Goal: Information Seeking & Learning: Learn about a topic

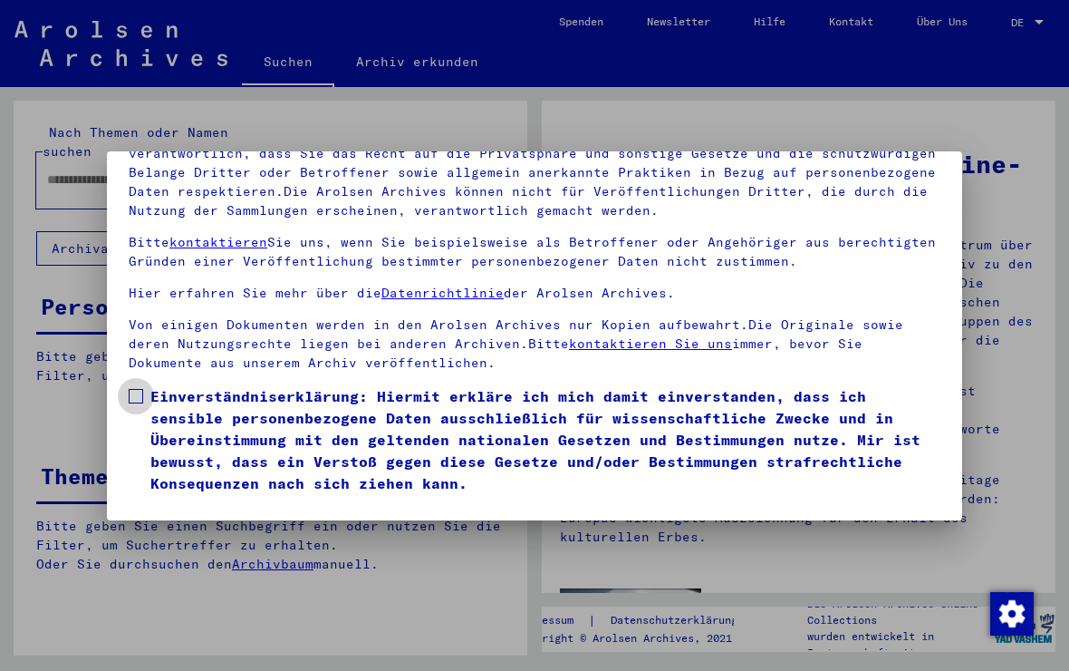
scroll to position [178, 0]
click at [132, 389] on span at bounding box center [136, 396] width 14 height 14
click at [221, 503] on button "Ich stimme zu" at bounding box center [197, 520] width 137 height 34
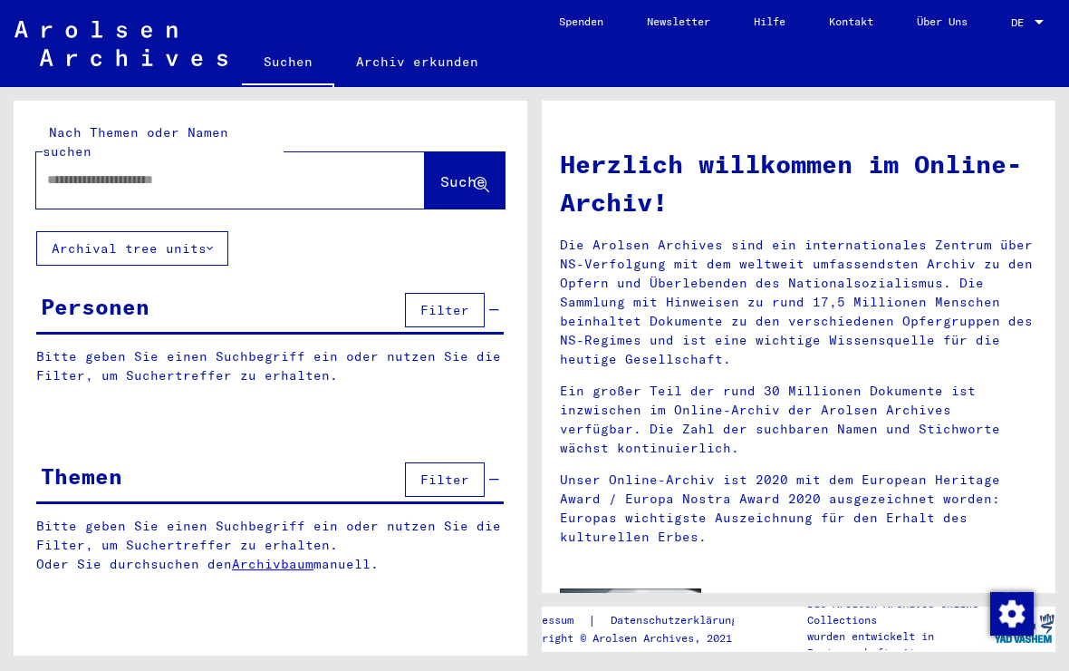
click at [284, 159] on div at bounding box center [203, 179] width 334 height 41
click at [126, 170] on input "text" at bounding box center [208, 179] width 323 height 19
click at [440, 172] on span "Suche" at bounding box center [462, 181] width 45 height 18
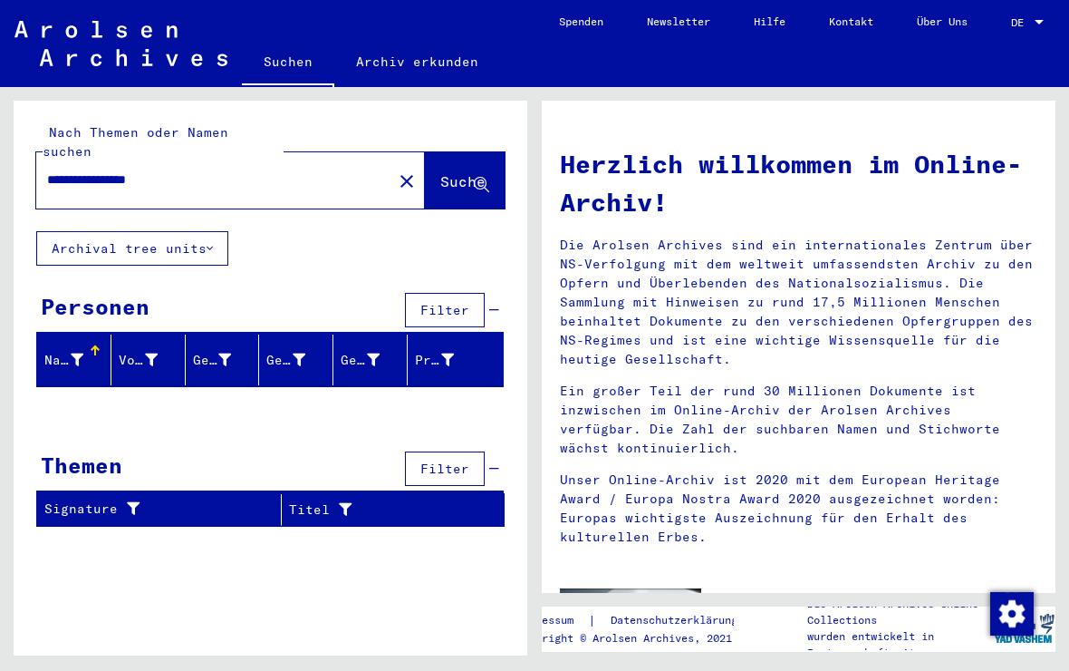
click at [230, 170] on input "**********" at bounding box center [208, 179] width 323 height 19
click at [450, 172] on span "Suche" at bounding box center [462, 181] width 45 height 18
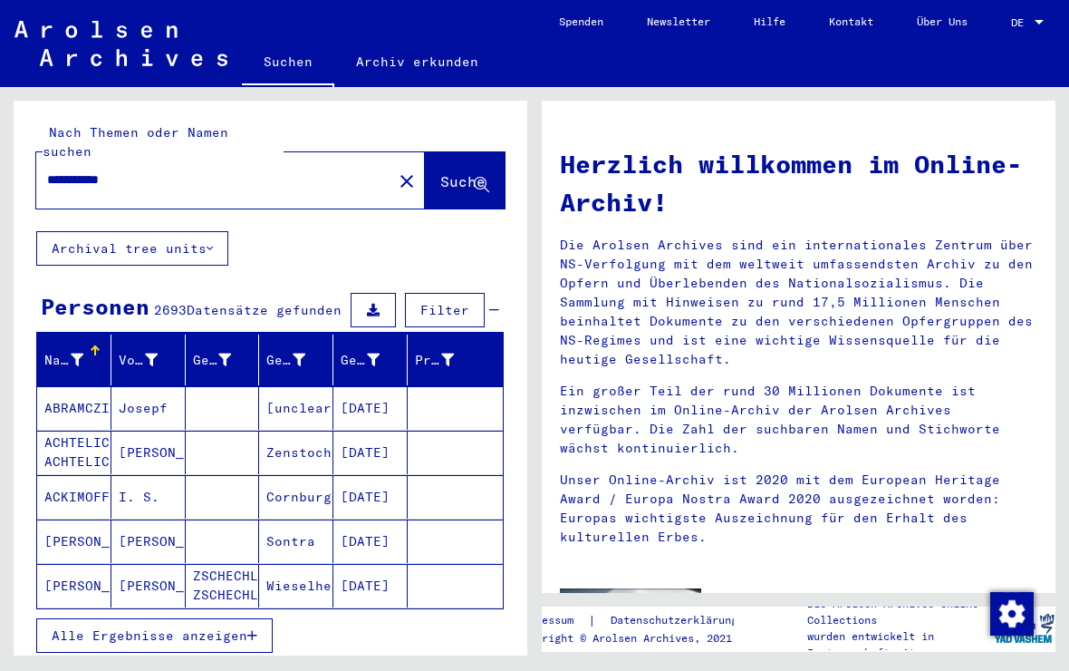
click at [307, 170] on input "**********" at bounding box center [208, 179] width 323 height 19
click at [440, 172] on span "Suche" at bounding box center [462, 181] width 45 height 18
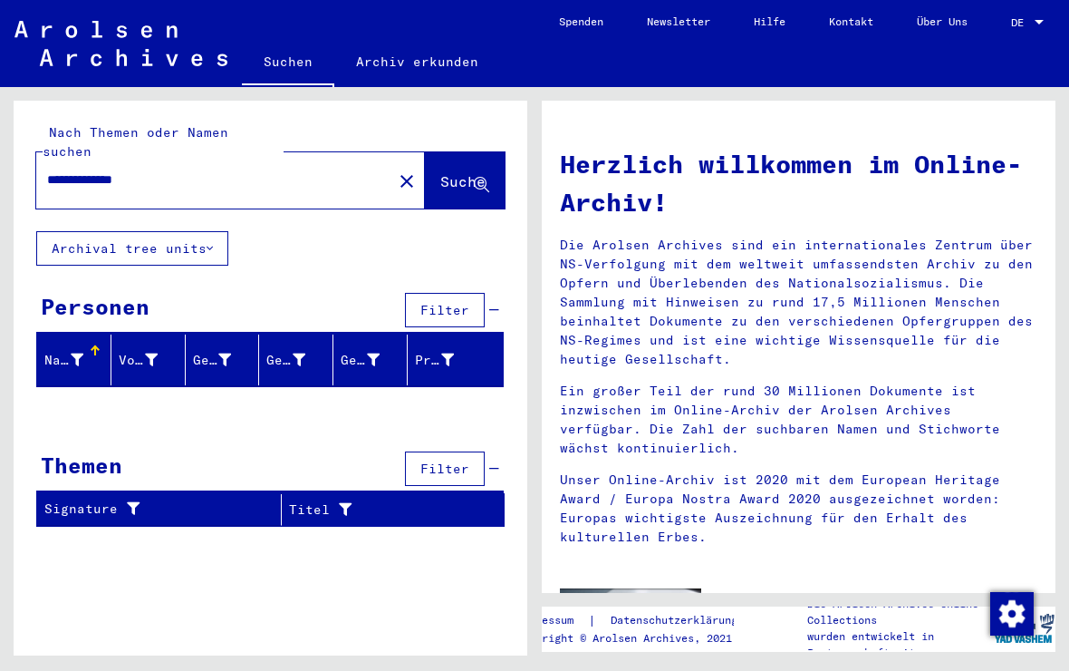
click at [294, 170] on input "**********" at bounding box center [208, 179] width 323 height 19
type input "**********"
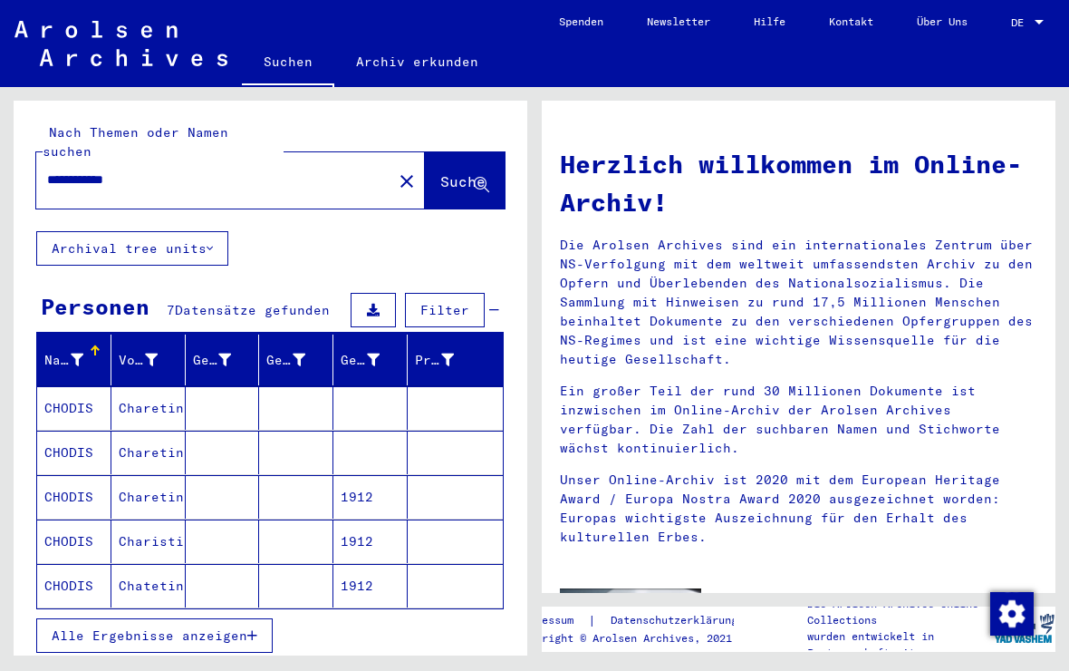
click at [305, 236] on div "**********" at bounding box center [271, 458] width 514 height 715
click at [154, 478] on mat-cell "Charetina" at bounding box center [148, 496] width 74 height 43
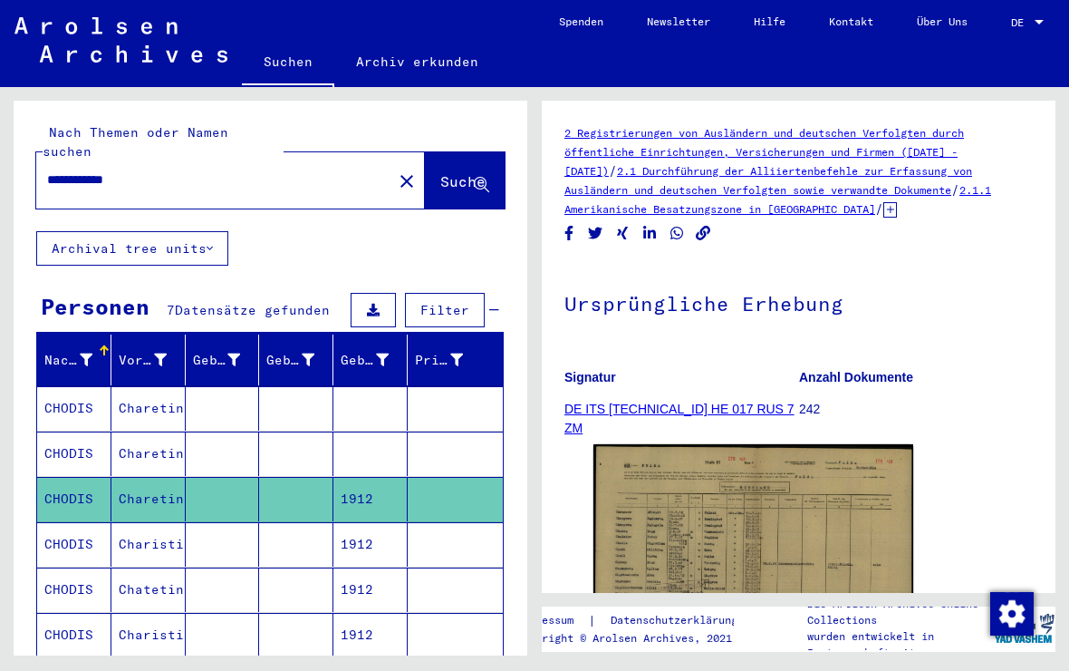
click at [878, 218] on div "2 Registrierungen von Ausländern und deutschen Verfolgten durch öffentliche Ein…" at bounding box center [799, 453] width 468 height 660
click at [885, 215] on icon at bounding box center [890, 209] width 14 height 15
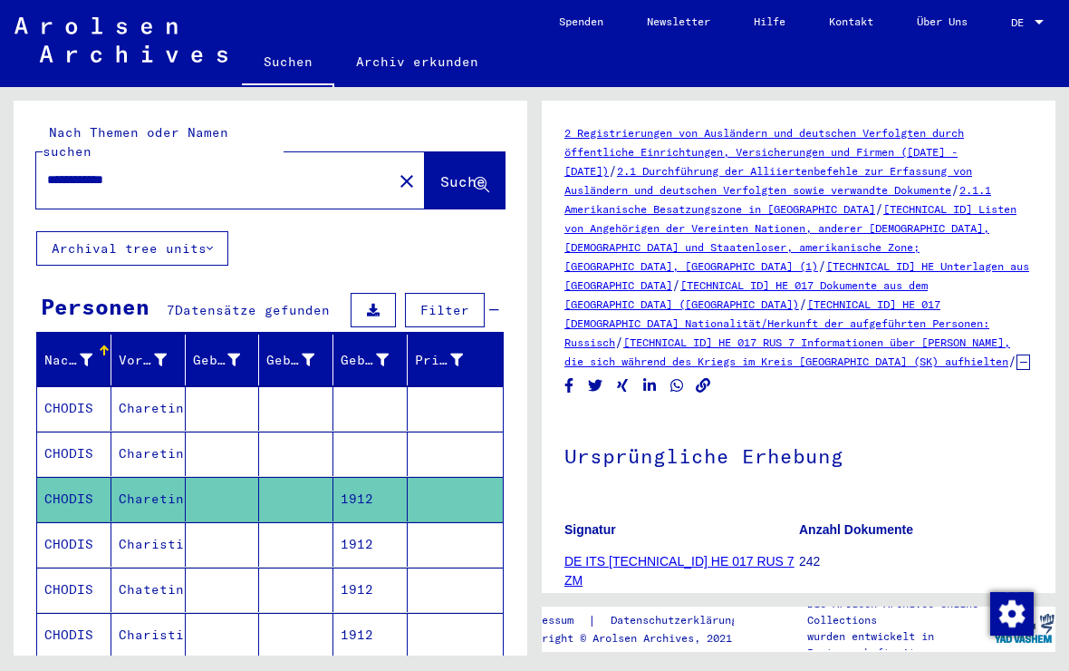
click at [235, 529] on mat-cell at bounding box center [223, 544] width 74 height 44
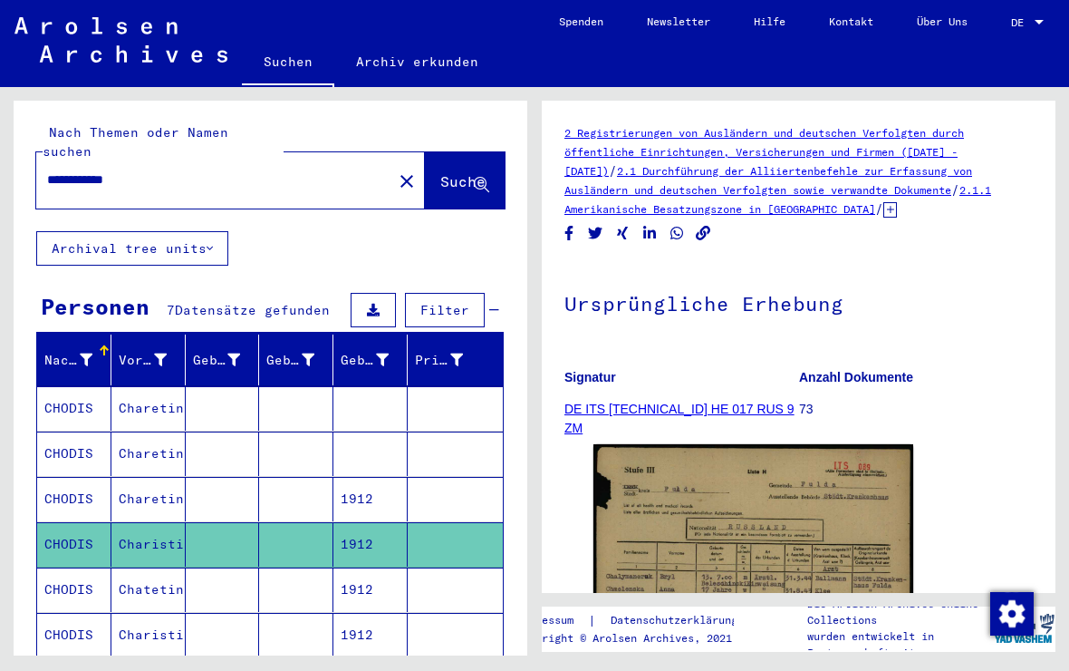
click at [886, 214] on icon at bounding box center [890, 209] width 14 height 15
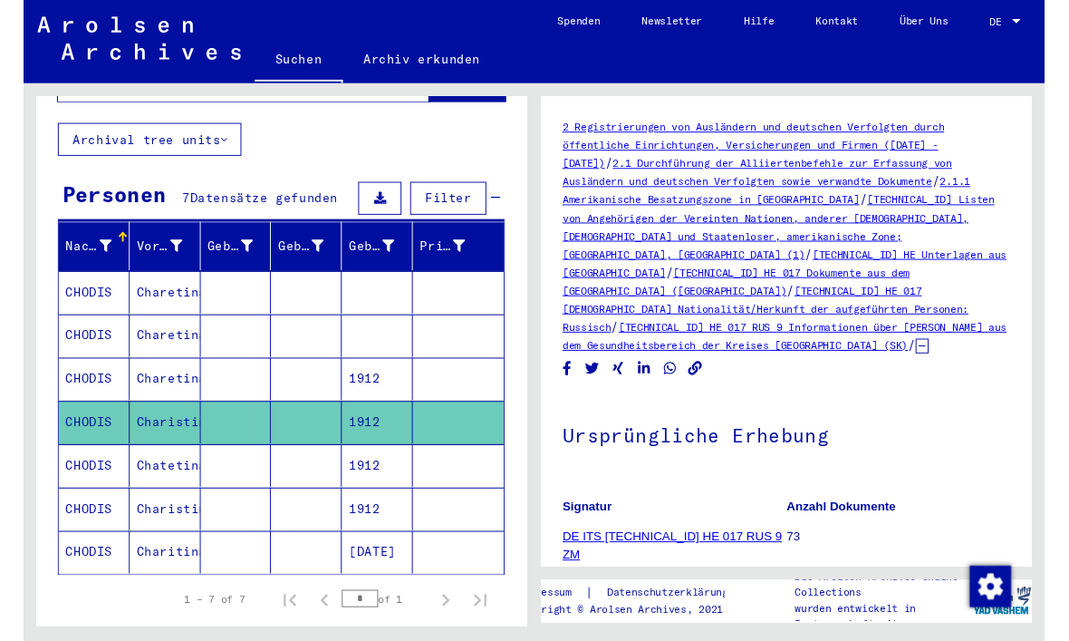
scroll to position [104, 0]
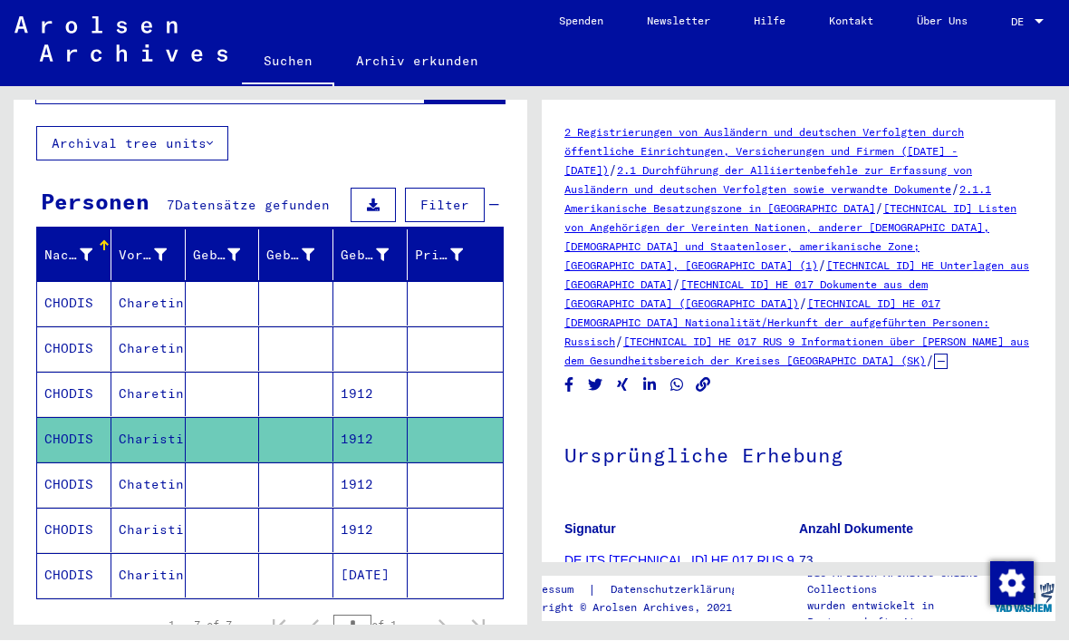
click at [953, 335] on link "[TECHNICAL_ID] HE 017 RUS 9 Informationen über [PERSON_NAME] aus dem Gesundheit…" at bounding box center [797, 351] width 465 height 33
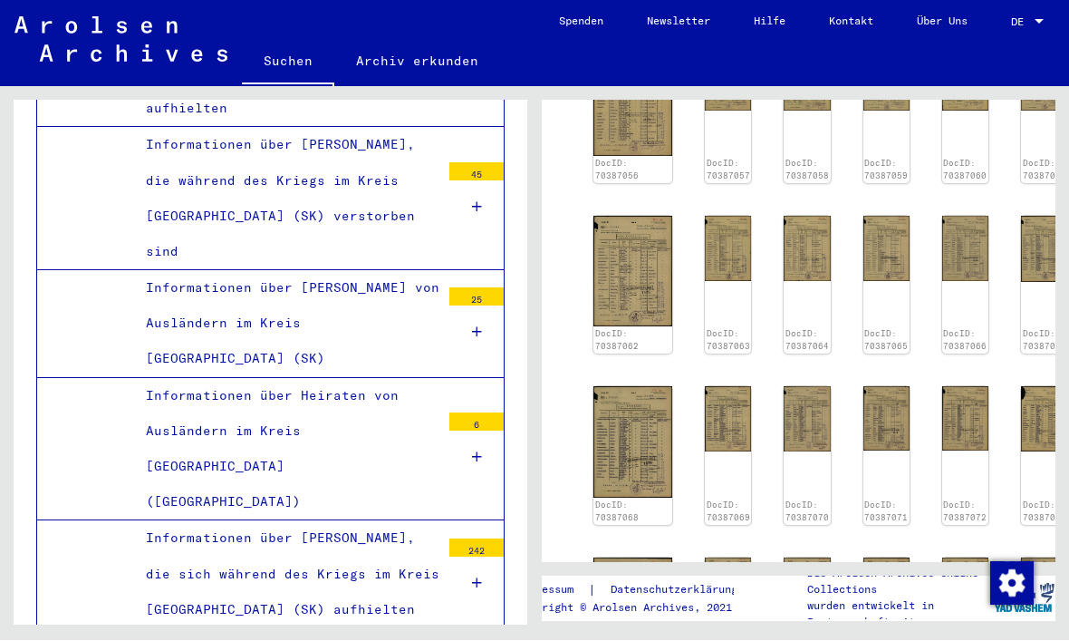
scroll to position [730, 0]
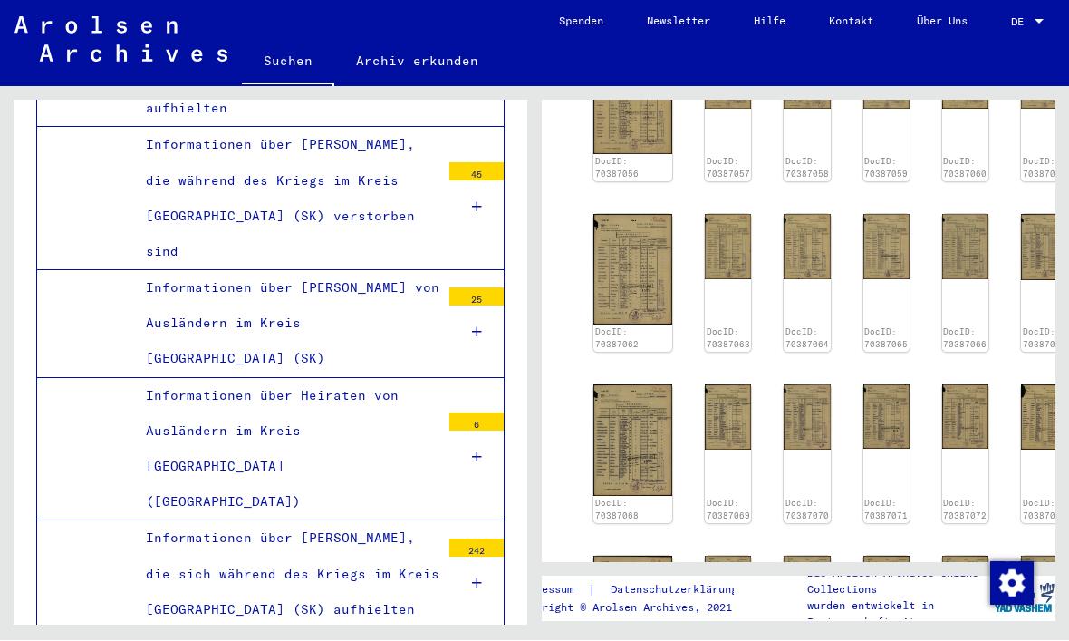
click at [1021, 556] on img at bounding box center [1044, 588] width 46 height 65
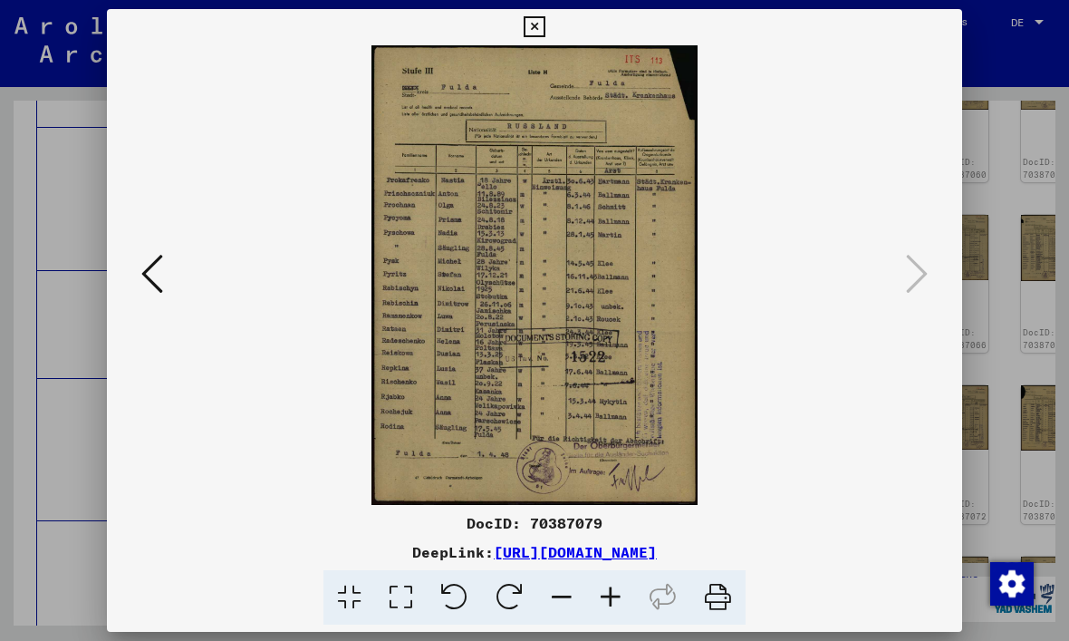
click at [545, 34] on icon at bounding box center [534, 27] width 21 height 22
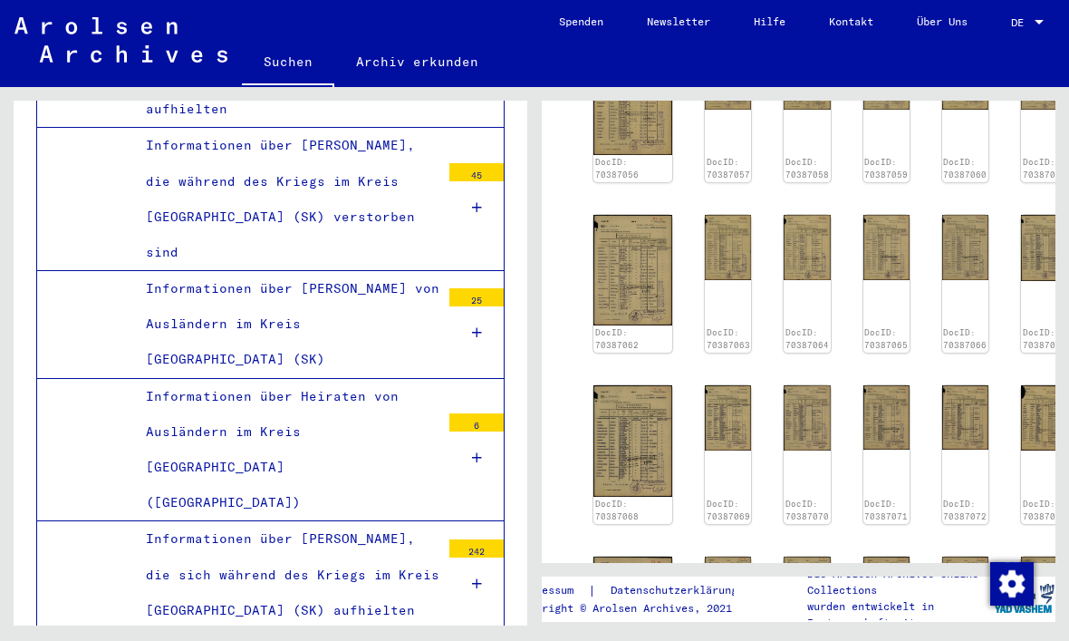
type input "*"
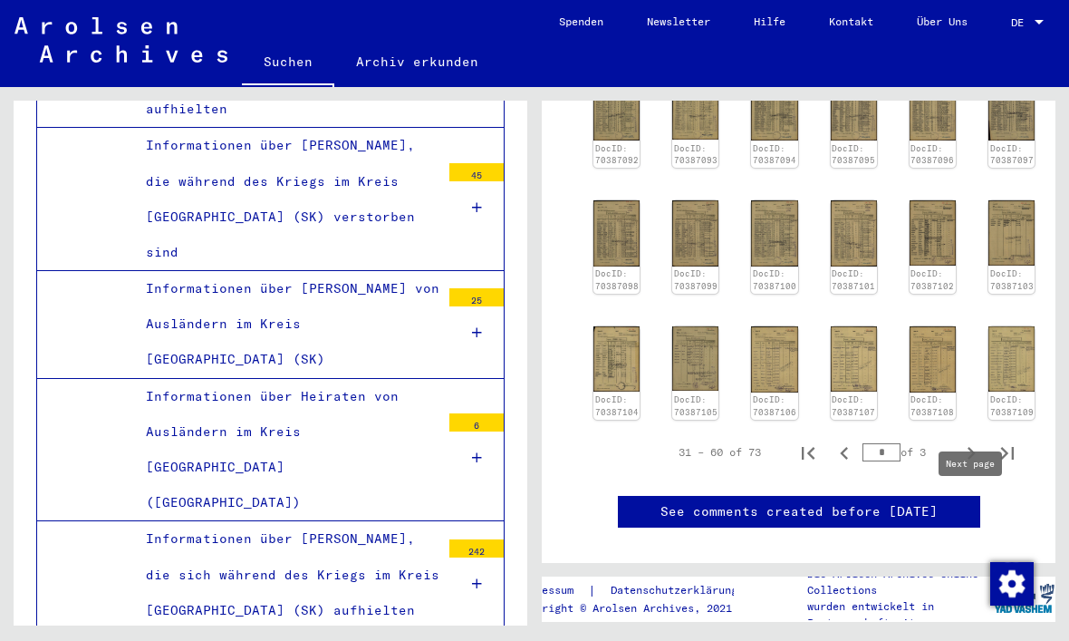
click at [1003, 334] on img at bounding box center [1012, 359] width 46 height 66
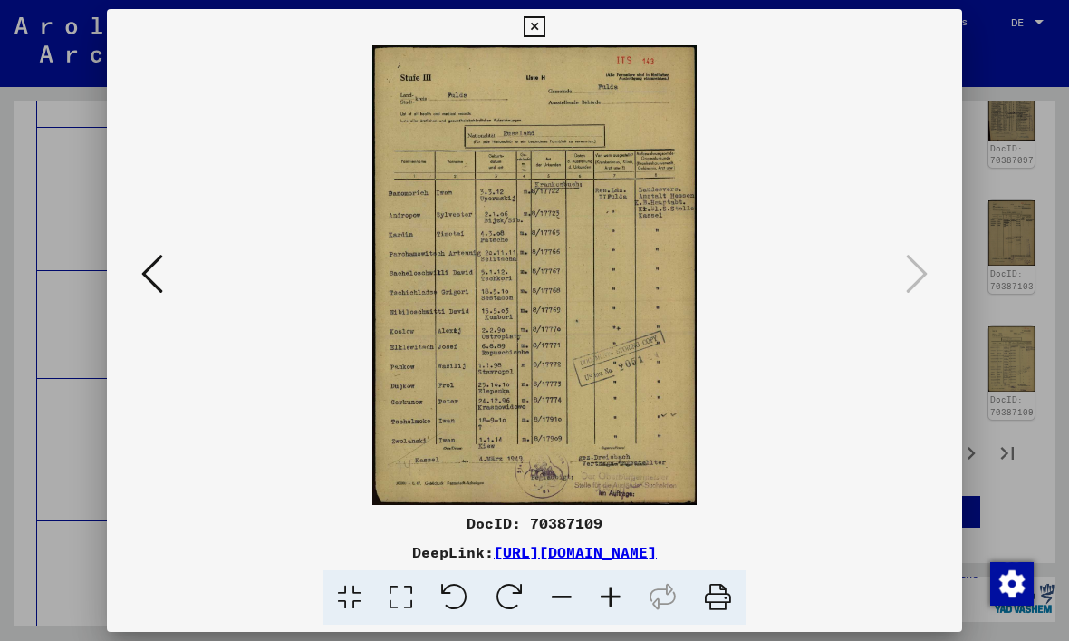
click at [545, 35] on icon at bounding box center [534, 27] width 21 height 22
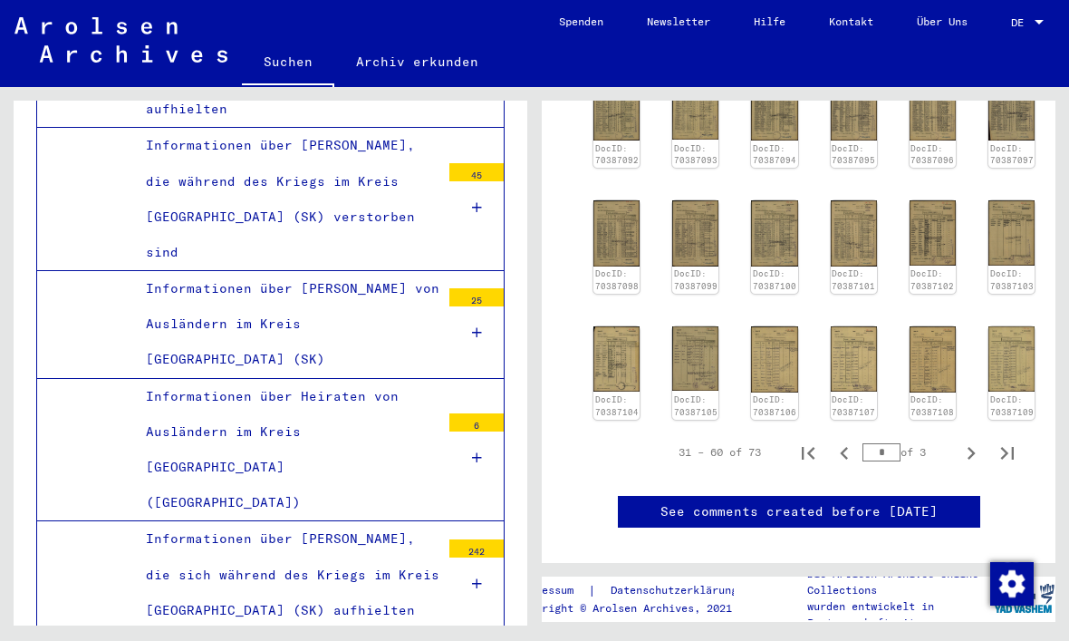
click at [955, 434] on button "Next page" at bounding box center [971, 452] width 36 height 36
type input "*"
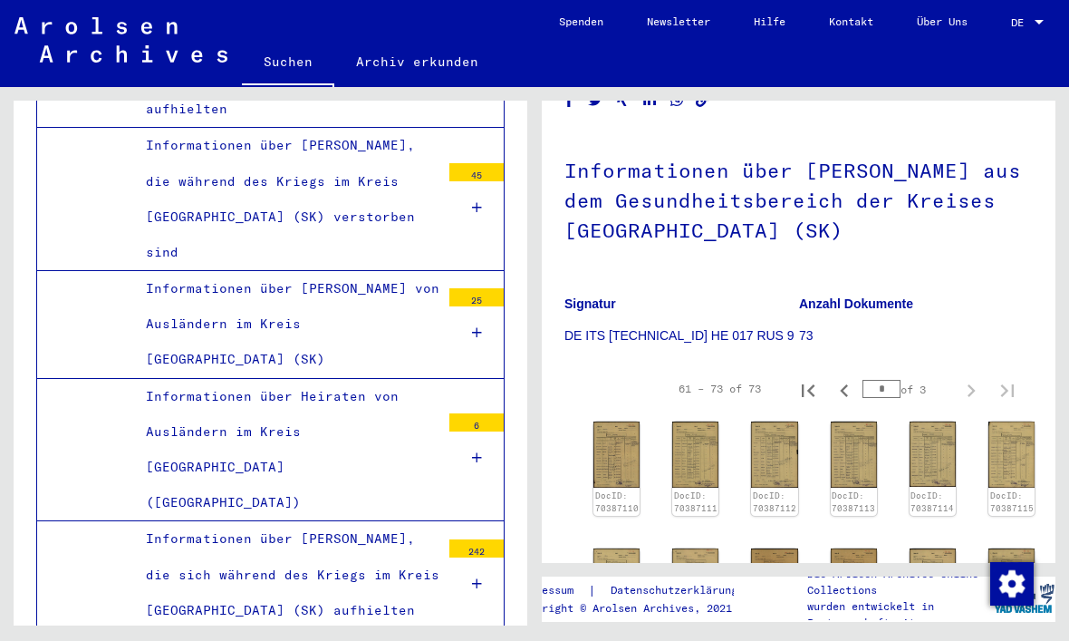
scroll to position [117, 0]
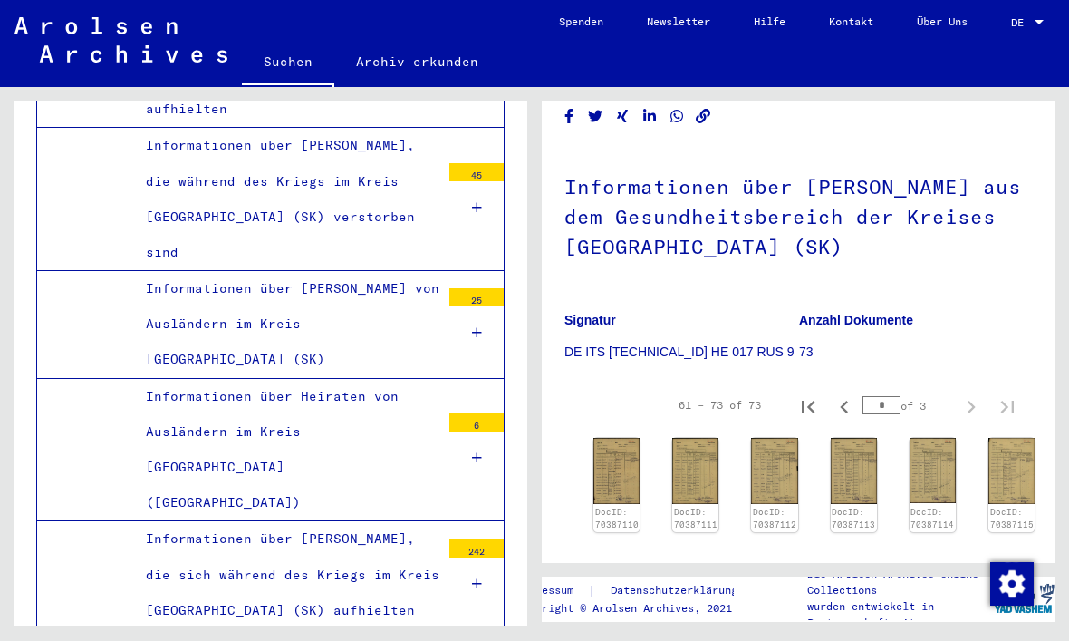
click at [622, 470] on img at bounding box center [617, 471] width 46 height 66
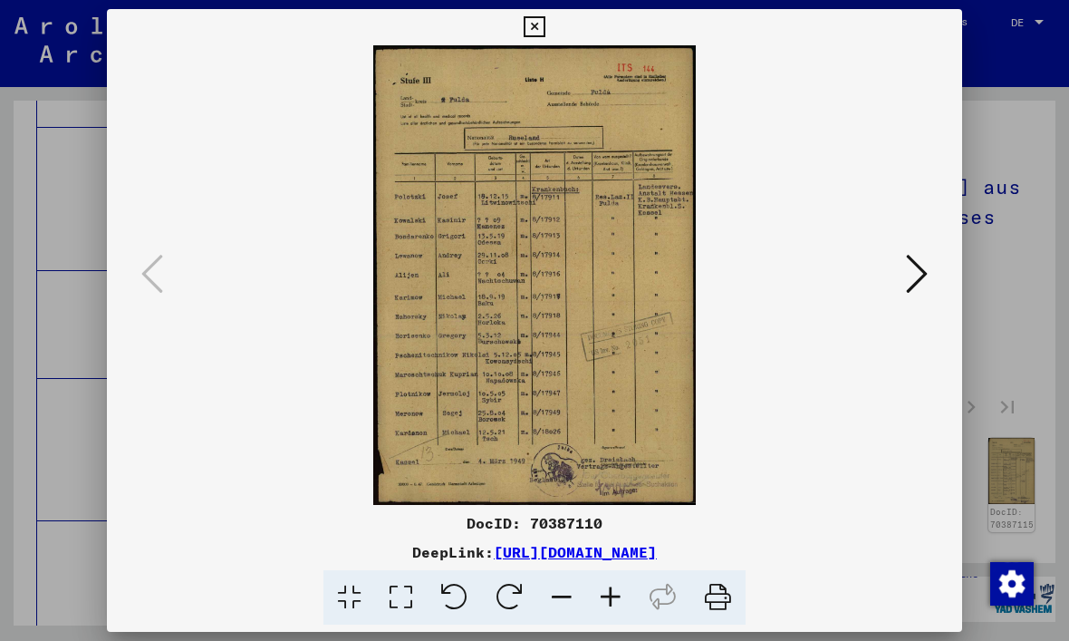
click at [545, 24] on icon at bounding box center [534, 27] width 21 height 22
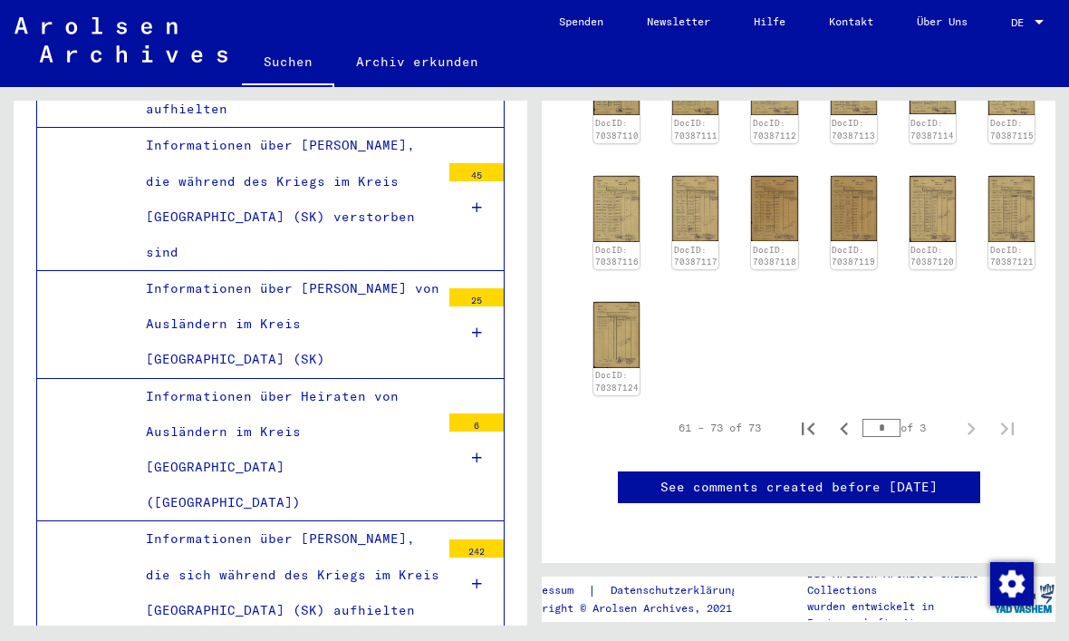
scroll to position [571, 0]
click at [852, 416] on icon "Previous page" at bounding box center [844, 428] width 25 height 25
type input "*"
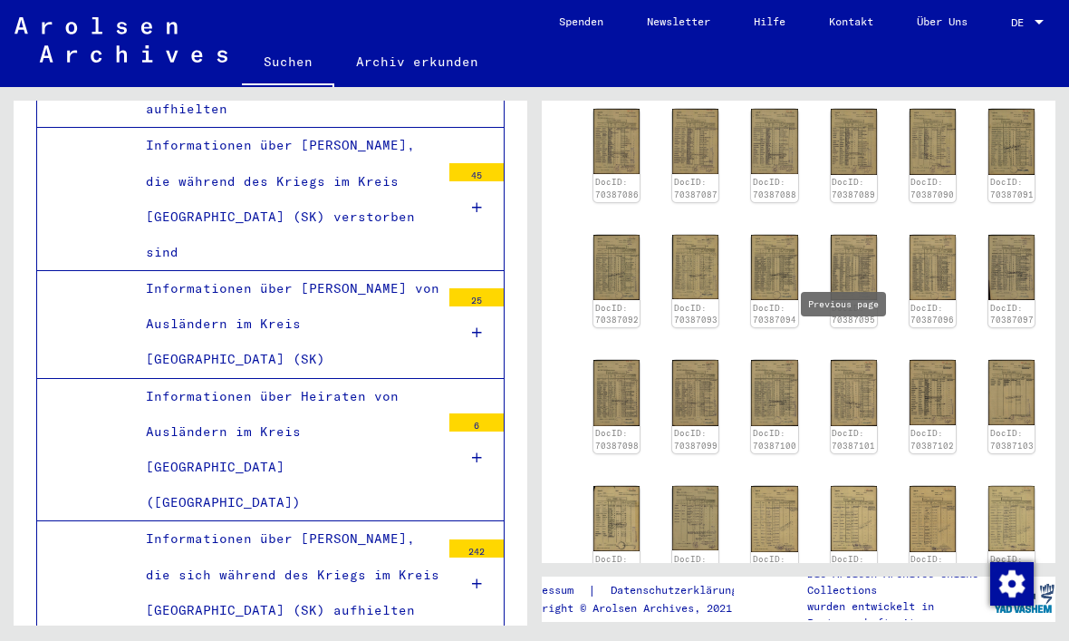
click at [619, 149] on img at bounding box center [617, 141] width 46 height 65
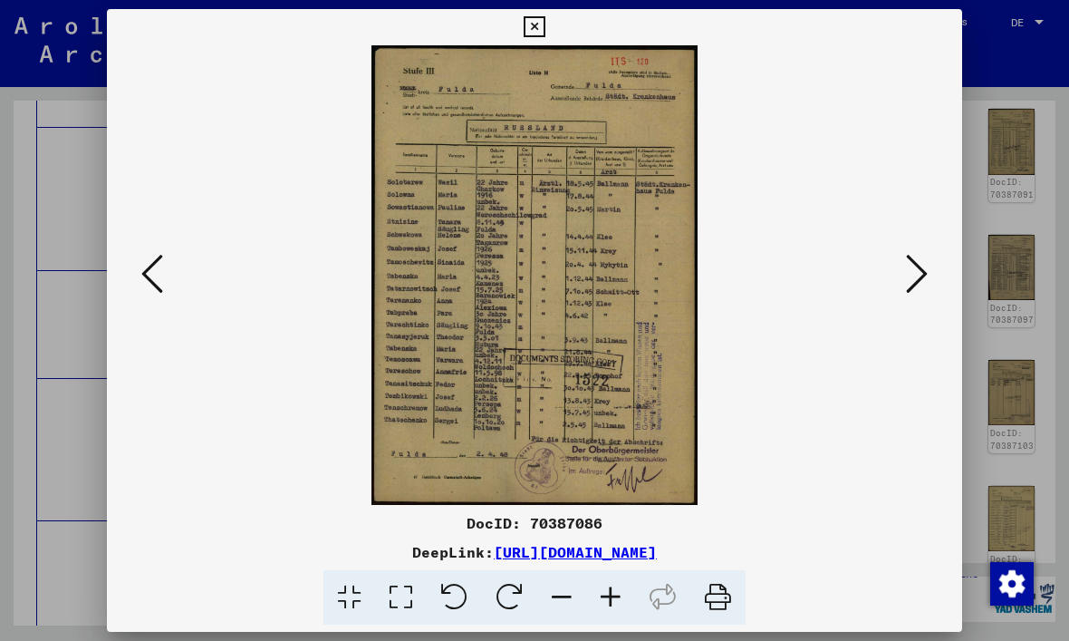
click at [926, 272] on icon at bounding box center [917, 273] width 22 height 43
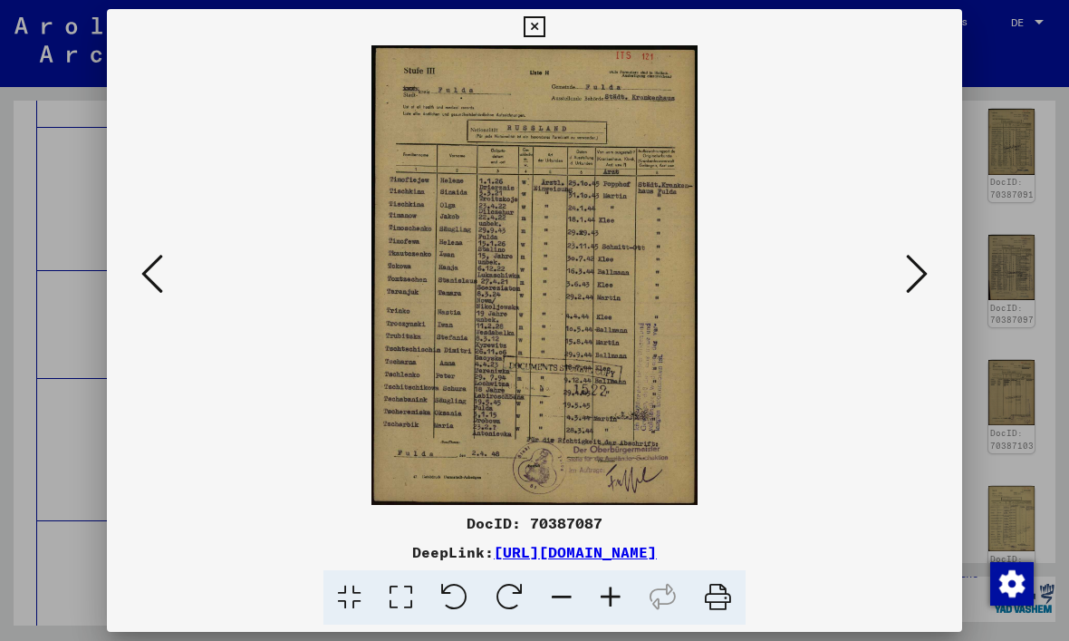
click at [923, 266] on icon at bounding box center [917, 273] width 22 height 43
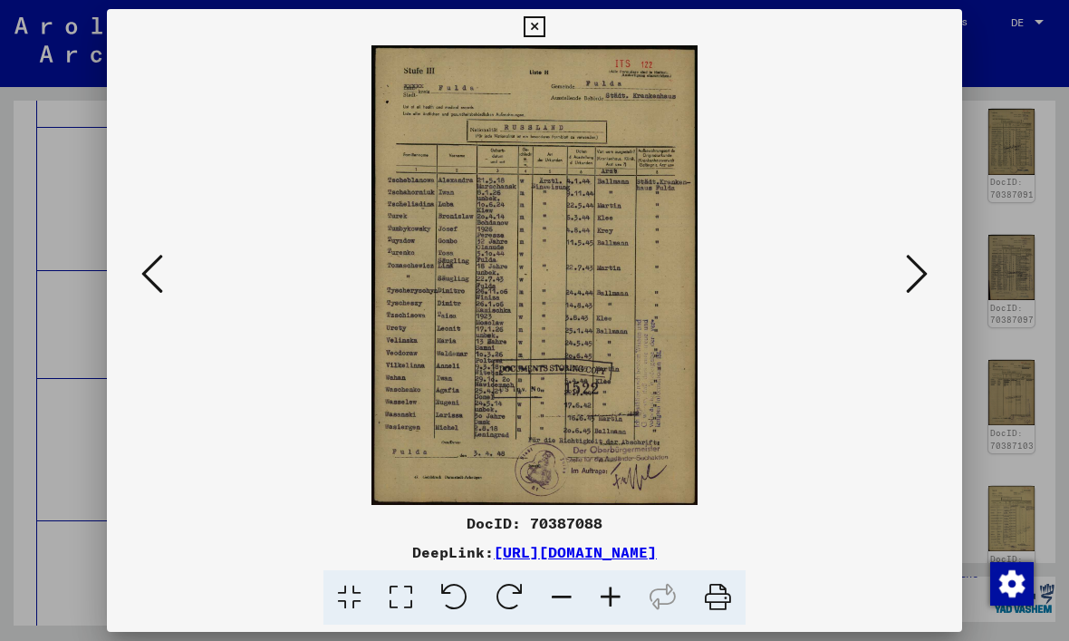
click at [915, 267] on icon at bounding box center [917, 273] width 22 height 43
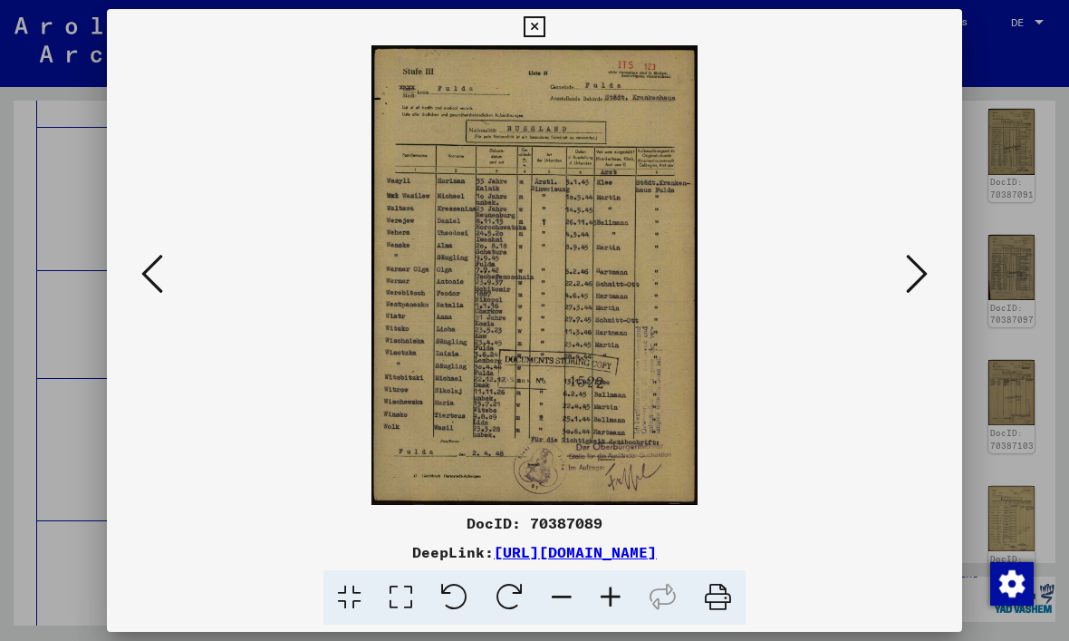
click at [923, 275] on icon at bounding box center [917, 273] width 22 height 43
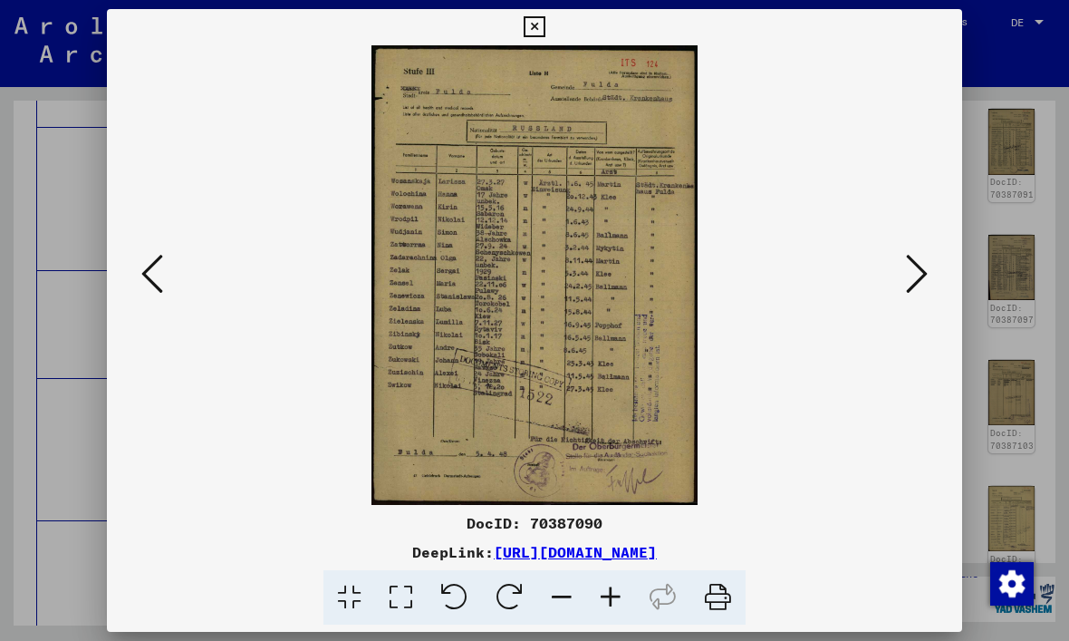
click at [917, 274] on icon at bounding box center [917, 273] width 22 height 43
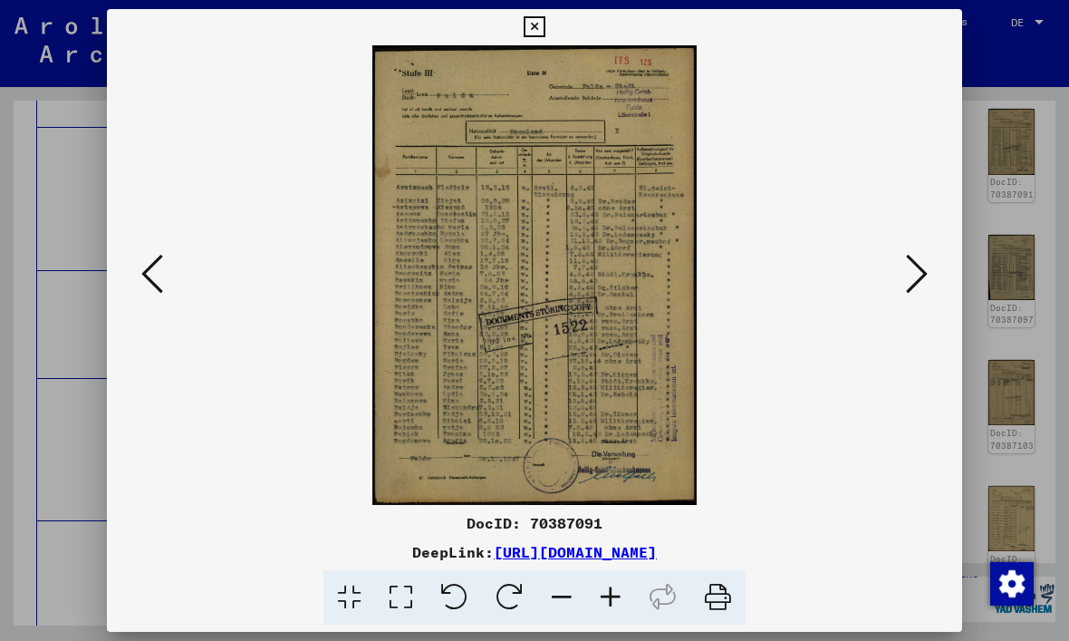
click at [545, 27] on icon at bounding box center [534, 27] width 21 height 22
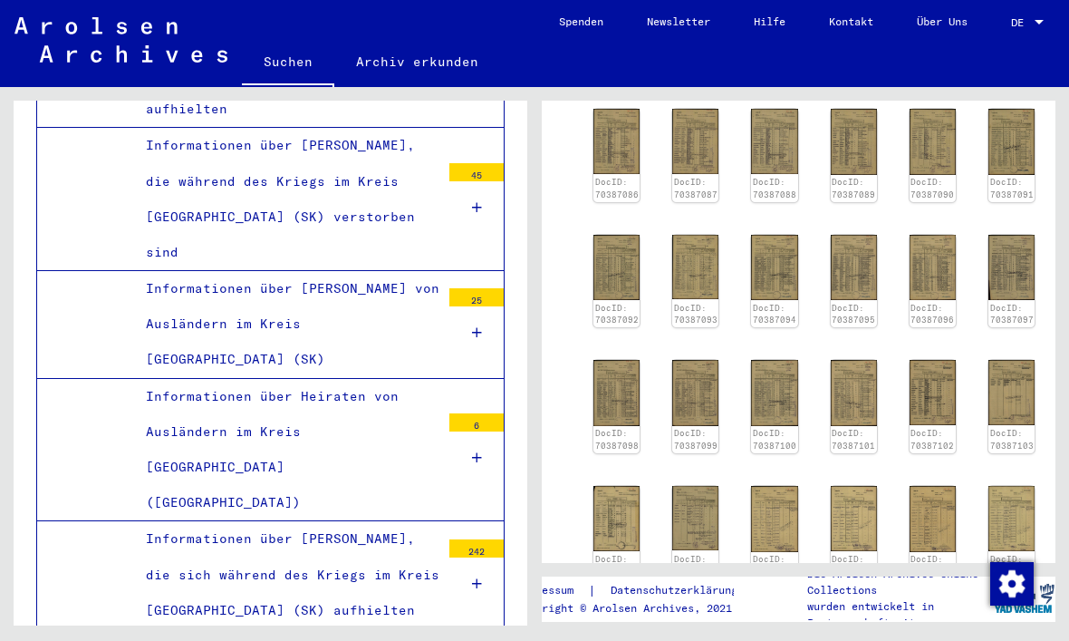
click at [843, 600] on icon "Previous page" at bounding box center [844, 612] width 25 height 25
type input "*"
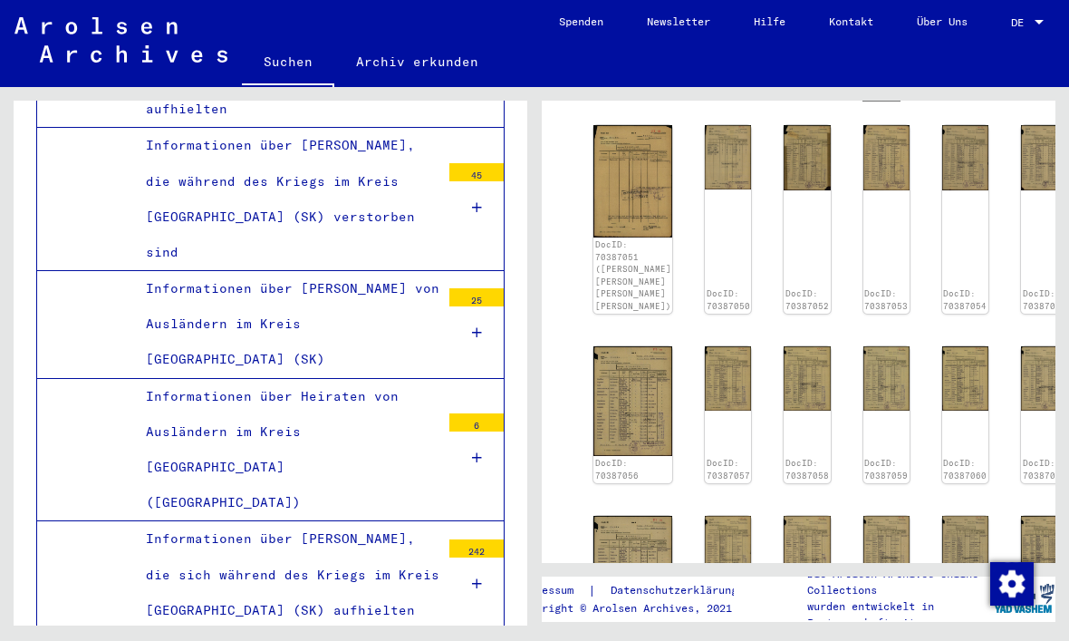
scroll to position [414, 0]
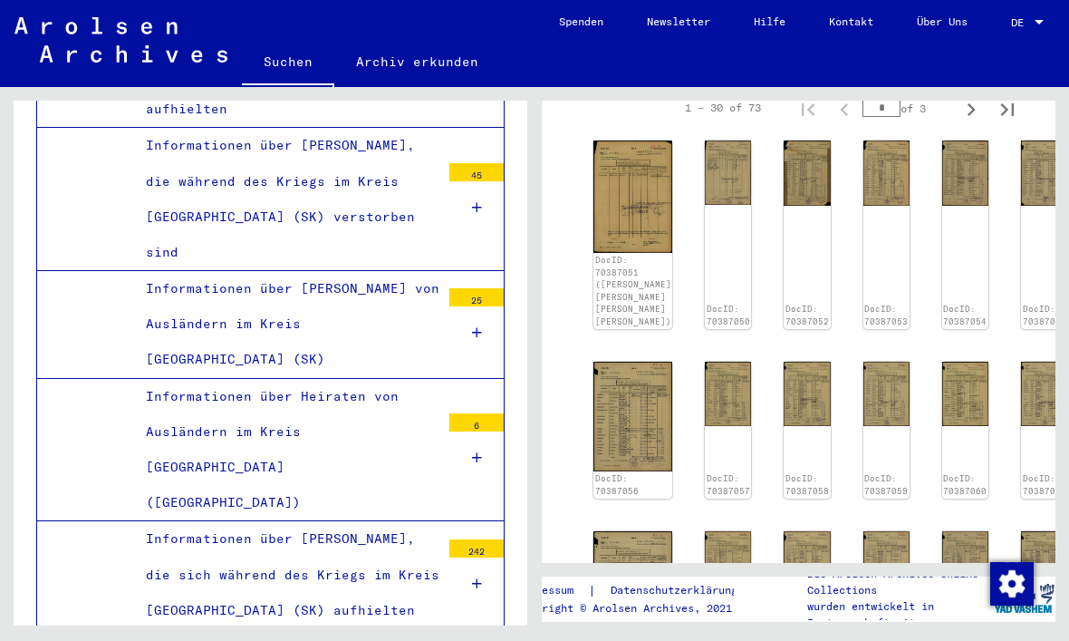
click at [1021, 188] on img at bounding box center [1044, 172] width 46 height 65
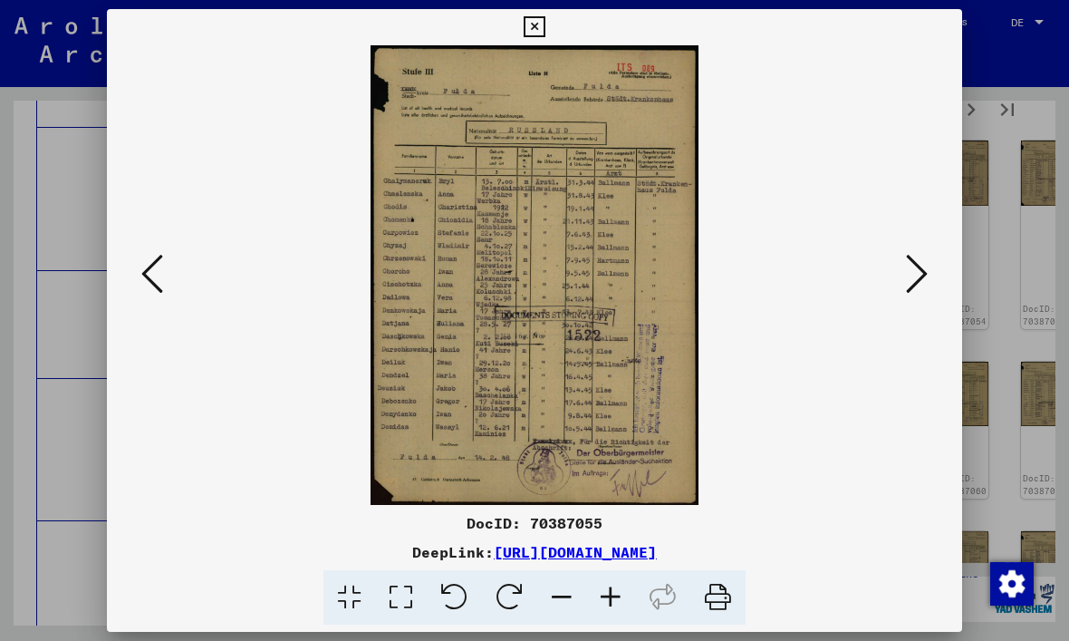
click at [545, 25] on icon at bounding box center [534, 27] width 21 height 22
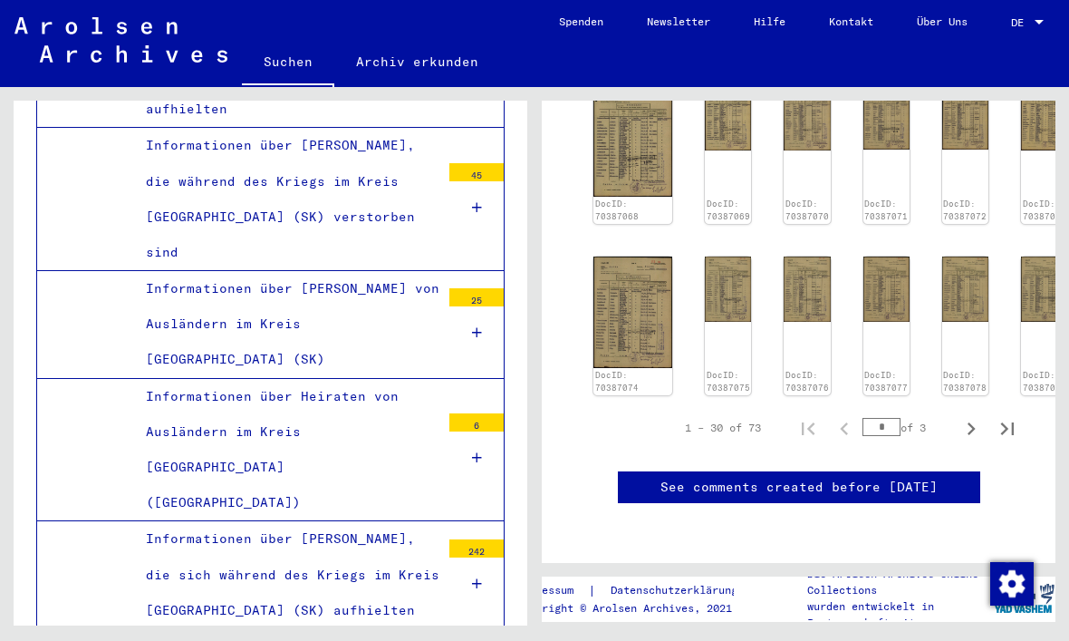
scroll to position [1038, 0]
click at [971, 416] on icon "Next page" at bounding box center [971, 428] width 25 height 25
type input "*"
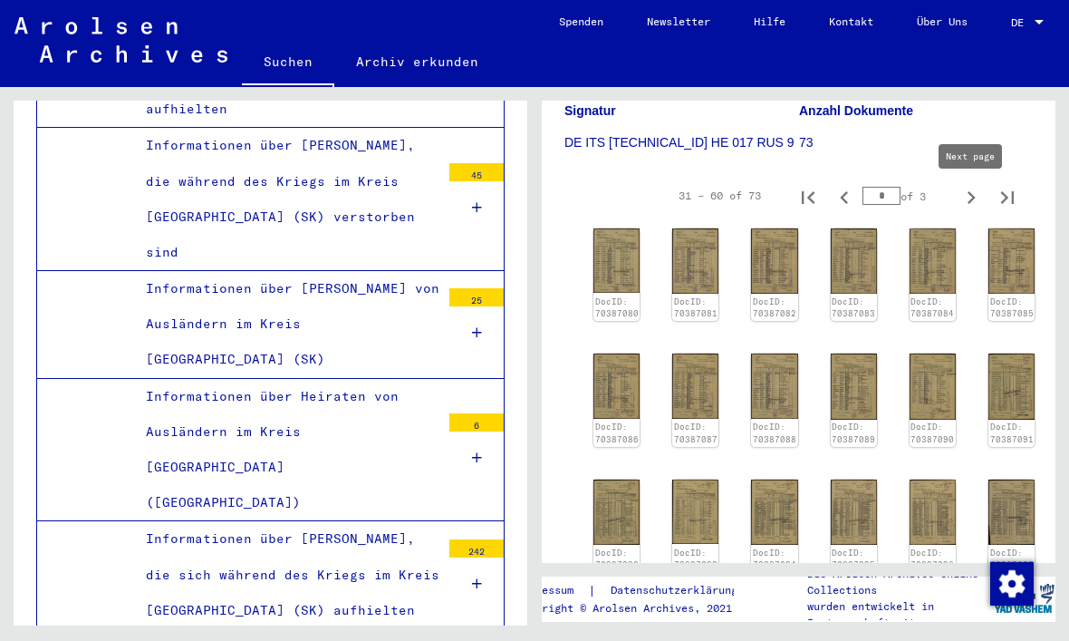
scroll to position [326, 0]
click at [700, 260] on img at bounding box center [695, 260] width 46 height 65
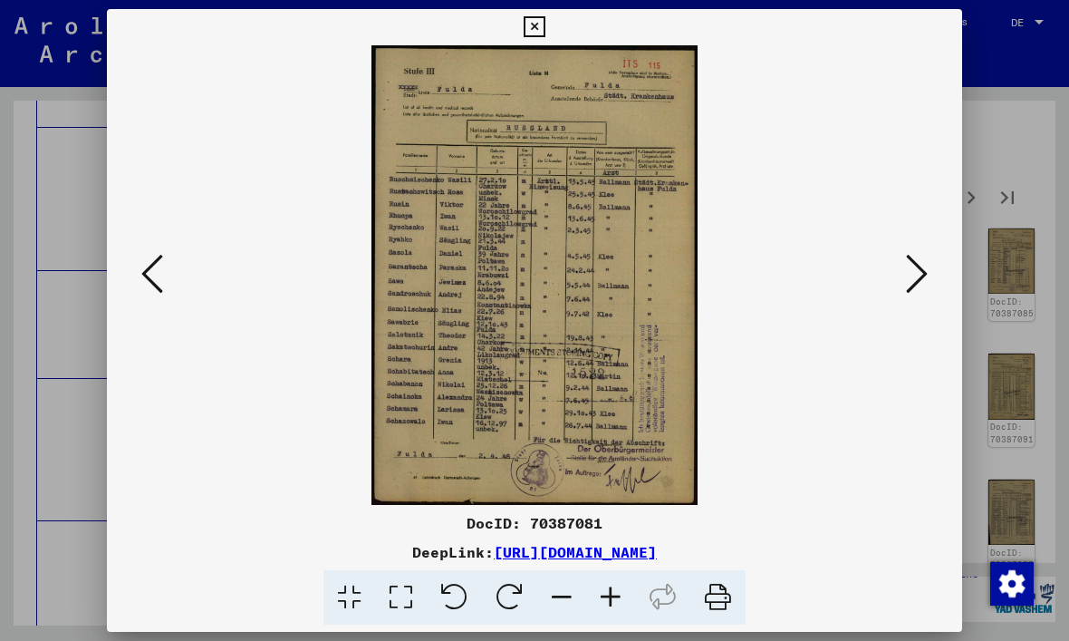
click at [917, 288] on icon at bounding box center [917, 273] width 22 height 43
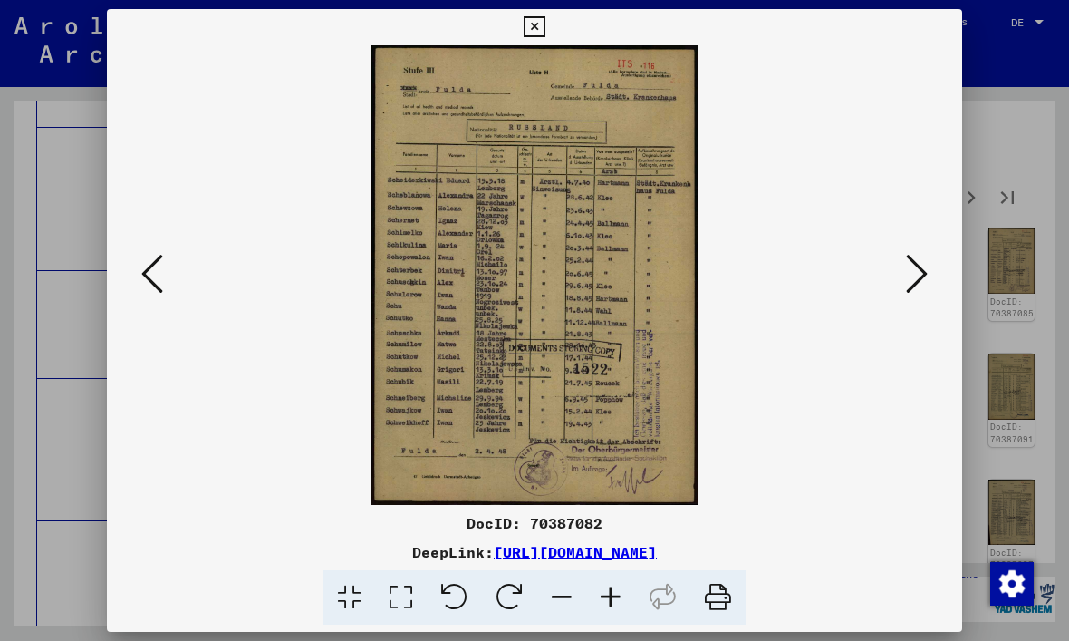
click at [919, 276] on icon at bounding box center [917, 273] width 22 height 43
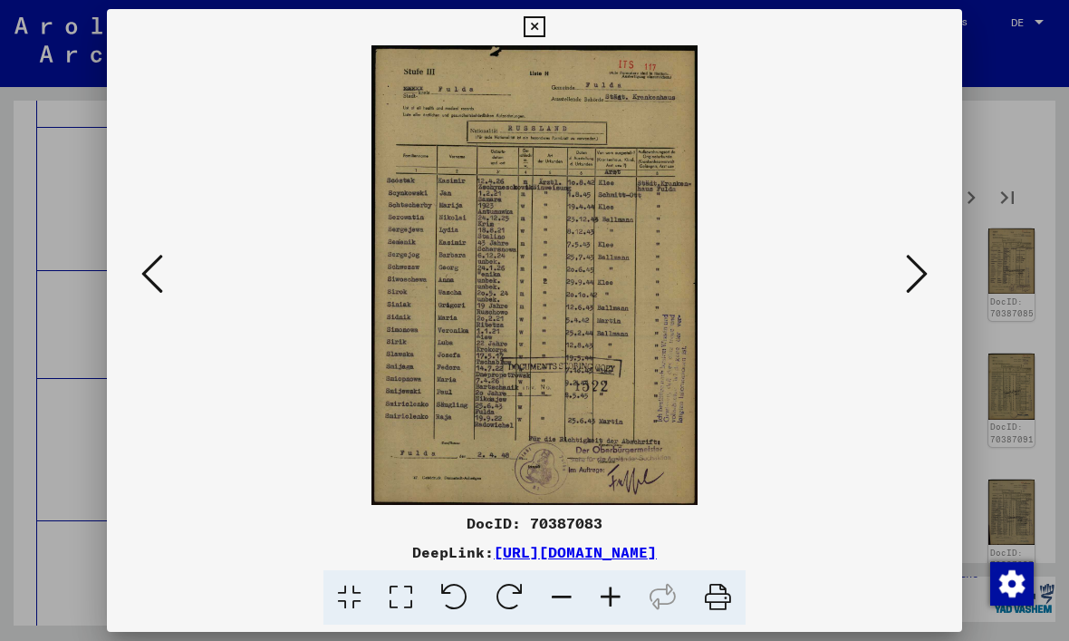
click at [922, 261] on icon at bounding box center [917, 273] width 22 height 43
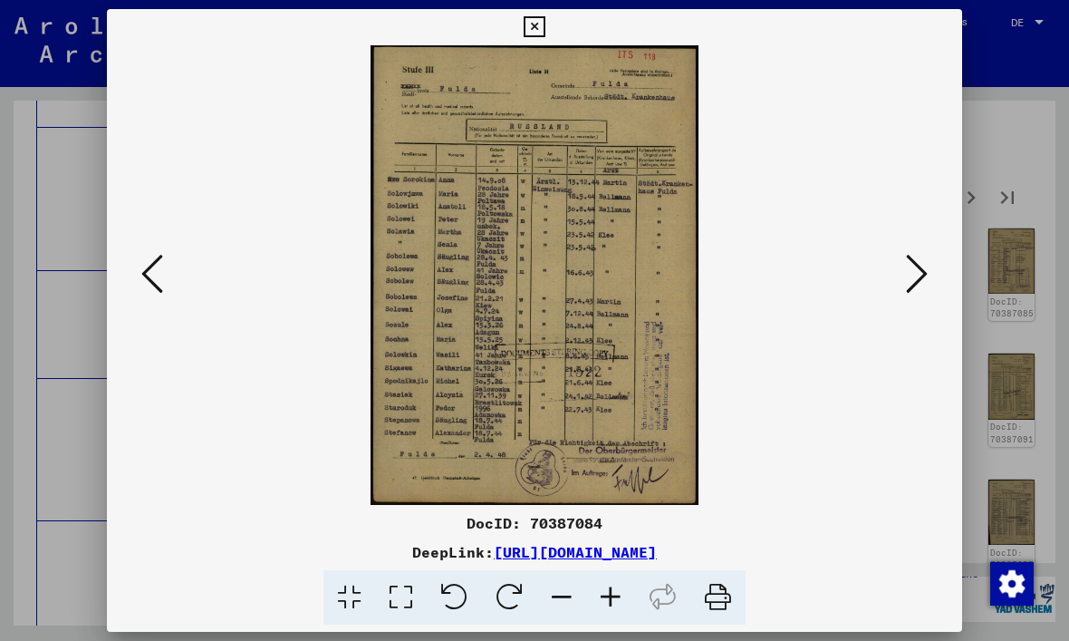
click at [919, 285] on icon at bounding box center [917, 273] width 22 height 43
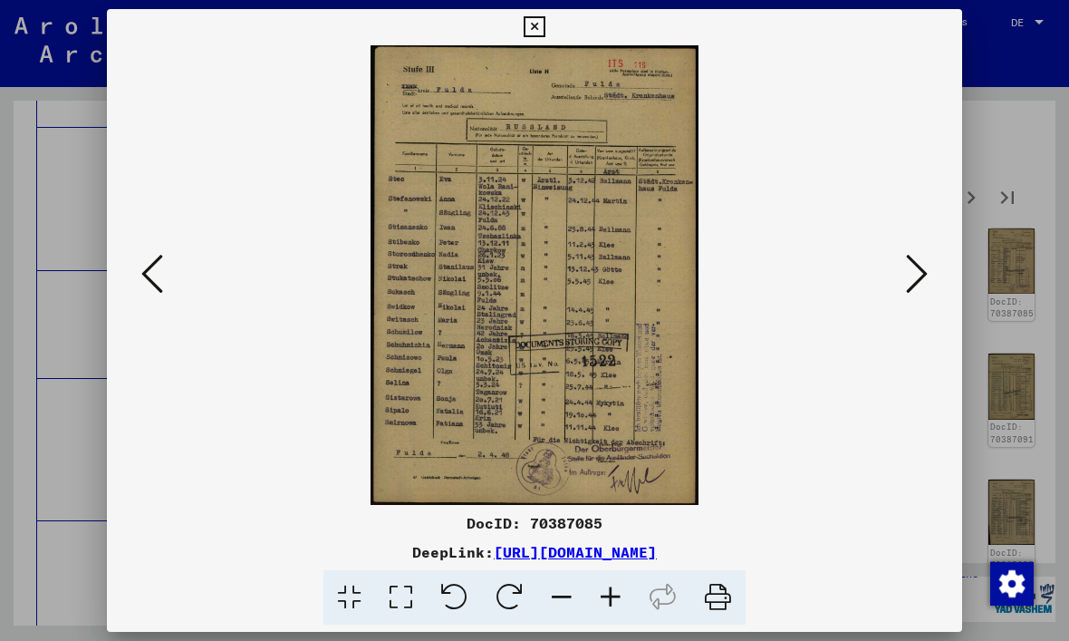
click at [931, 269] on button at bounding box center [917, 275] width 33 height 52
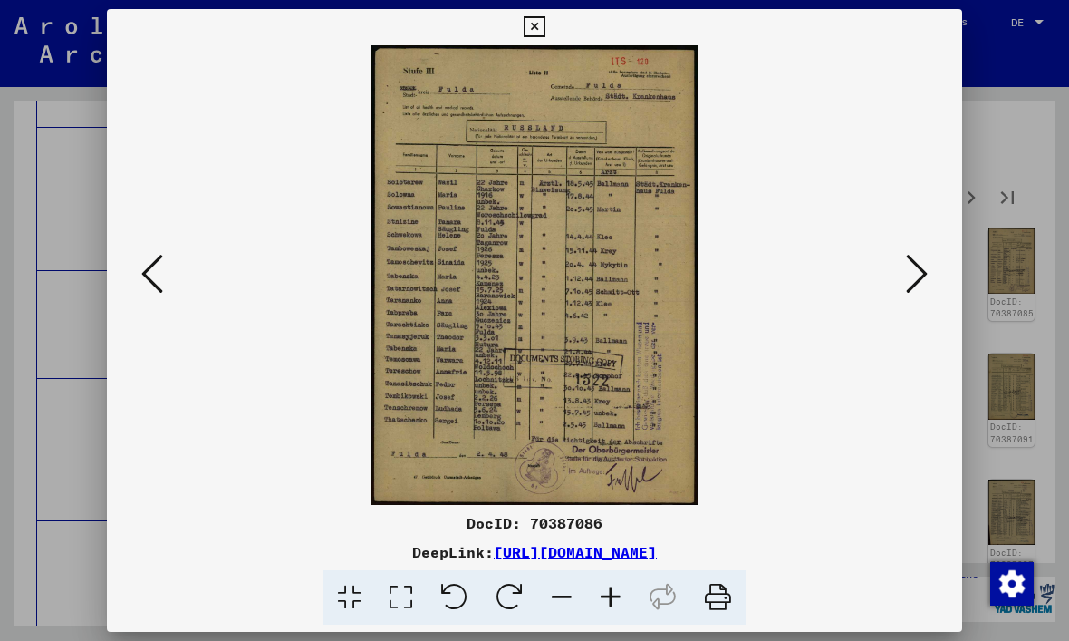
click at [919, 266] on icon at bounding box center [917, 273] width 22 height 43
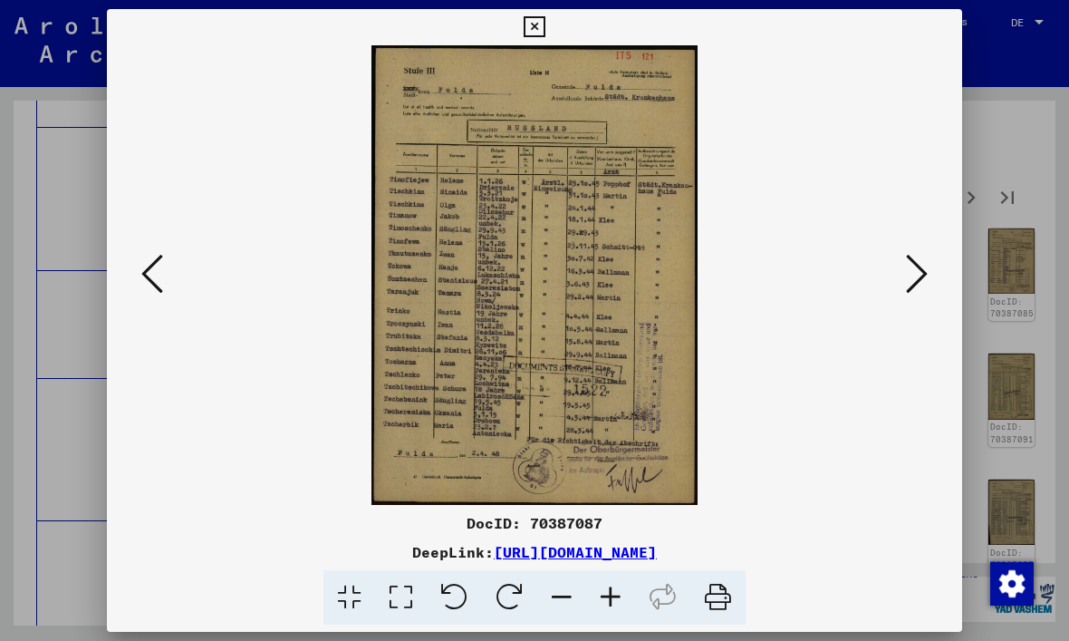
click at [913, 264] on icon at bounding box center [917, 273] width 22 height 43
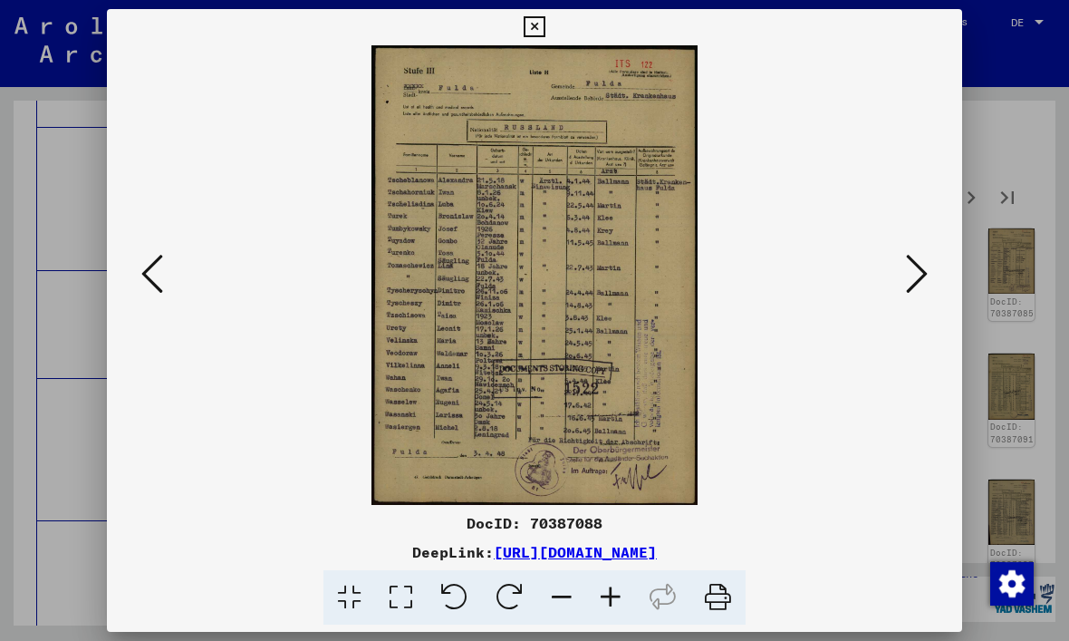
click at [930, 265] on button at bounding box center [917, 275] width 33 height 52
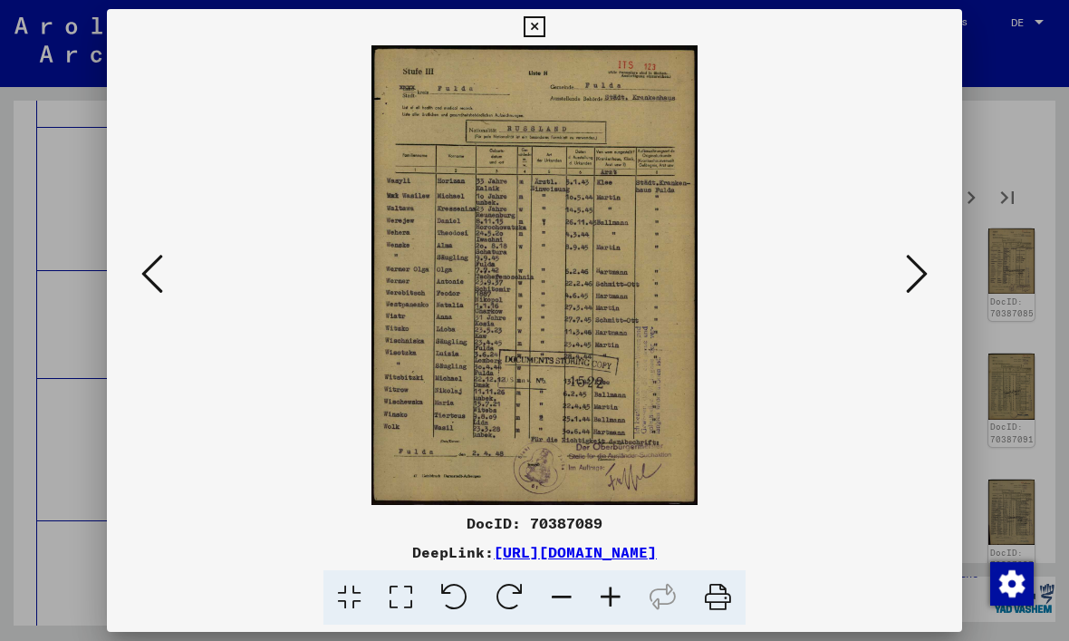
click at [918, 275] on icon at bounding box center [917, 273] width 22 height 43
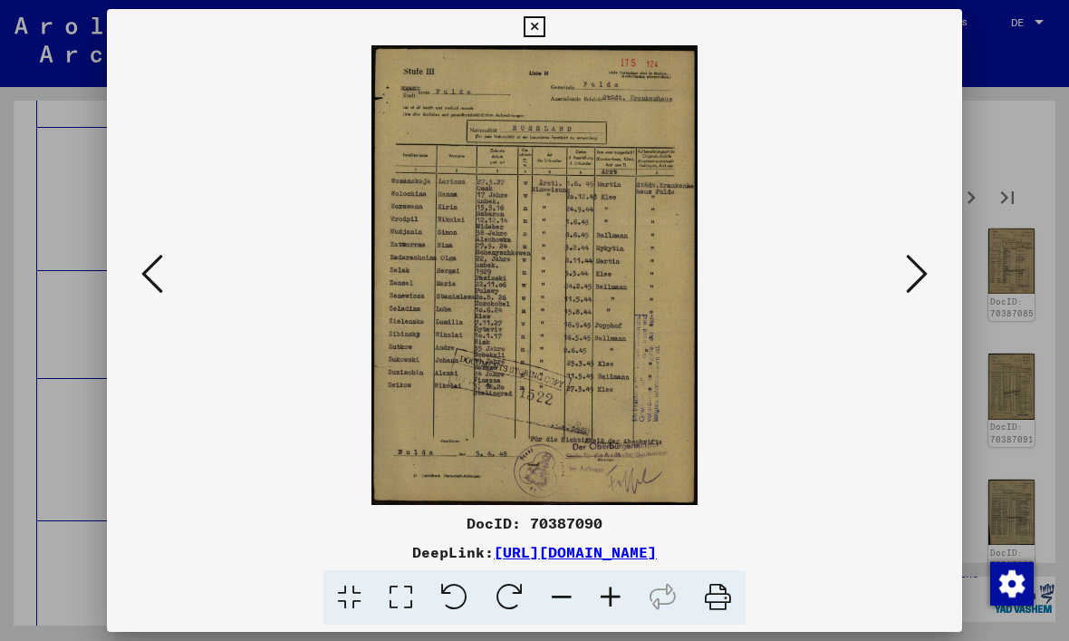
click at [925, 261] on icon at bounding box center [917, 273] width 22 height 43
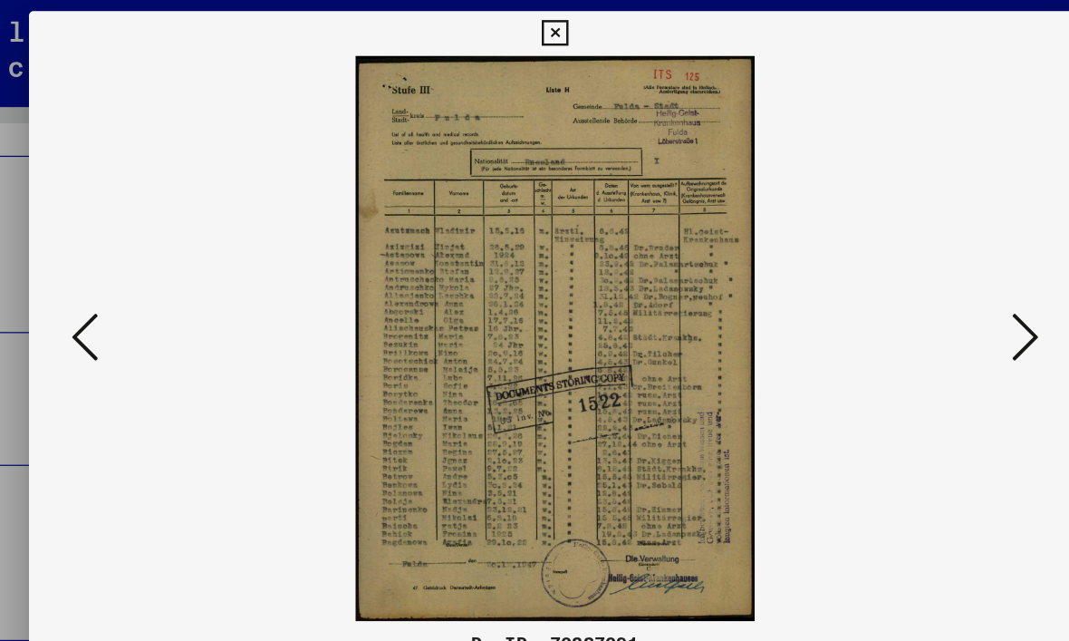
click at [813, 275] on img at bounding box center [535, 274] width 732 height 459
click at [906, 279] on icon at bounding box center [917, 273] width 22 height 43
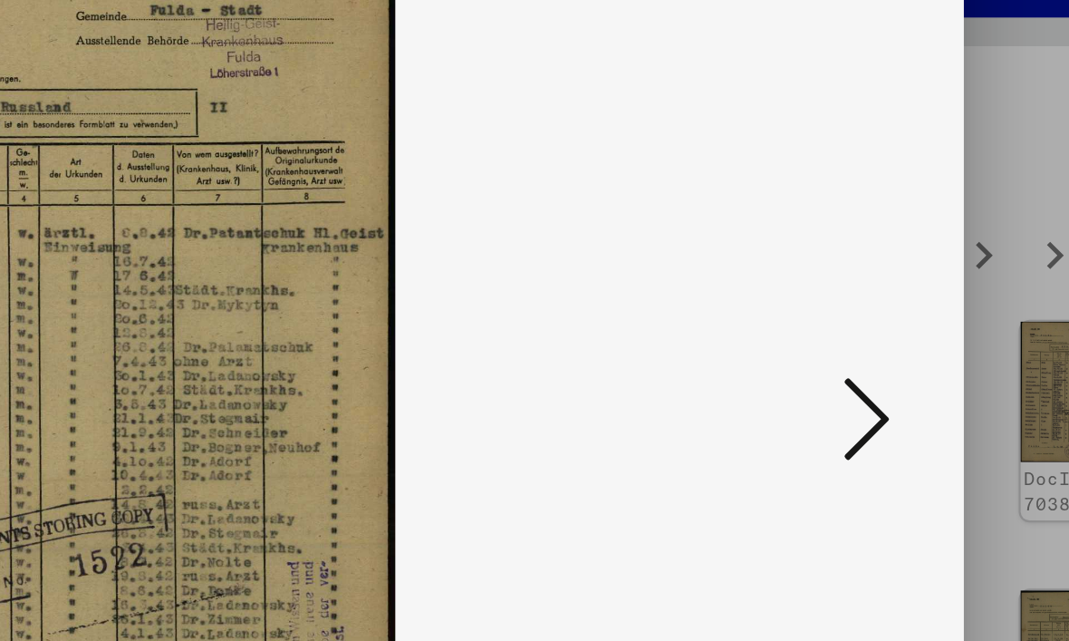
click at [906, 252] on icon at bounding box center [917, 273] width 22 height 43
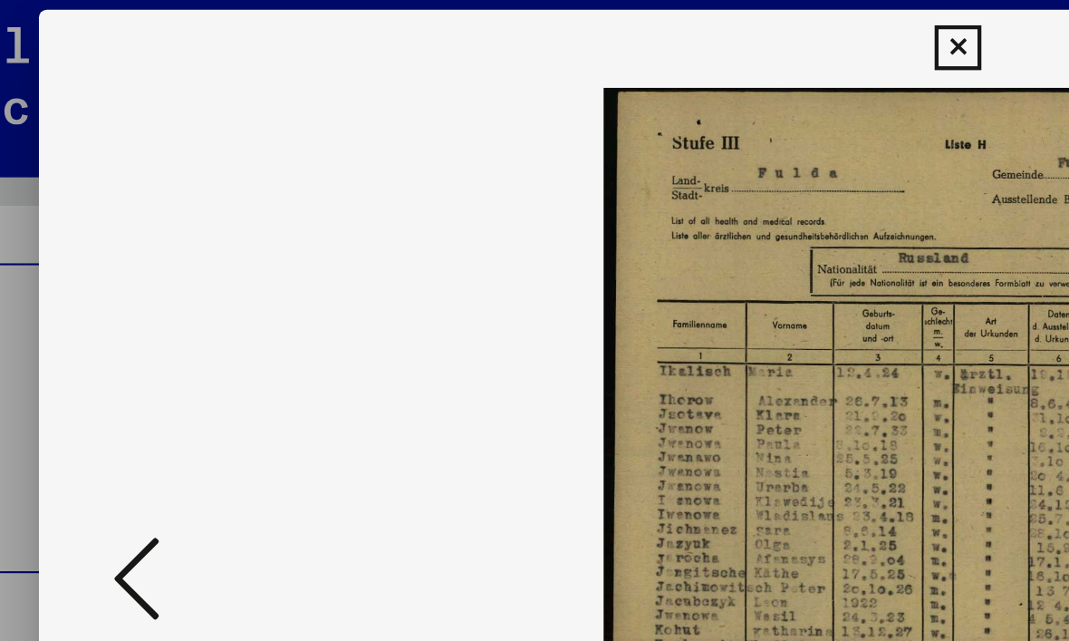
click at [141, 273] on icon at bounding box center [152, 273] width 22 height 43
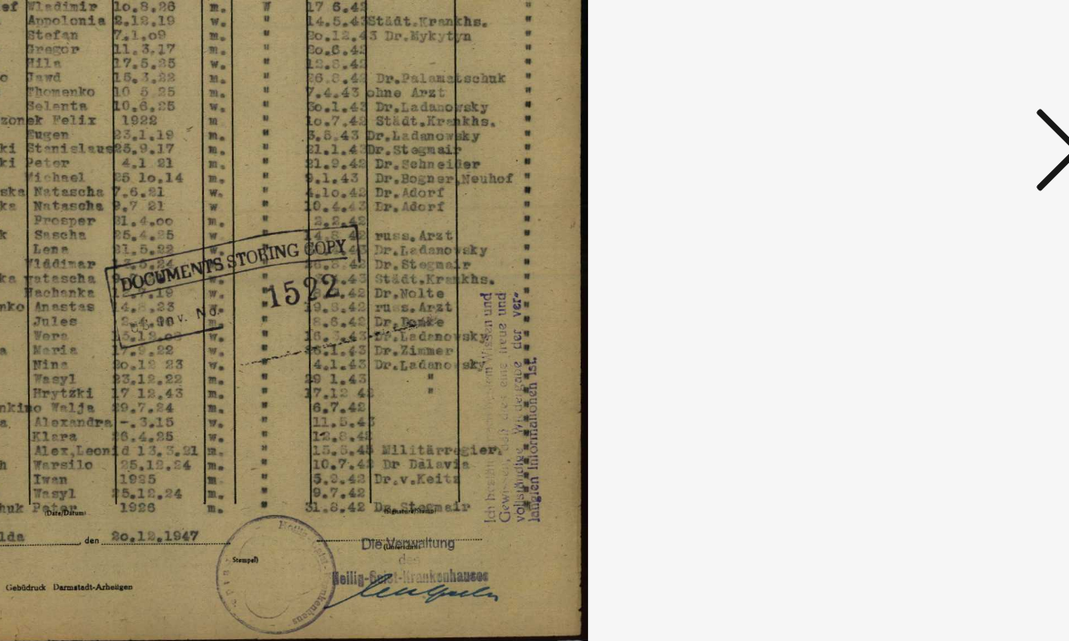
click at [906, 252] on icon at bounding box center [917, 273] width 22 height 43
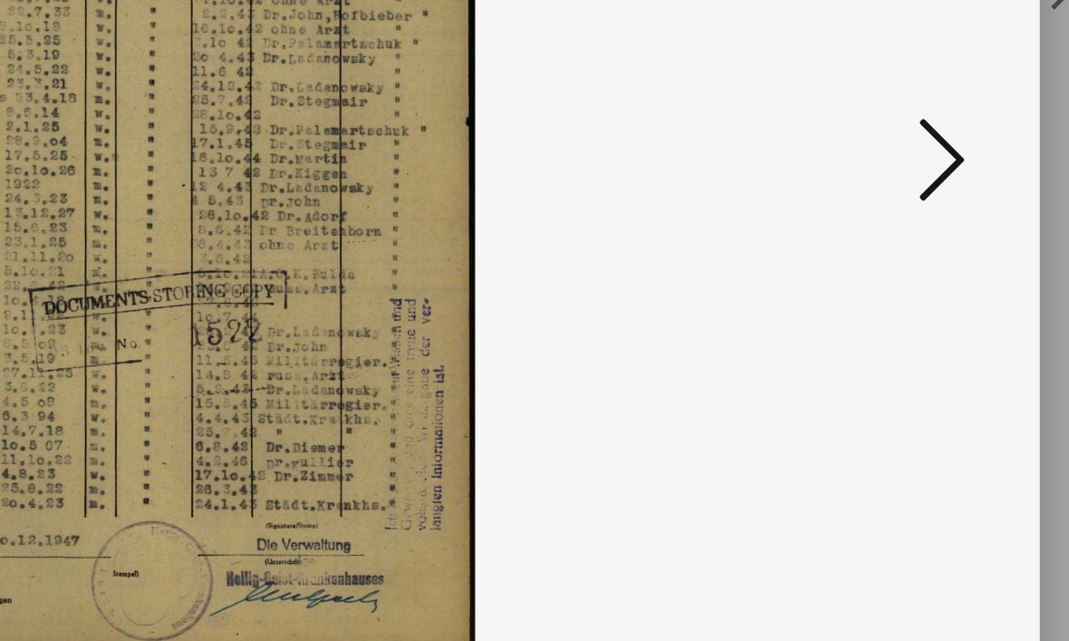
click at [906, 252] on icon at bounding box center [917, 273] width 22 height 43
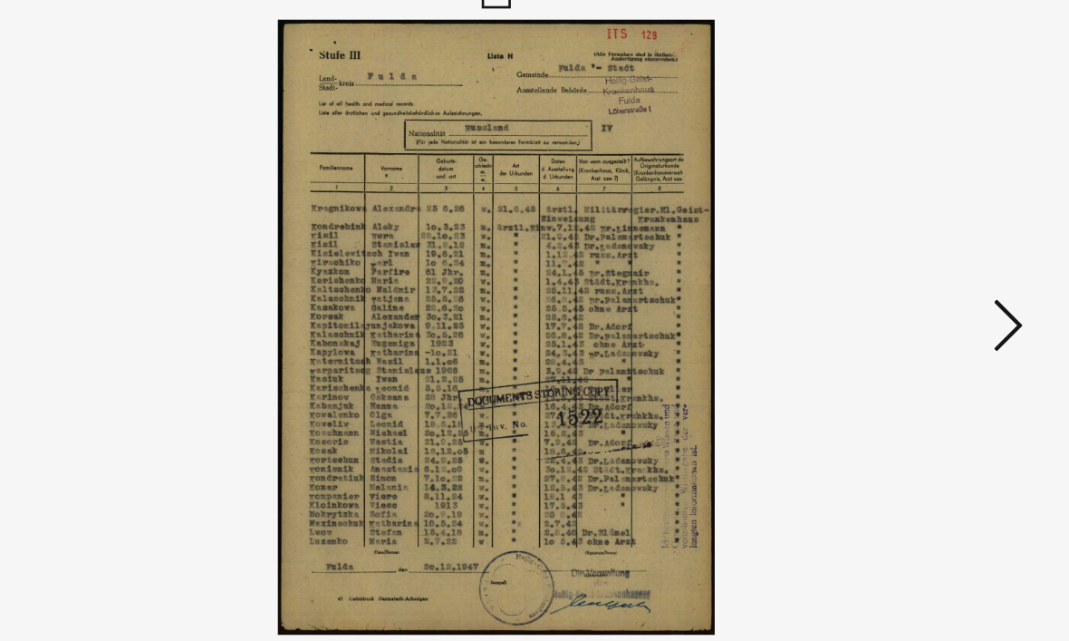
click at [906, 252] on icon at bounding box center [917, 273] width 22 height 43
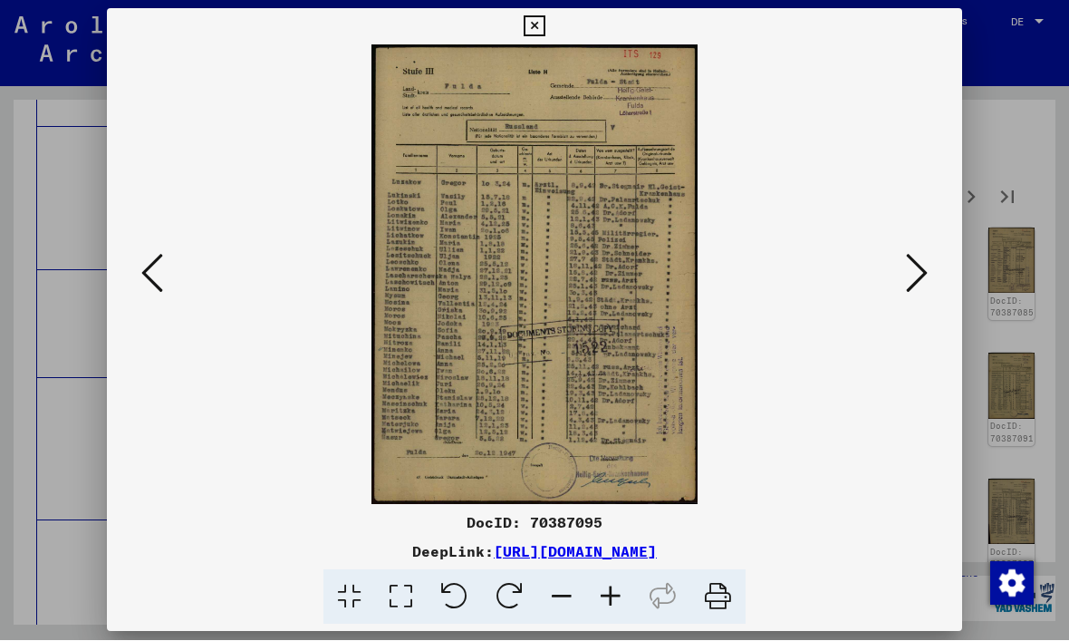
click at [155, 282] on icon at bounding box center [152, 273] width 22 height 43
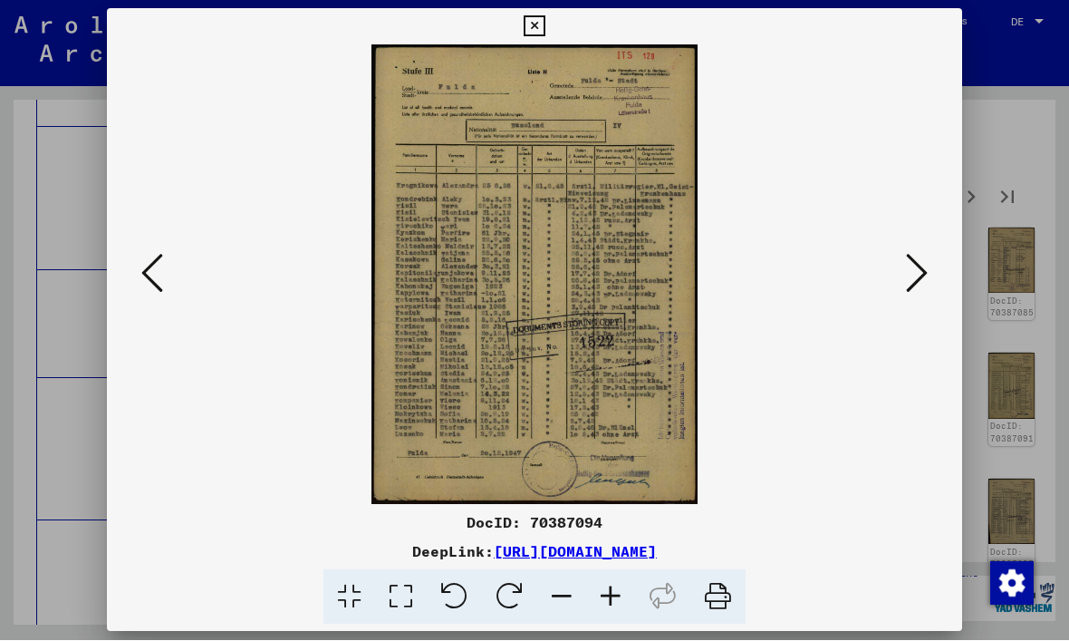
click at [152, 281] on icon at bounding box center [152, 273] width 22 height 43
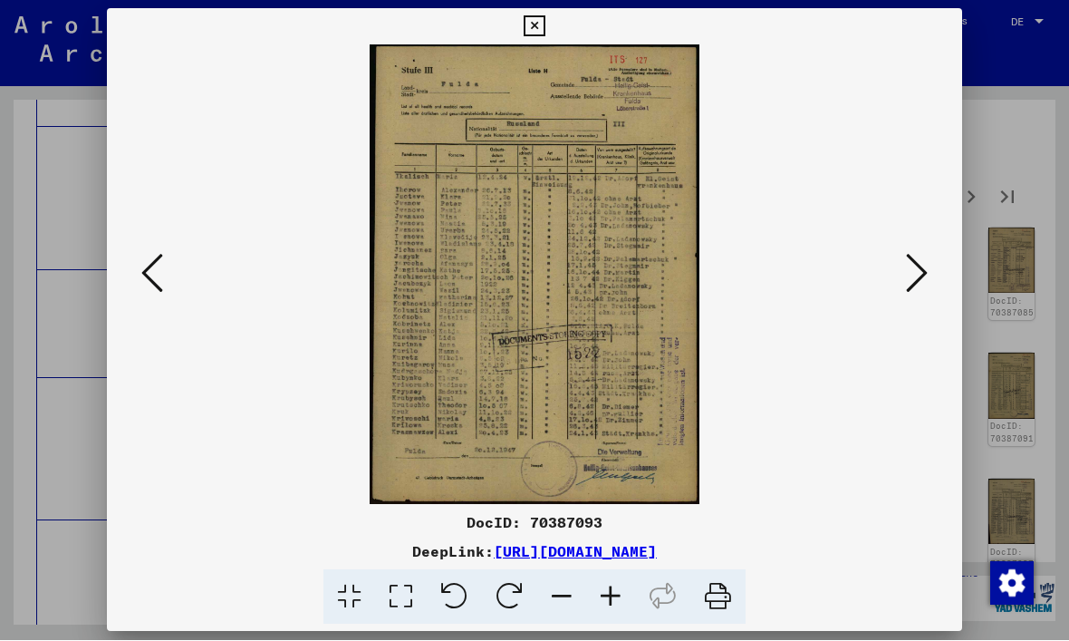
click at [158, 286] on icon at bounding box center [152, 273] width 22 height 43
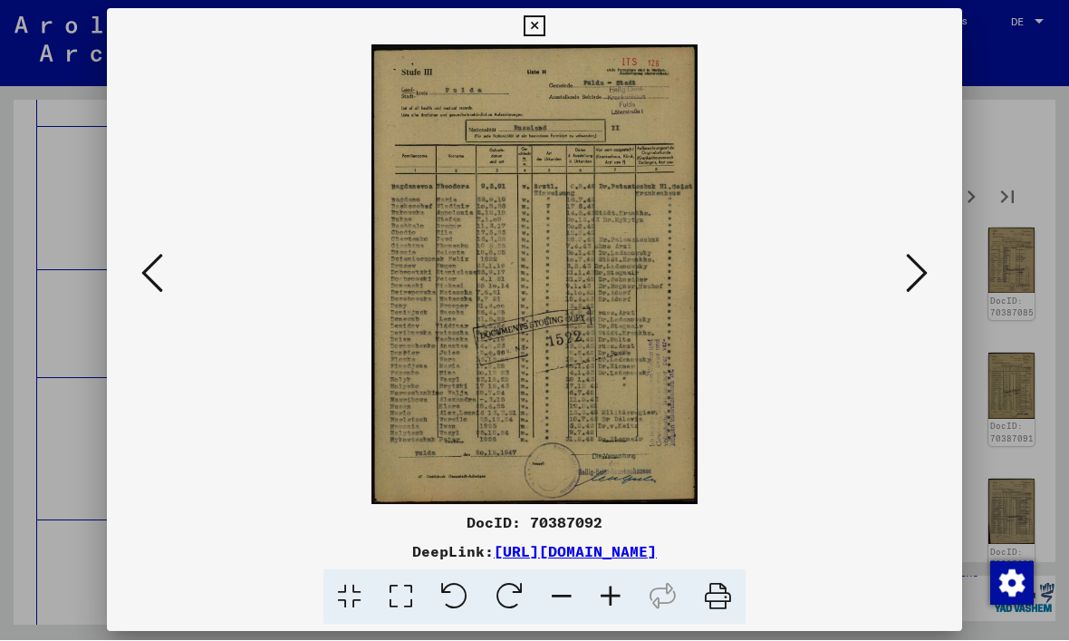
click at [151, 289] on icon at bounding box center [152, 273] width 22 height 43
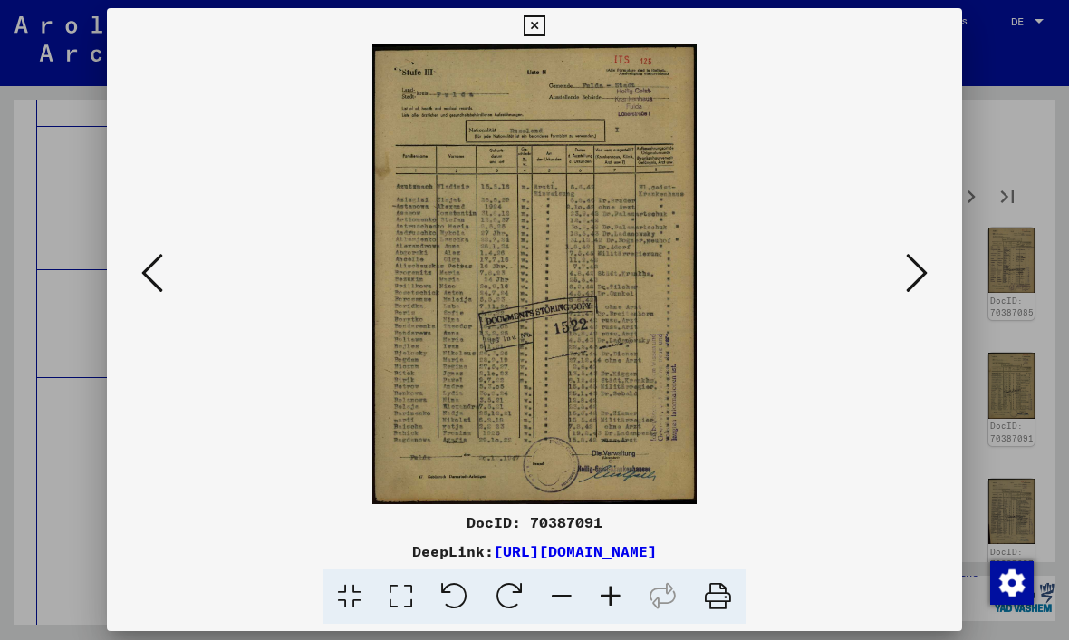
click at [142, 290] on icon at bounding box center [152, 273] width 22 height 43
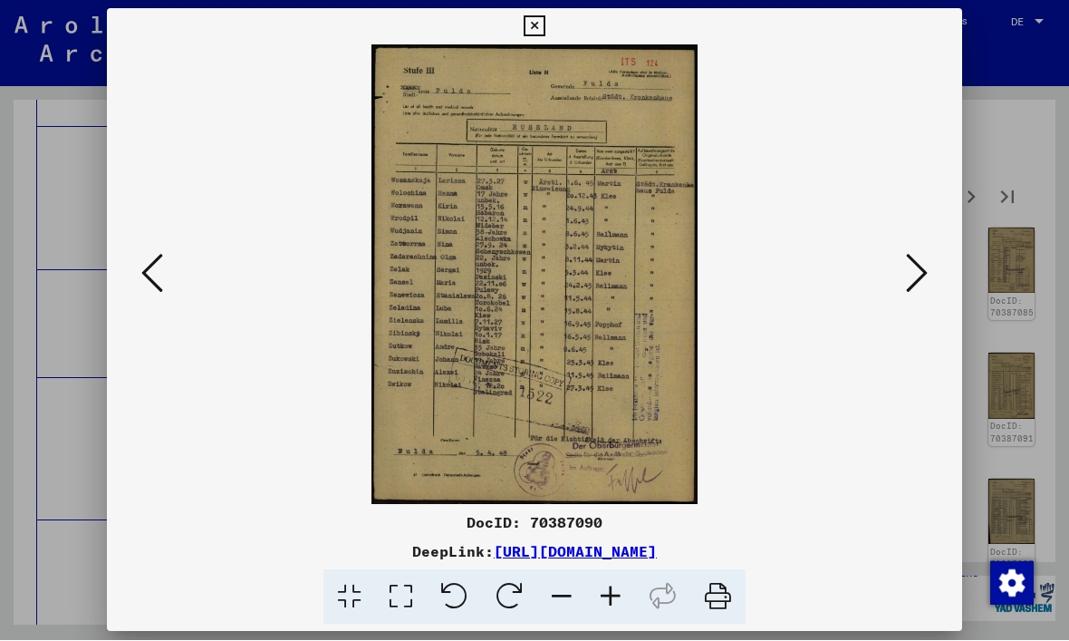
click at [923, 274] on icon at bounding box center [917, 273] width 22 height 43
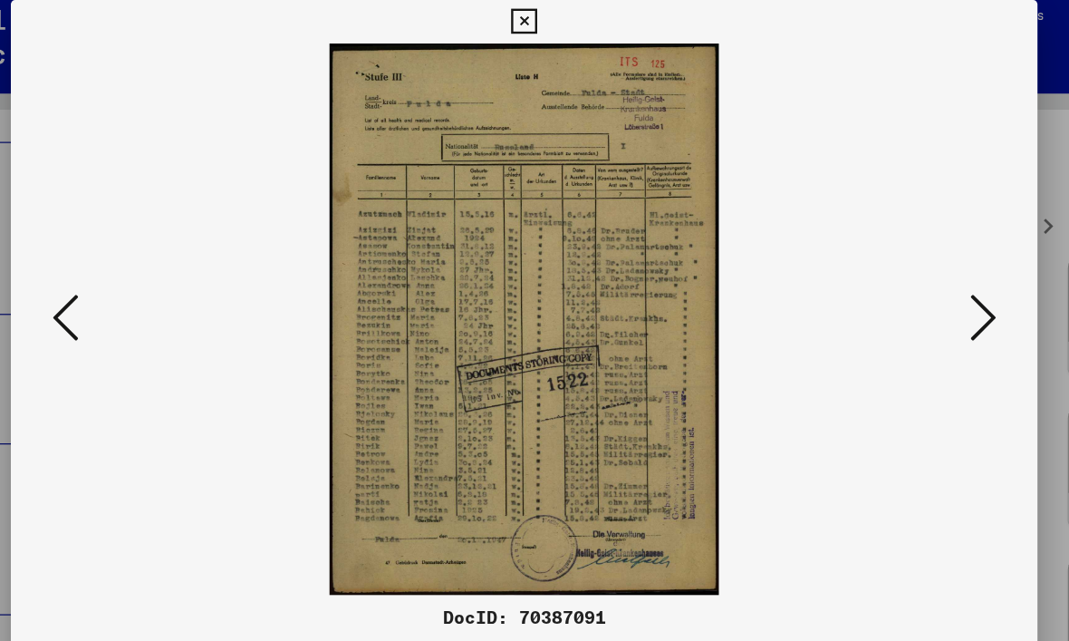
click at [906, 272] on icon at bounding box center [917, 273] width 22 height 43
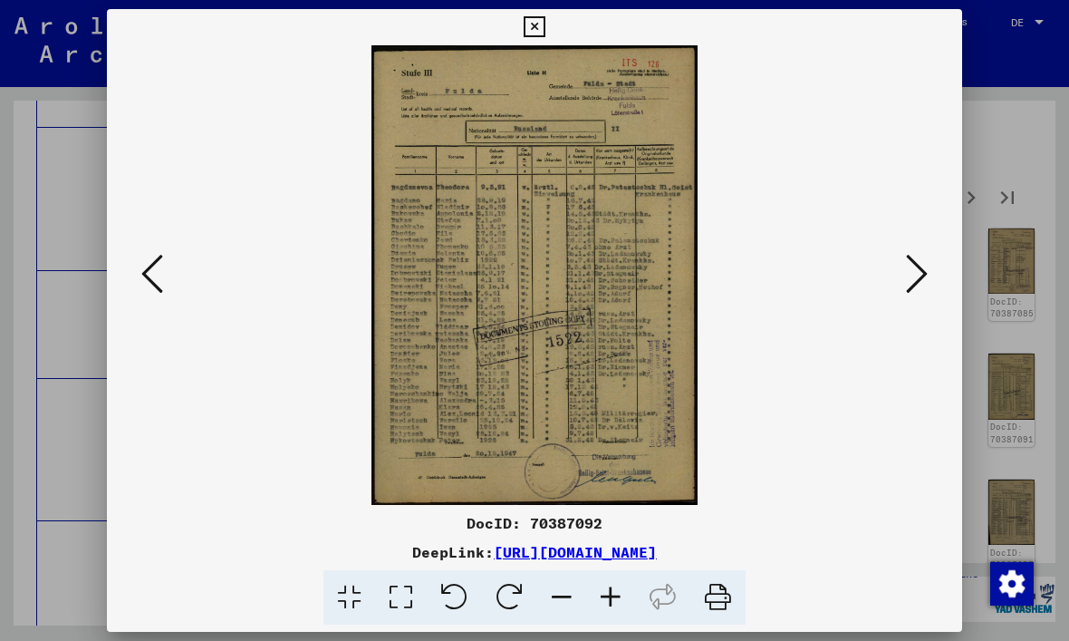
click at [929, 293] on button at bounding box center [917, 275] width 33 height 52
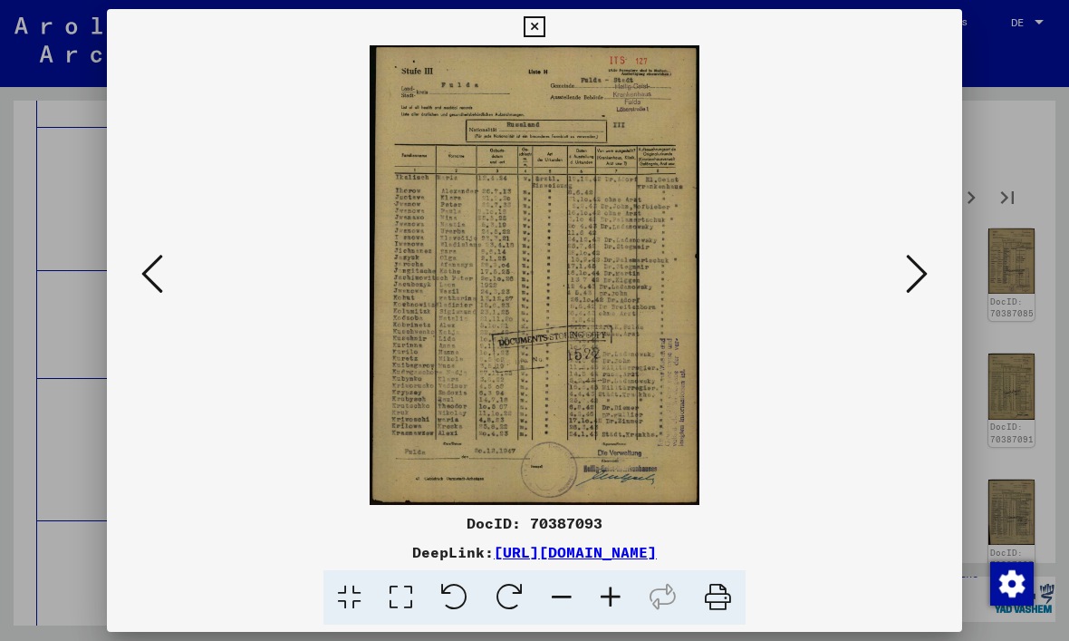
click at [902, 279] on button at bounding box center [917, 275] width 33 height 52
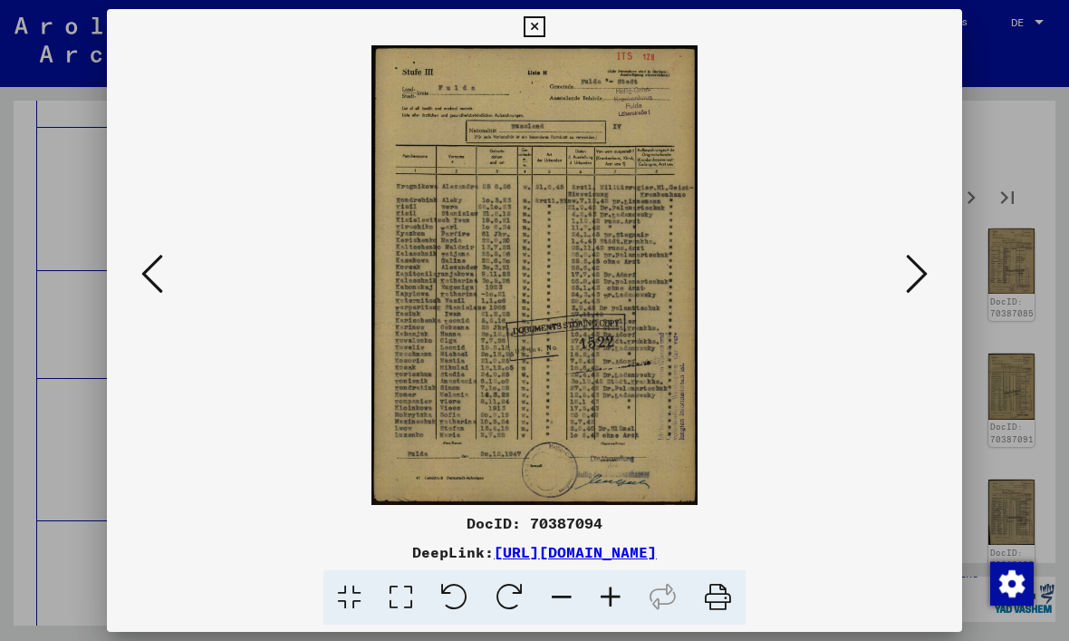
click at [895, 267] on img at bounding box center [535, 274] width 732 height 459
click at [918, 280] on icon at bounding box center [917, 273] width 22 height 43
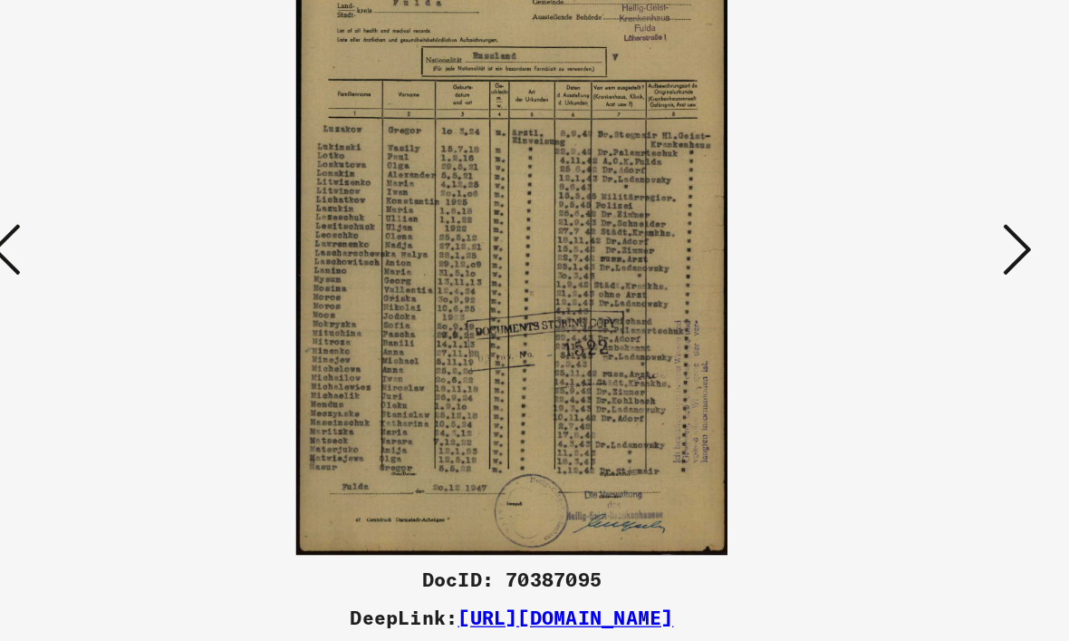
click at [906, 252] on icon at bounding box center [917, 273] width 22 height 43
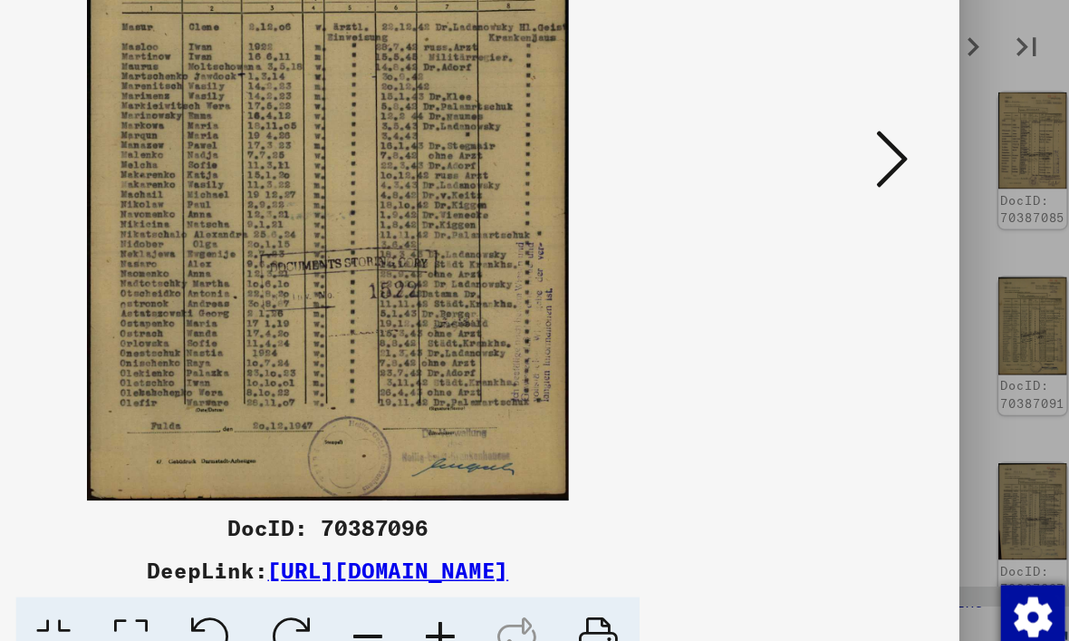
scroll to position [0, 0]
click at [906, 252] on icon at bounding box center [917, 273] width 22 height 43
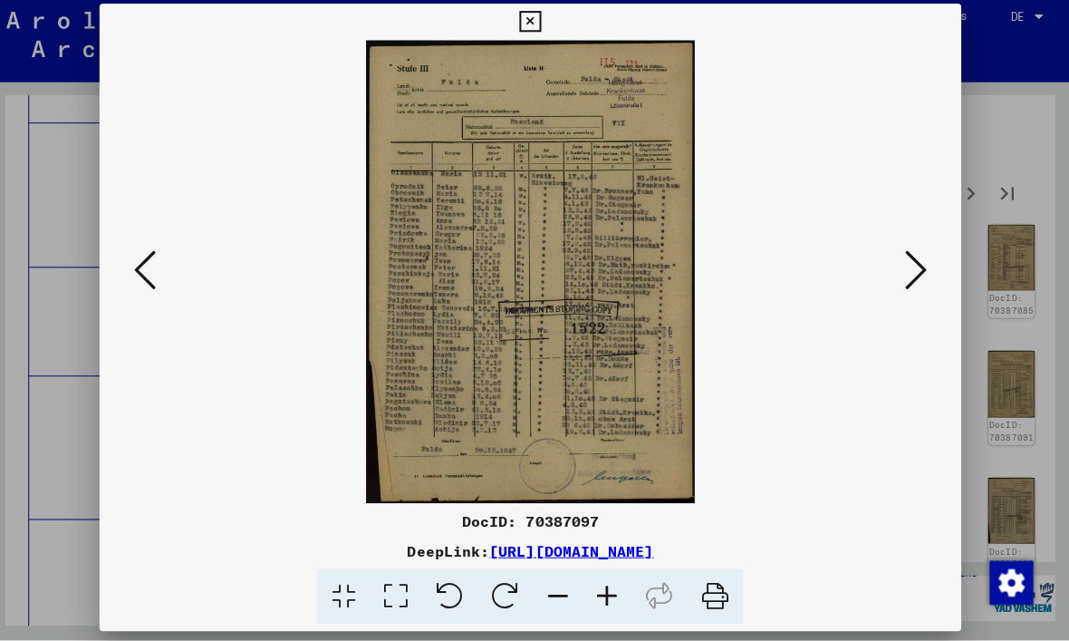
click at [921, 269] on button at bounding box center [917, 275] width 33 height 52
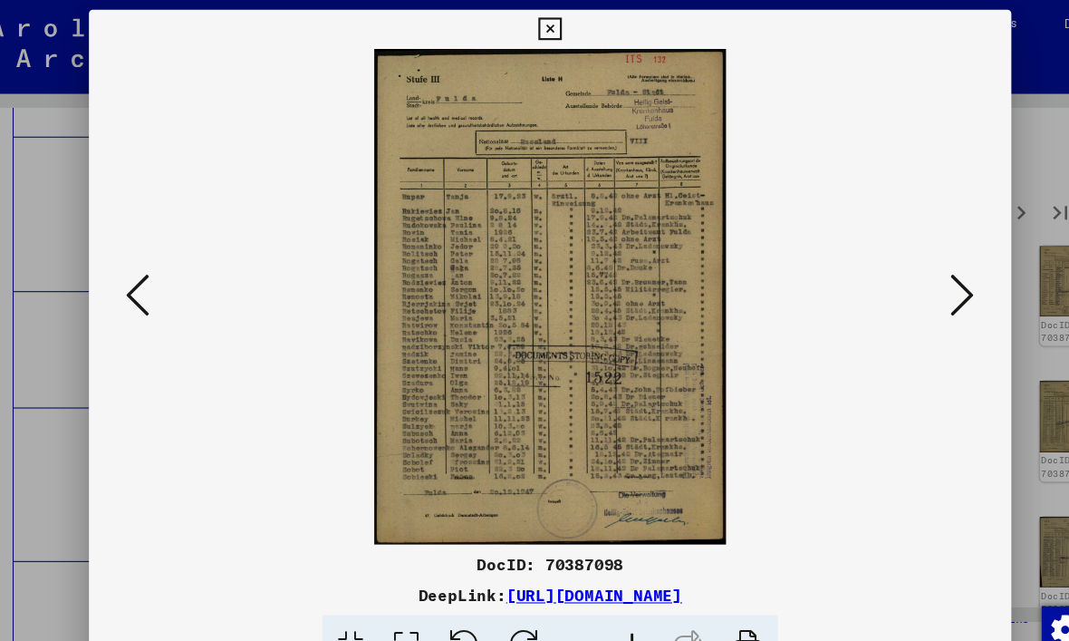
click at [139, 279] on button at bounding box center [152, 275] width 33 height 52
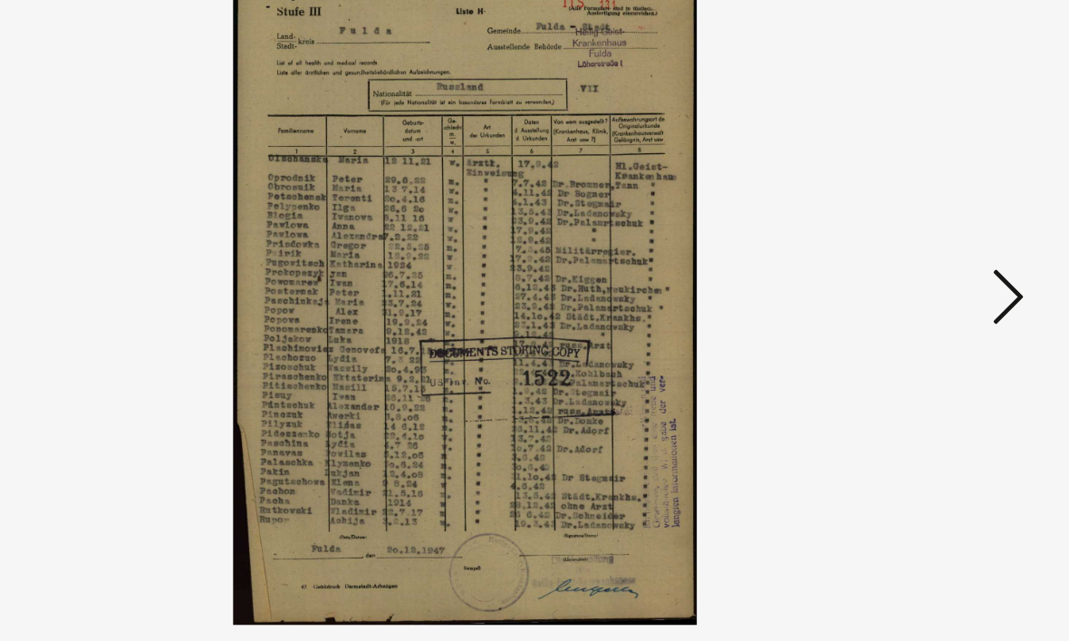
click at [901, 249] on button at bounding box center [917, 275] width 33 height 52
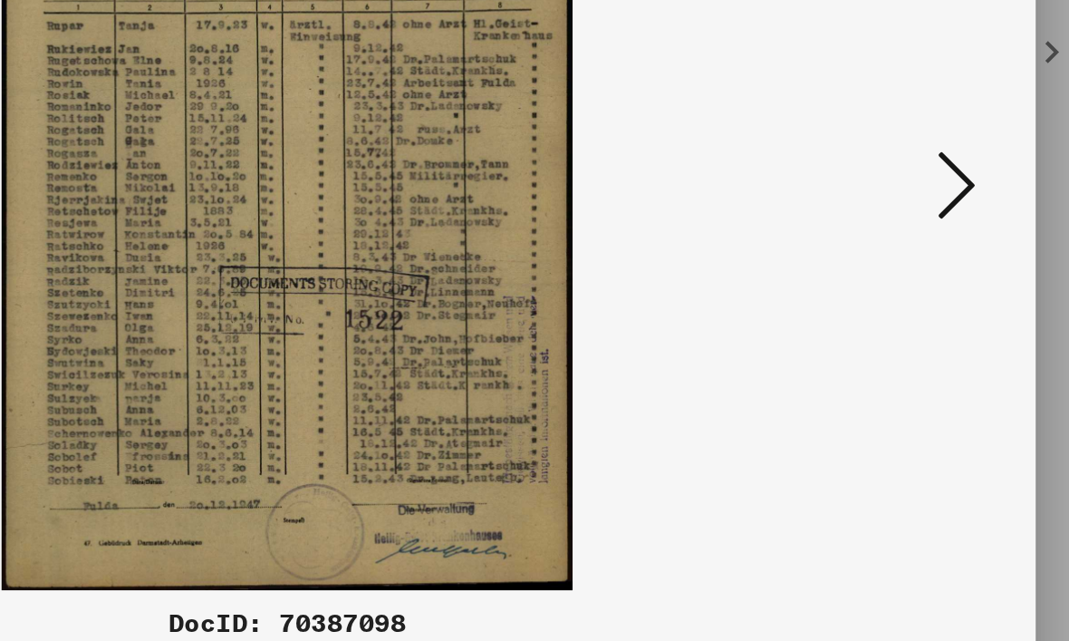
click at [906, 252] on icon at bounding box center [917, 273] width 22 height 43
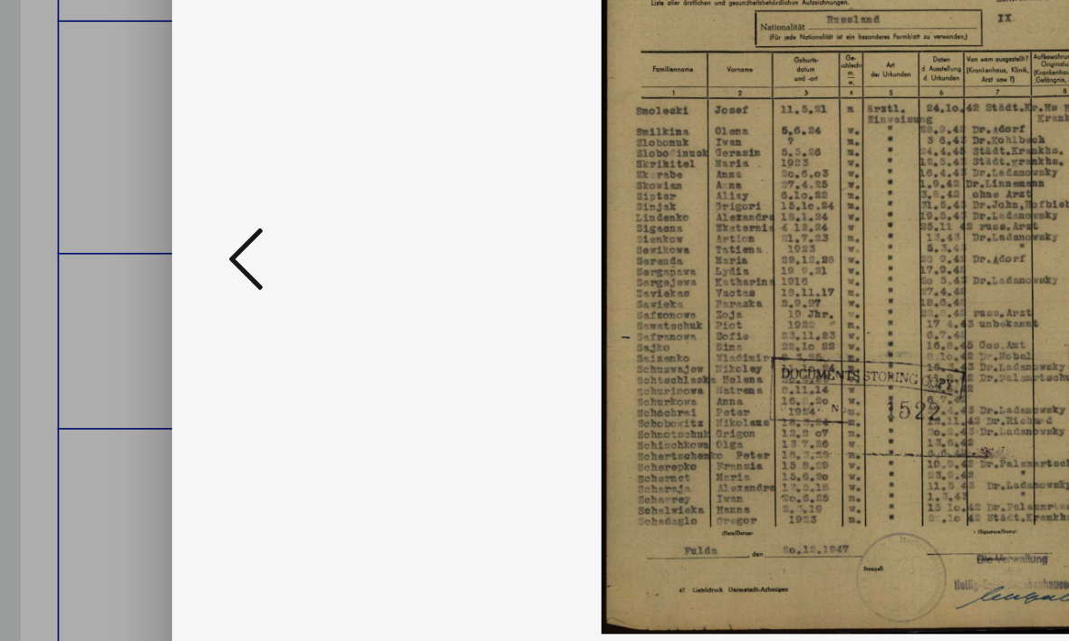
click at [153, 252] on icon at bounding box center [152, 273] width 22 height 43
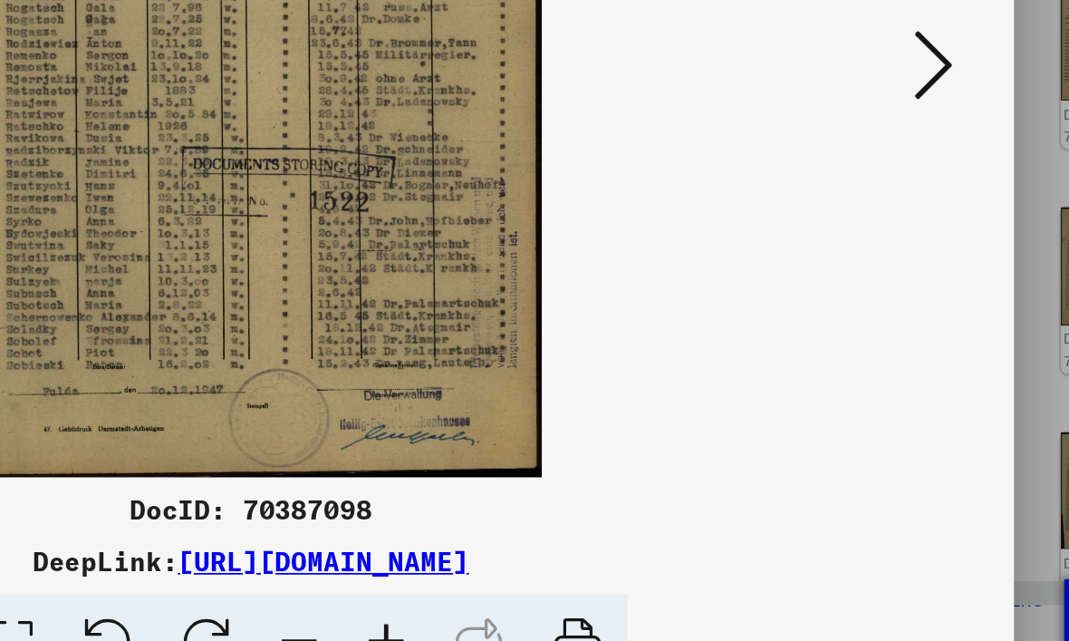
click at [906, 252] on icon at bounding box center [917, 273] width 22 height 43
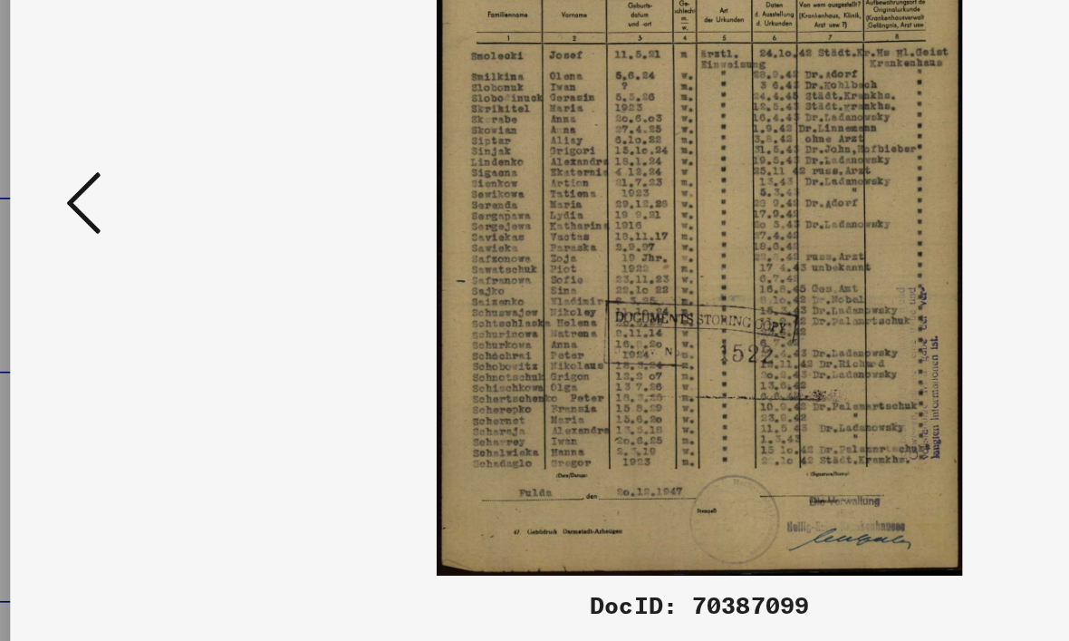
click at [141, 252] on icon at bounding box center [152, 273] width 22 height 43
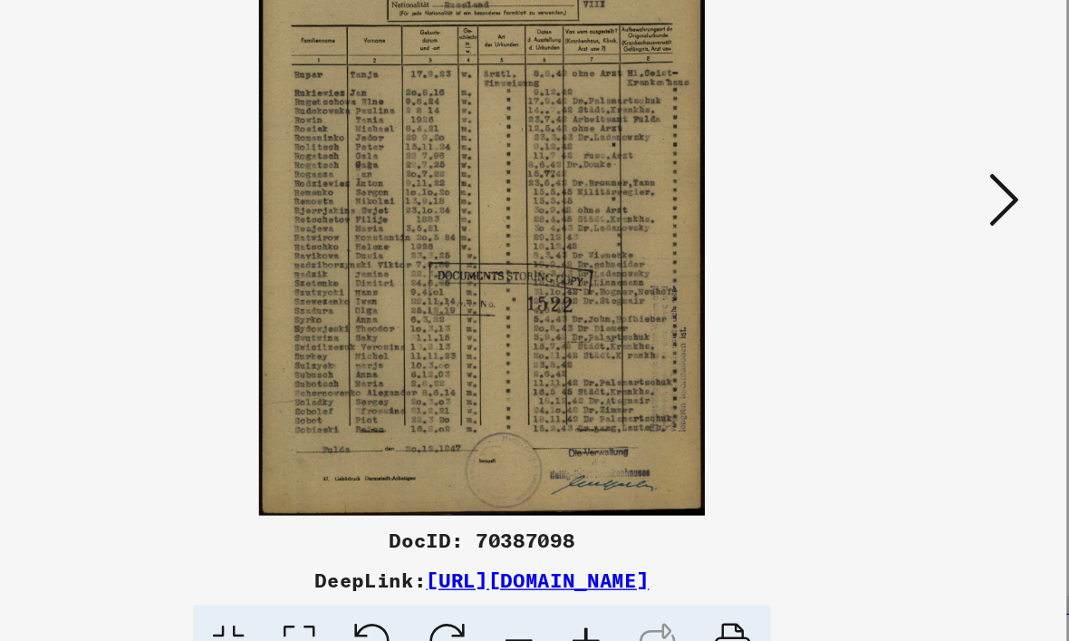
click at [901, 249] on button at bounding box center [917, 275] width 33 height 52
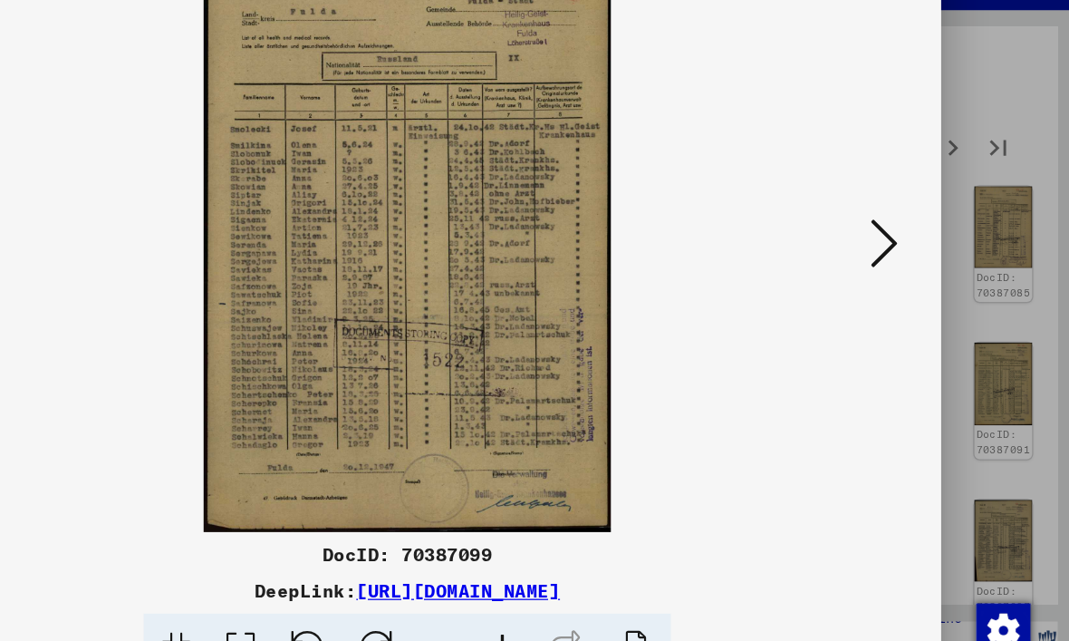
click at [906, 252] on icon at bounding box center [917, 273] width 22 height 43
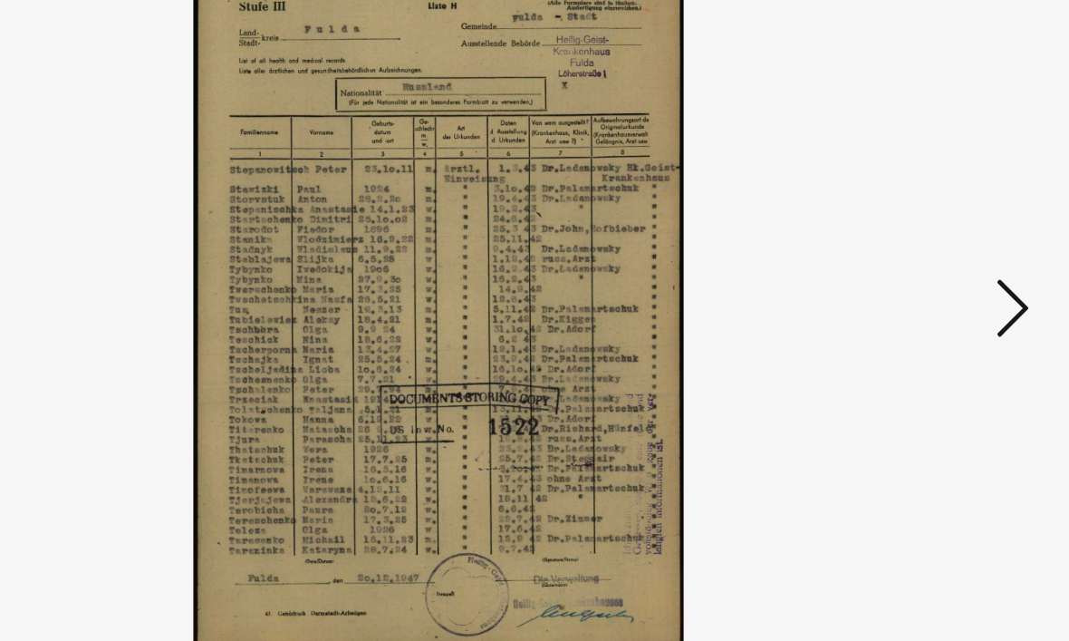
click at [901, 249] on button at bounding box center [917, 275] width 33 height 52
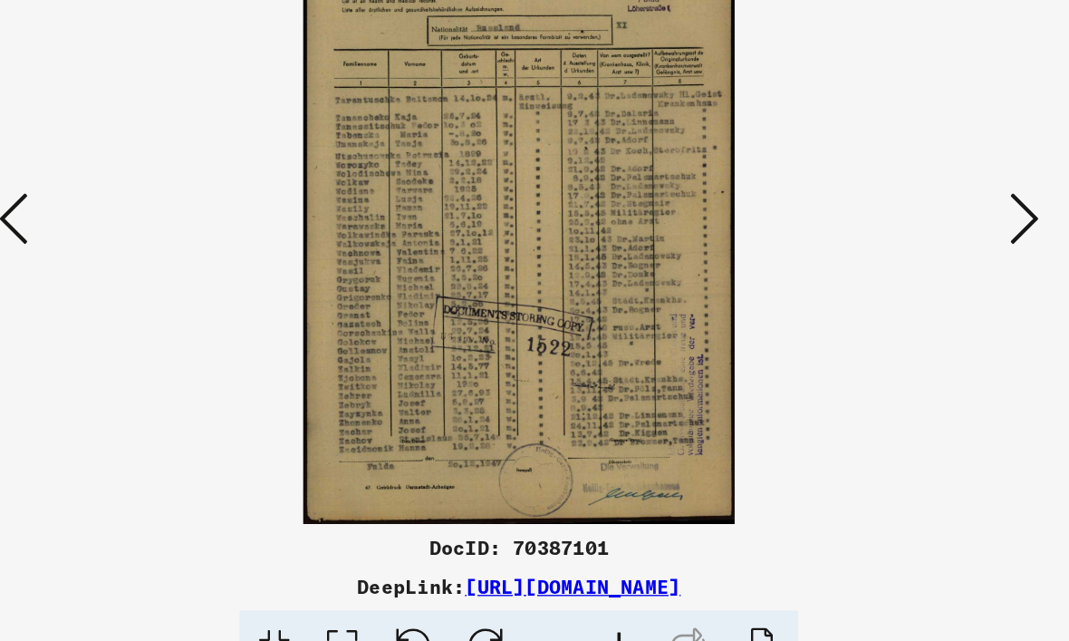
click at [906, 252] on icon at bounding box center [917, 273] width 22 height 43
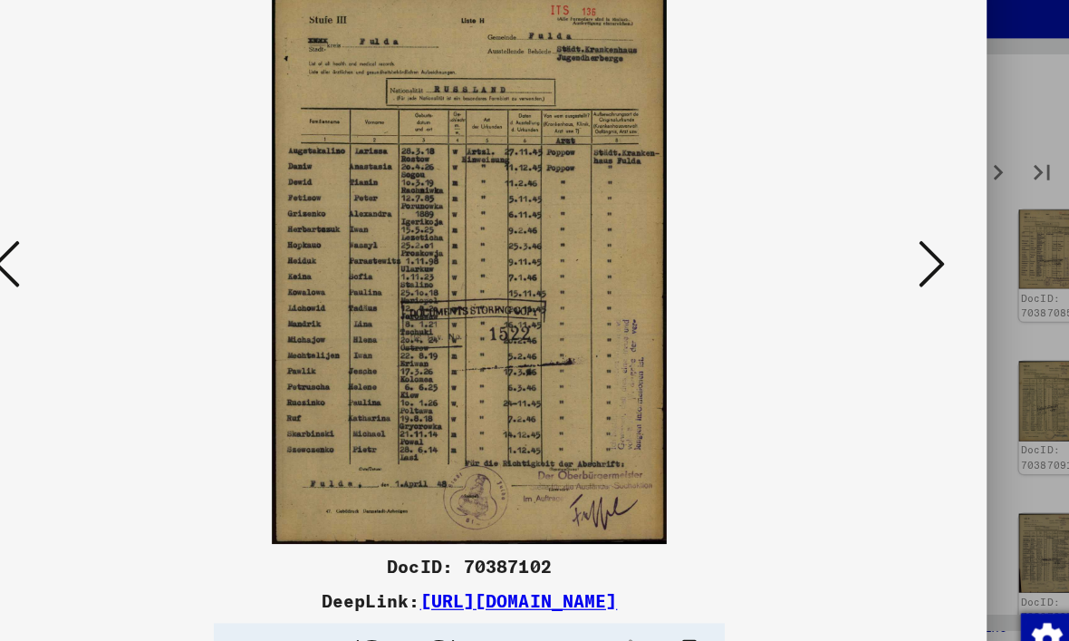
click at [906, 252] on icon at bounding box center [917, 273] width 22 height 43
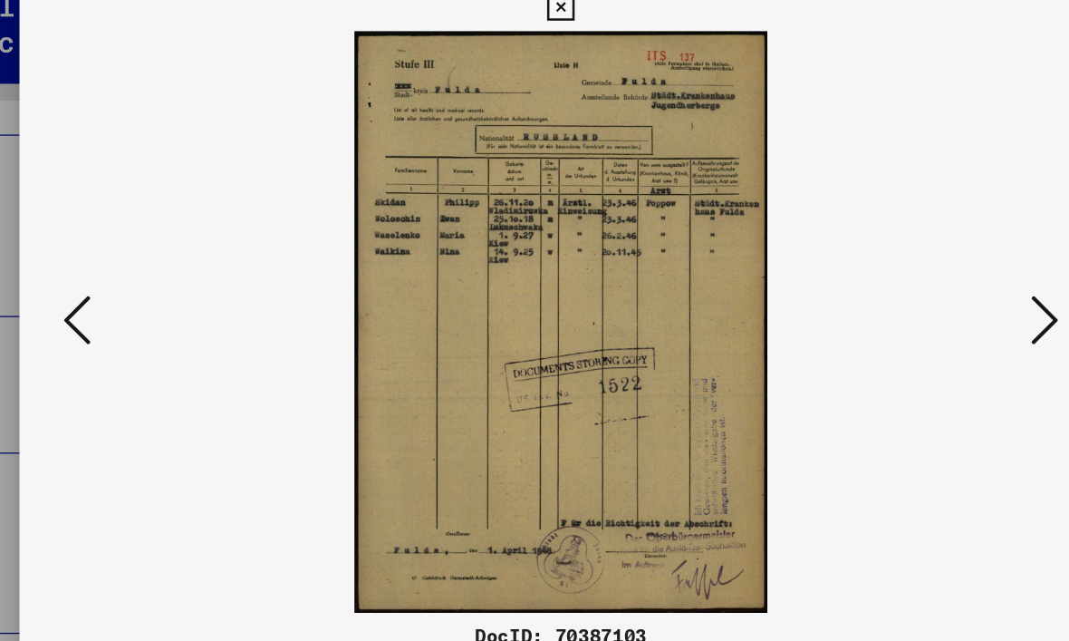
click at [901, 250] on button at bounding box center [917, 275] width 33 height 52
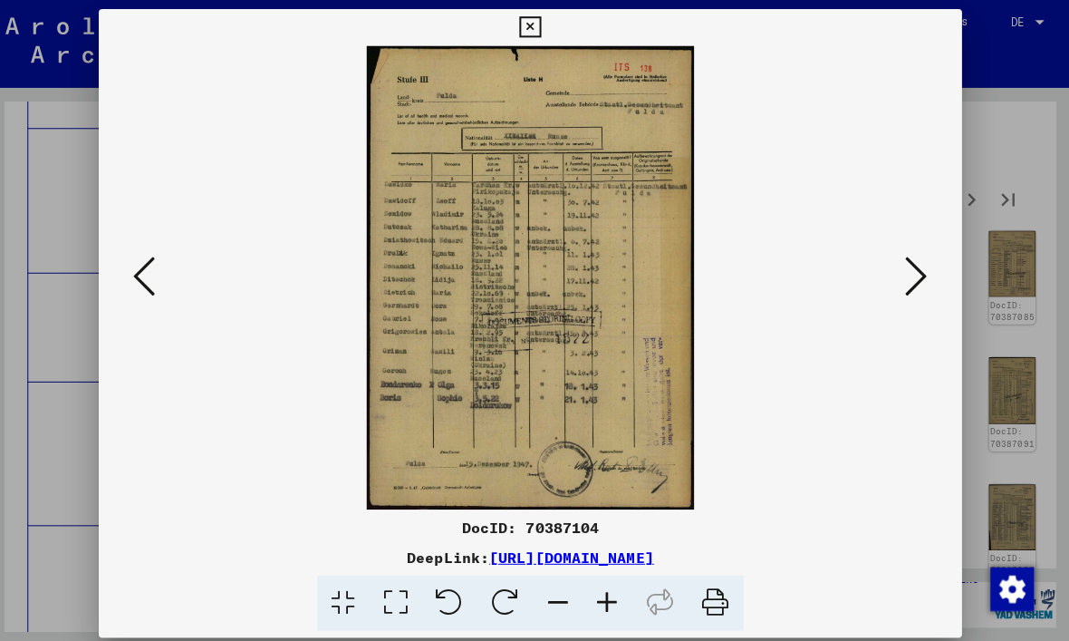
click at [148, 266] on icon at bounding box center [152, 273] width 22 height 43
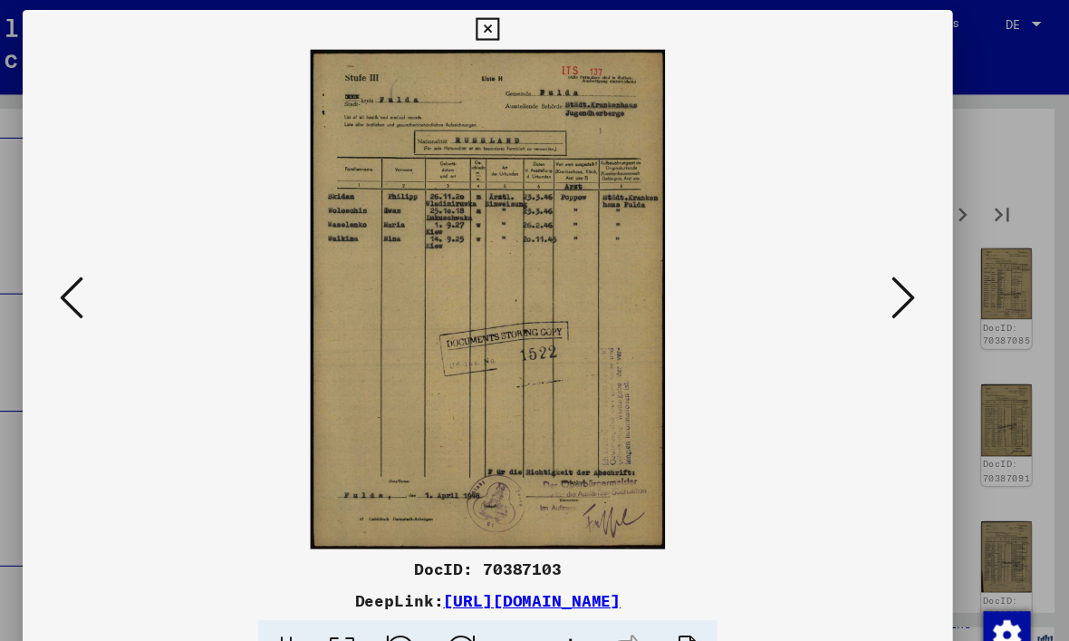
click at [136, 283] on button at bounding box center [152, 275] width 33 height 52
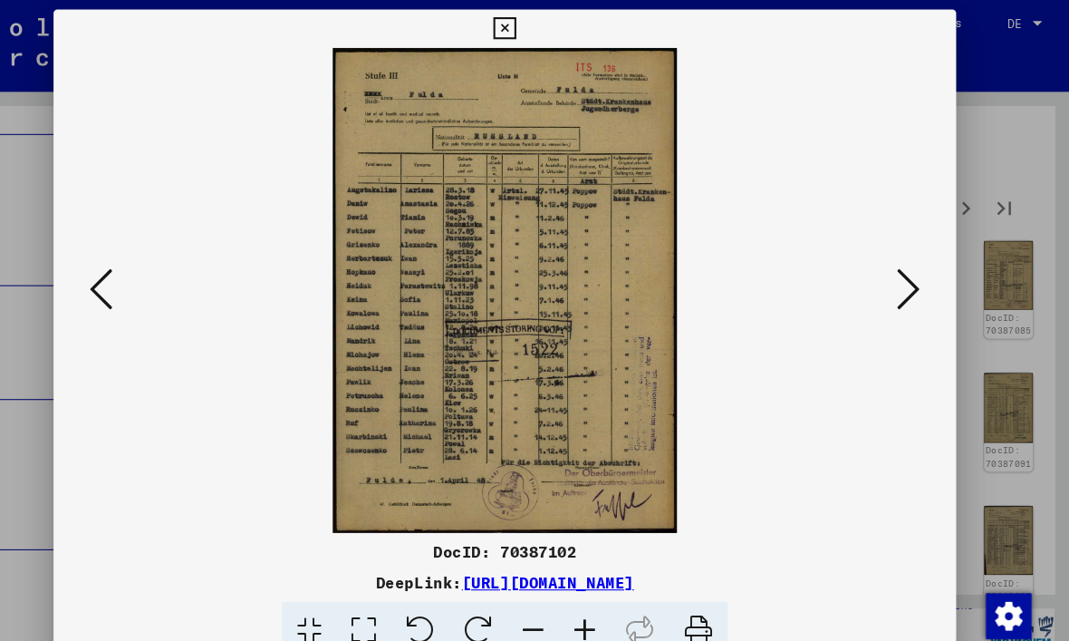
click at [136, 284] on button at bounding box center [152, 275] width 33 height 52
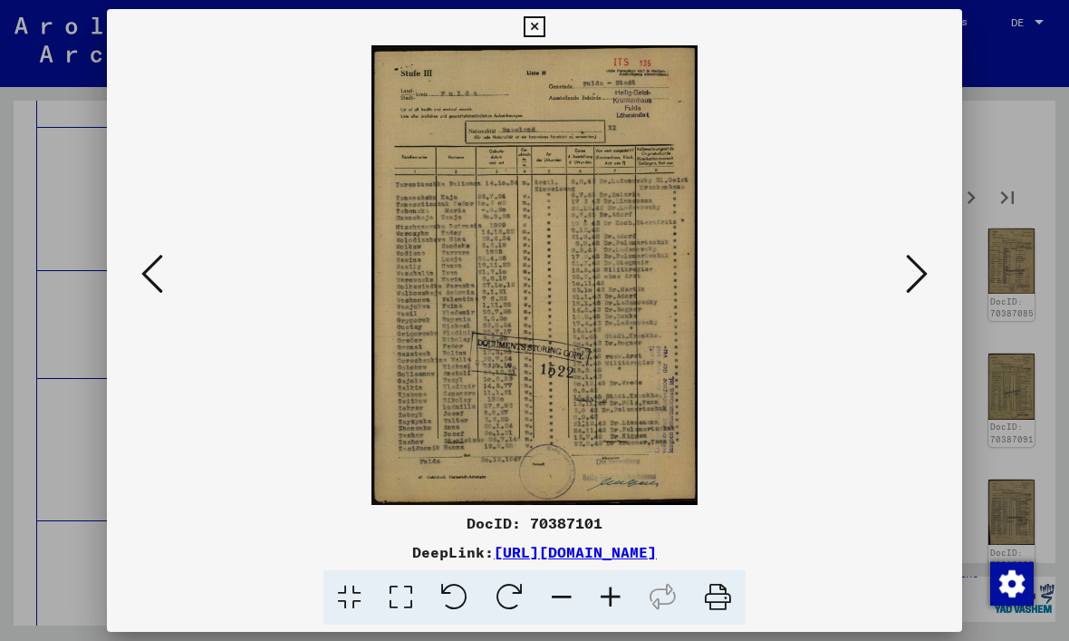
click at [174, 293] on img at bounding box center [535, 274] width 732 height 459
click at [147, 284] on icon at bounding box center [152, 273] width 22 height 43
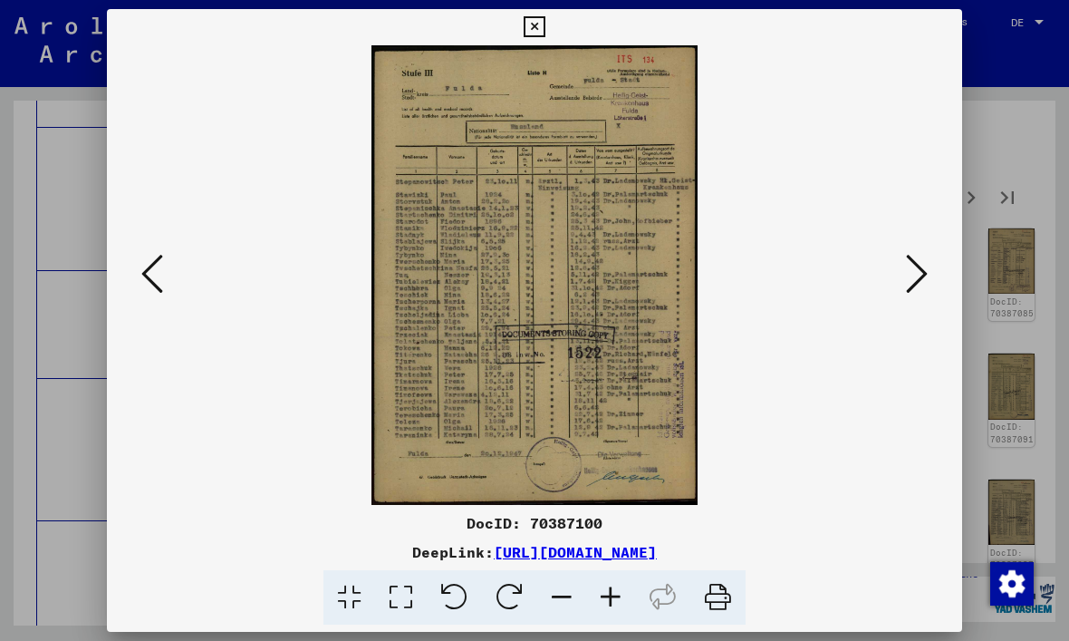
click at [545, 36] on icon at bounding box center [534, 27] width 21 height 22
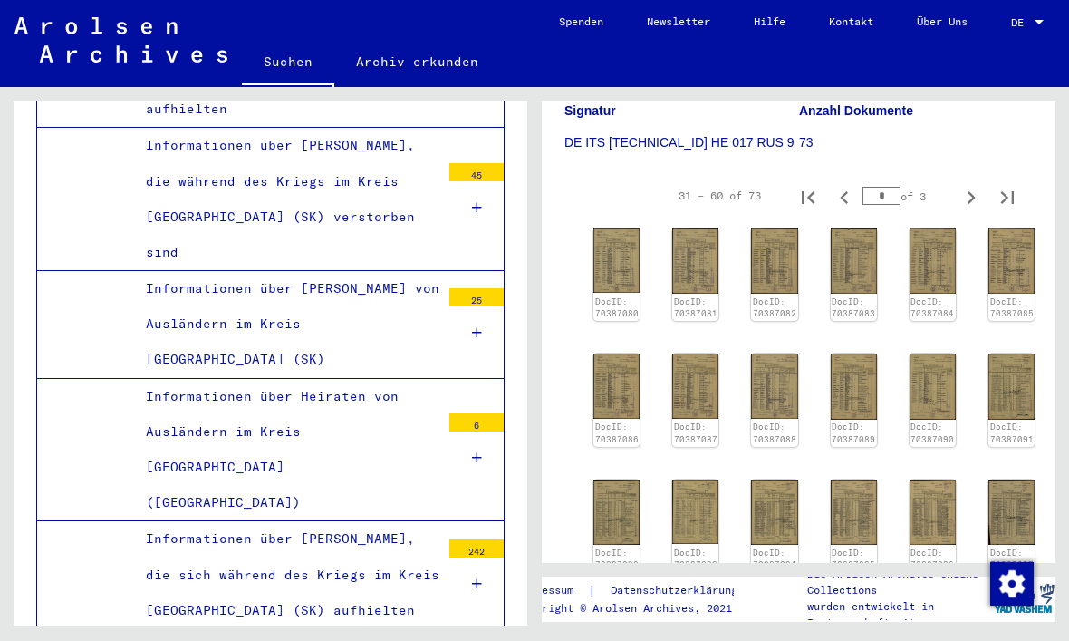
click at [837, 208] on icon "Previous page" at bounding box center [844, 197] width 25 height 25
type input "*"
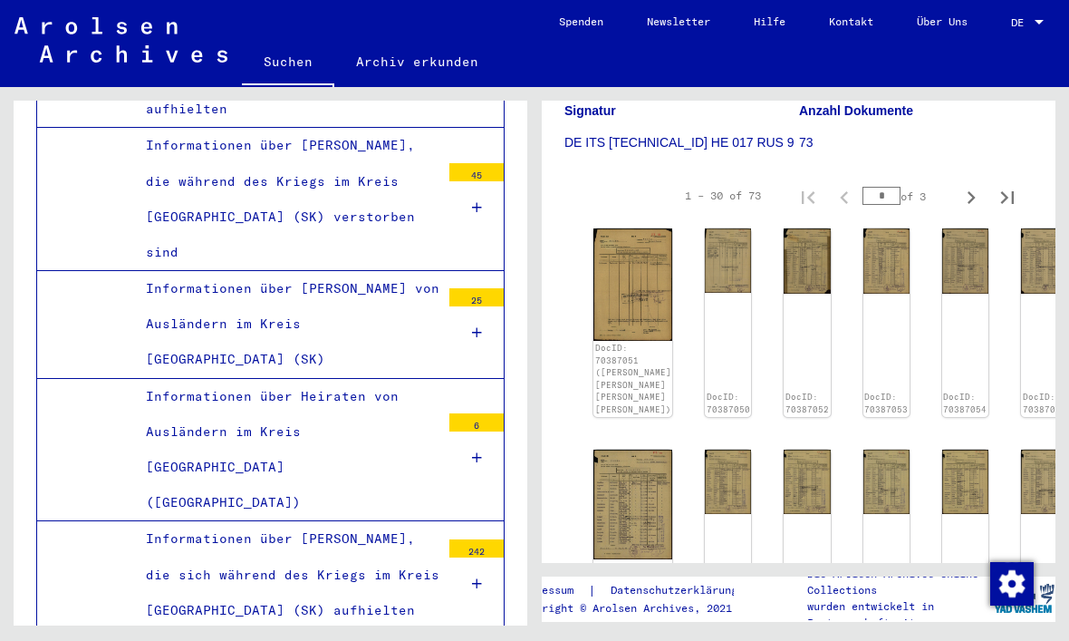
click at [617, 272] on img at bounding box center [633, 283] width 79 height 111
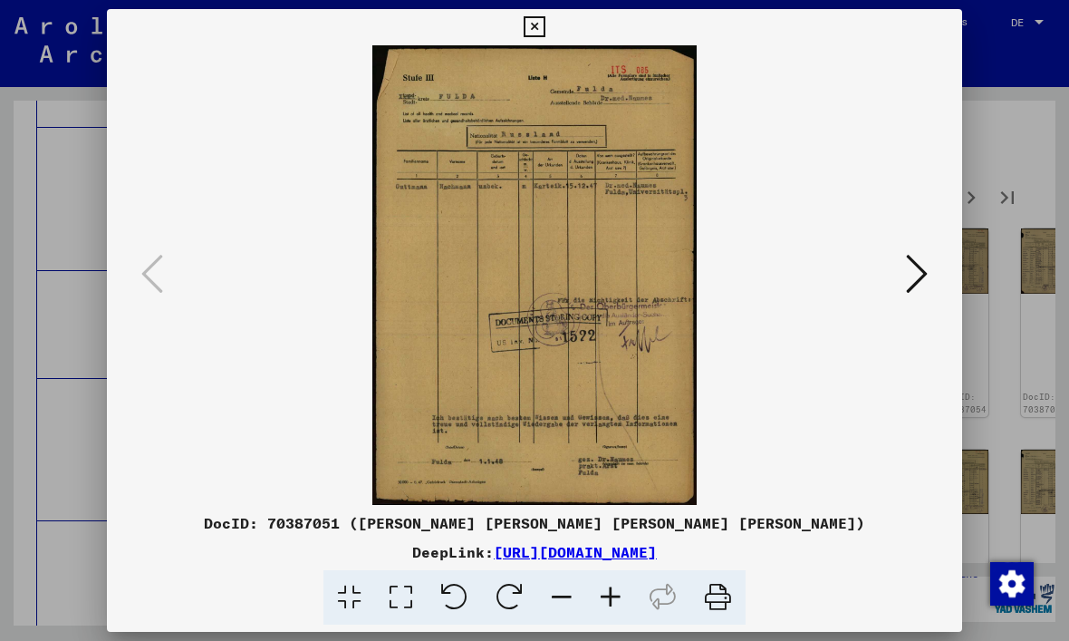
click at [550, 37] on button at bounding box center [534, 27] width 32 height 36
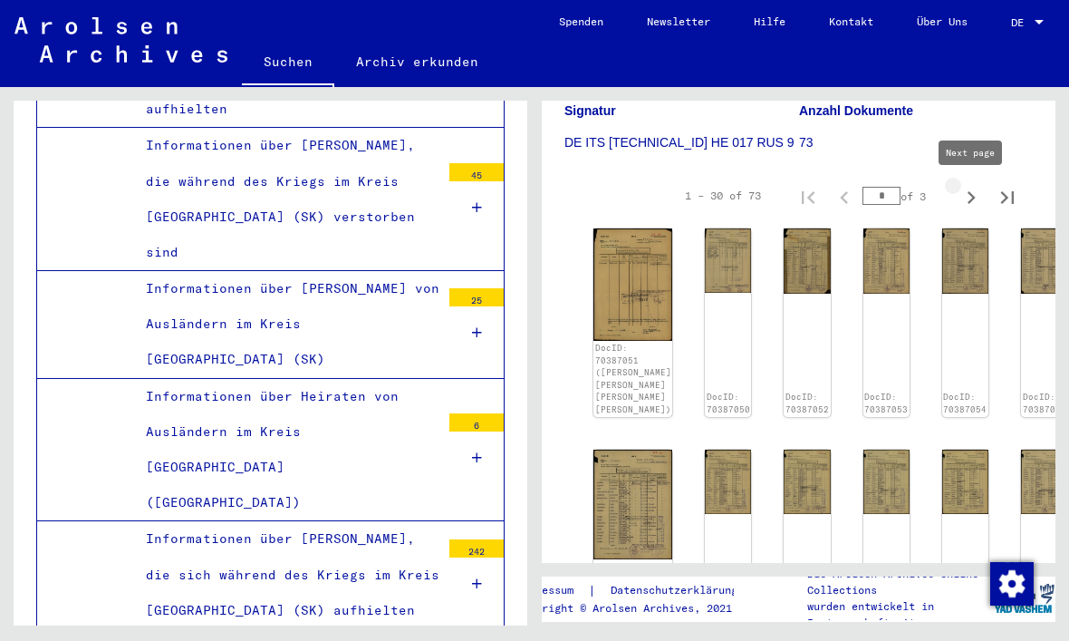
click at [966, 204] on icon "Next page" at bounding box center [971, 197] width 25 height 25
type input "*"
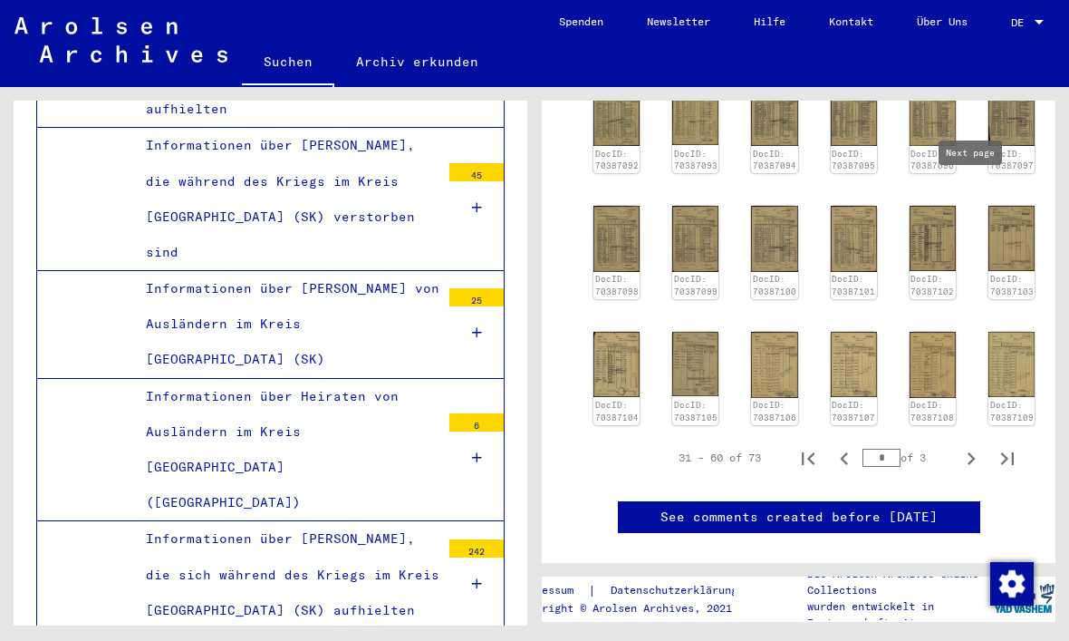
scroll to position [719, 0]
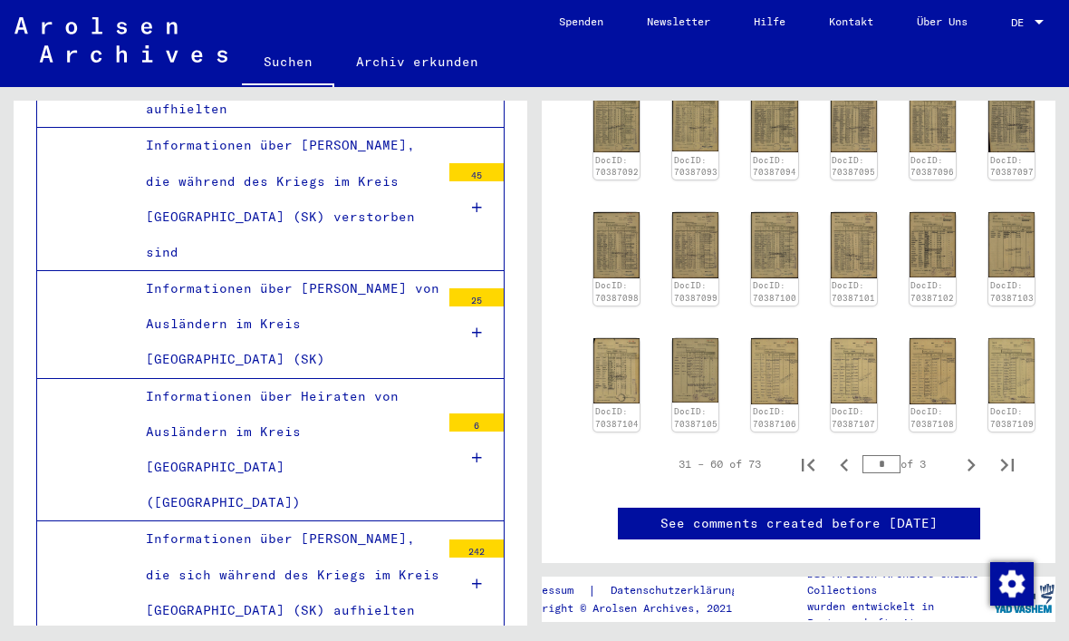
click at [683, 257] on img at bounding box center [695, 244] width 46 height 65
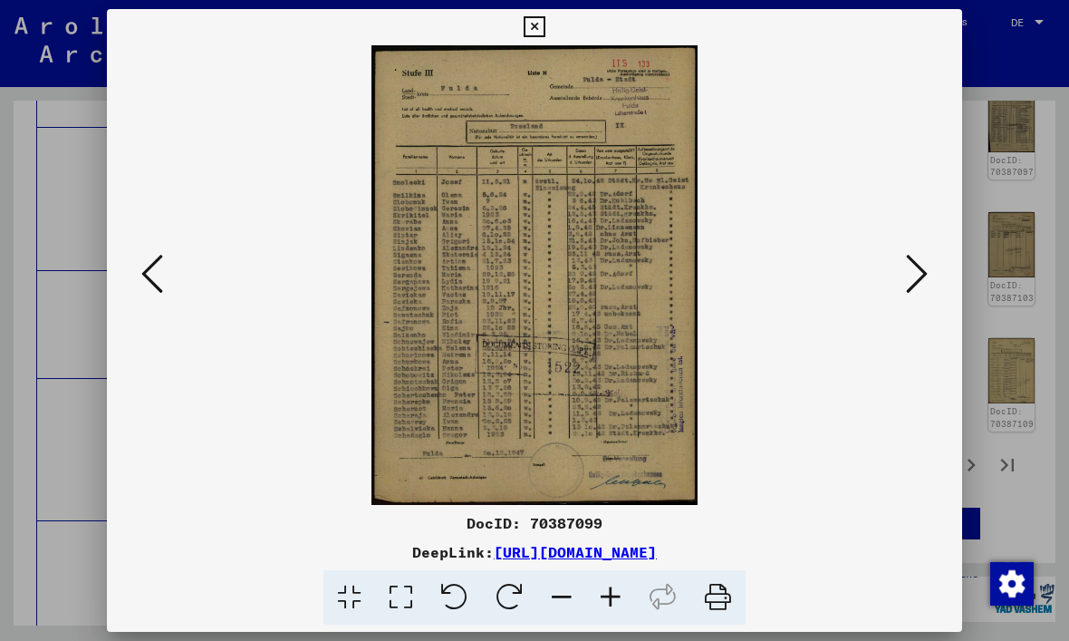
click at [902, 276] on button at bounding box center [917, 275] width 33 height 52
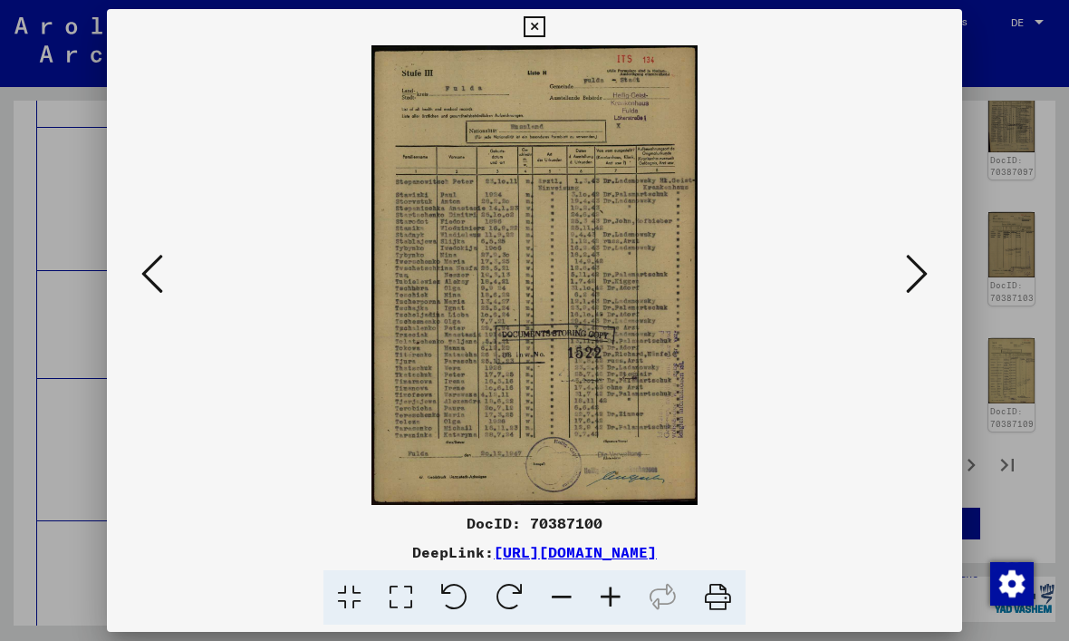
click at [910, 294] on icon at bounding box center [917, 273] width 22 height 43
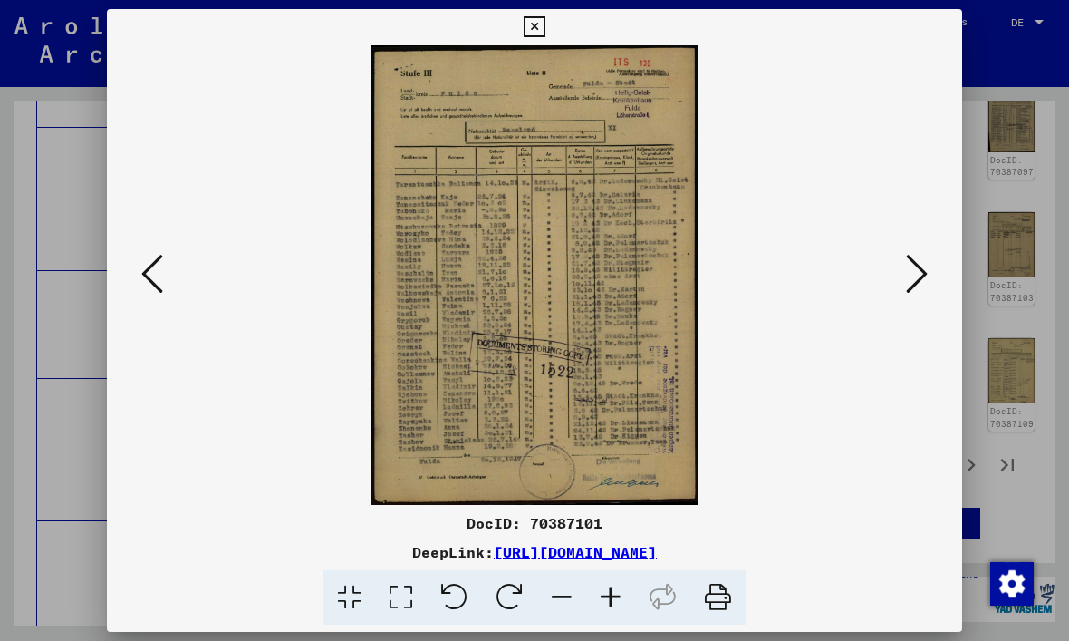
click at [927, 272] on icon at bounding box center [917, 273] width 22 height 43
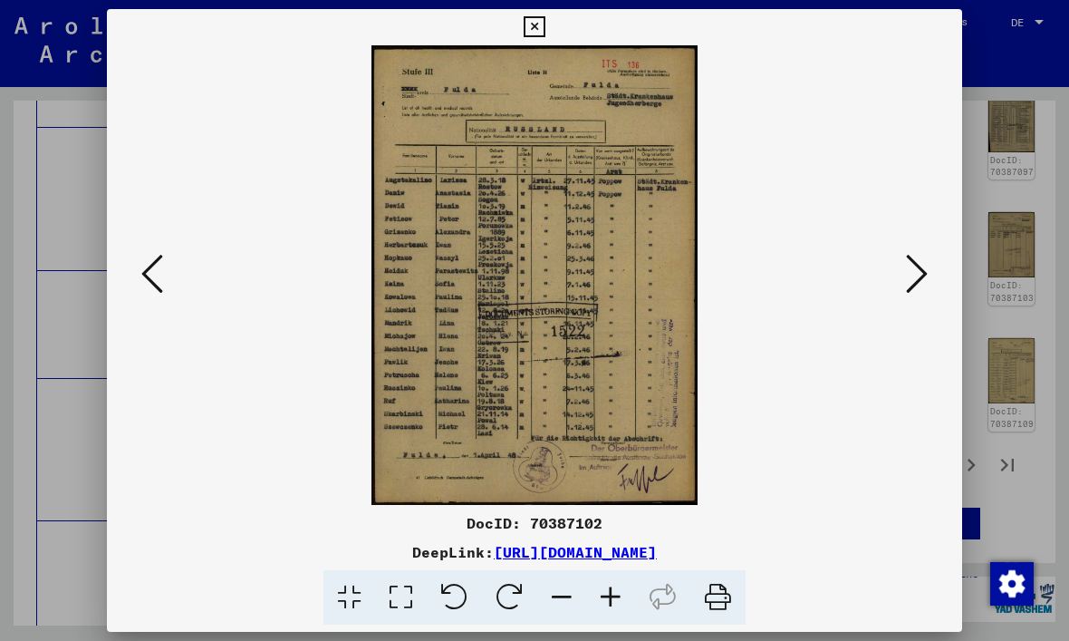
click at [917, 283] on icon at bounding box center [917, 273] width 22 height 43
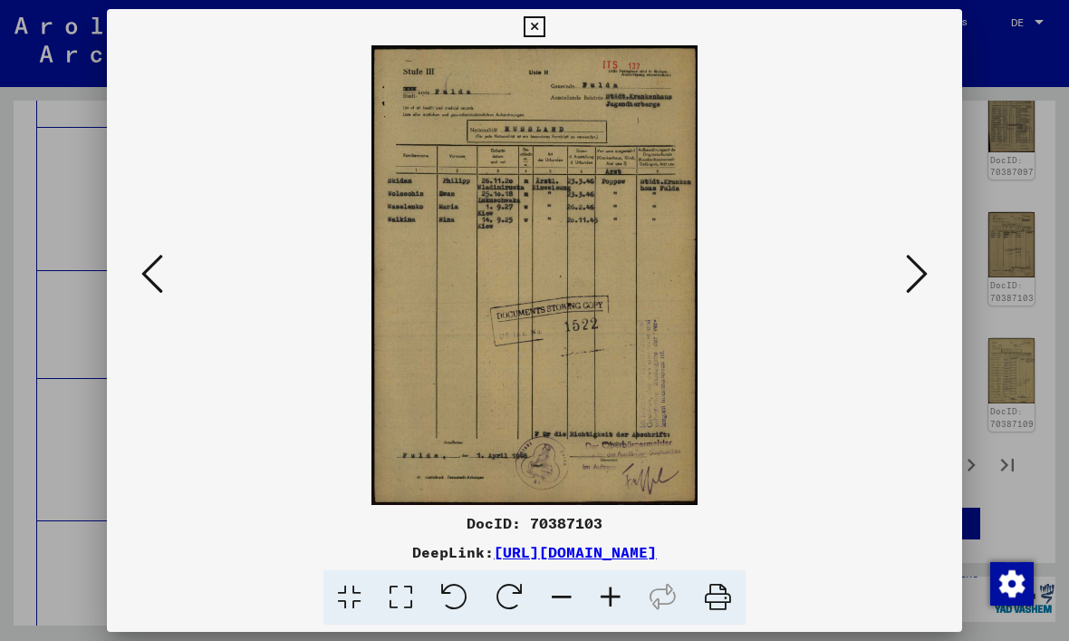
click at [918, 289] on icon at bounding box center [917, 273] width 22 height 43
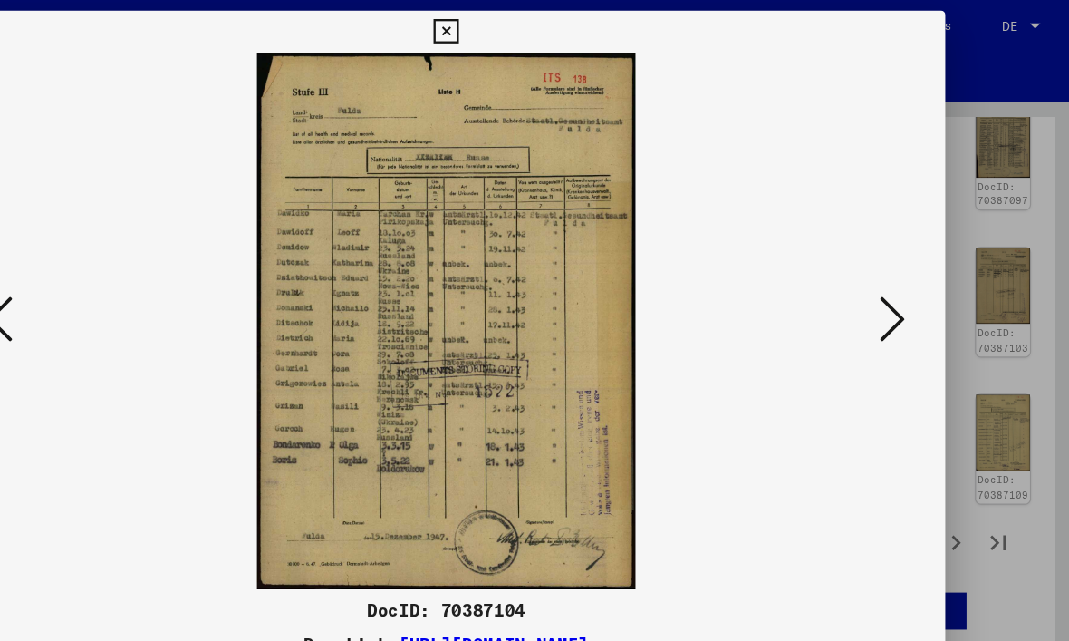
click at [906, 261] on icon at bounding box center [917, 273] width 22 height 43
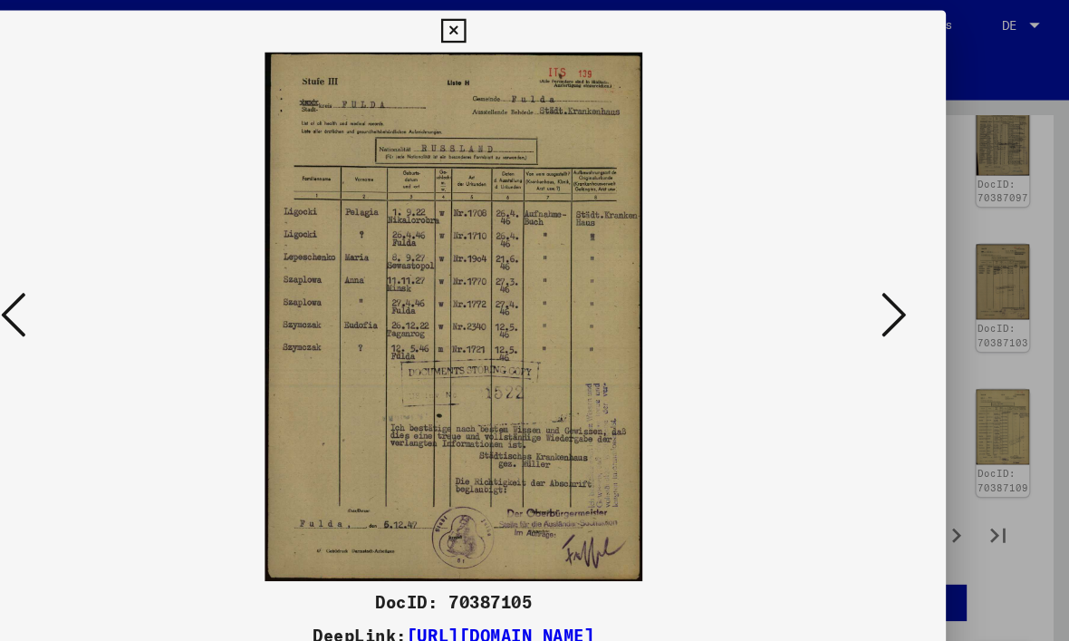
click at [901, 275] on button at bounding box center [917, 275] width 33 height 52
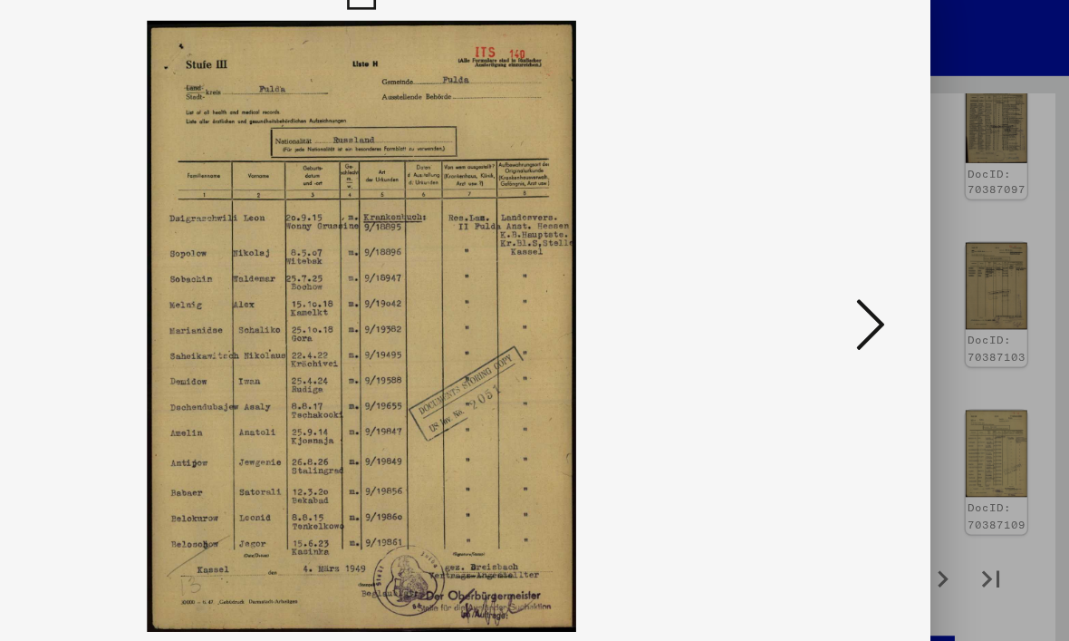
click at [906, 252] on icon at bounding box center [917, 273] width 22 height 43
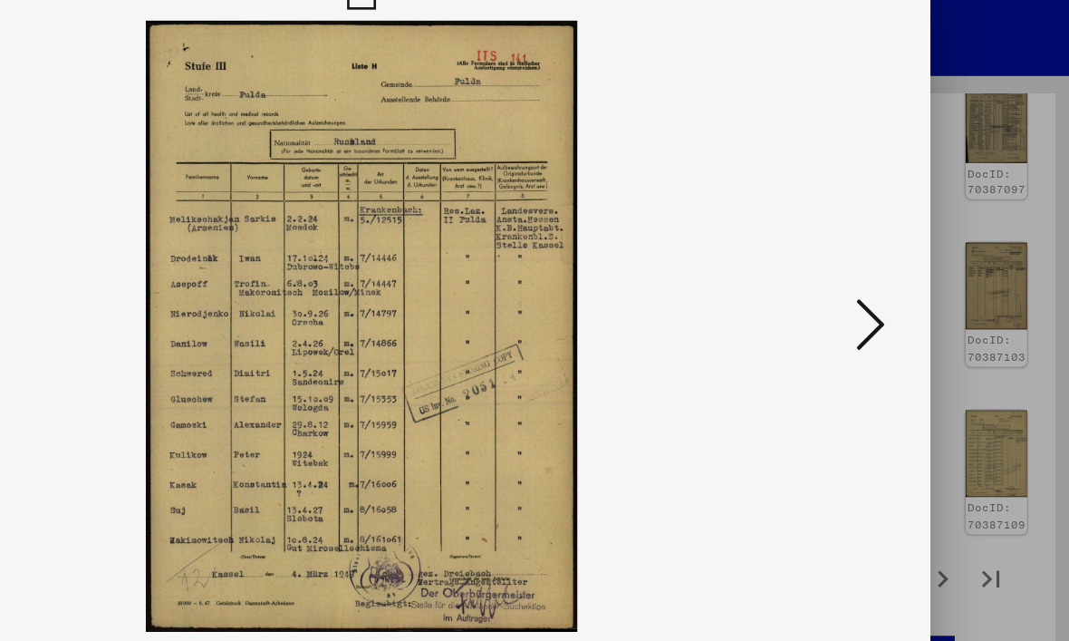
click at [901, 267] on button at bounding box center [917, 275] width 33 height 52
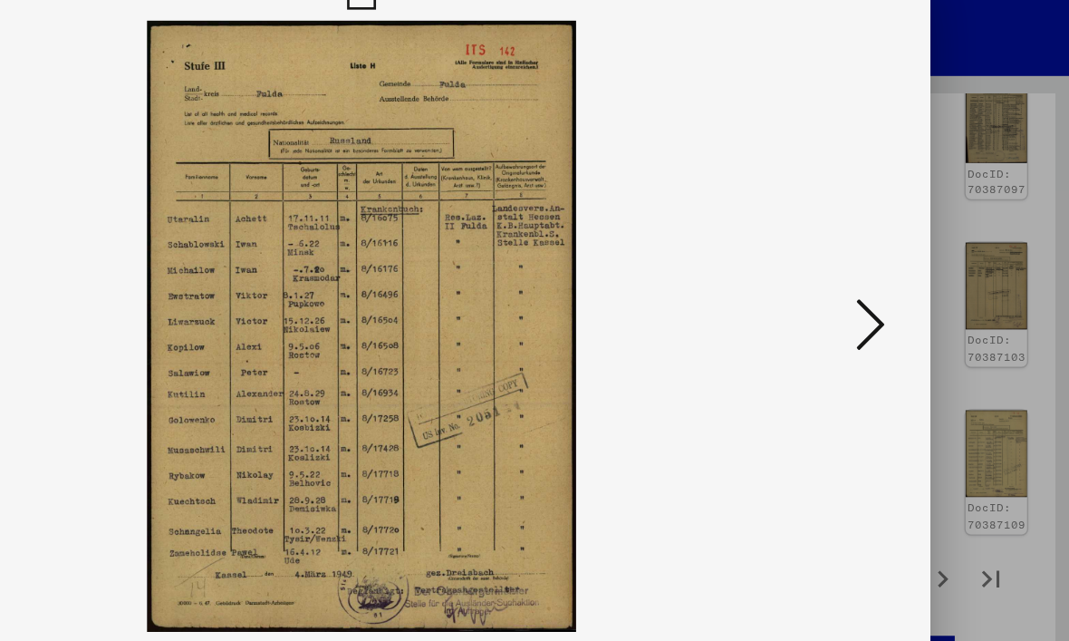
click at [906, 252] on icon at bounding box center [917, 273] width 22 height 43
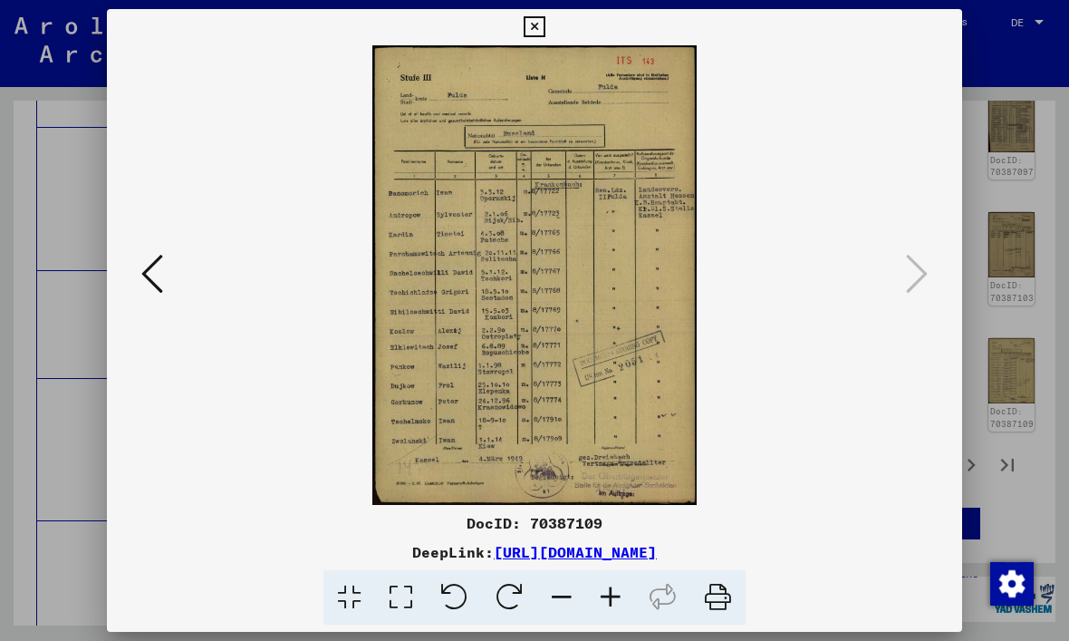
click at [545, 26] on icon at bounding box center [534, 27] width 21 height 22
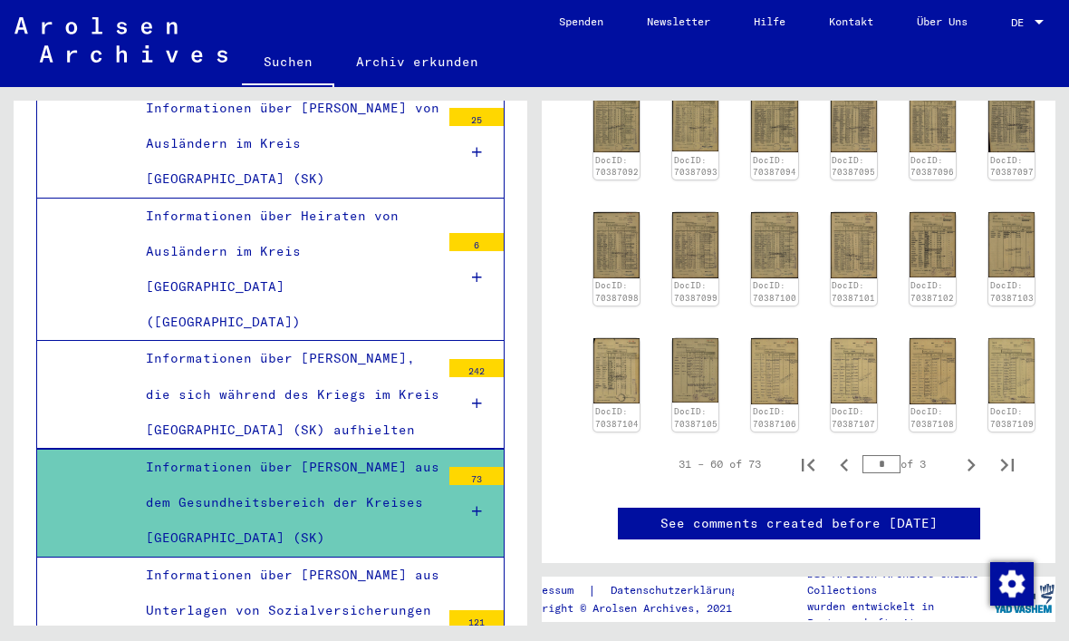
scroll to position [4417, 0]
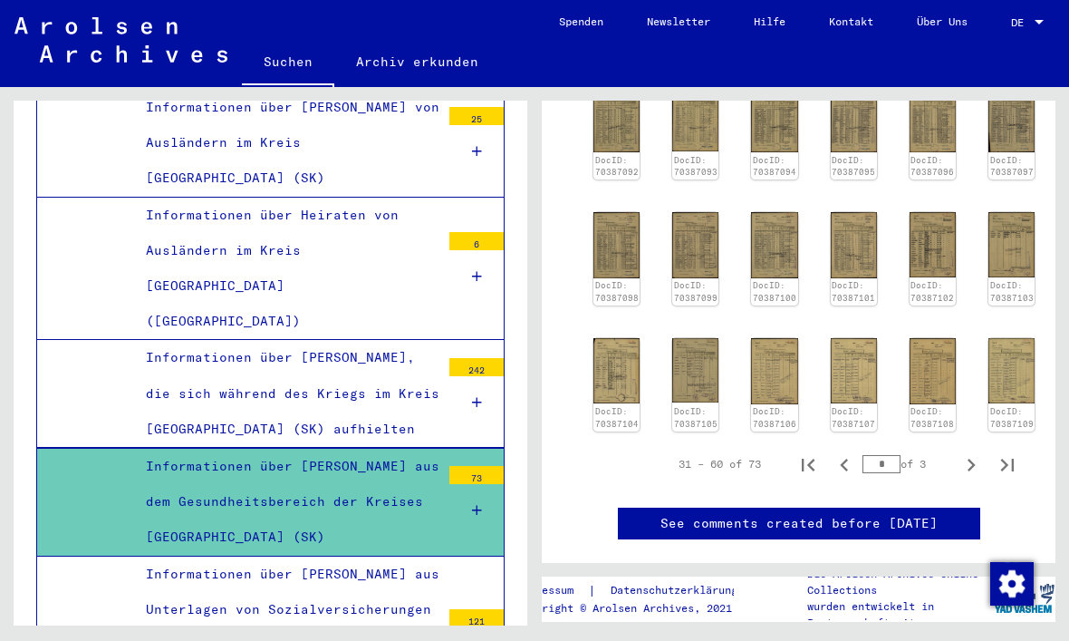
click at [488, 484] on div at bounding box center [476, 510] width 54 height 53
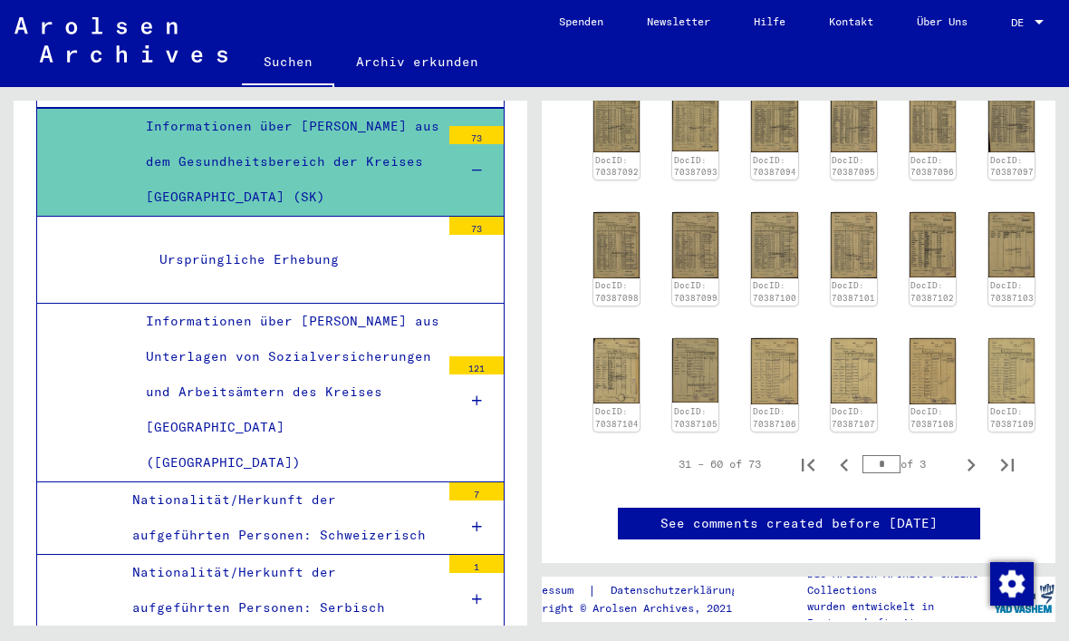
scroll to position [4766, 0]
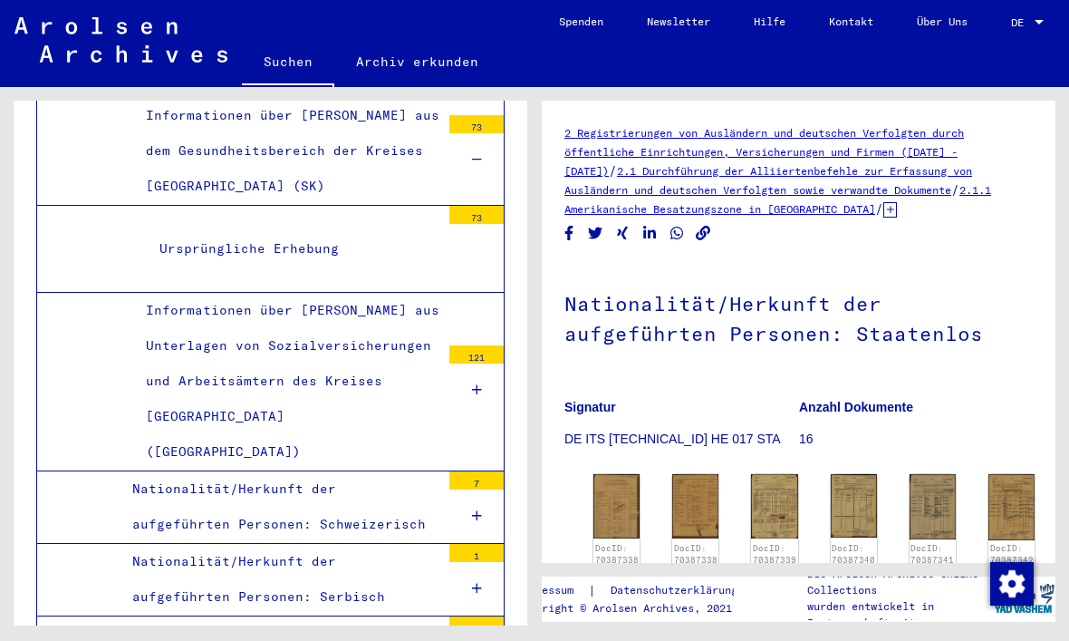
click at [615, 505] on img at bounding box center [617, 506] width 46 height 64
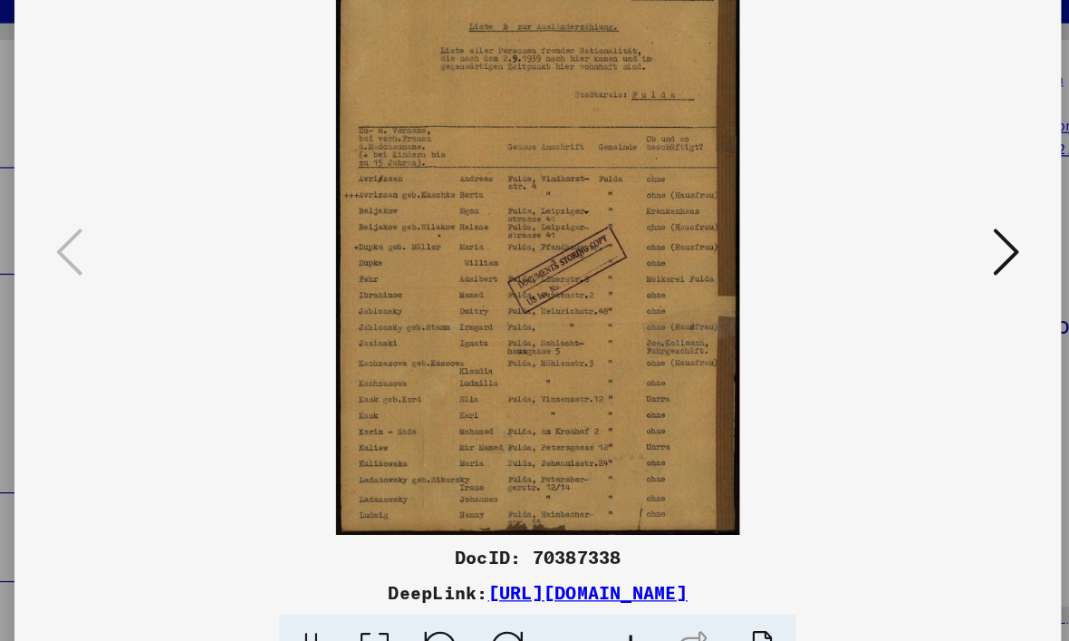
click at [906, 252] on icon at bounding box center [917, 273] width 22 height 43
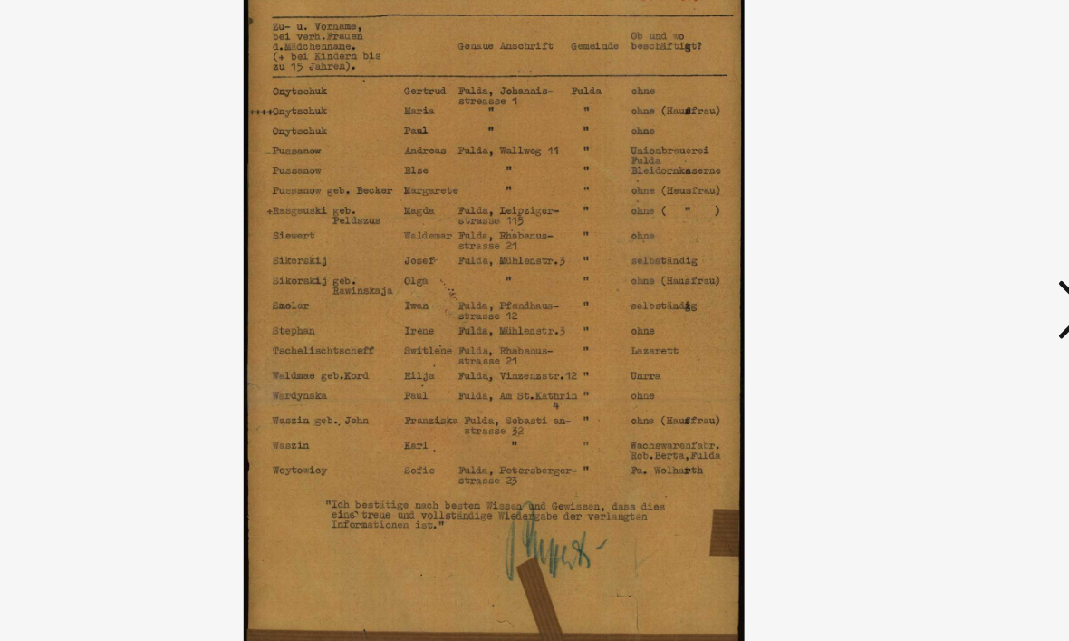
click at [906, 252] on icon at bounding box center [917, 273] width 22 height 43
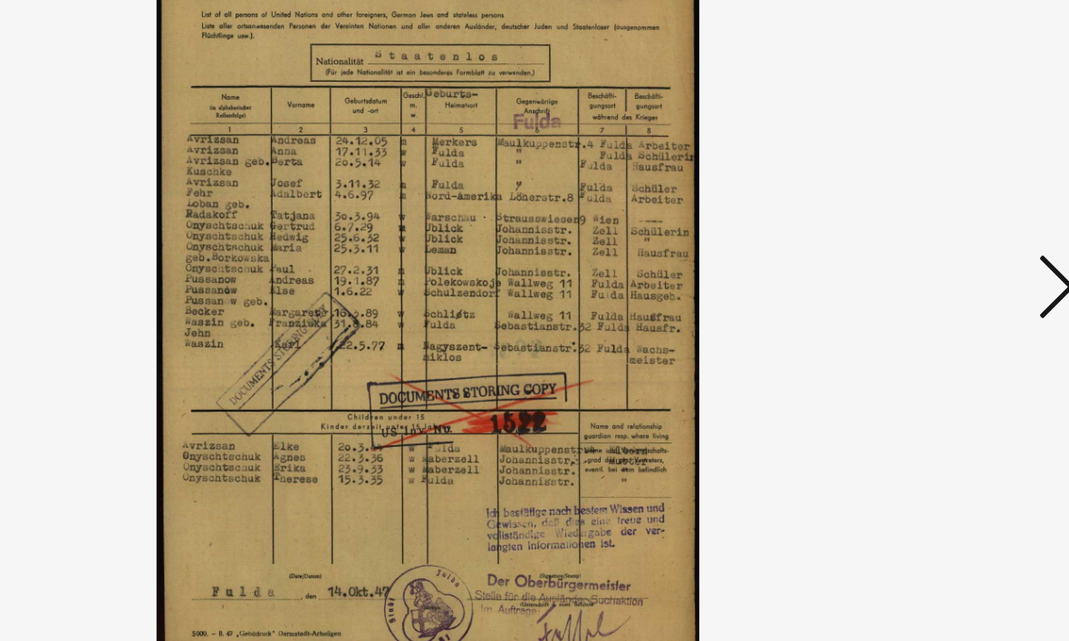
click at [625, 167] on img at bounding box center [535, 274] width 732 height 459
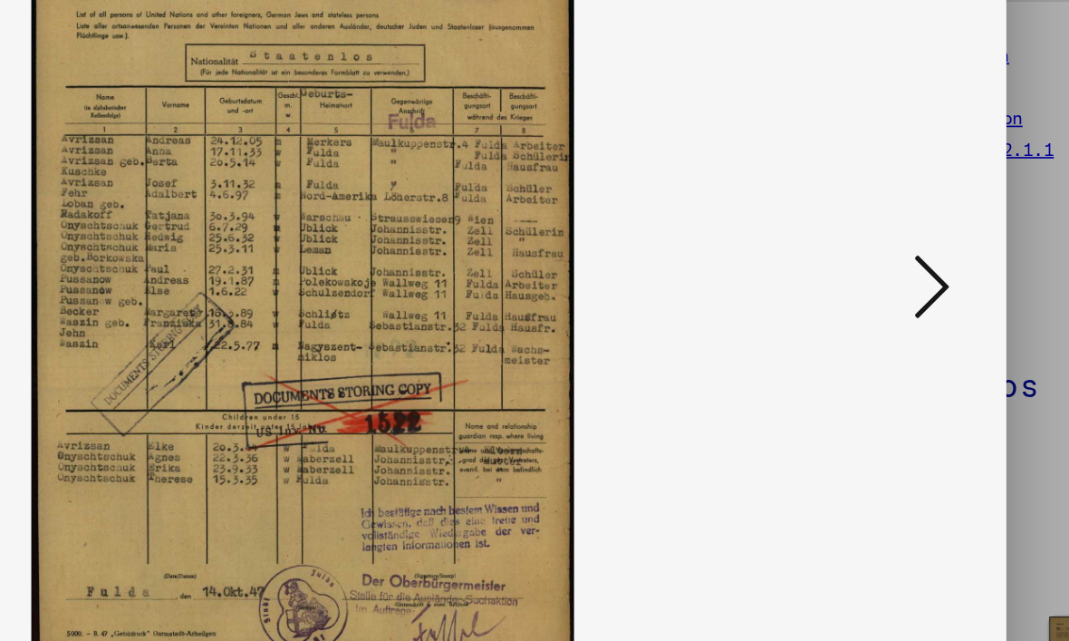
click at [906, 252] on icon at bounding box center [917, 273] width 22 height 43
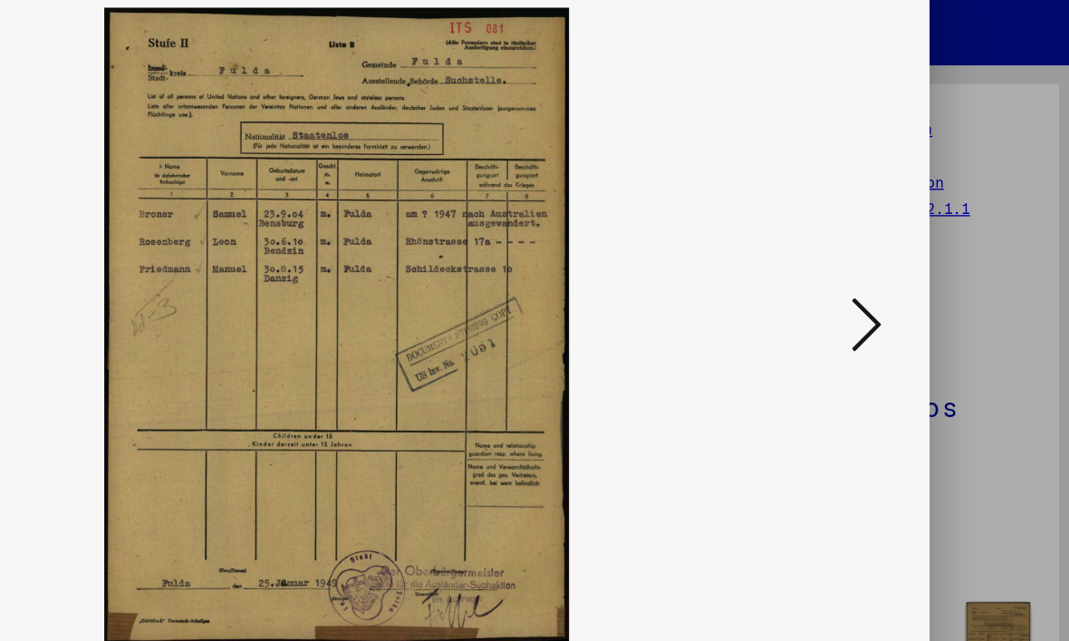
click at [906, 252] on icon at bounding box center [917, 273] width 22 height 43
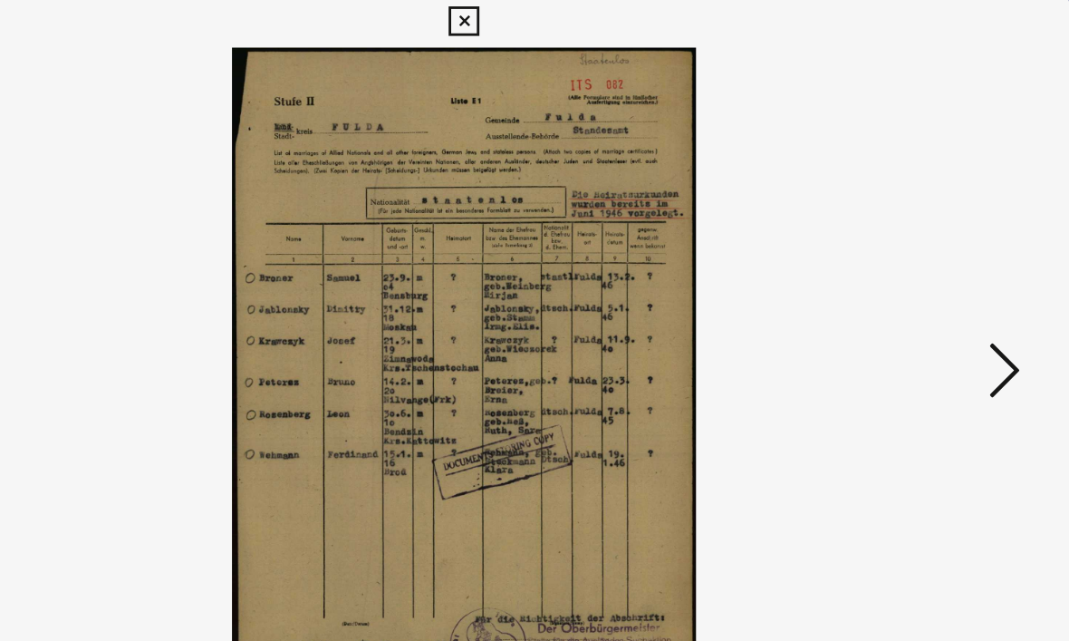
click at [906, 260] on icon at bounding box center [917, 273] width 22 height 43
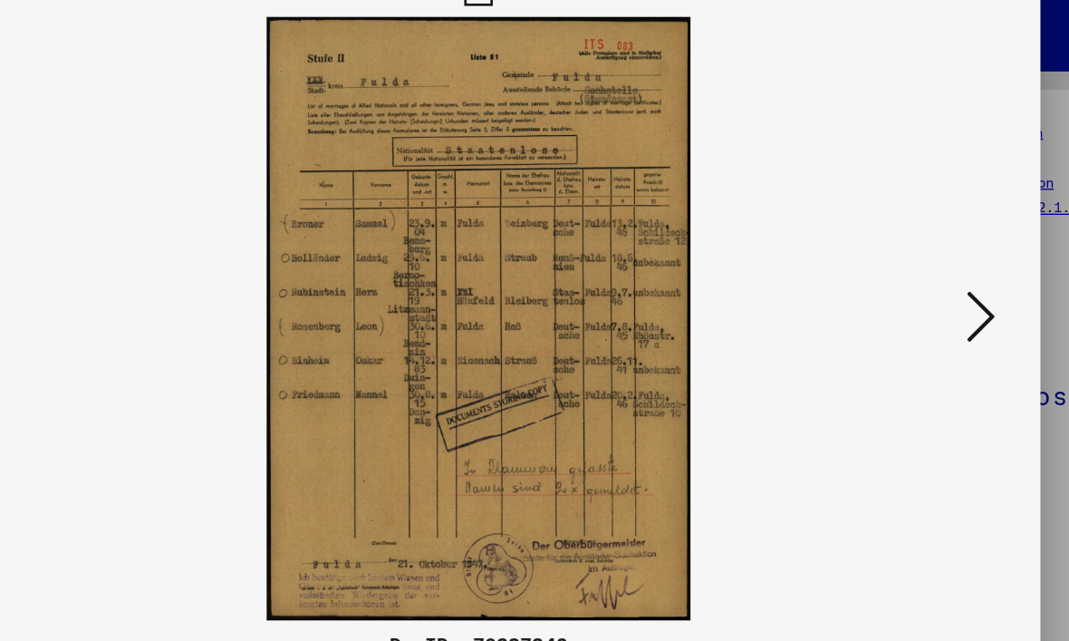
click at [906, 252] on icon at bounding box center [917, 273] width 22 height 43
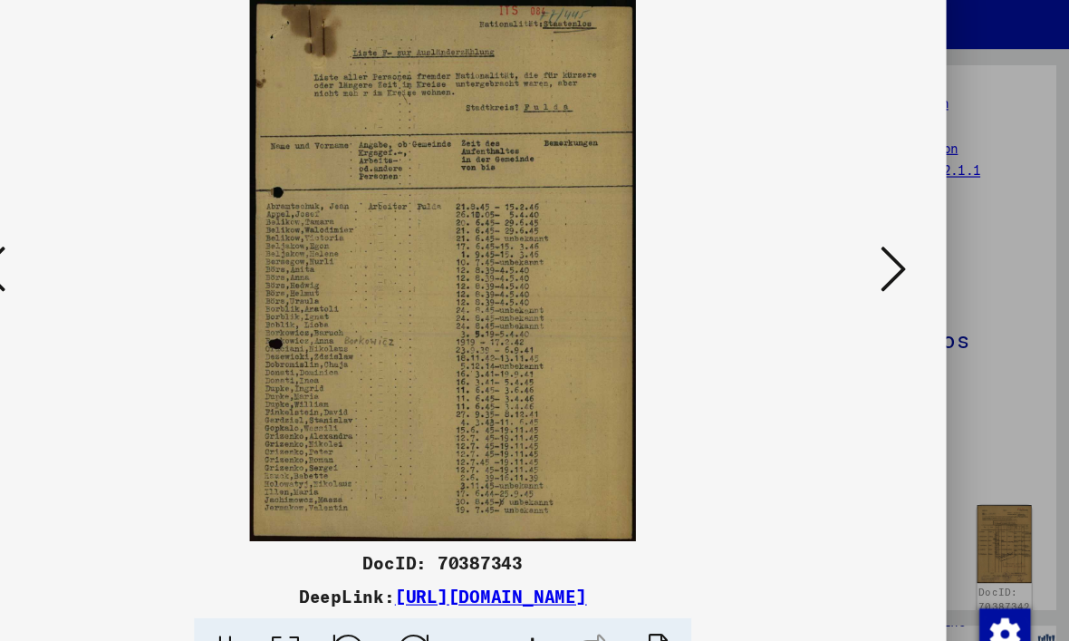
click at [901, 249] on button at bounding box center [917, 275] width 33 height 52
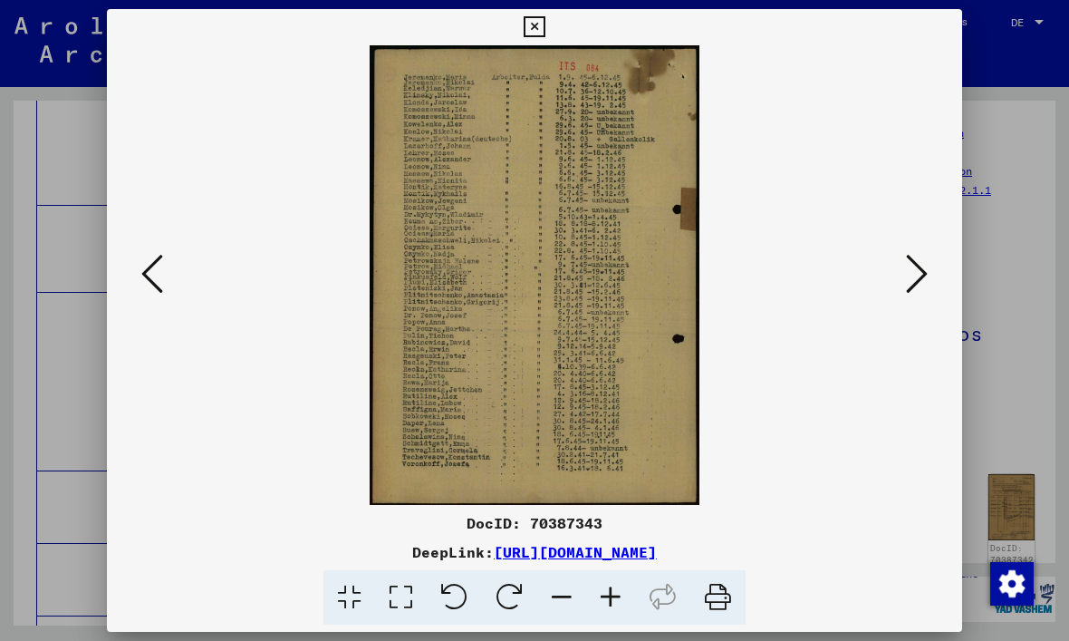
click at [922, 289] on icon at bounding box center [917, 273] width 22 height 43
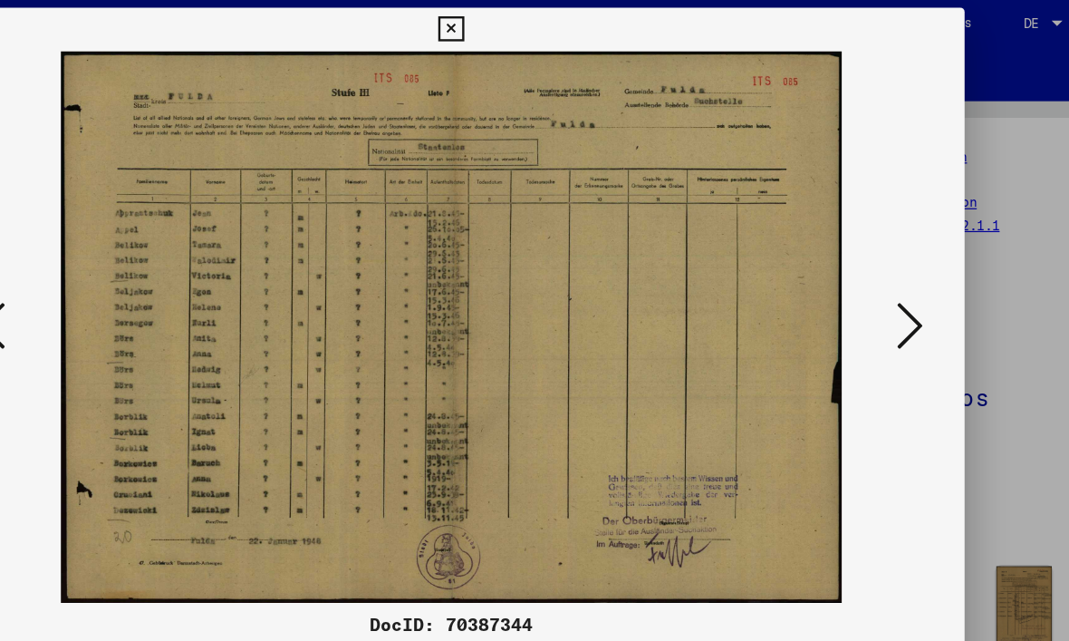
click at [906, 275] on icon at bounding box center [917, 273] width 22 height 43
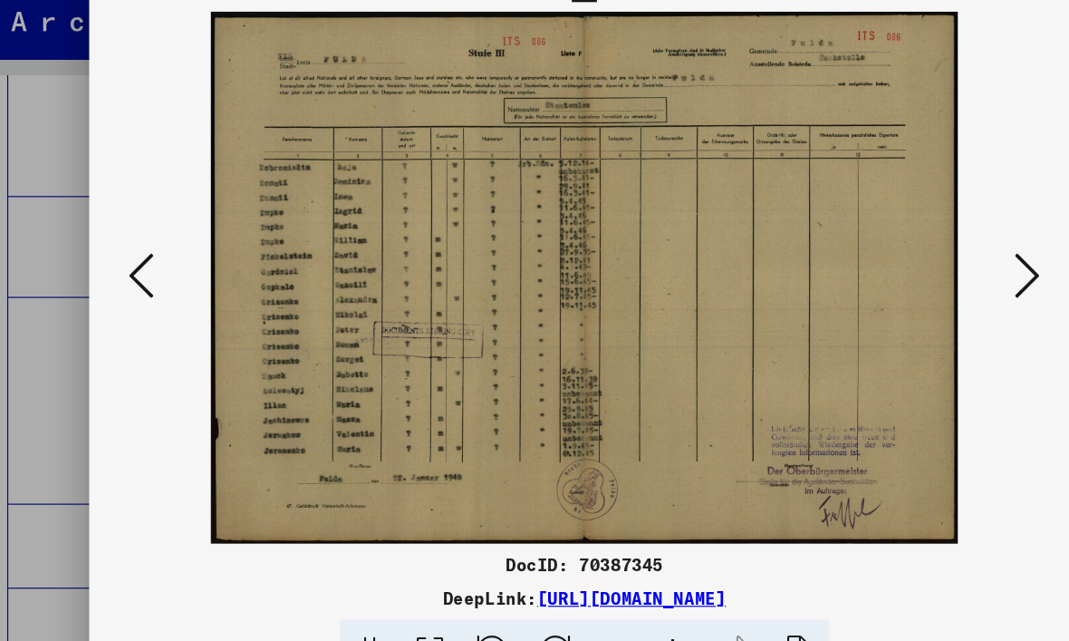
click at [906, 252] on icon at bounding box center [917, 273] width 22 height 43
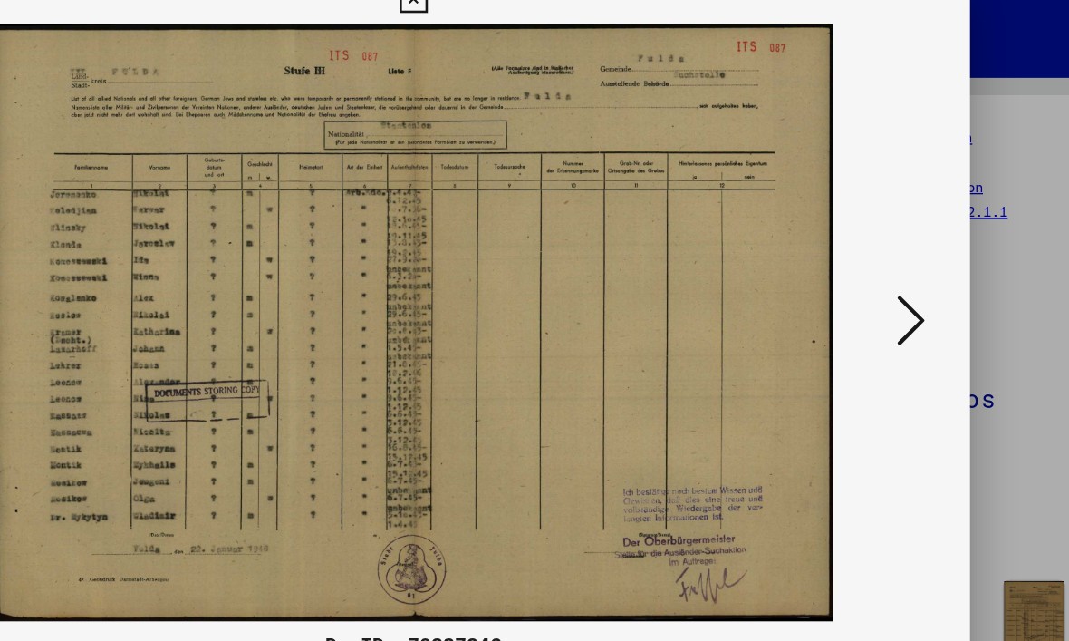
click at [906, 256] on icon at bounding box center [917, 273] width 22 height 43
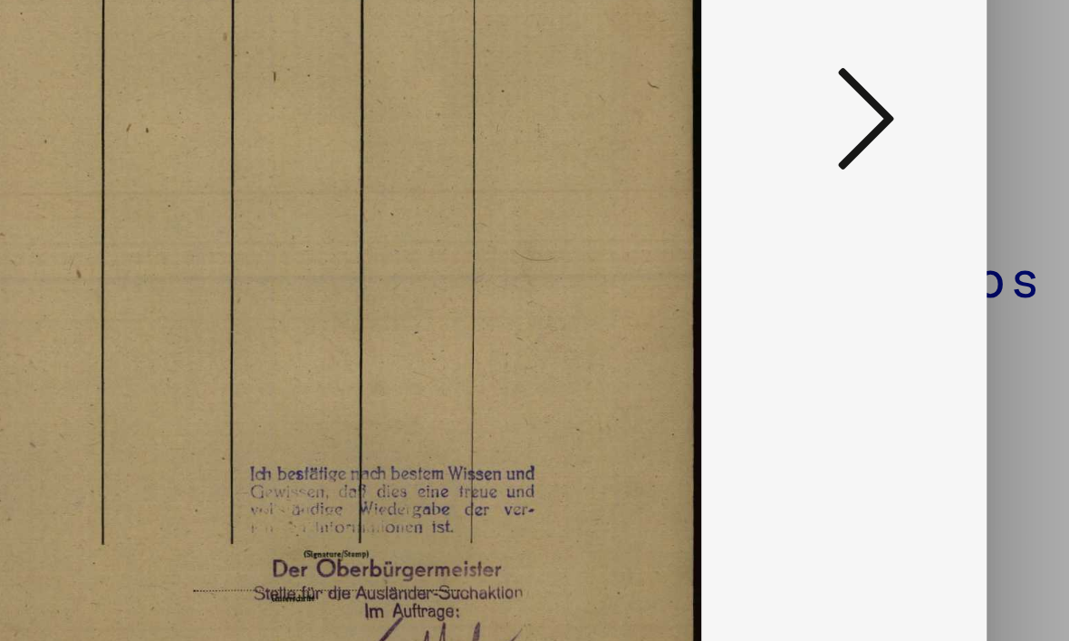
click at [906, 252] on icon at bounding box center [917, 273] width 22 height 43
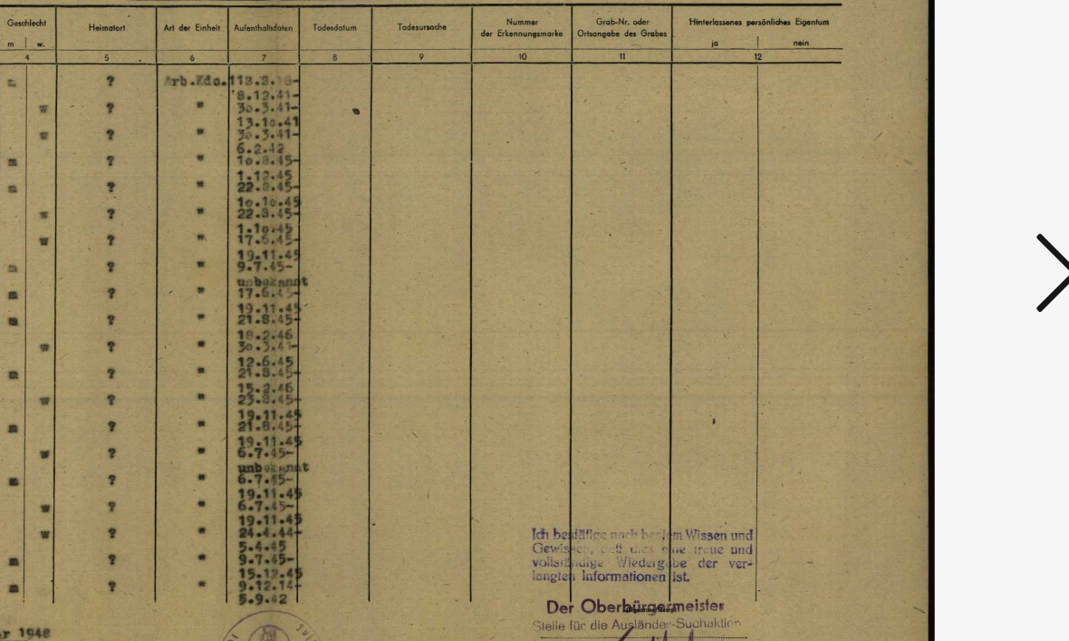
click at [906, 252] on icon at bounding box center [917, 273] width 22 height 43
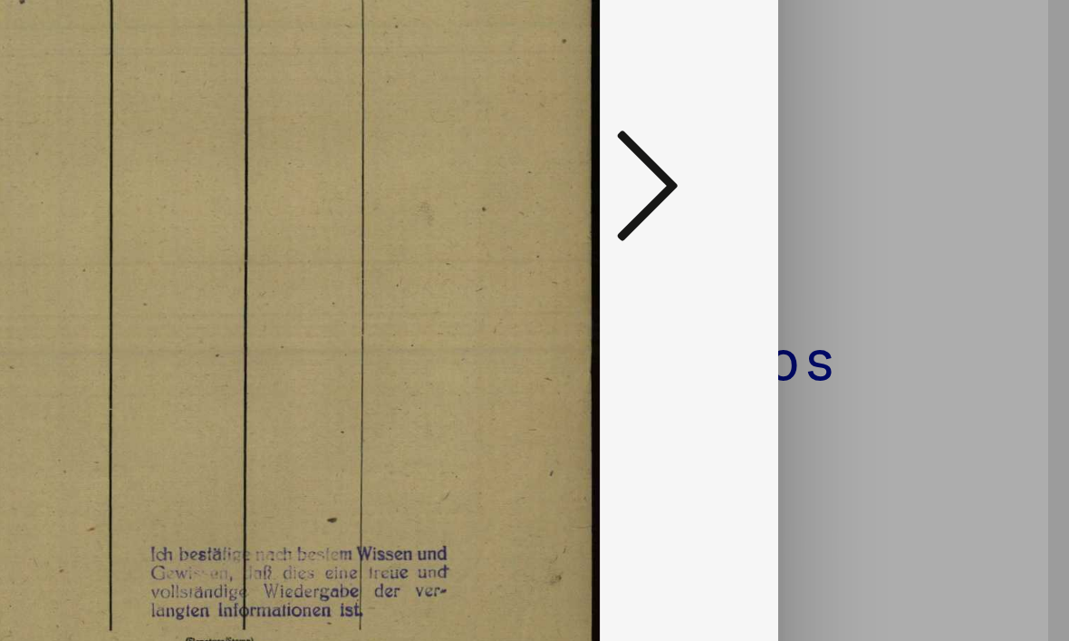
click at [906, 252] on icon at bounding box center [917, 273] width 22 height 43
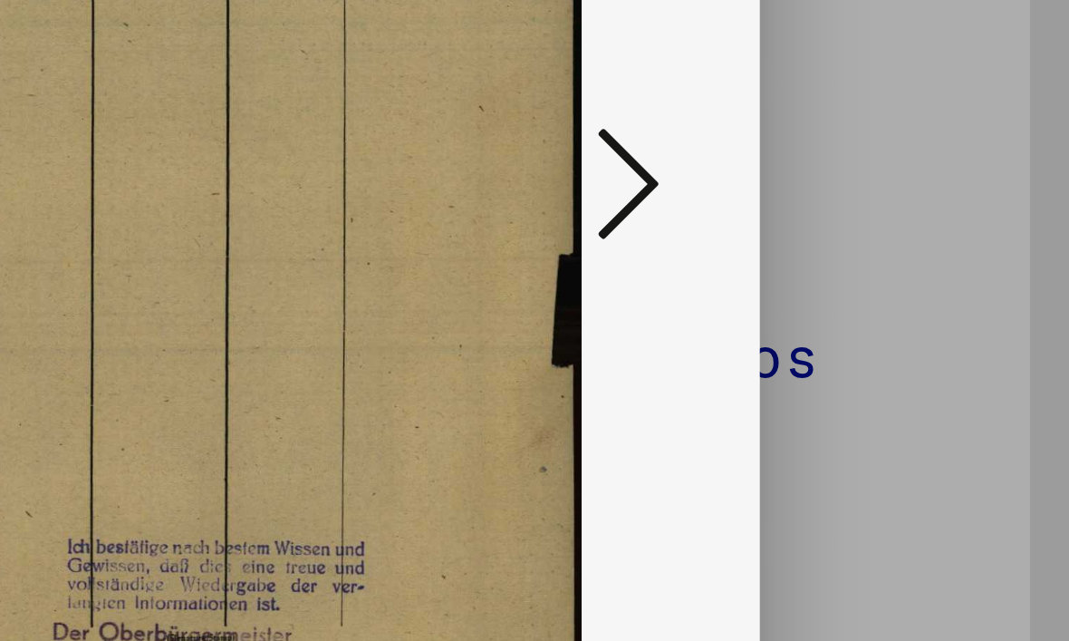
click at [906, 252] on icon at bounding box center [917, 273] width 22 height 43
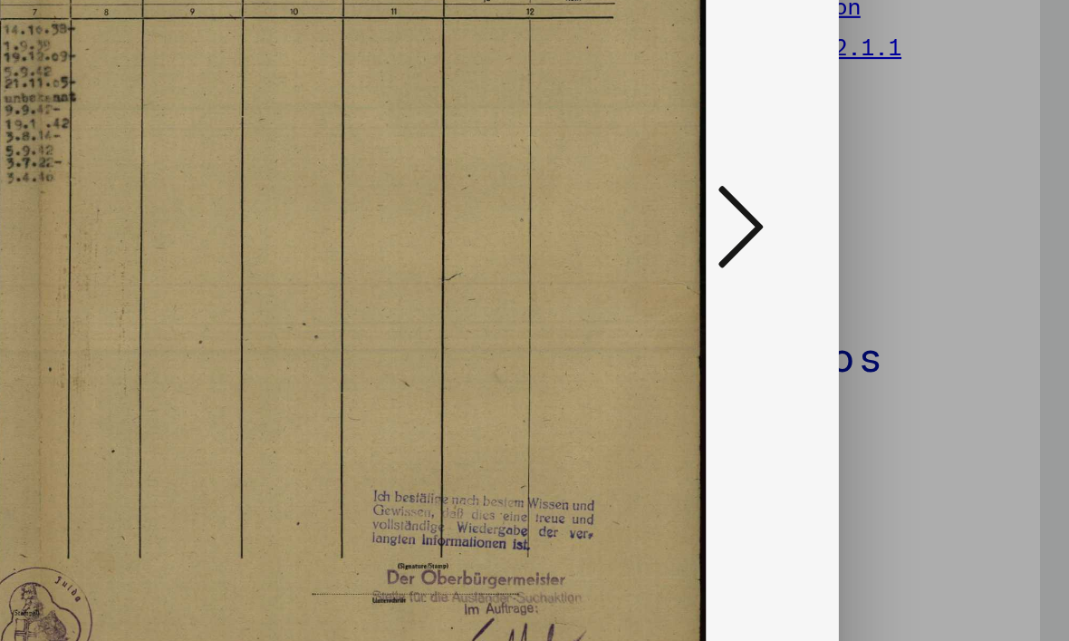
click at [906, 252] on icon at bounding box center [917, 273] width 22 height 43
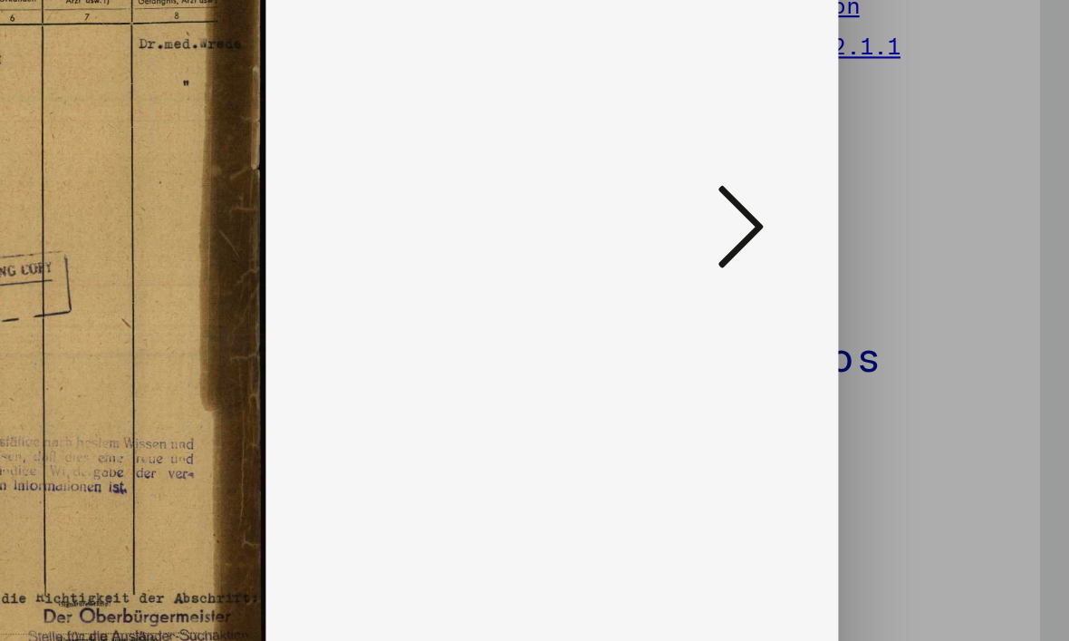
click at [906, 252] on icon at bounding box center [917, 273] width 22 height 43
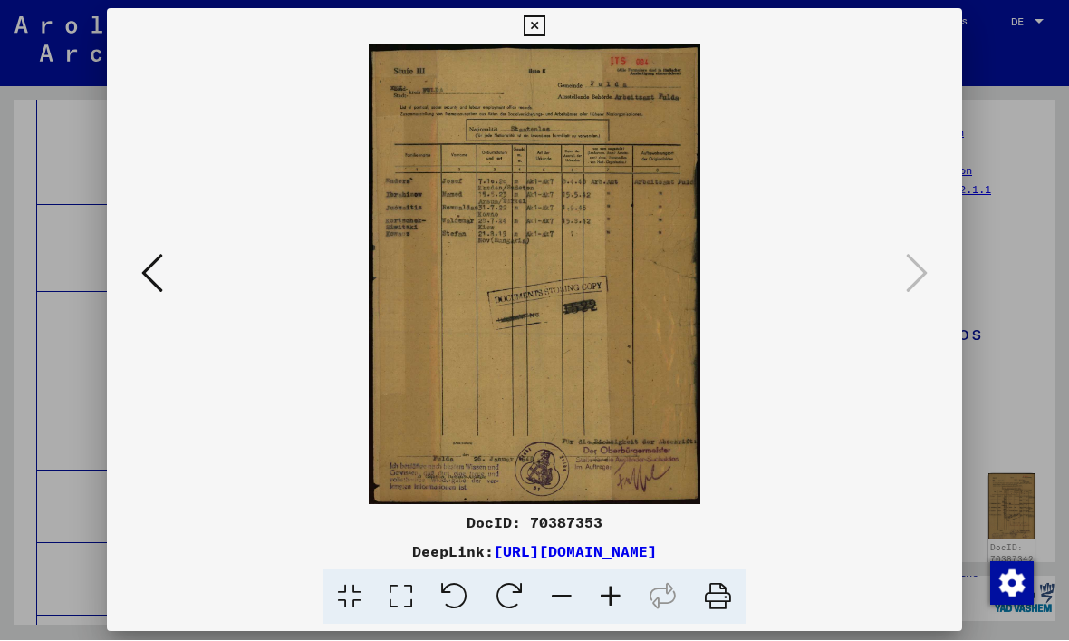
click at [550, 34] on button at bounding box center [534, 27] width 32 height 36
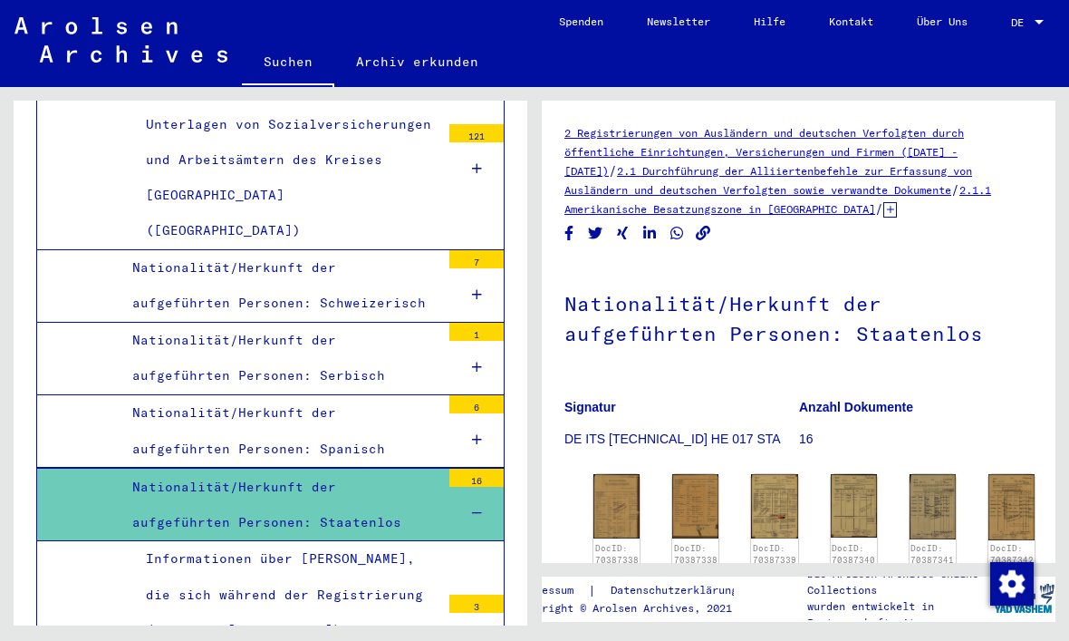
scroll to position [4989, 0]
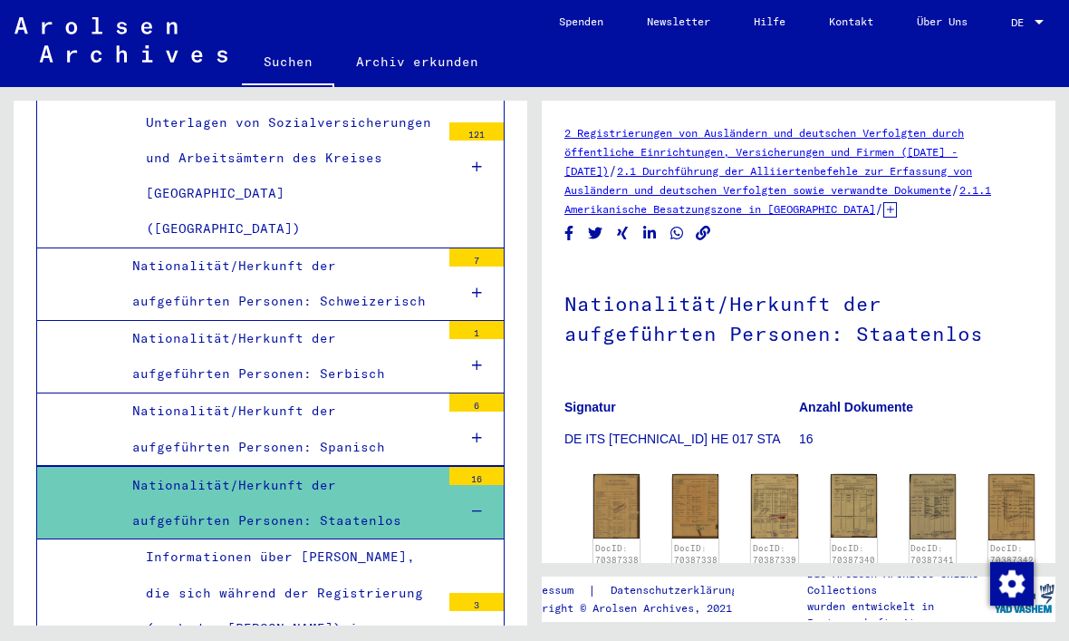
click at [487, 611] on div at bounding box center [476, 637] width 54 height 53
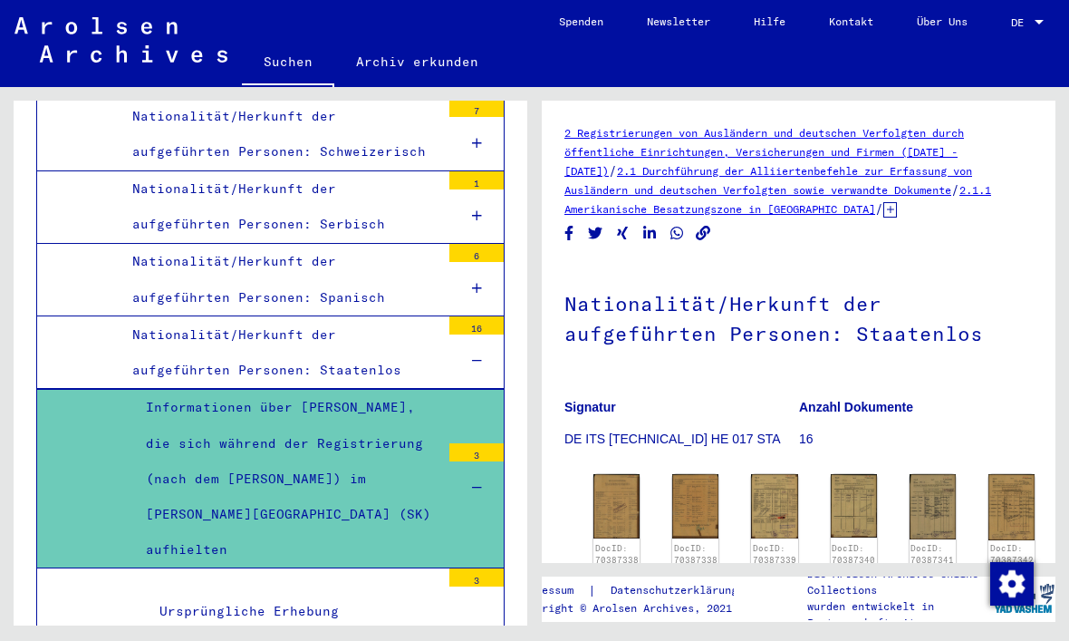
scroll to position [5140, 0]
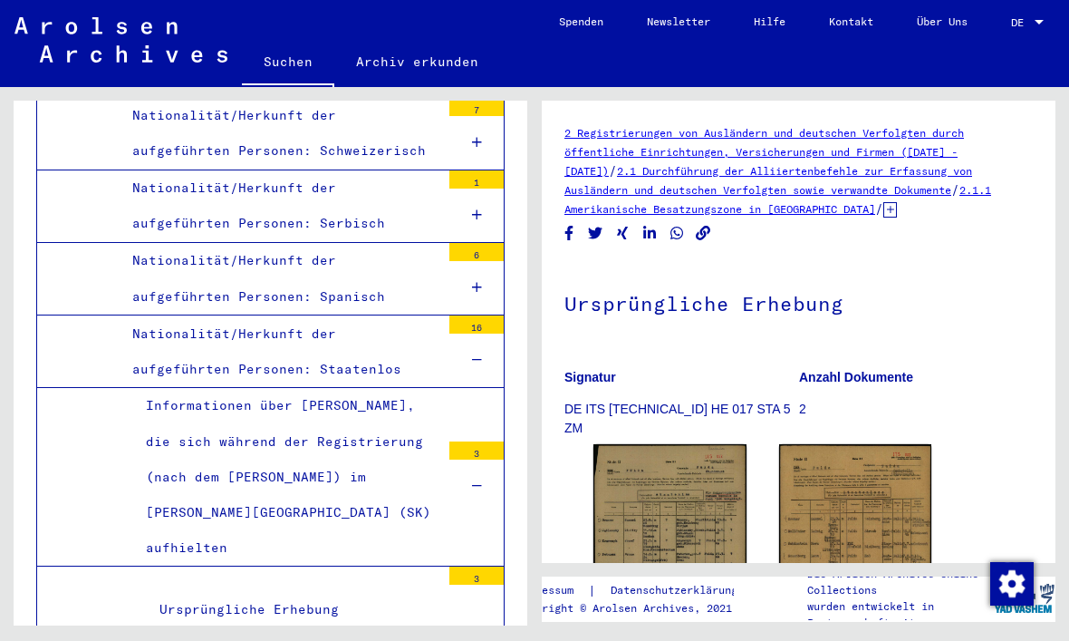
click at [670, 505] on img at bounding box center [670, 551] width 153 height 214
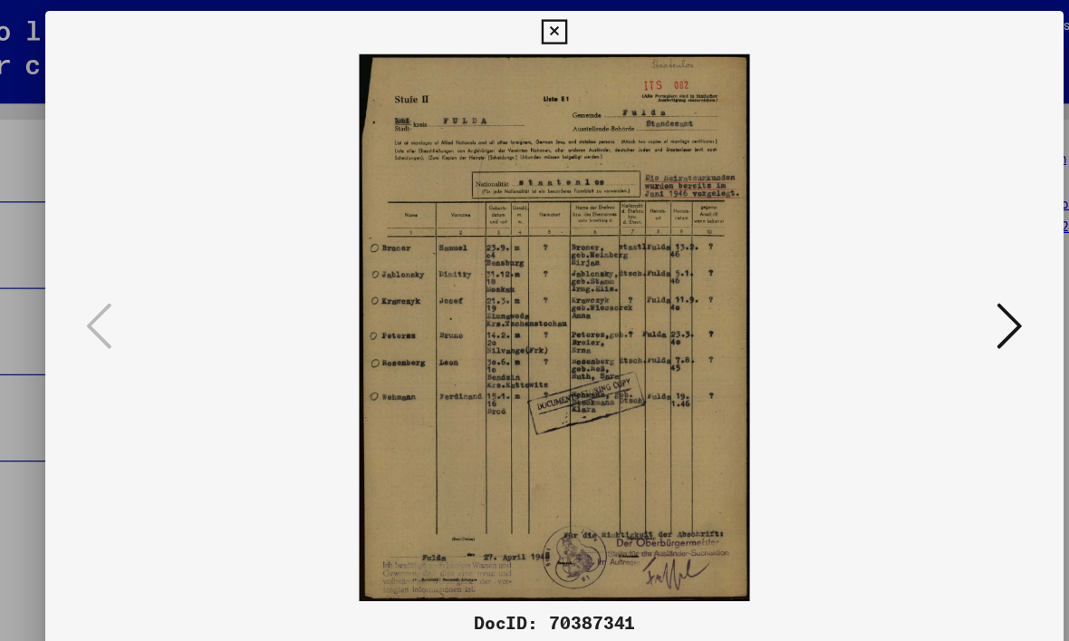
click at [906, 271] on icon at bounding box center [917, 273] width 22 height 43
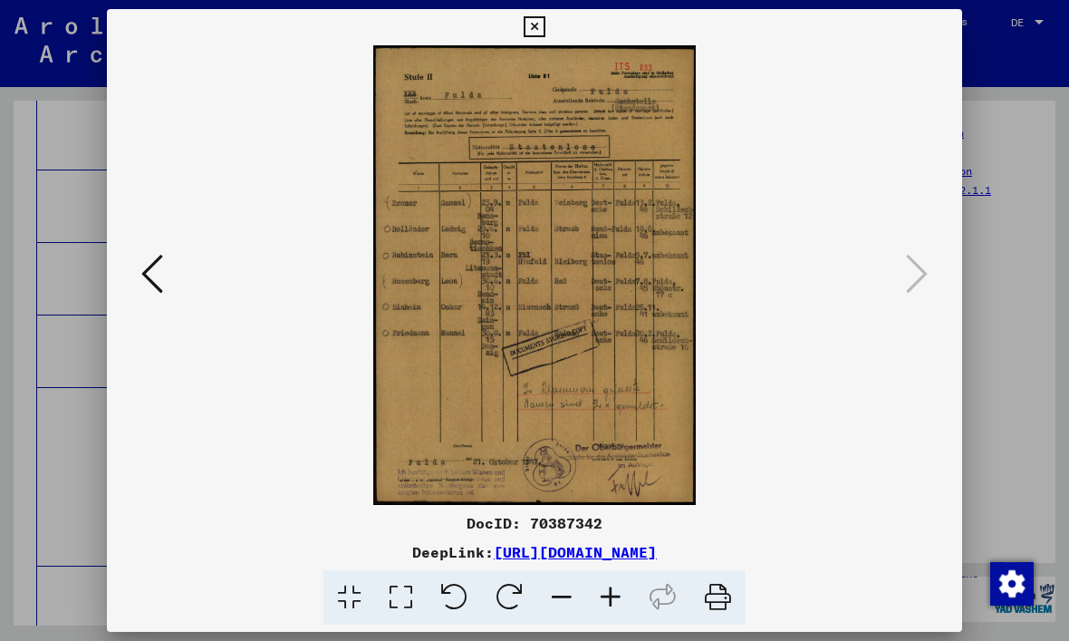
click at [545, 31] on icon at bounding box center [534, 27] width 21 height 22
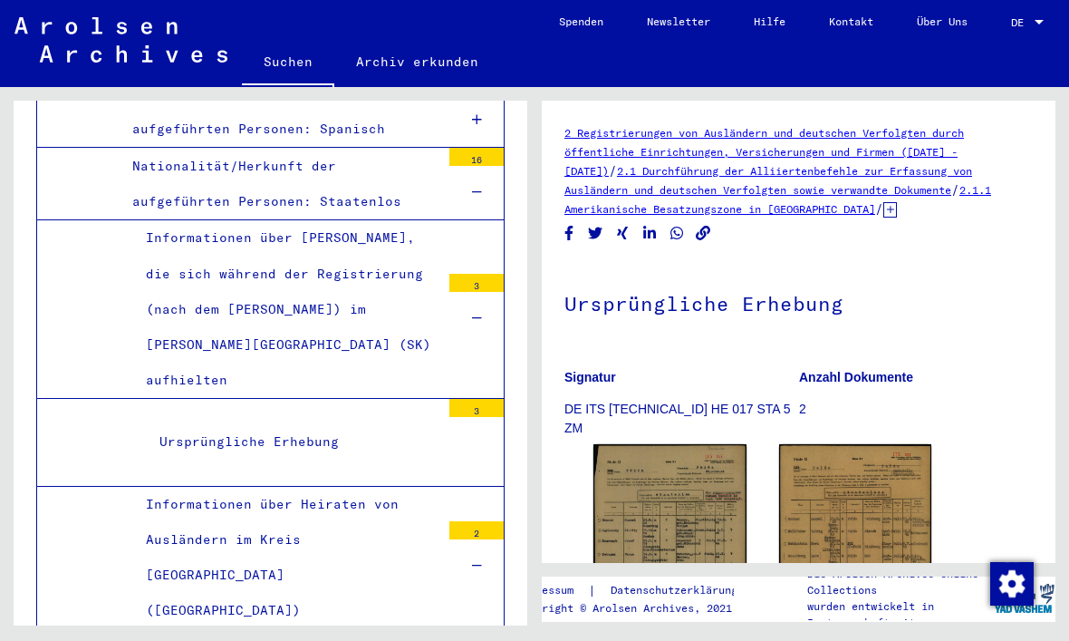
scroll to position [5314, 0]
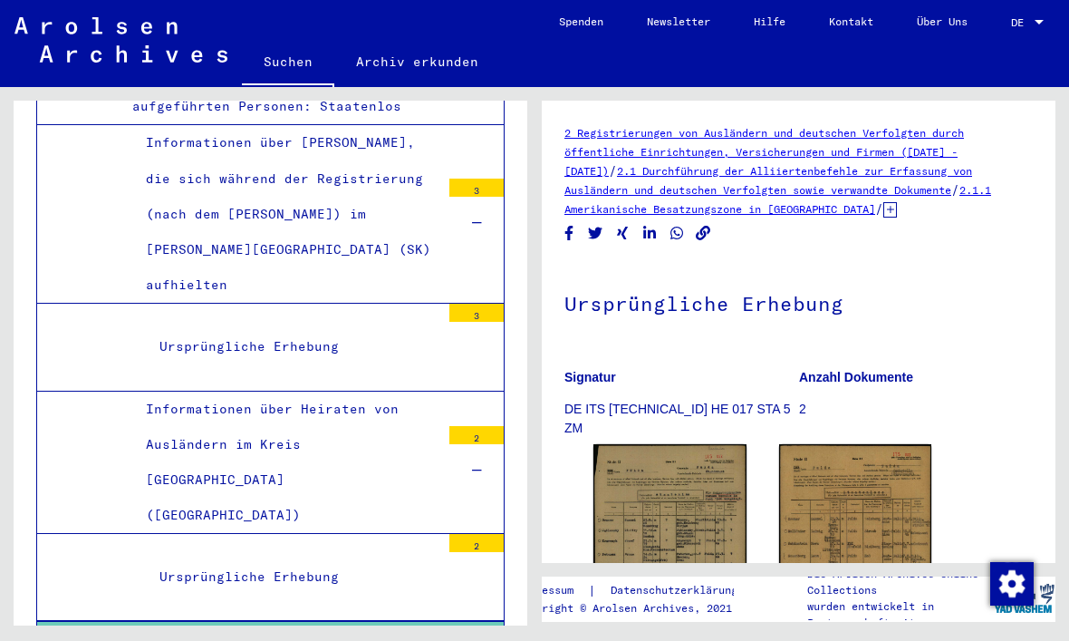
scroll to position [5399, 0]
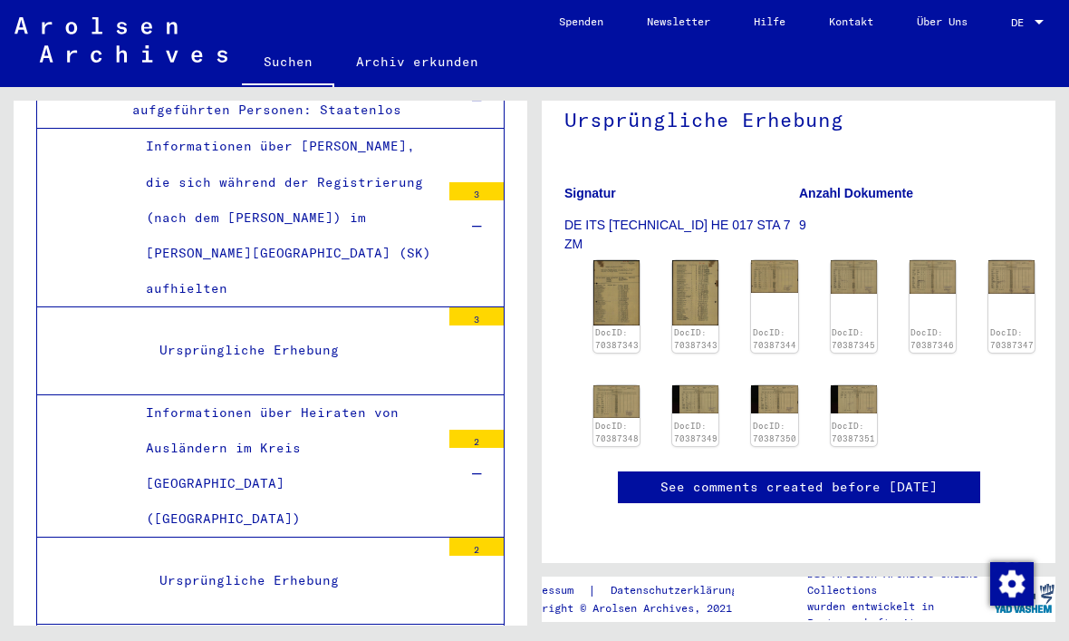
scroll to position [250, 0]
click at [618, 260] on img at bounding box center [617, 292] width 46 height 65
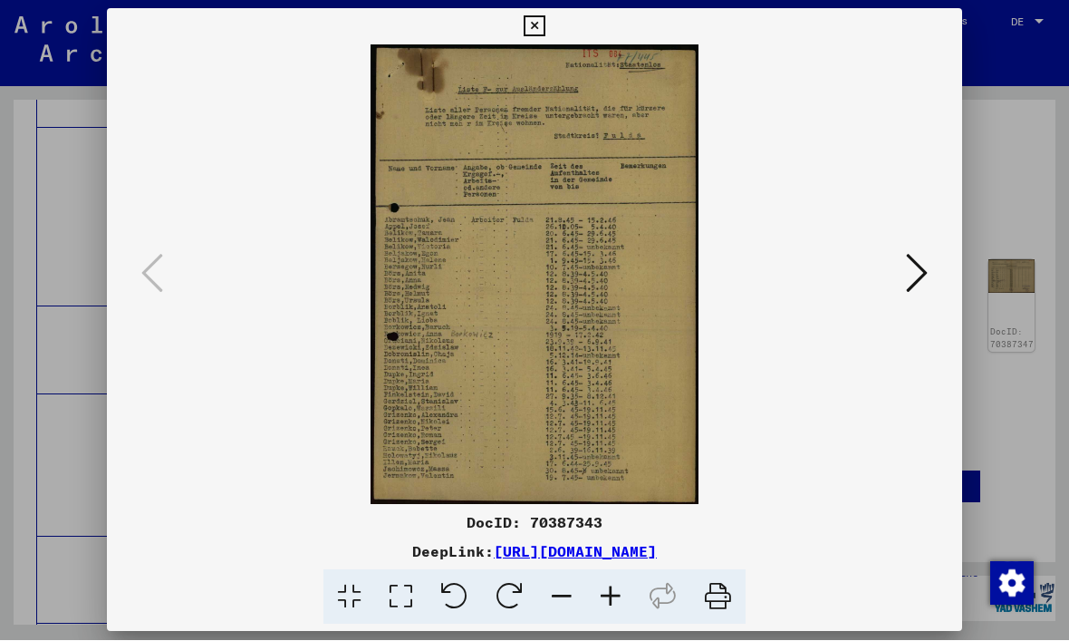
click at [545, 23] on icon at bounding box center [534, 27] width 21 height 22
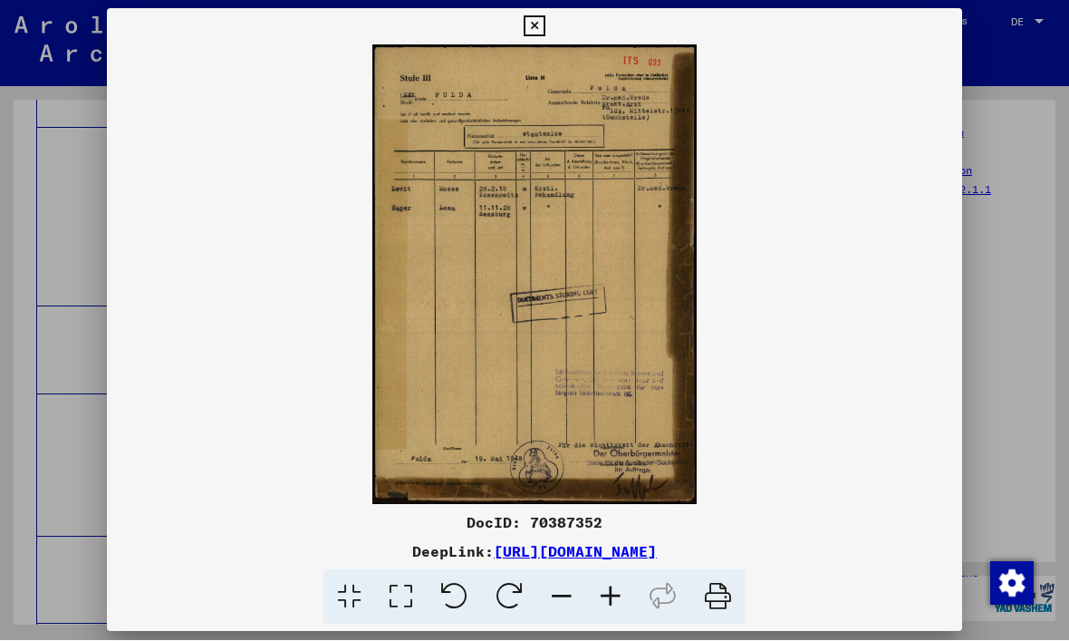
click at [545, 33] on icon at bounding box center [534, 27] width 21 height 22
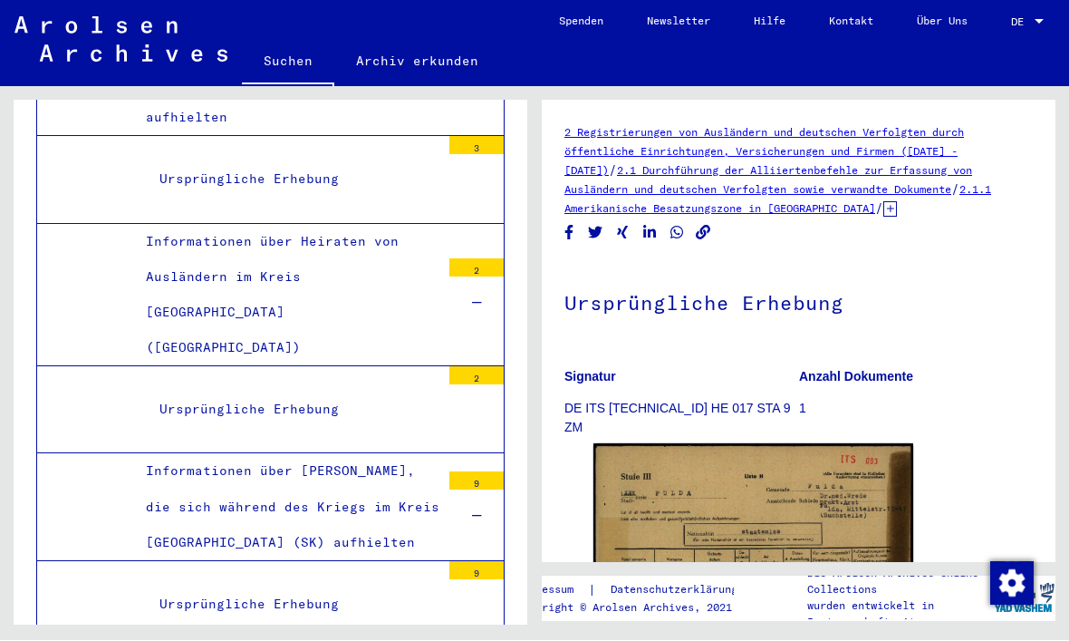
scroll to position [5580, 0]
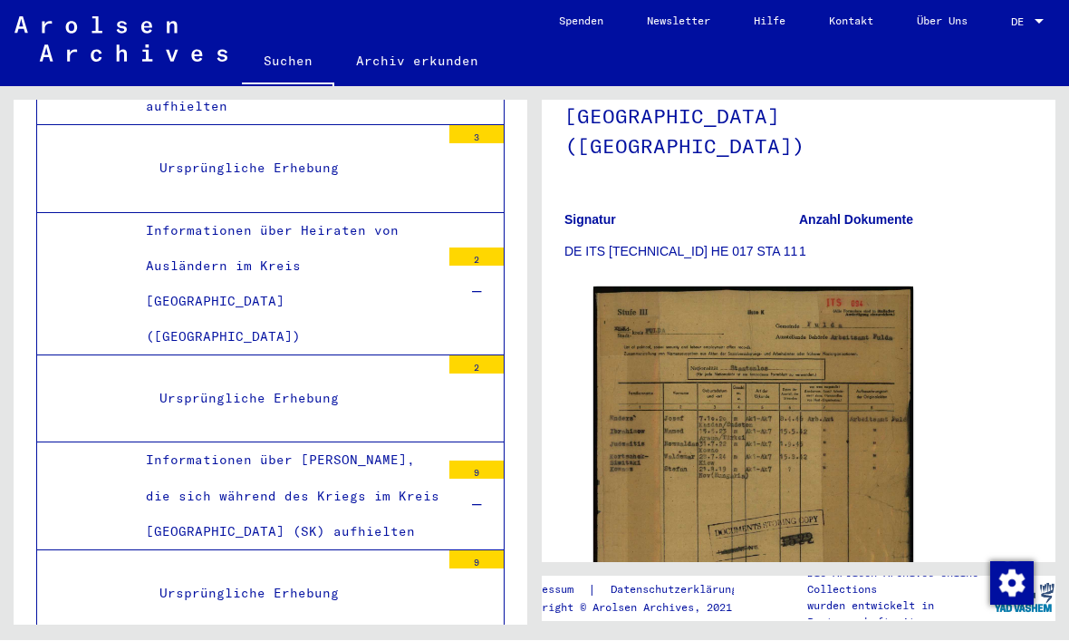
scroll to position [275, 0]
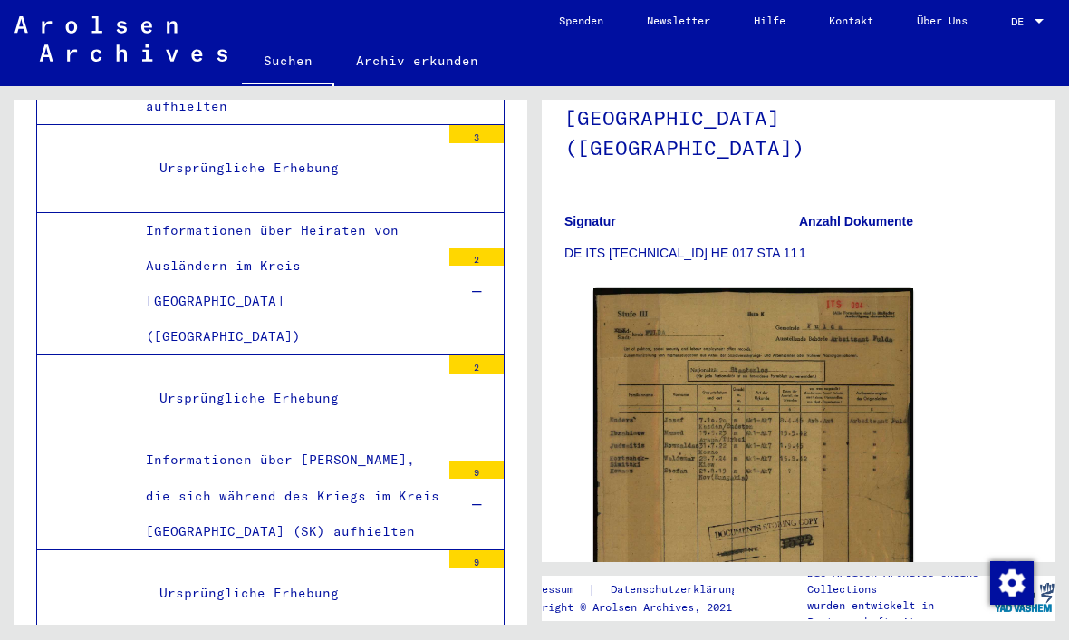
click at [690, 370] on img at bounding box center [754, 510] width 320 height 442
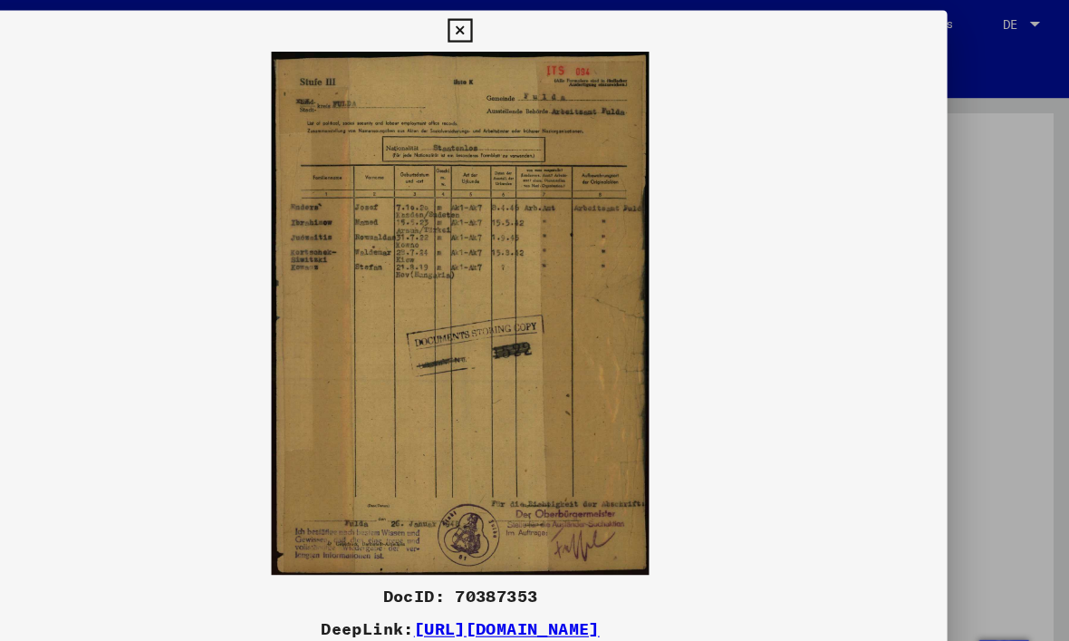
click at [545, 29] on icon at bounding box center [534, 27] width 21 height 22
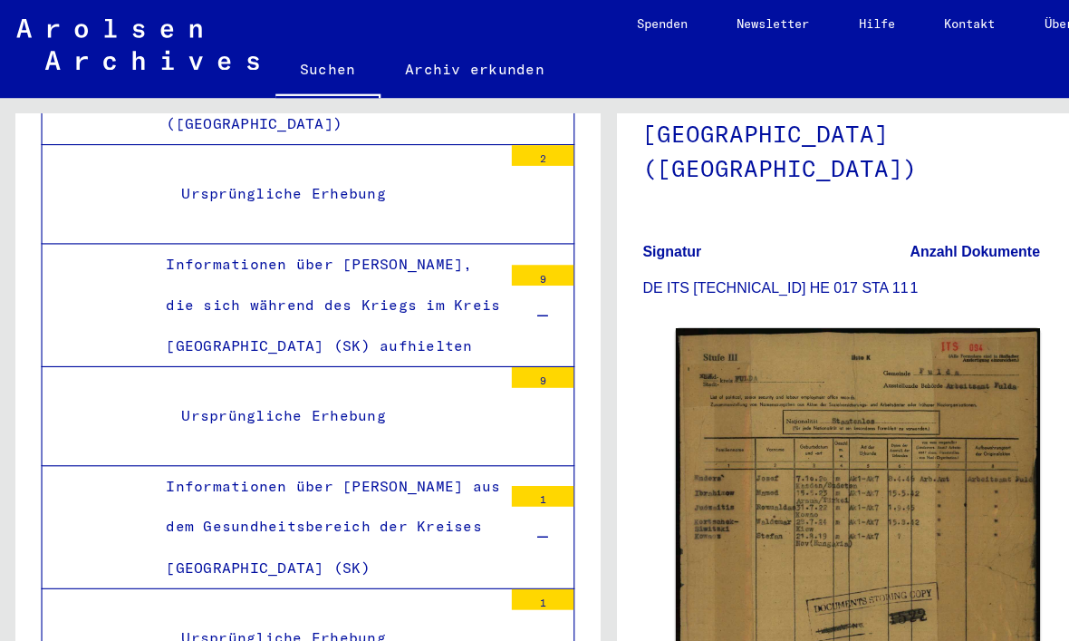
scroll to position [45, 0]
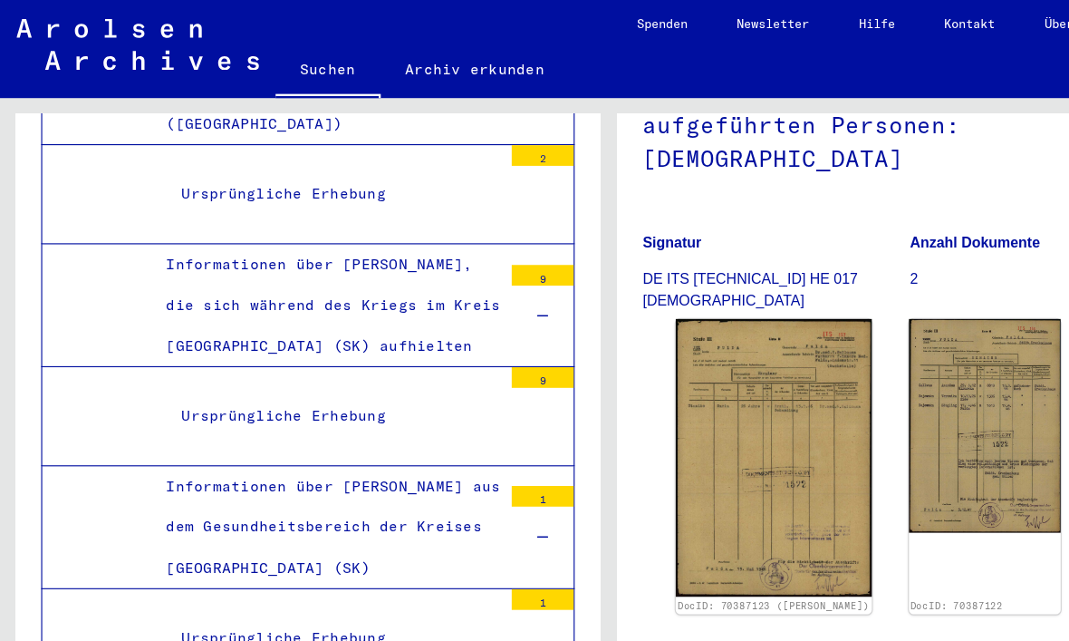
scroll to position [265, 0]
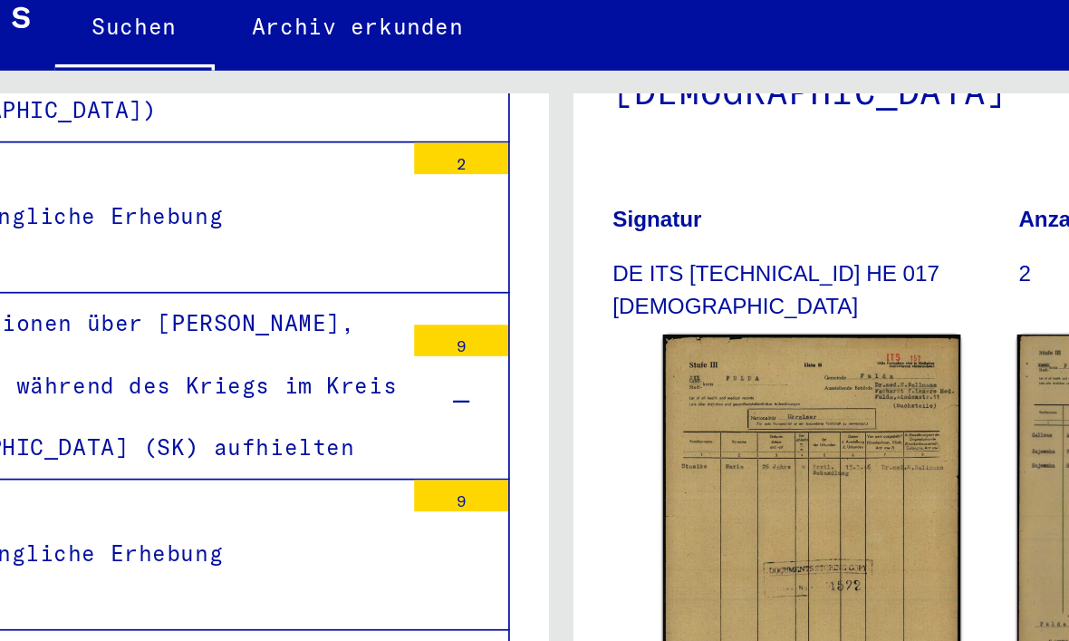
click at [594, 239] on img at bounding box center [680, 361] width 172 height 244
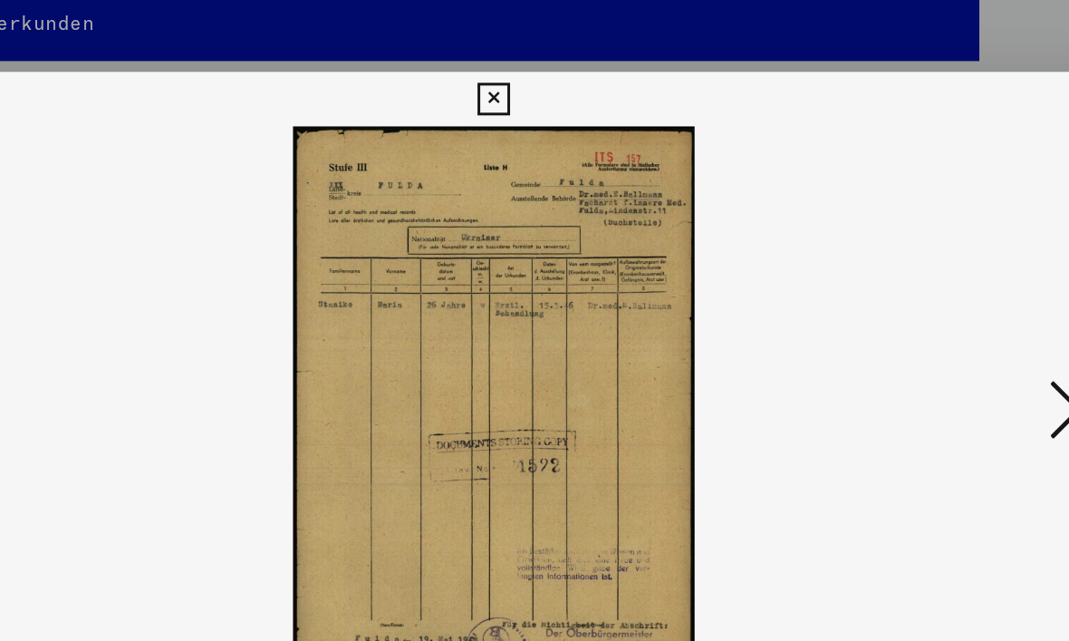
click at [901, 275] on button at bounding box center [917, 275] width 33 height 52
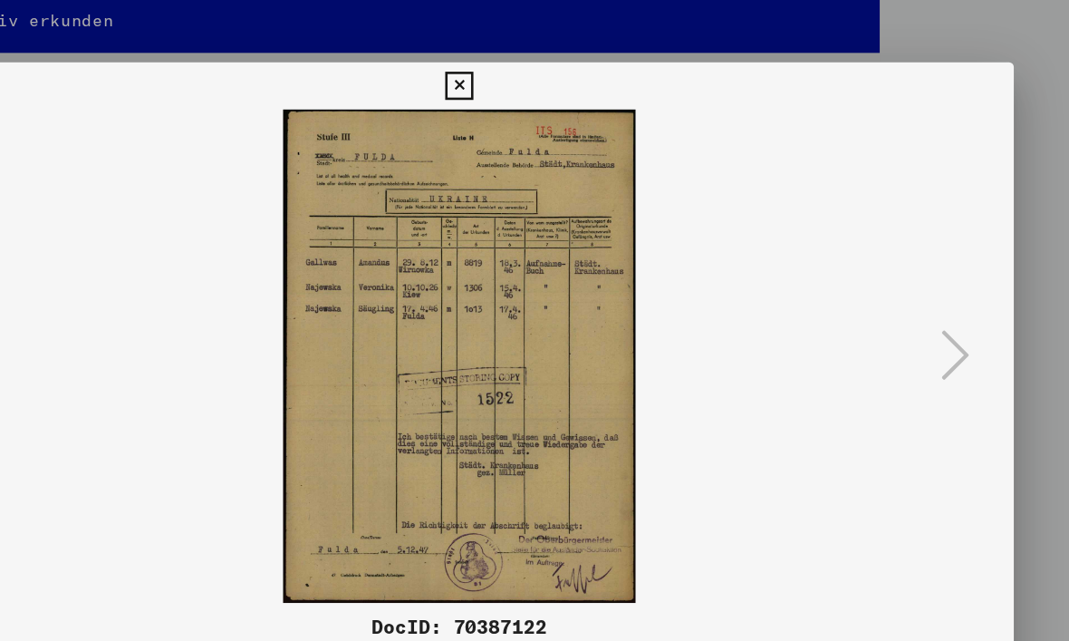
click at [545, 61] on icon at bounding box center [534, 66] width 21 height 22
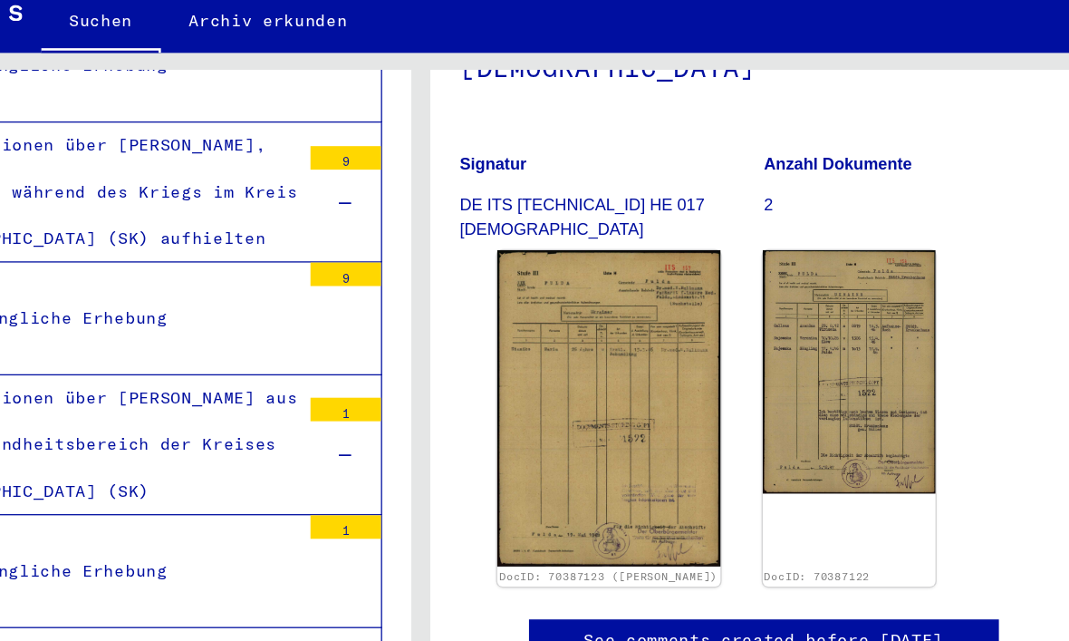
scroll to position [5900, 0]
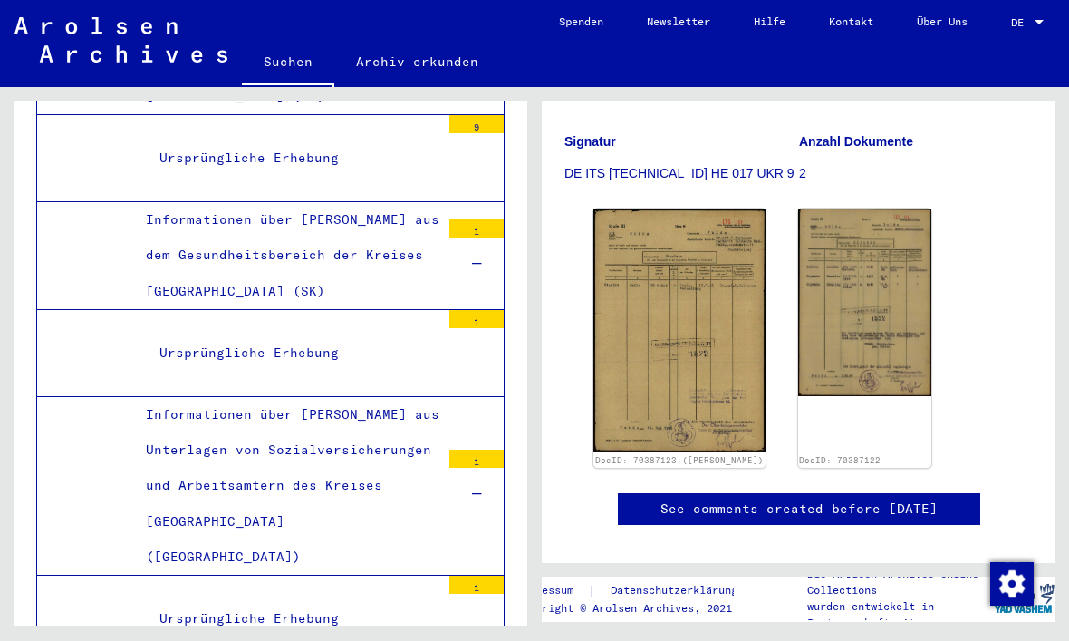
scroll to position [6097, 0]
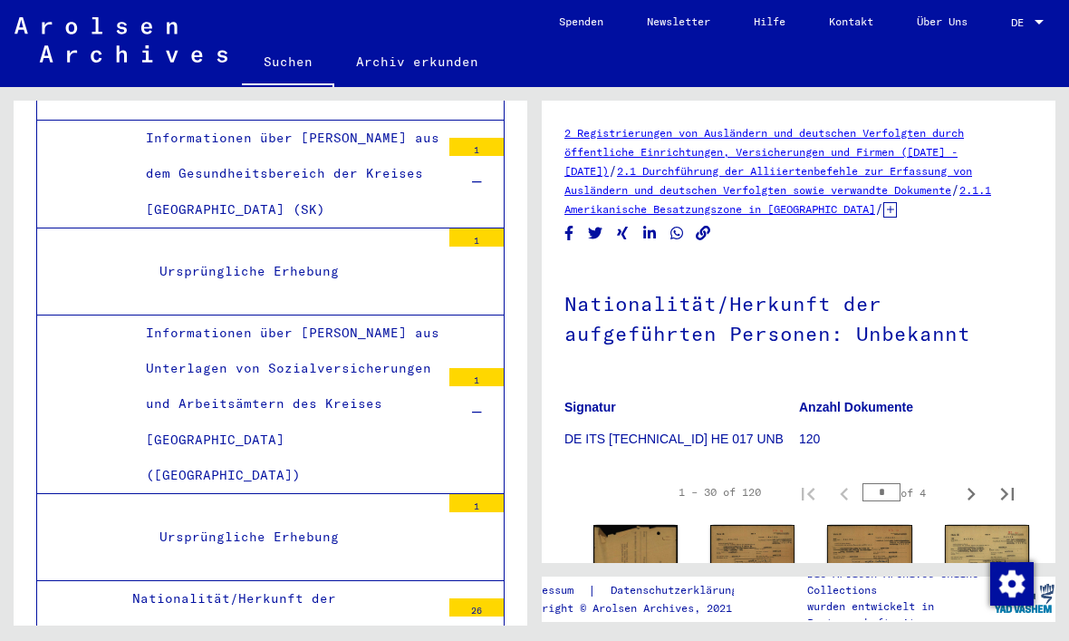
scroll to position [20, 0]
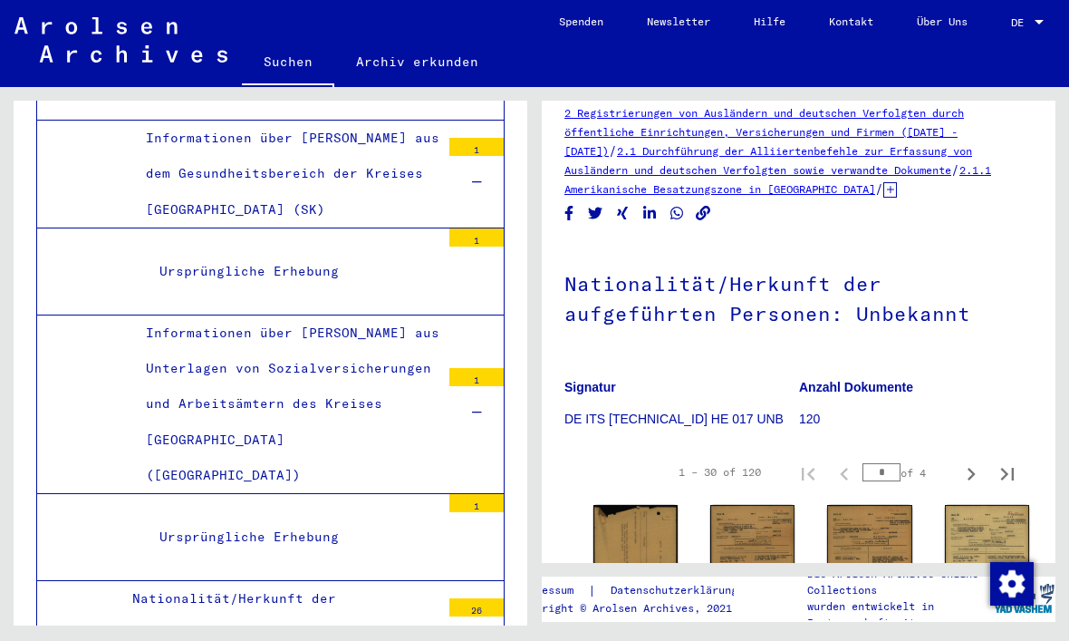
click at [614, 505] on img at bounding box center [636, 564] width 84 height 119
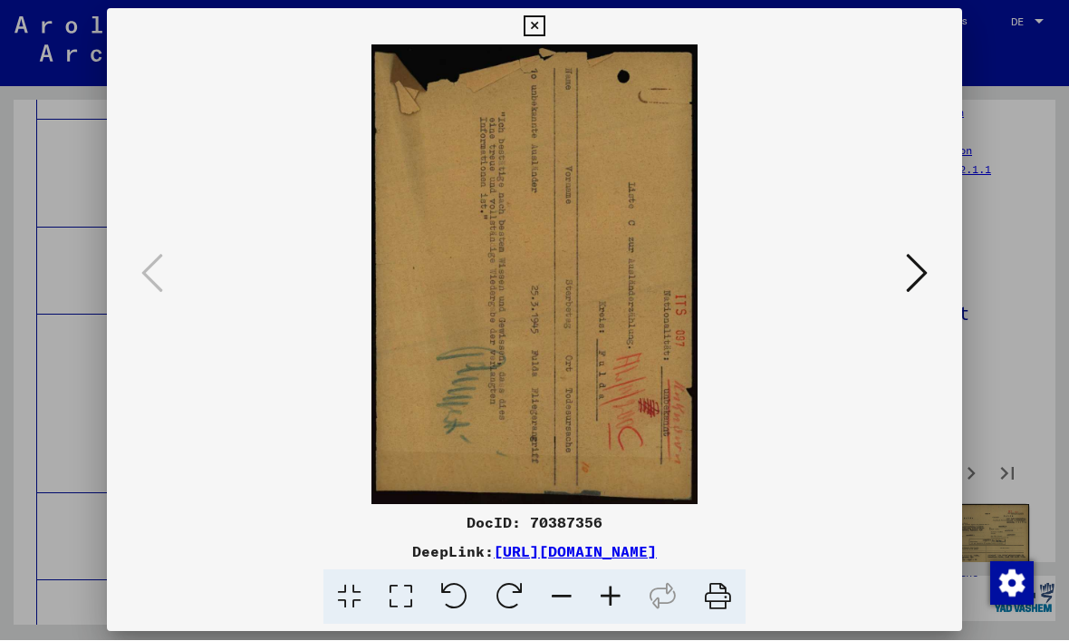
click at [906, 281] on icon at bounding box center [917, 273] width 22 height 43
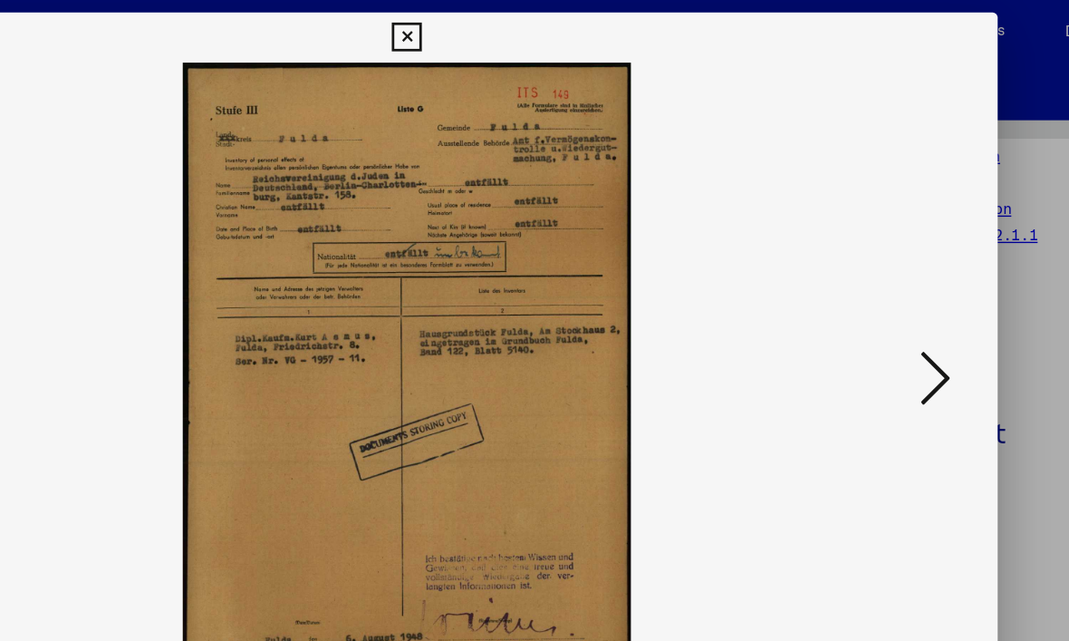
click at [653, 280] on img at bounding box center [535, 274] width 732 height 459
click at [906, 275] on icon at bounding box center [917, 273] width 22 height 43
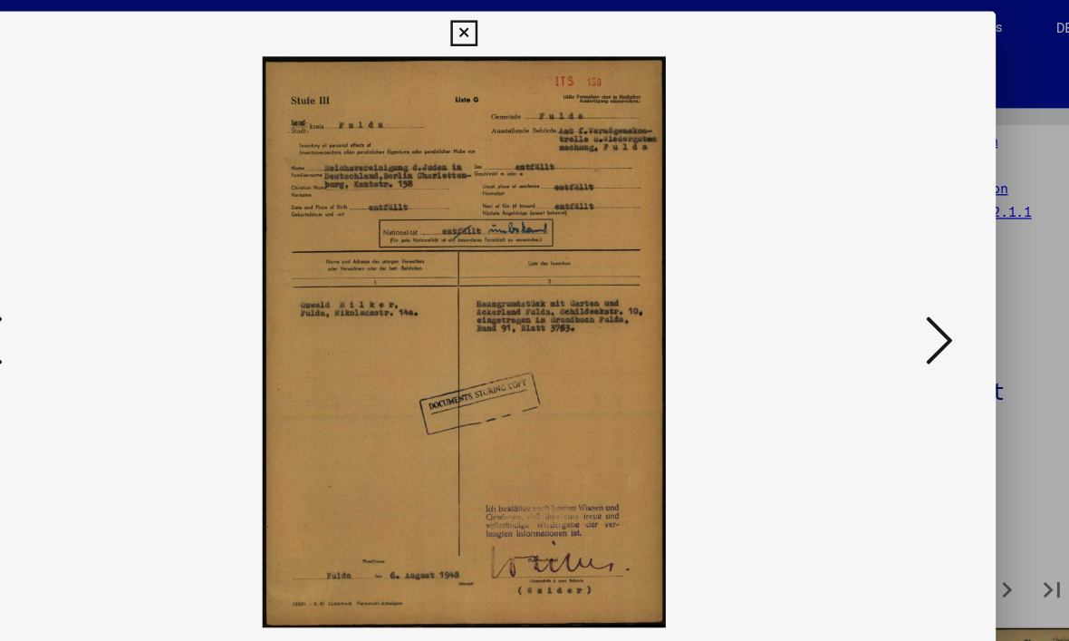
click at [901, 272] on button at bounding box center [917, 275] width 33 height 52
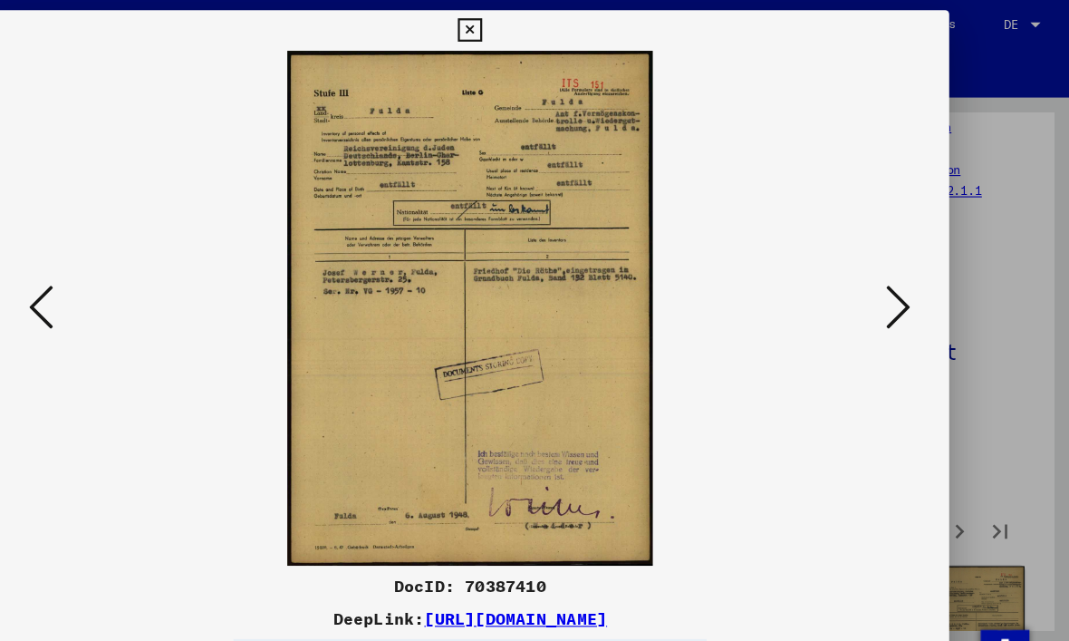
click at [906, 275] on icon at bounding box center [917, 273] width 22 height 43
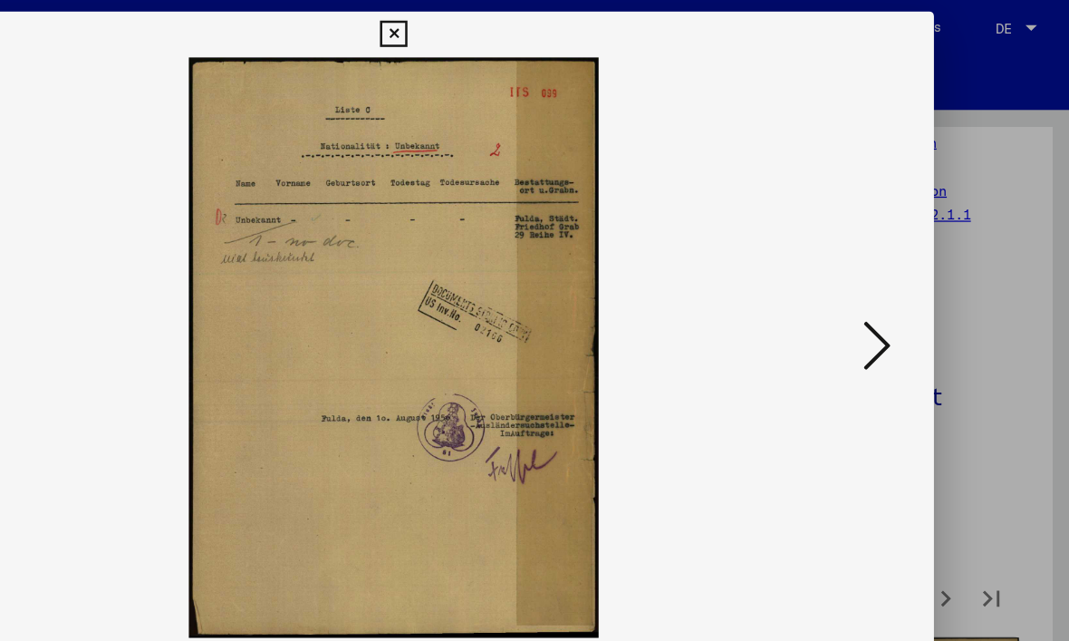
click at [906, 271] on icon at bounding box center [917, 273] width 22 height 43
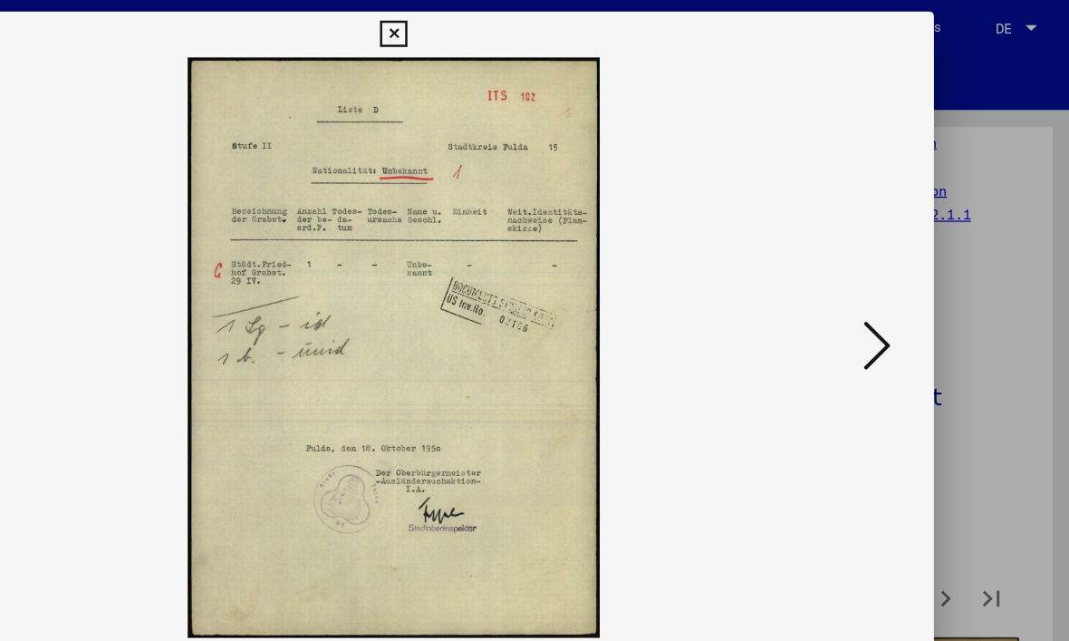
click at [676, 274] on img at bounding box center [535, 274] width 732 height 459
click at [906, 281] on icon at bounding box center [917, 273] width 22 height 43
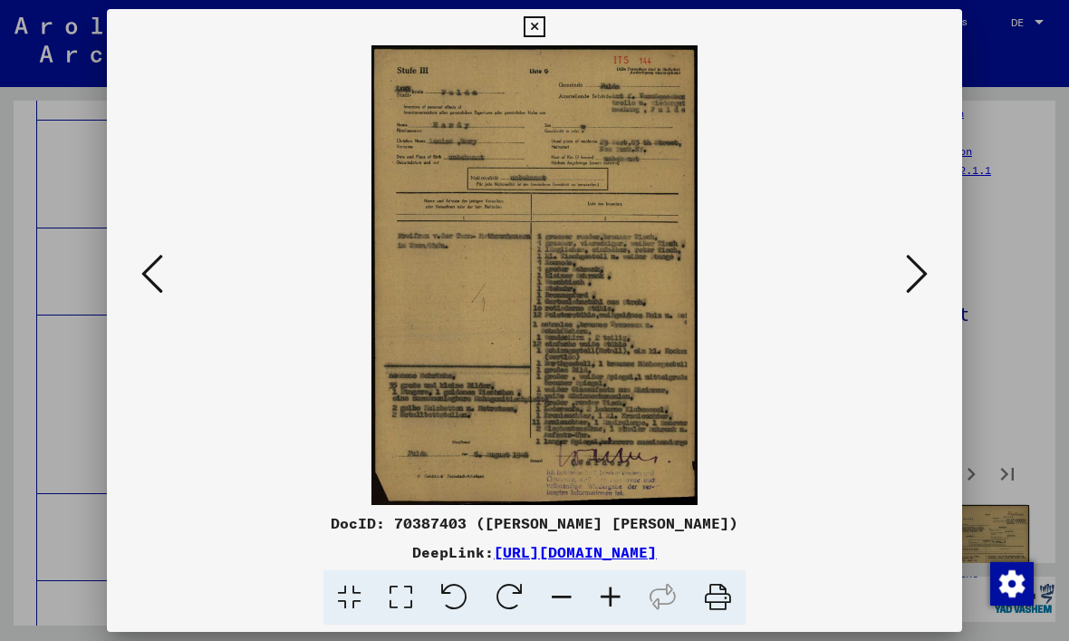
click at [914, 287] on icon at bounding box center [917, 273] width 22 height 43
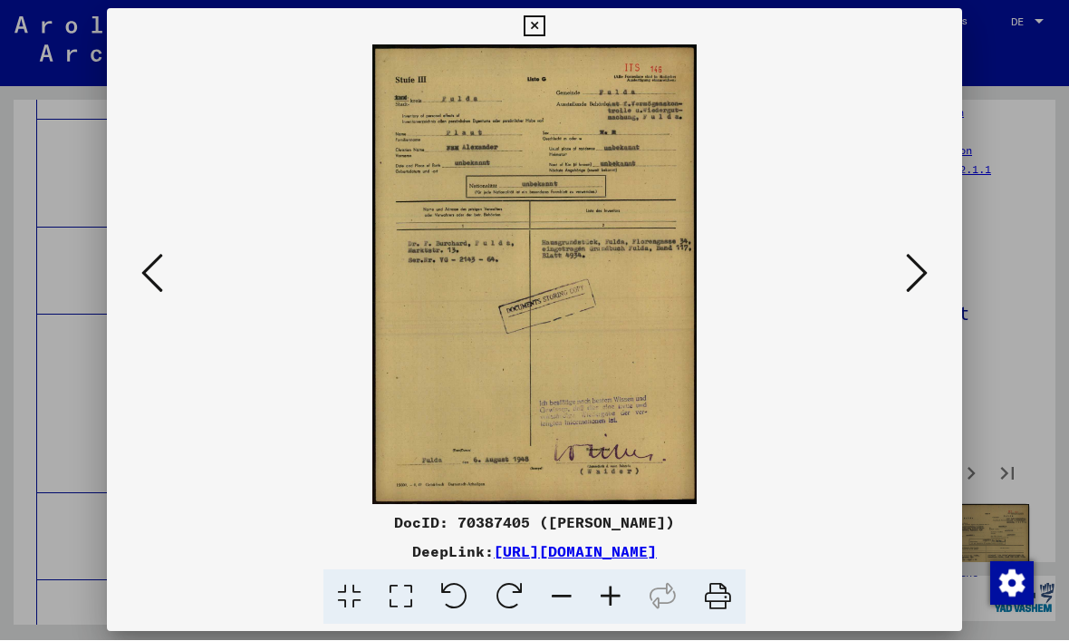
click at [913, 264] on icon at bounding box center [917, 273] width 22 height 43
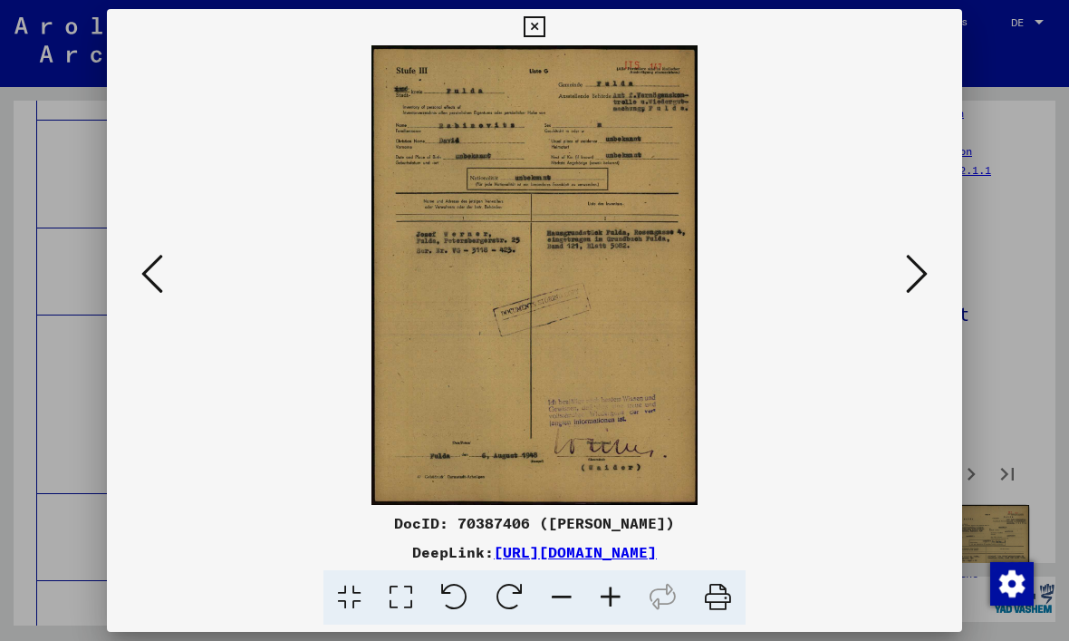
click at [914, 276] on icon at bounding box center [917, 273] width 22 height 43
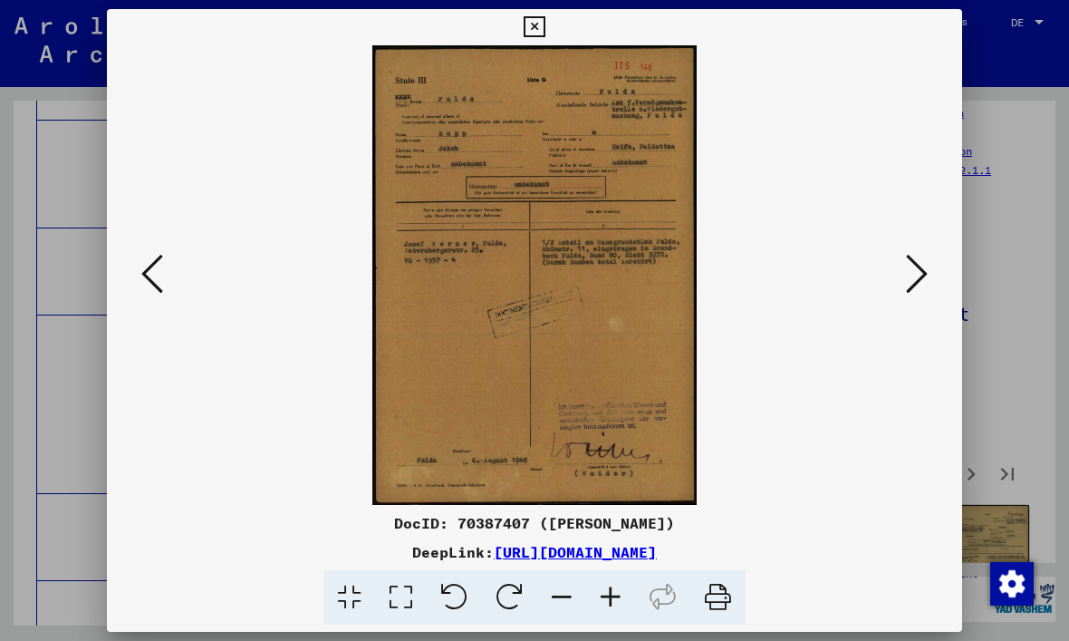
click at [910, 282] on icon at bounding box center [917, 273] width 22 height 43
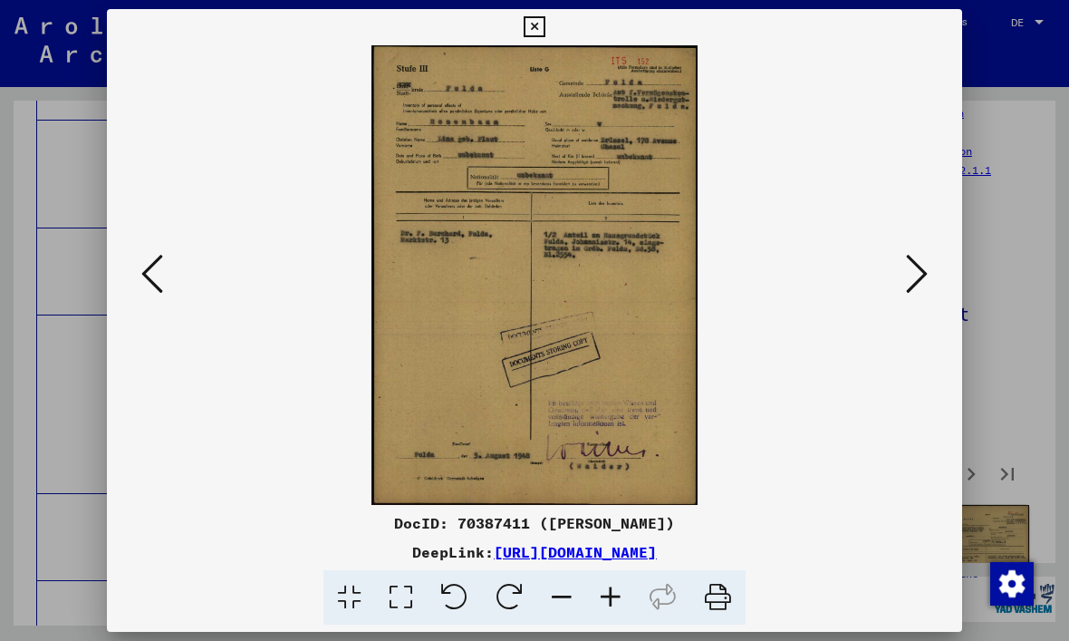
click at [154, 268] on icon at bounding box center [152, 273] width 22 height 43
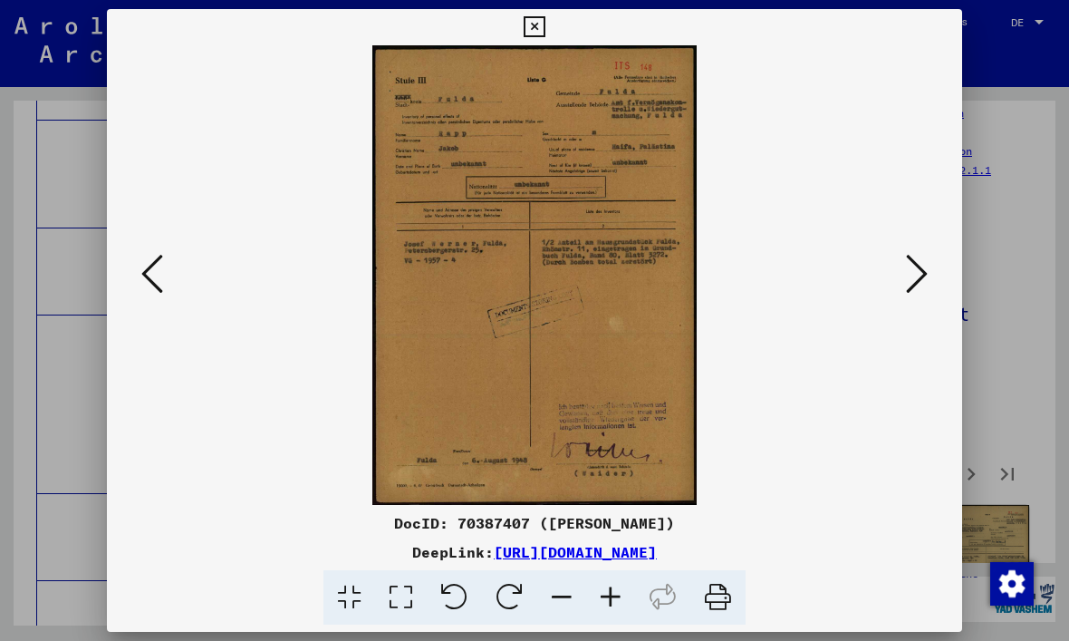
click at [154, 279] on icon at bounding box center [152, 273] width 22 height 43
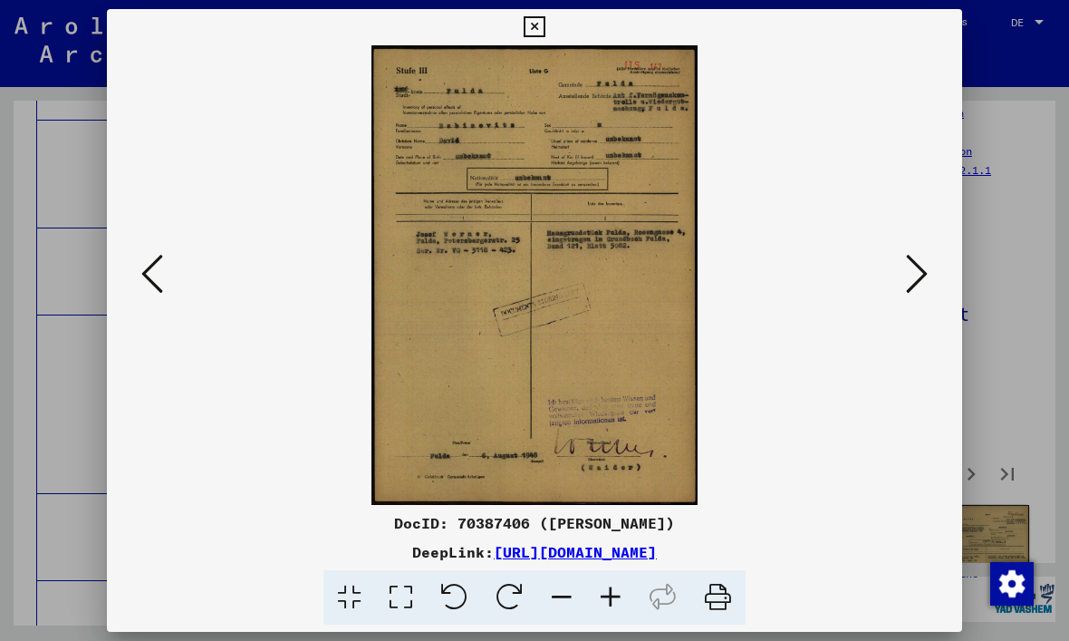
click at [132, 283] on div at bounding box center [534, 274] width 855 height 459
click at [169, 274] on img at bounding box center [535, 274] width 732 height 459
click at [168, 270] on button at bounding box center [152, 275] width 33 height 52
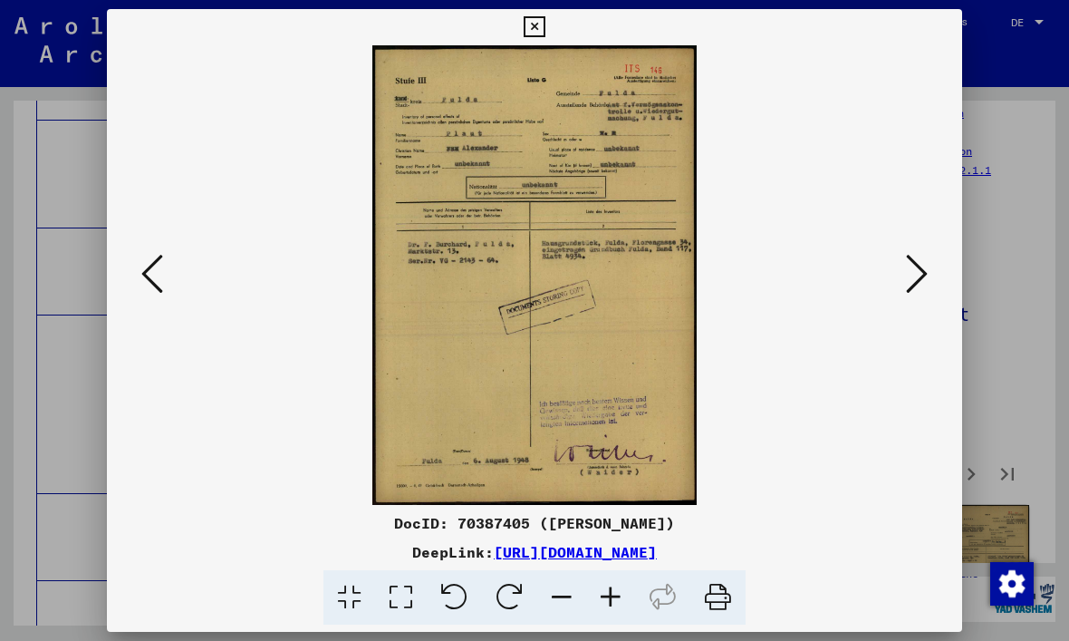
click at [925, 288] on icon at bounding box center [917, 273] width 22 height 43
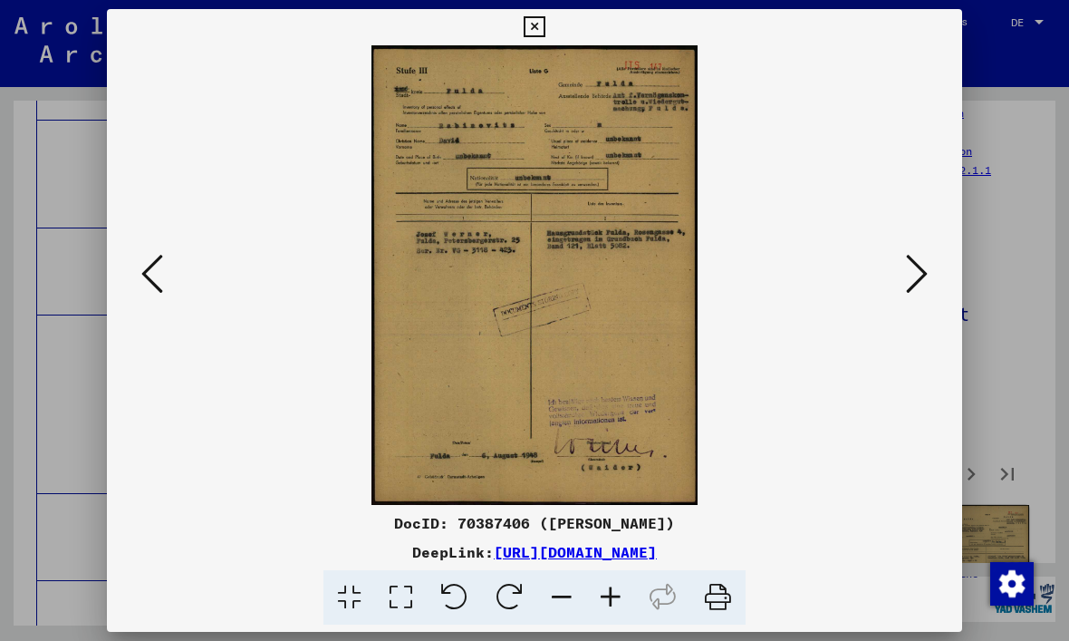
click at [921, 278] on icon at bounding box center [917, 273] width 22 height 43
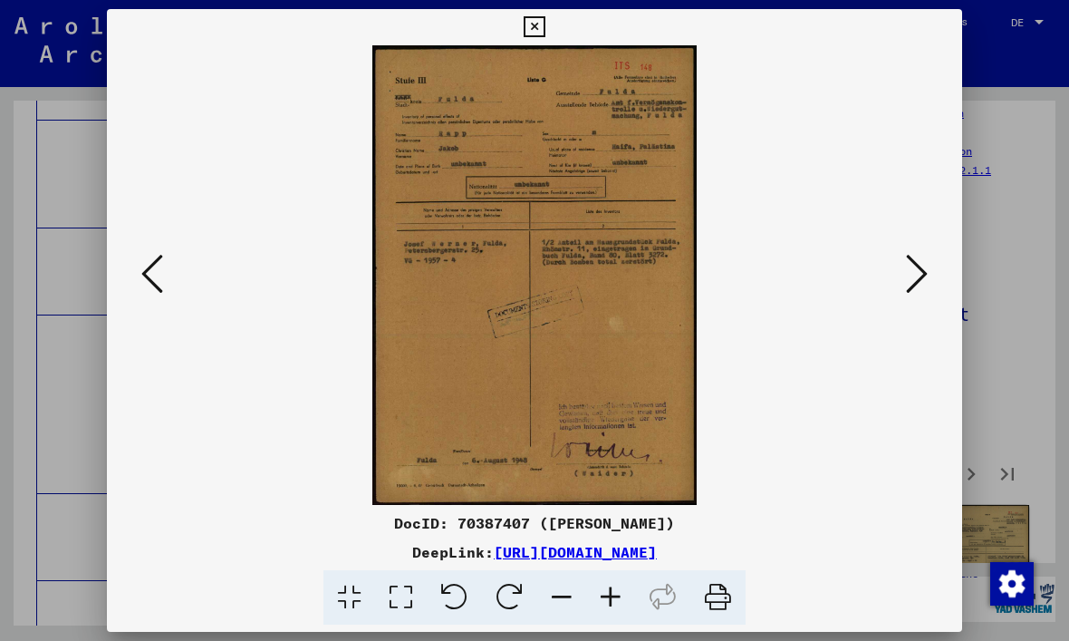
click at [922, 274] on icon at bounding box center [917, 273] width 22 height 43
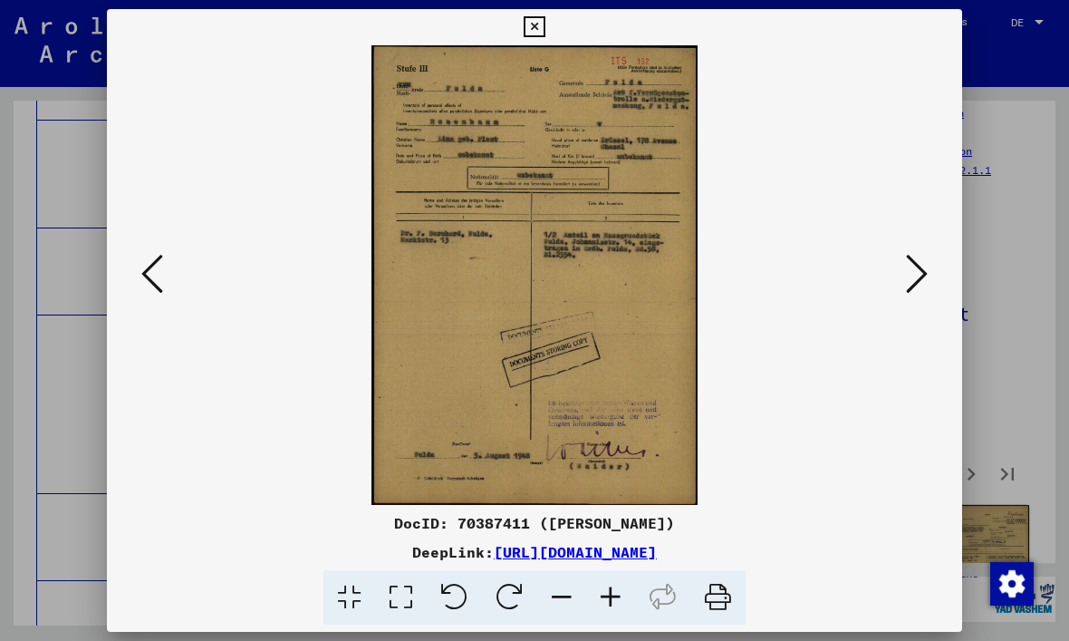
click at [904, 259] on button at bounding box center [917, 275] width 33 height 52
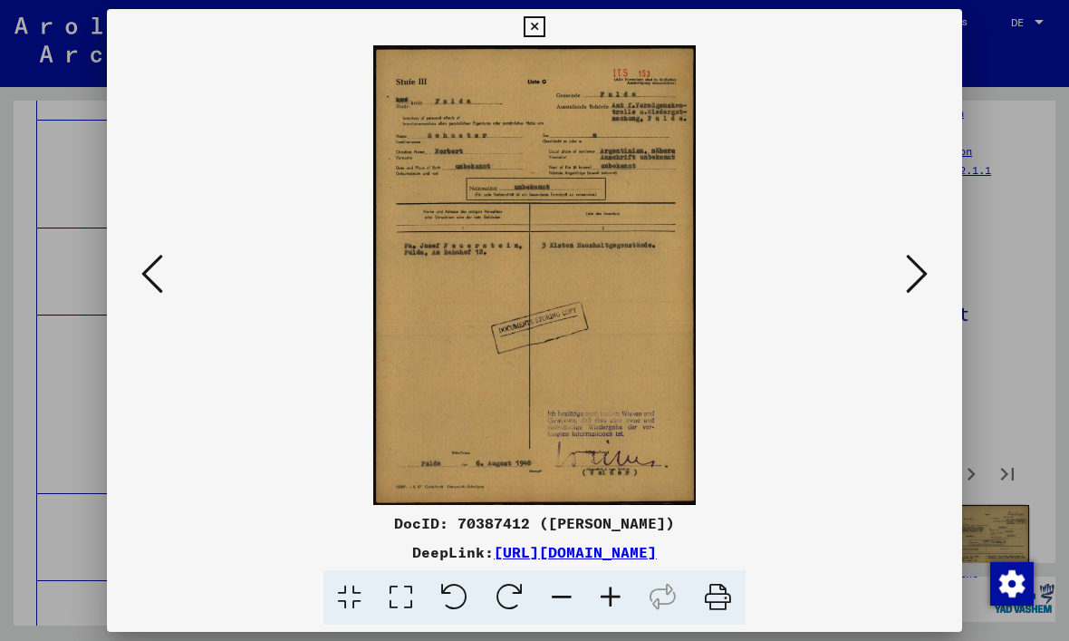
click at [924, 271] on icon at bounding box center [917, 273] width 22 height 43
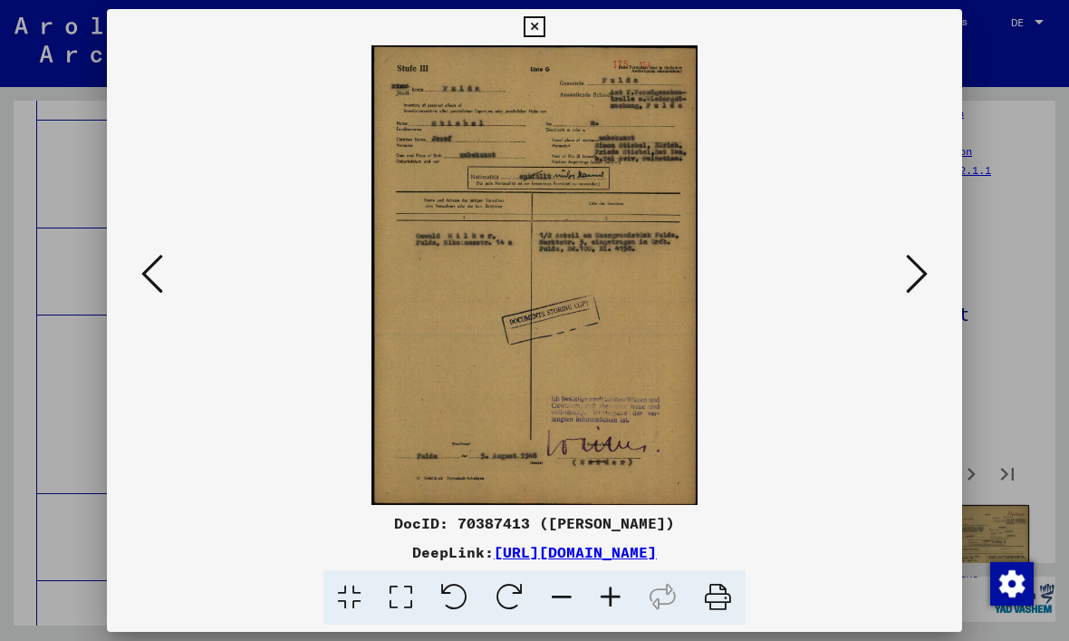
click at [931, 281] on button at bounding box center [917, 275] width 33 height 52
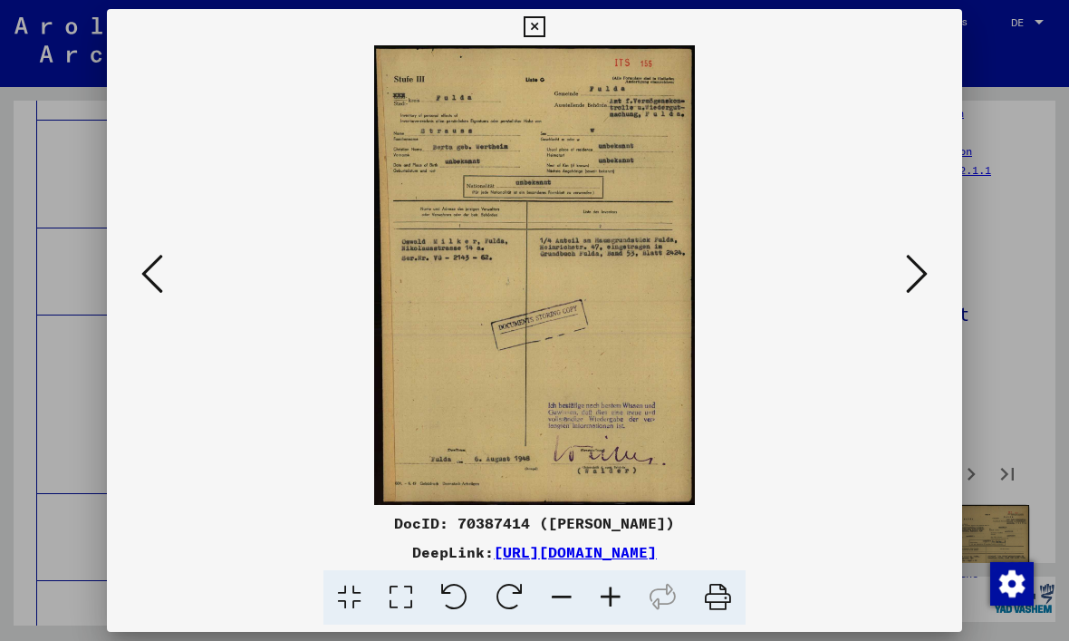
click at [918, 286] on icon at bounding box center [917, 273] width 22 height 43
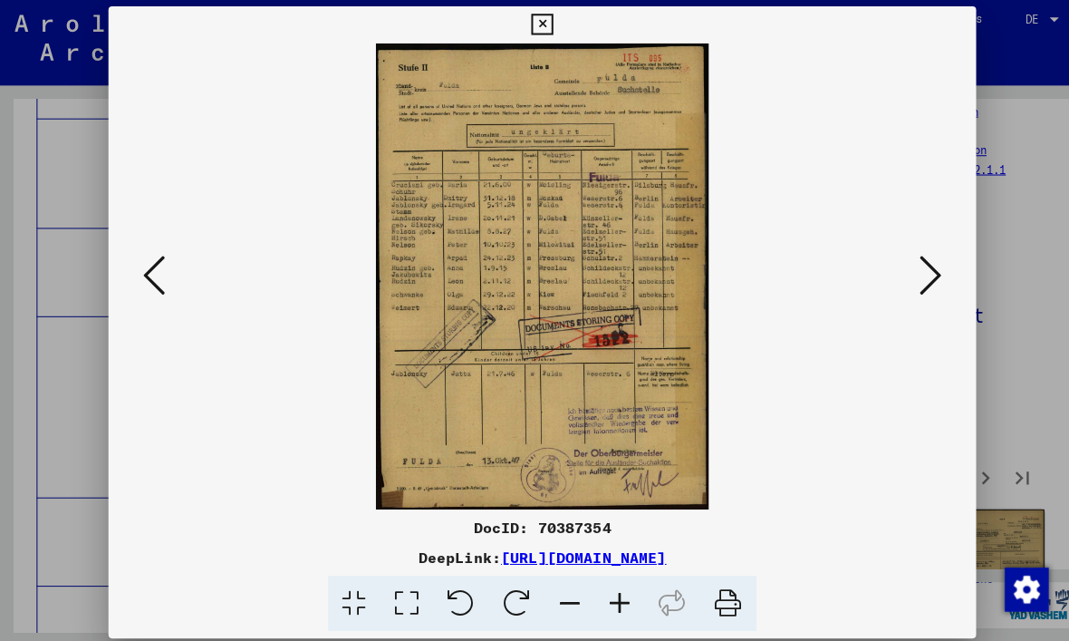
click at [918, 267] on icon at bounding box center [917, 273] width 22 height 43
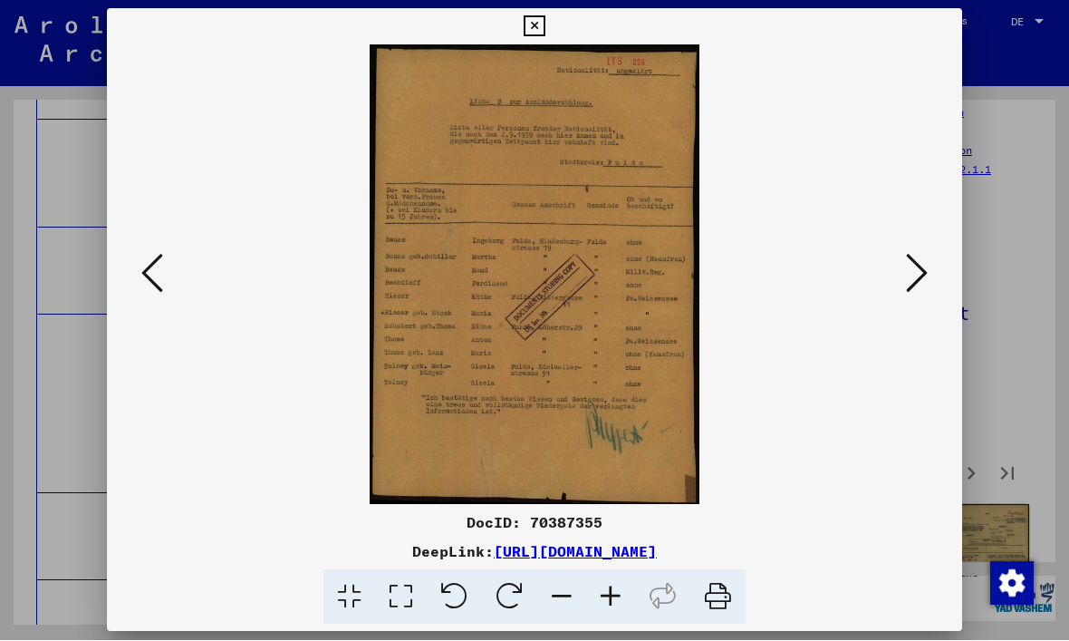
click at [914, 270] on icon at bounding box center [917, 273] width 22 height 43
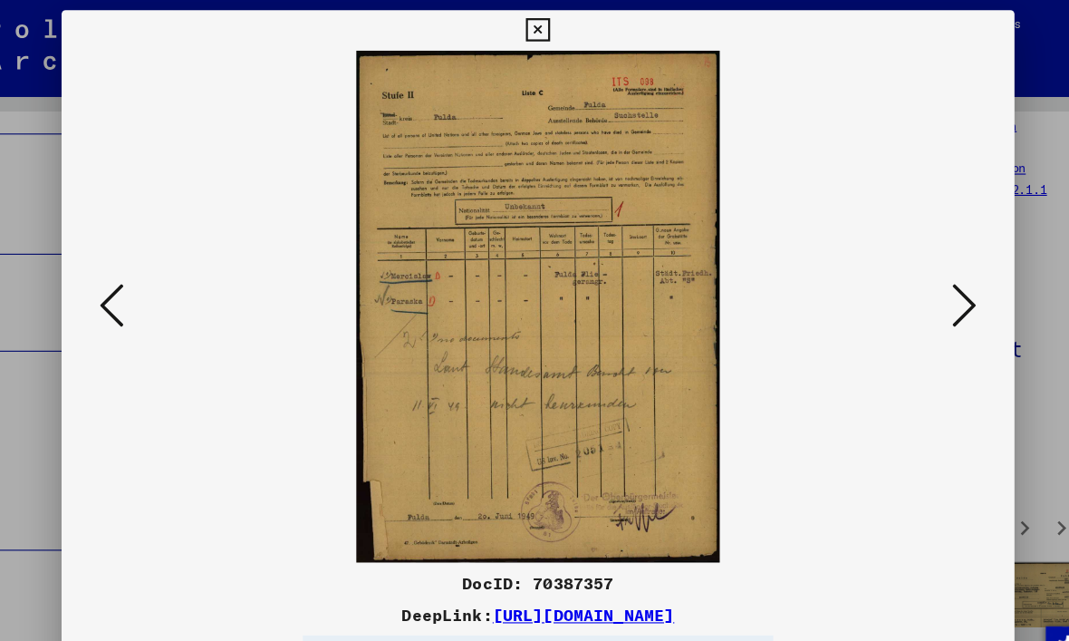
click at [906, 266] on icon at bounding box center [917, 273] width 22 height 43
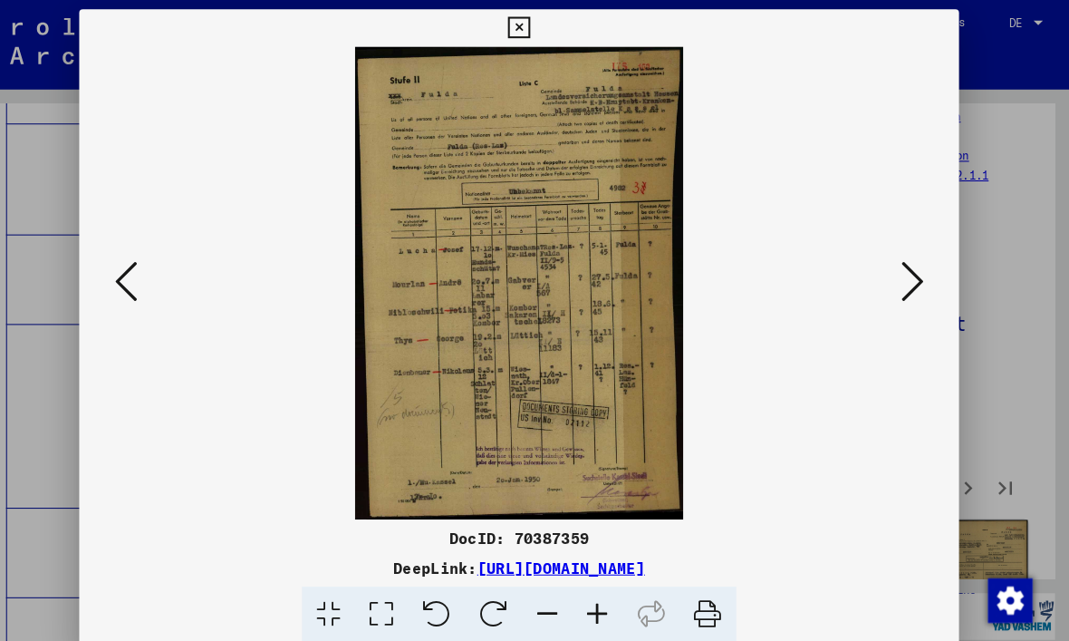
click at [906, 270] on icon at bounding box center [917, 273] width 22 height 43
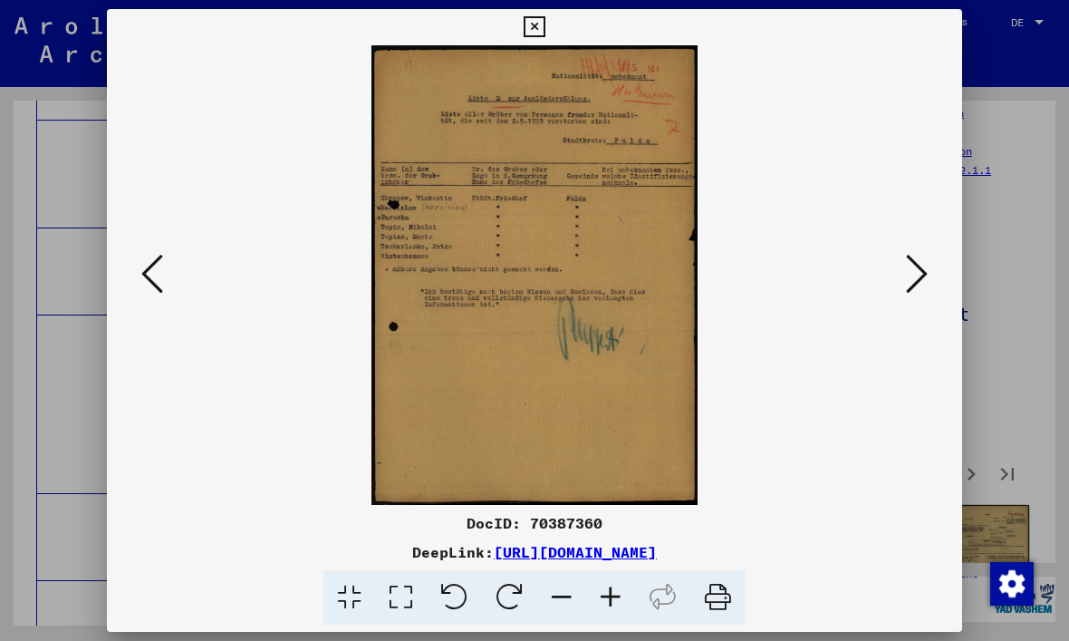
click at [916, 284] on icon at bounding box center [917, 273] width 22 height 43
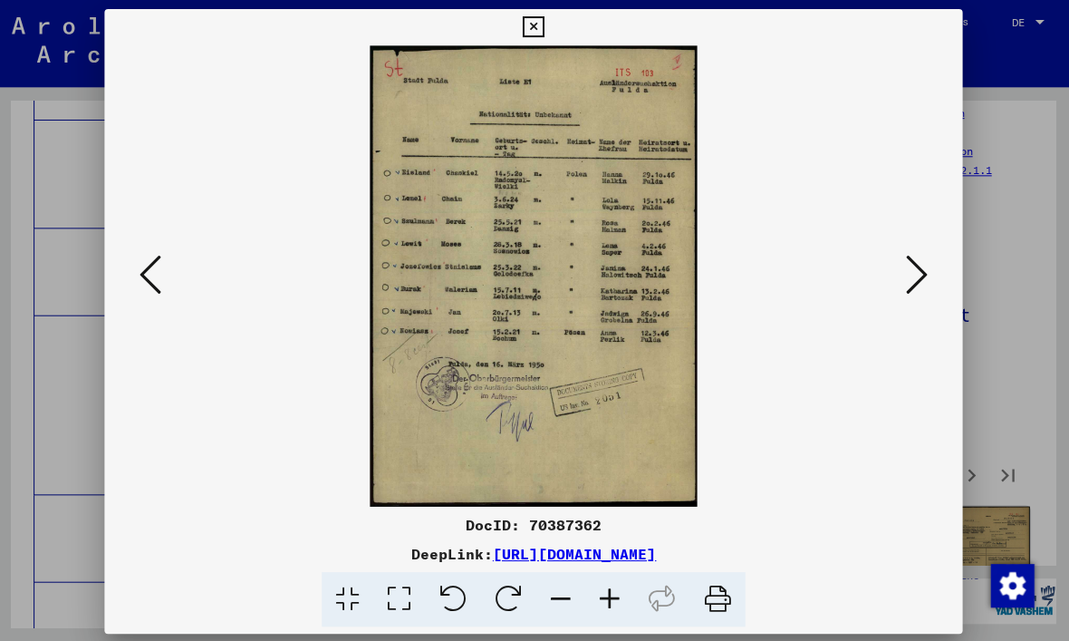
click at [912, 275] on icon at bounding box center [917, 273] width 22 height 43
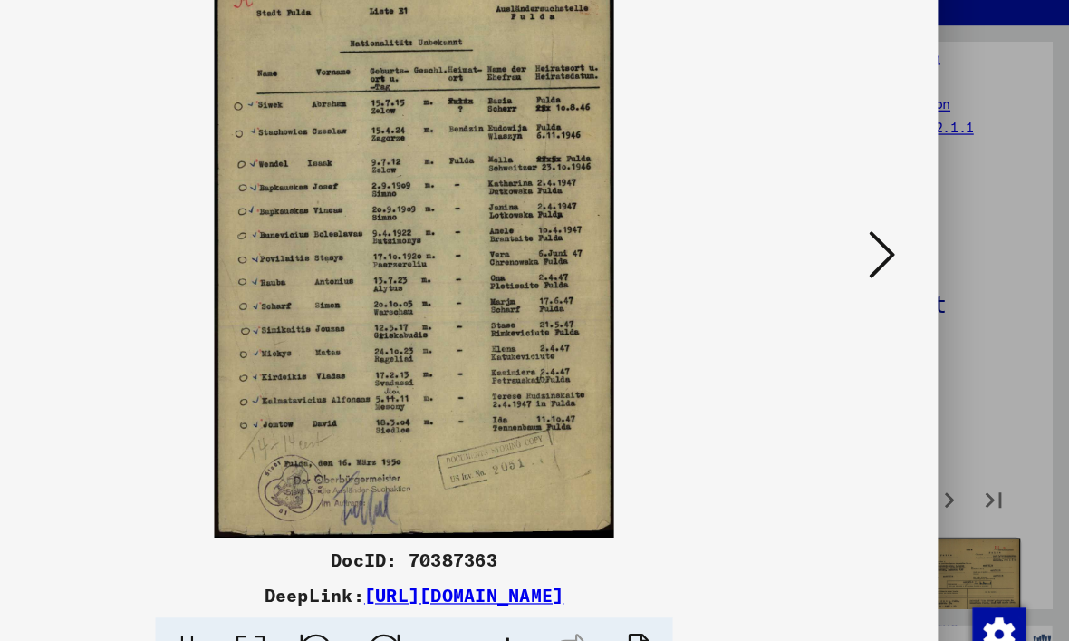
click at [906, 252] on icon at bounding box center [917, 273] width 22 height 43
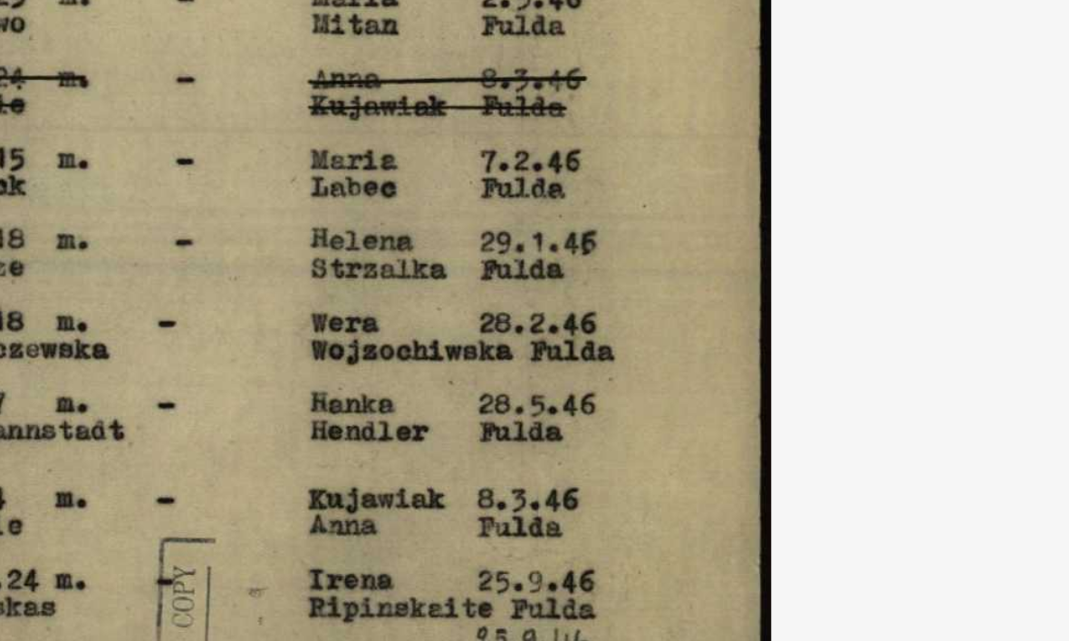
click at [169, 75] on img at bounding box center [535, 274] width 732 height 459
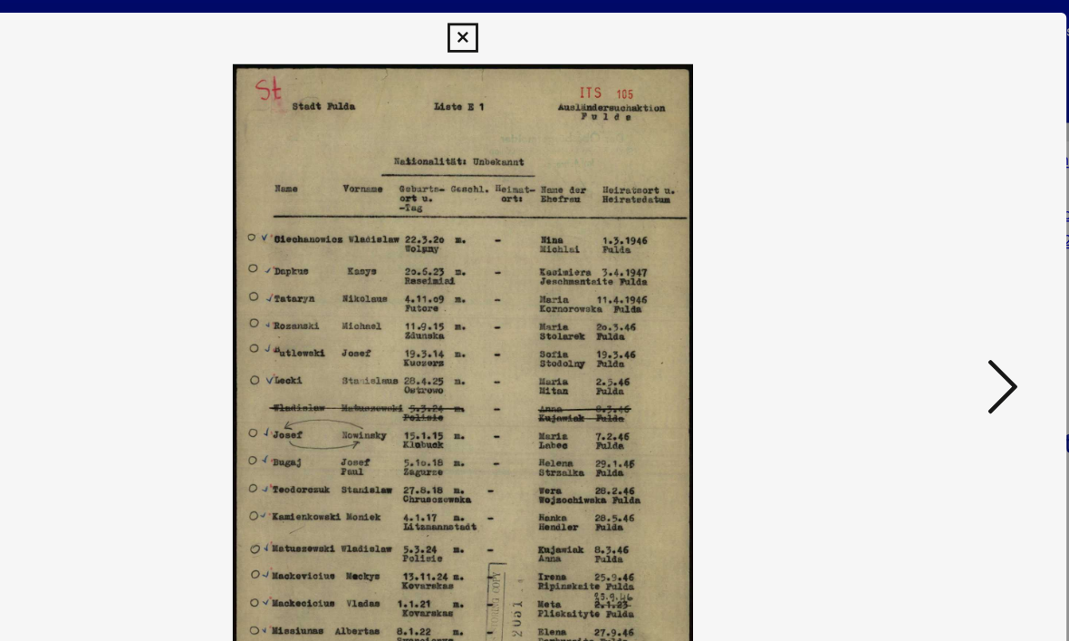
click at [906, 275] on icon at bounding box center [917, 273] width 22 height 43
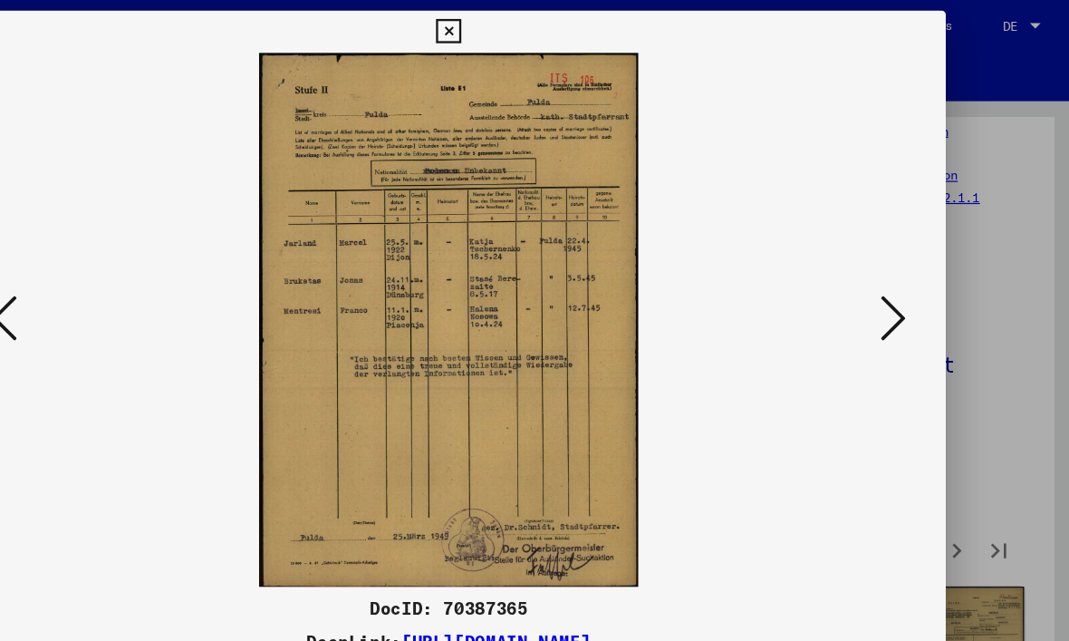
click at [906, 270] on icon at bounding box center [917, 273] width 22 height 43
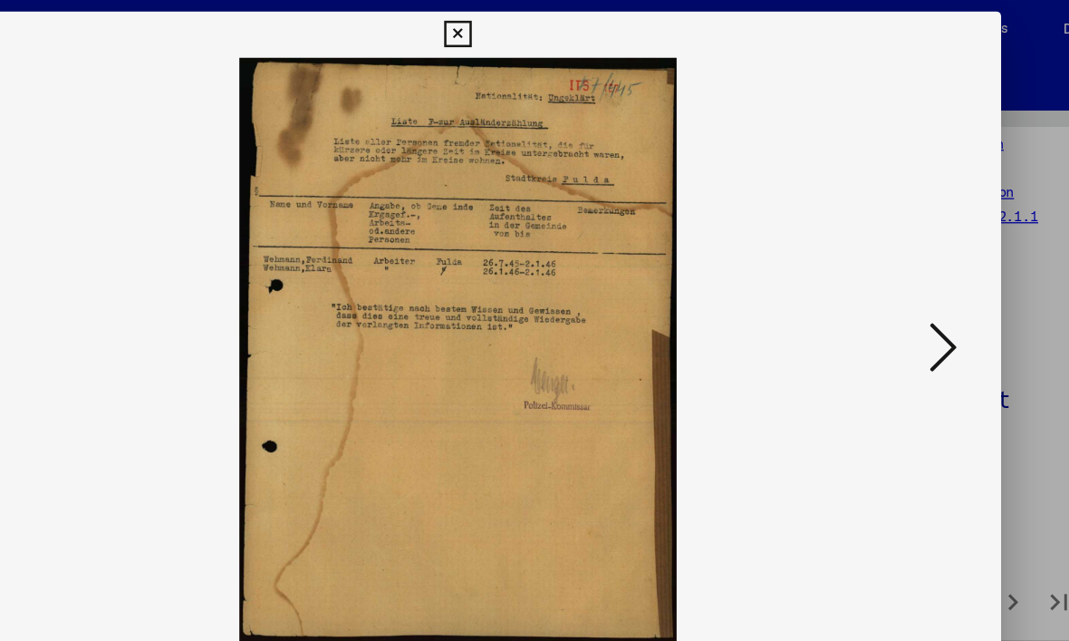
click at [906, 286] on icon at bounding box center [917, 273] width 22 height 43
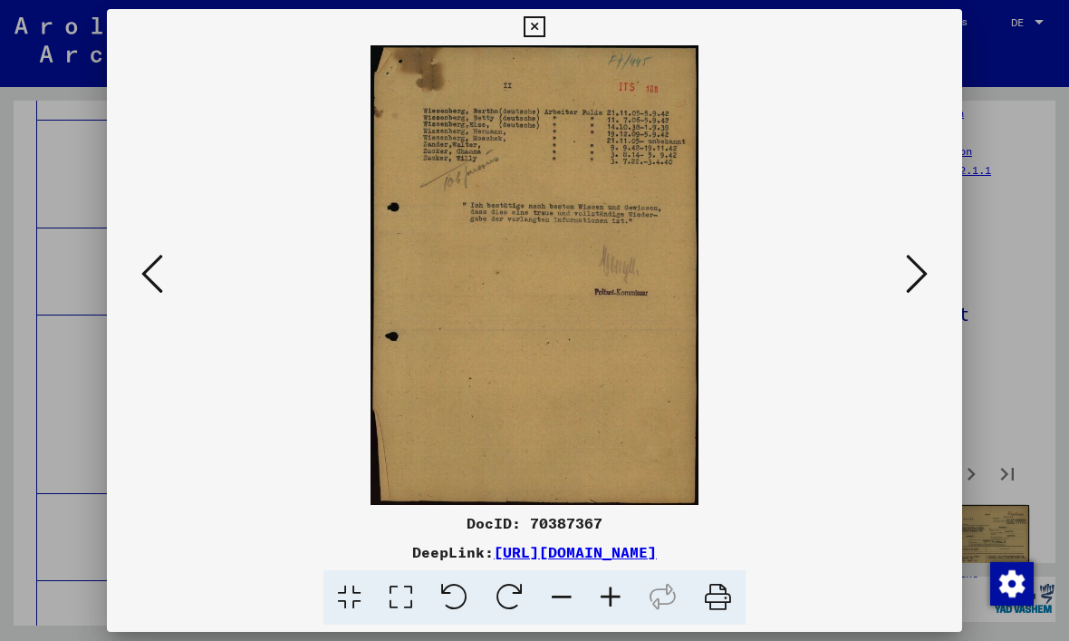
click at [924, 283] on icon at bounding box center [917, 273] width 22 height 43
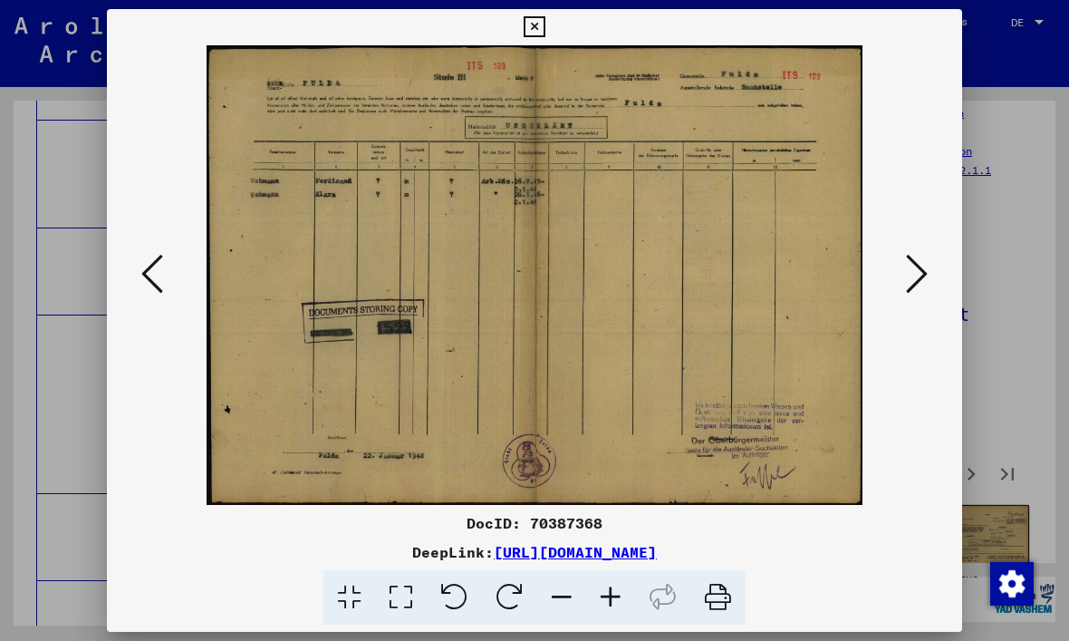
click at [917, 280] on icon at bounding box center [917, 273] width 22 height 43
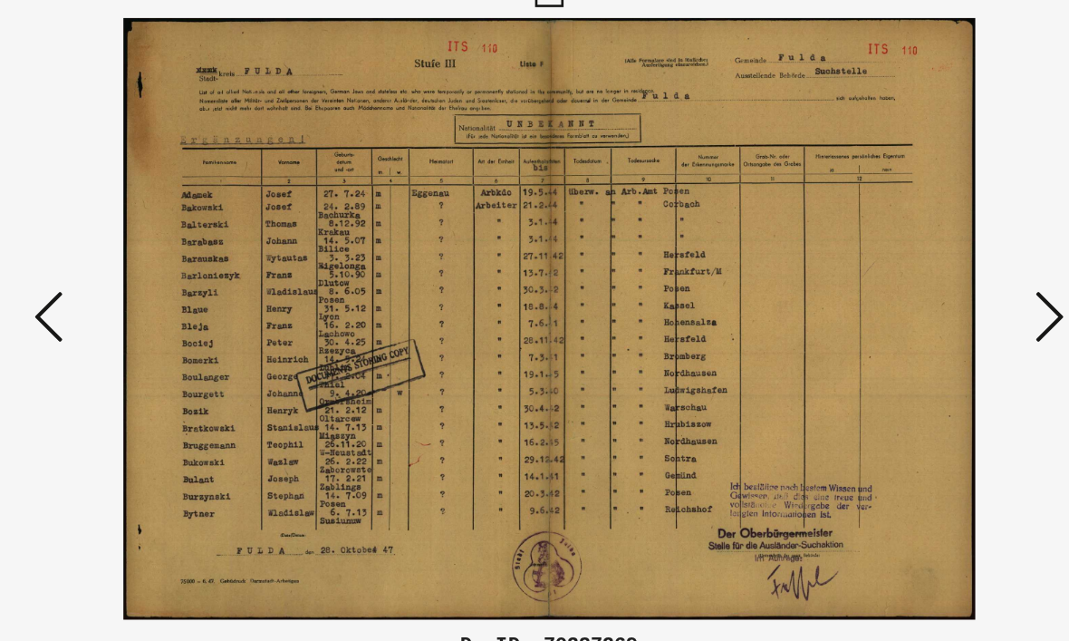
click at [901, 249] on button at bounding box center [917, 275] width 33 height 52
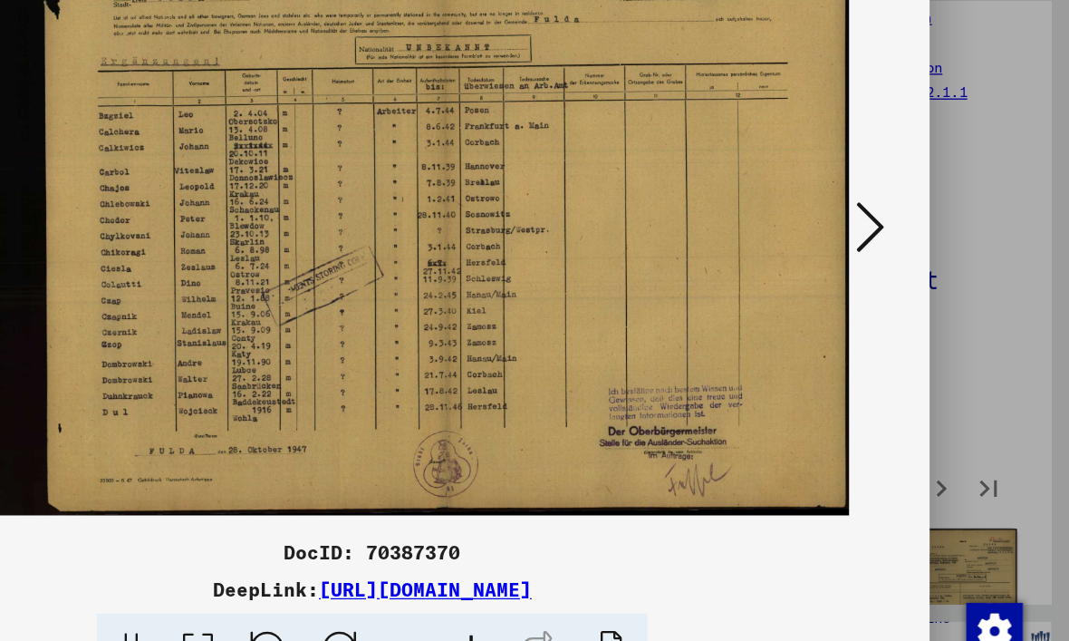
click at [906, 252] on icon at bounding box center [917, 273] width 22 height 43
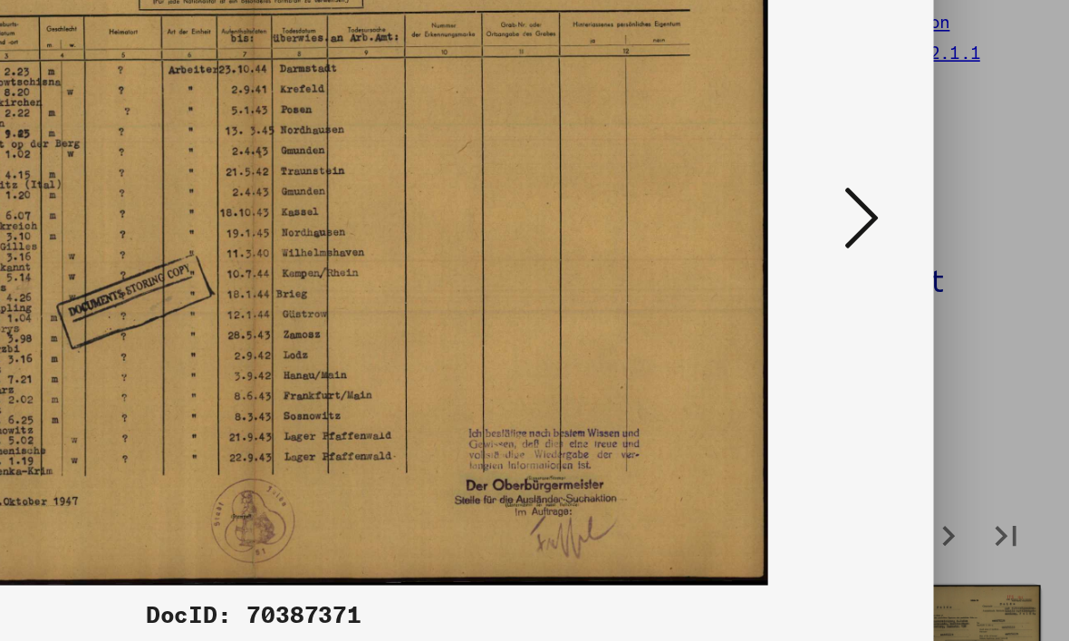
click at [906, 252] on icon at bounding box center [917, 273] width 22 height 43
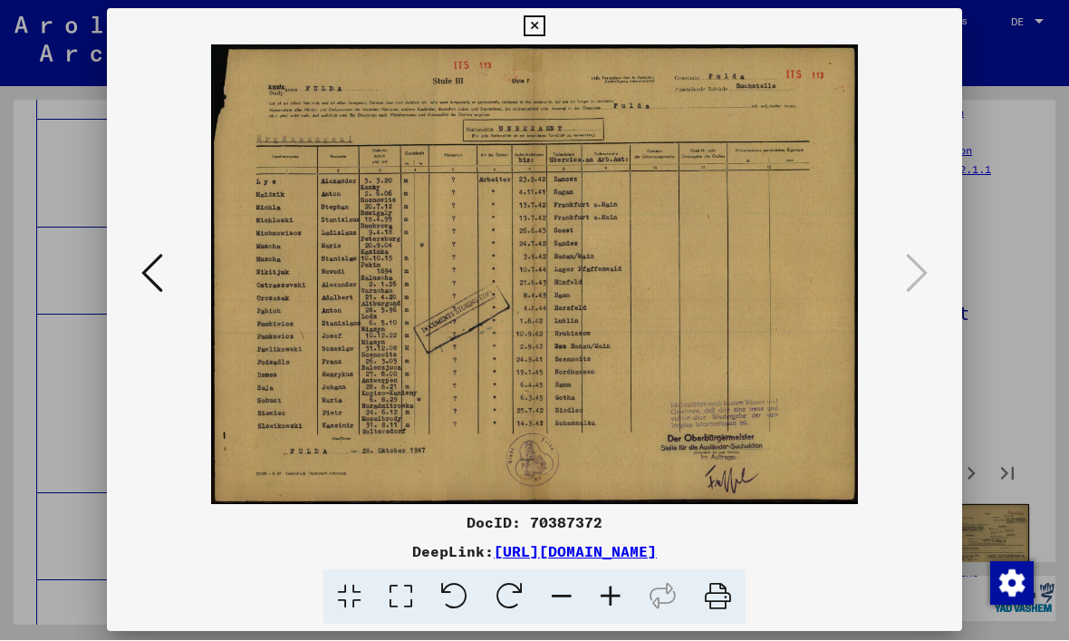
click at [545, 32] on icon at bounding box center [534, 27] width 21 height 22
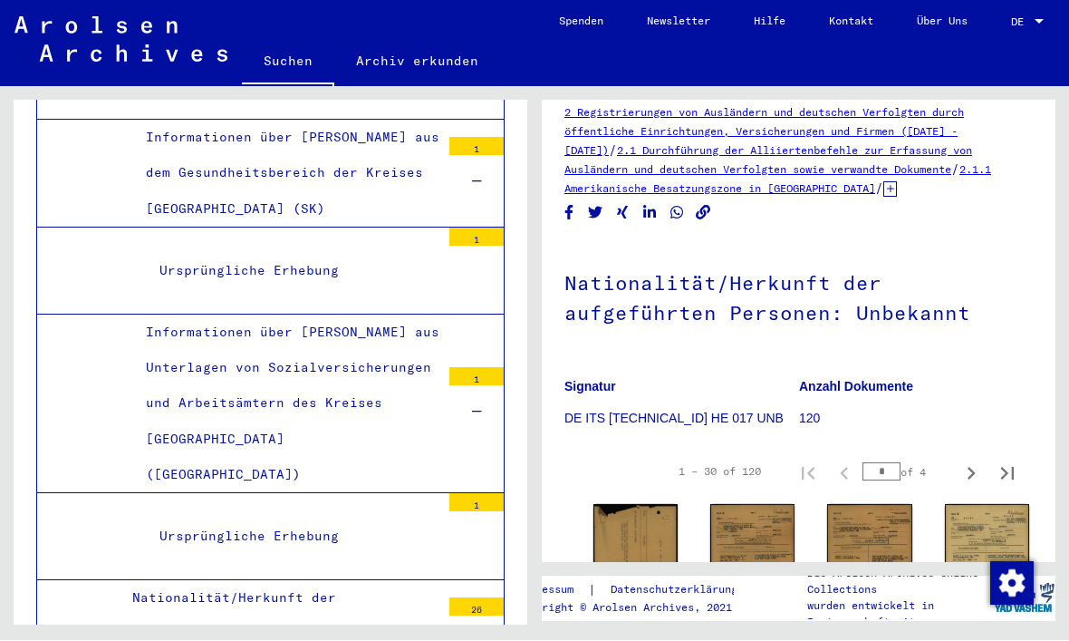
click at [963, 461] on icon "Next page" at bounding box center [971, 473] width 25 height 25
type input "*"
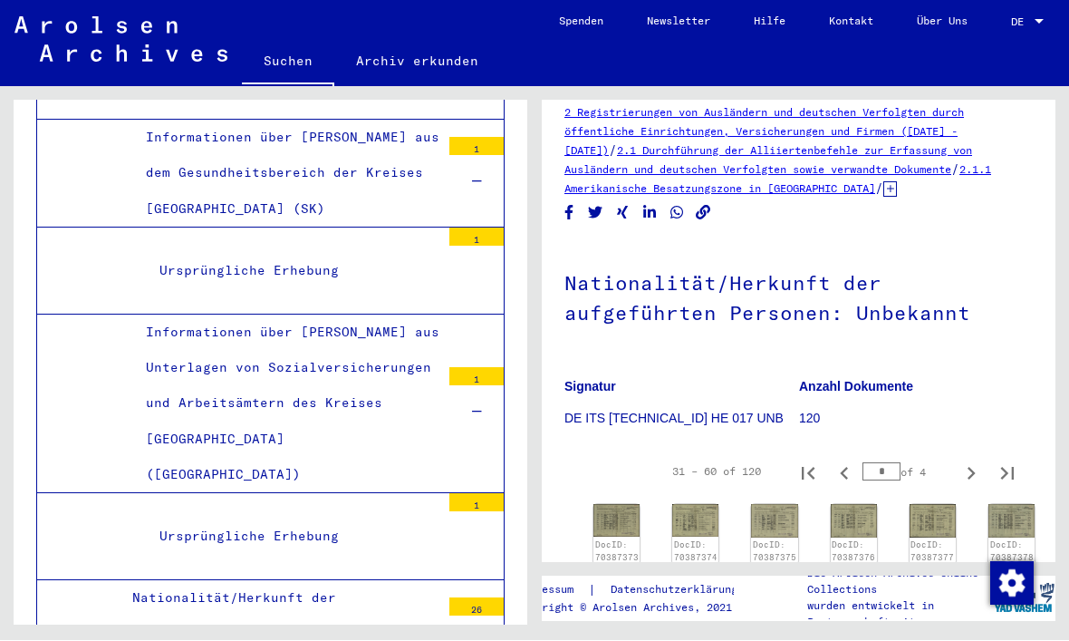
click at [612, 505] on img at bounding box center [617, 521] width 46 height 33
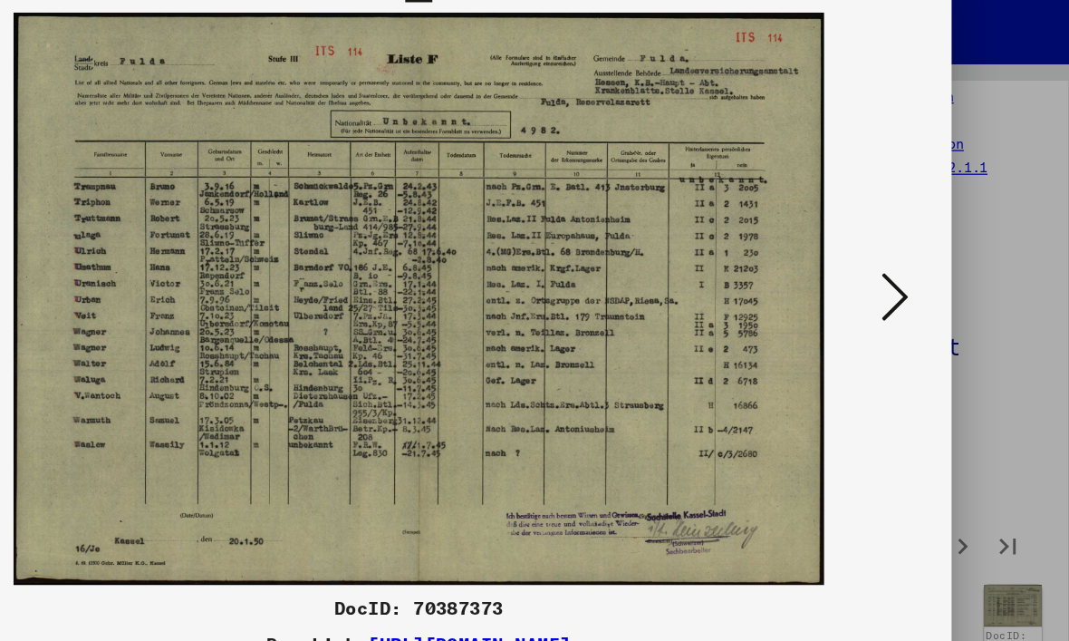
click at [906, 252] on icon at bounding box center [917, 273] width 22 height 43
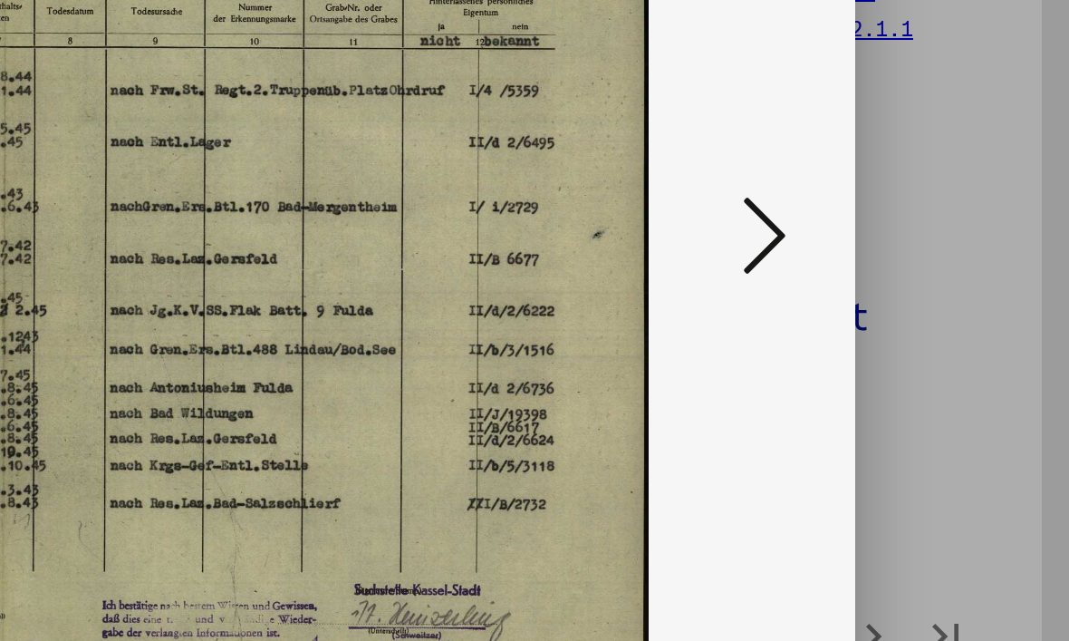
click at [906, 252] on icon at bounding box center [917, 273] width 22 height 43
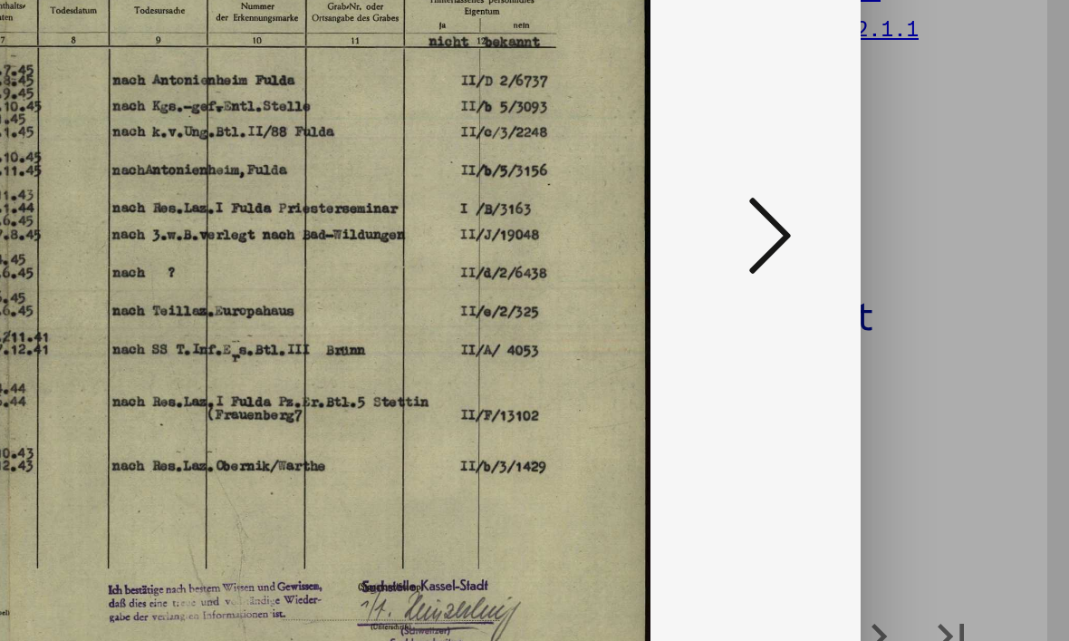
click at [906, 252] on icon at bounding box center [917, 273] width 22 height 43
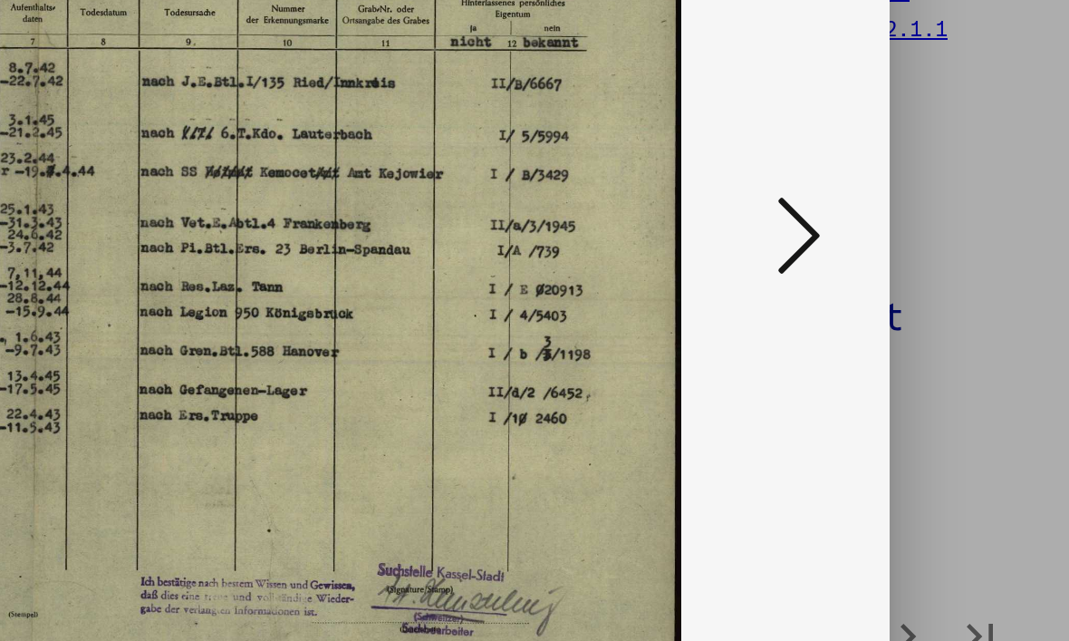
click at [906, 252] on icon at bounding box center [917, 273] width 22 height 43
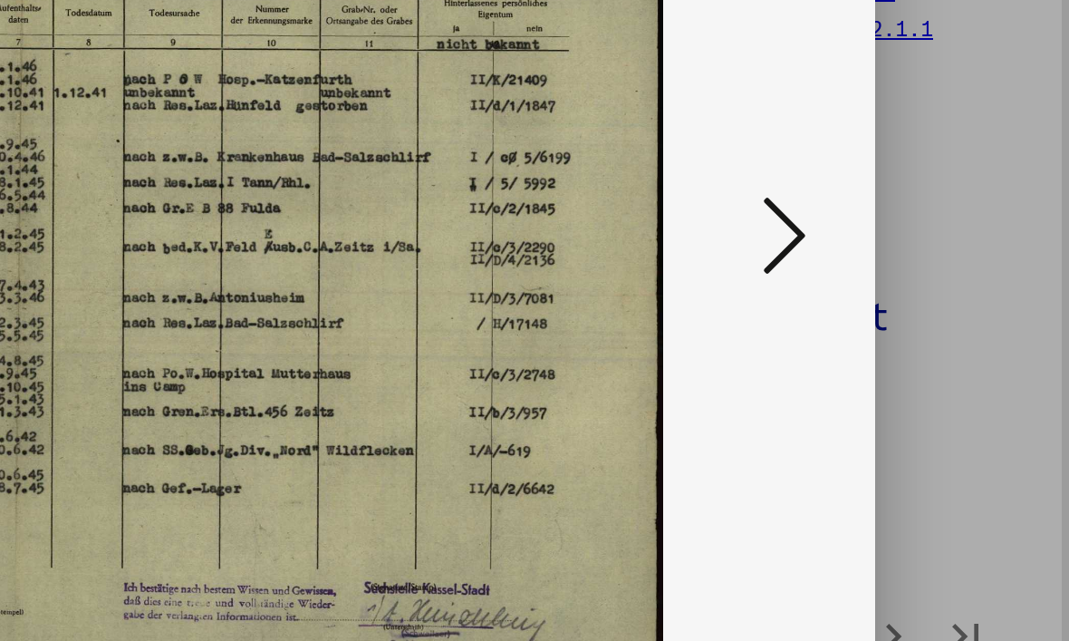
click at [906, 252] on icon at bounding box center [917, 273] width 22 height 43
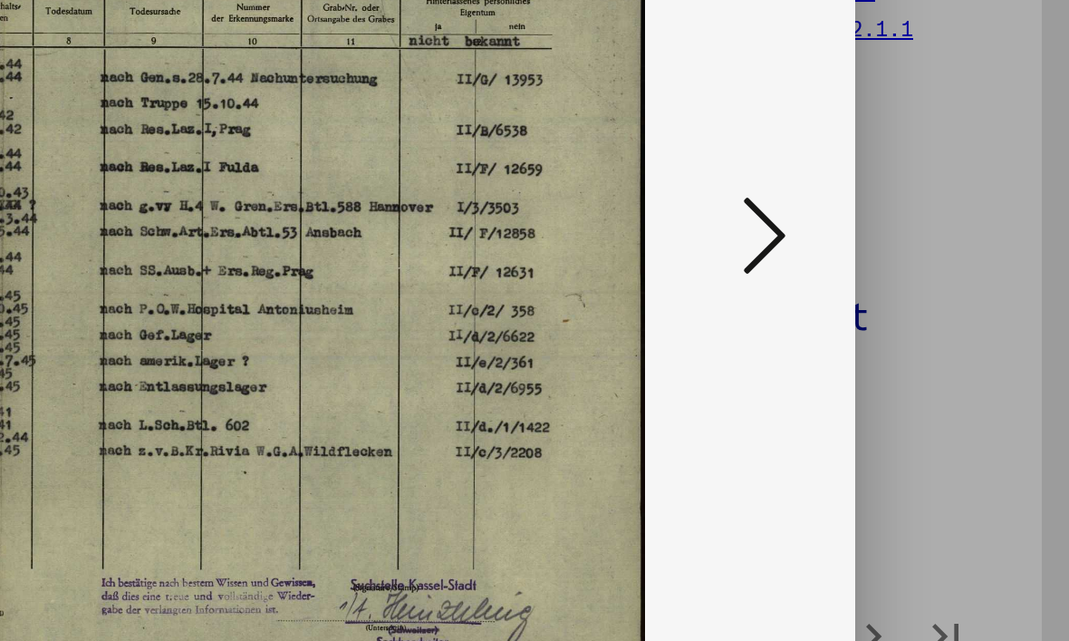
click at [906, 252] on icon at bounding box center [917, 273] width 22 height 43
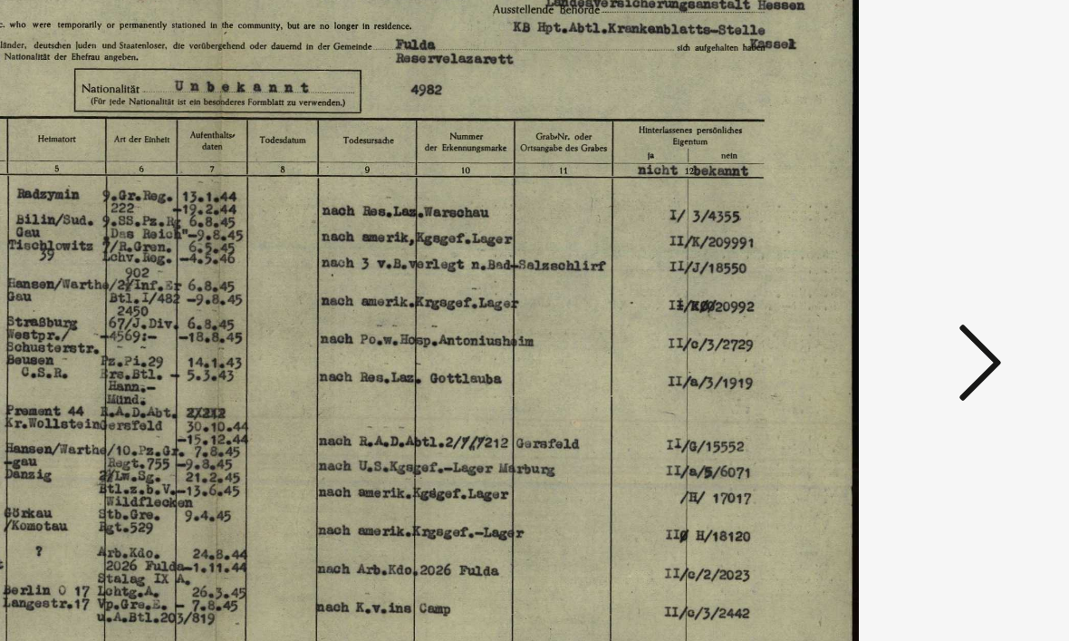
click at [906, 252] on icon at bounding box center [917, 273] width 22 height 43
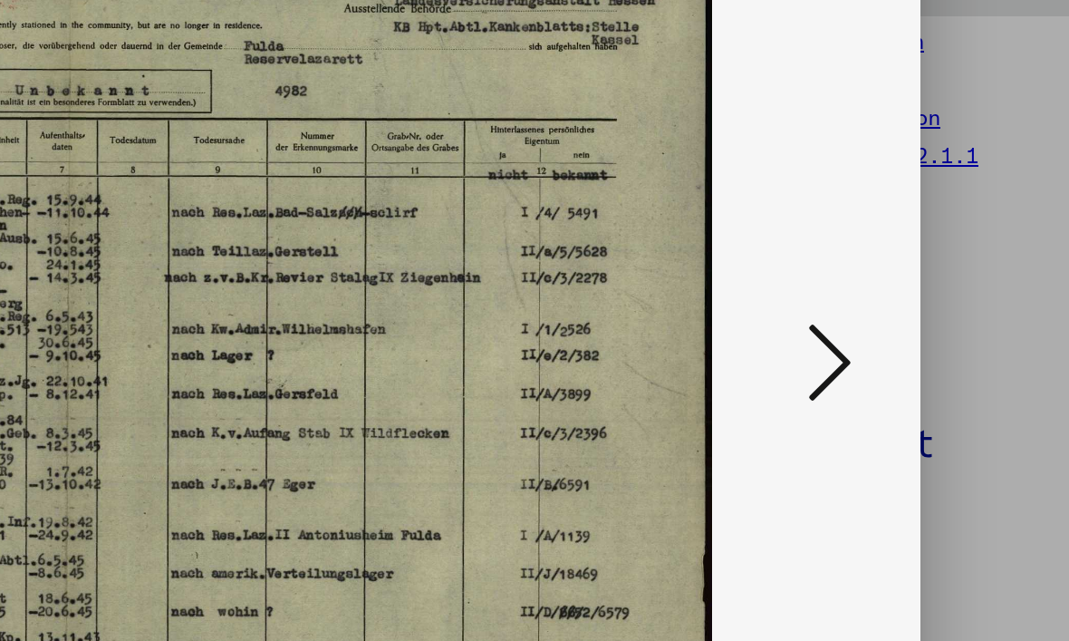
click at [906, 252] on icon at bounding box center [917, 273] width 22 height 43
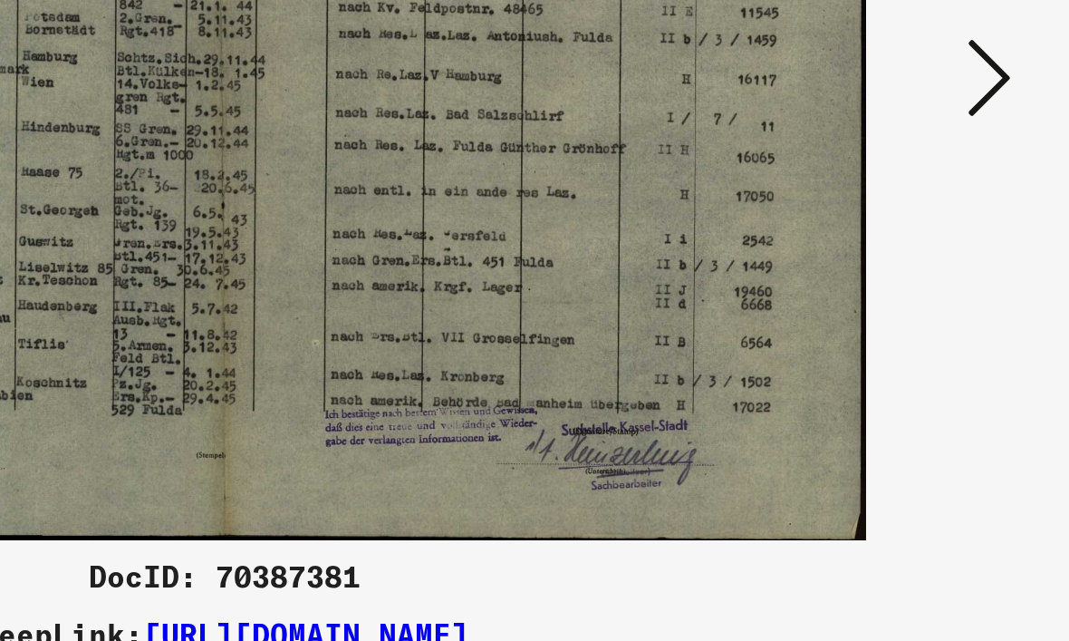
click at [906, 252] on icon at bounding box center [917, 273] width 22 height 43
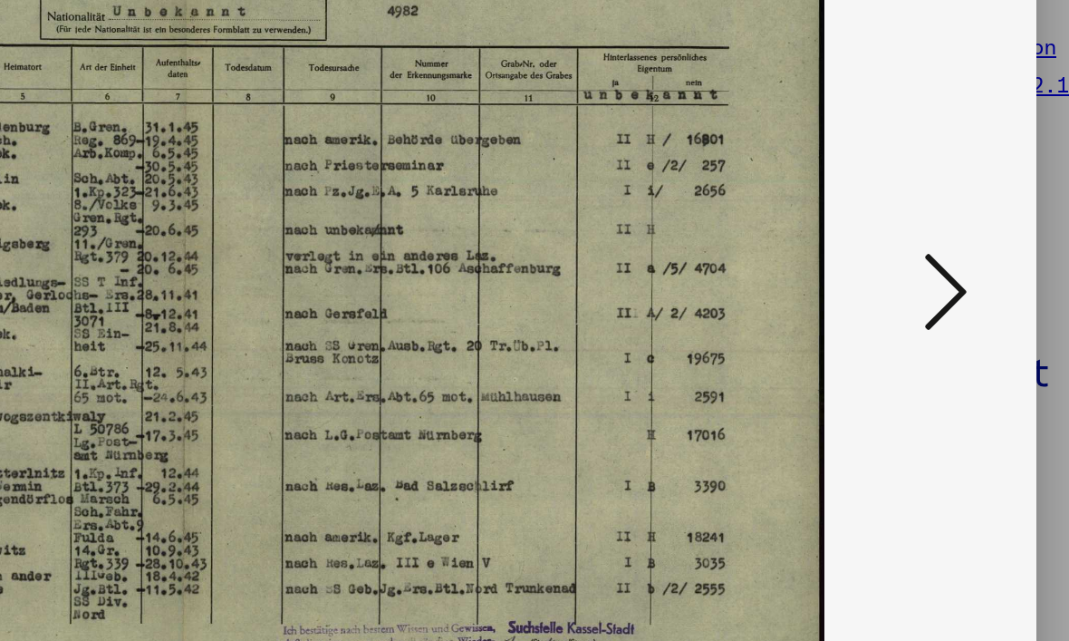
click at [906, 252] on icon at bounding box center [917, 273] width 22 height 43
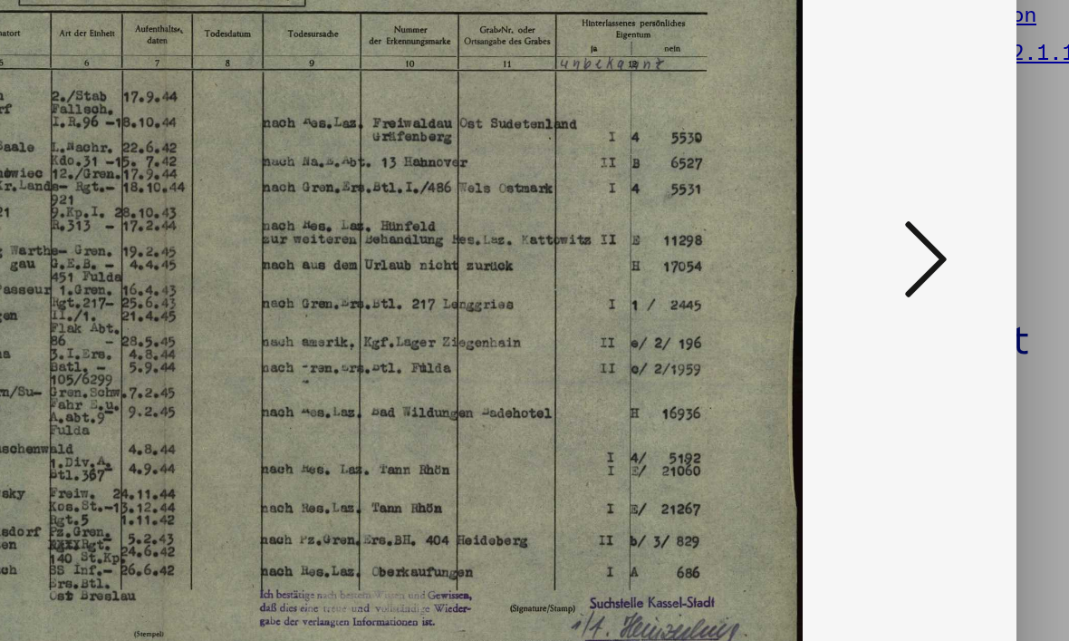
click at [906, 252] on icon at bounding box center [917, 273] width 22 height 43
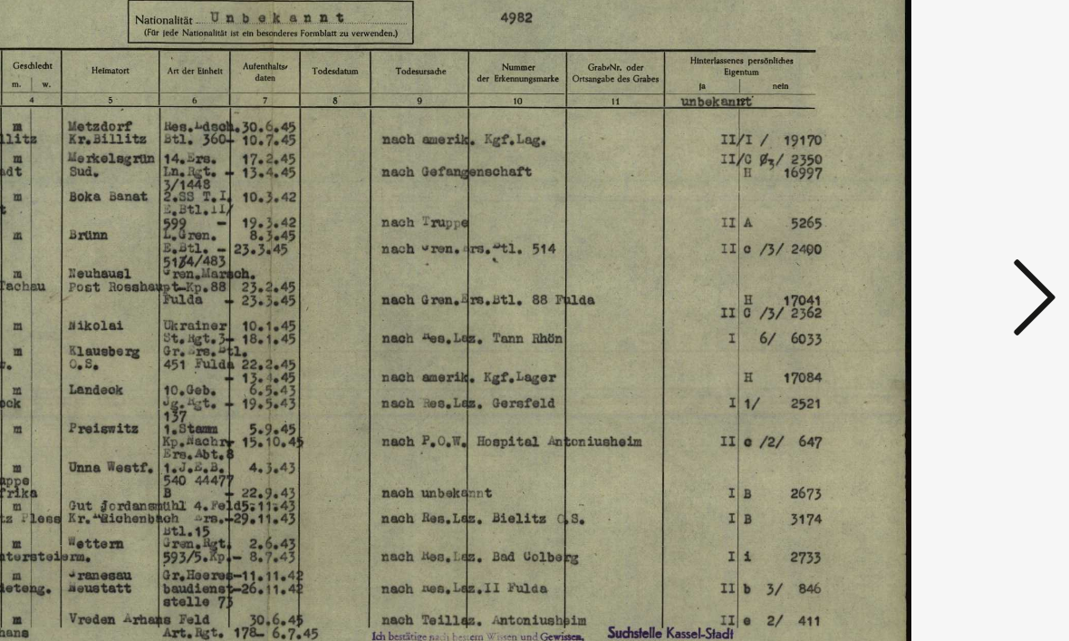
click at [906, 252] on icon at bounding box center [917, 273] width 22 height 43
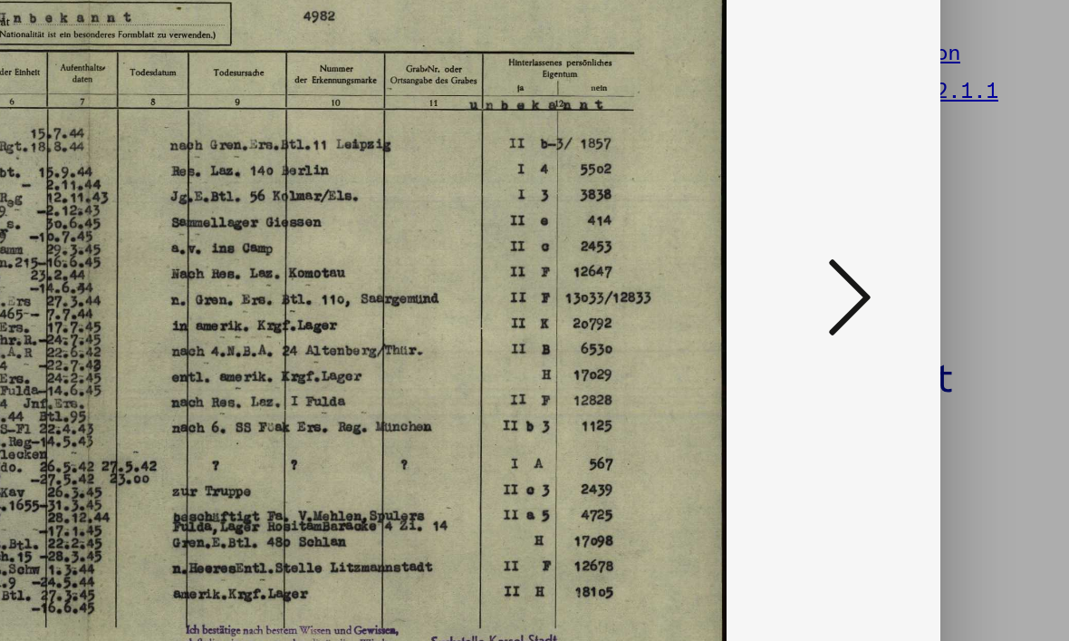
click at [906, 252] on icon at bounding box center [917, 273] width 22 height 43
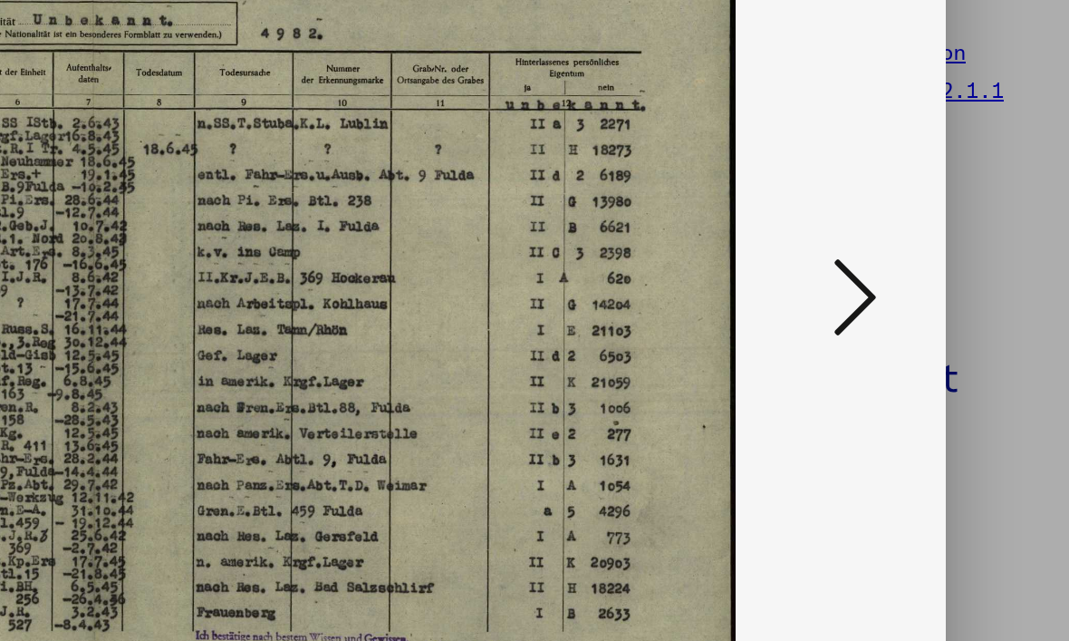
click at [906, 252] on icon at bounding box center [917, 273] width 22 height 43
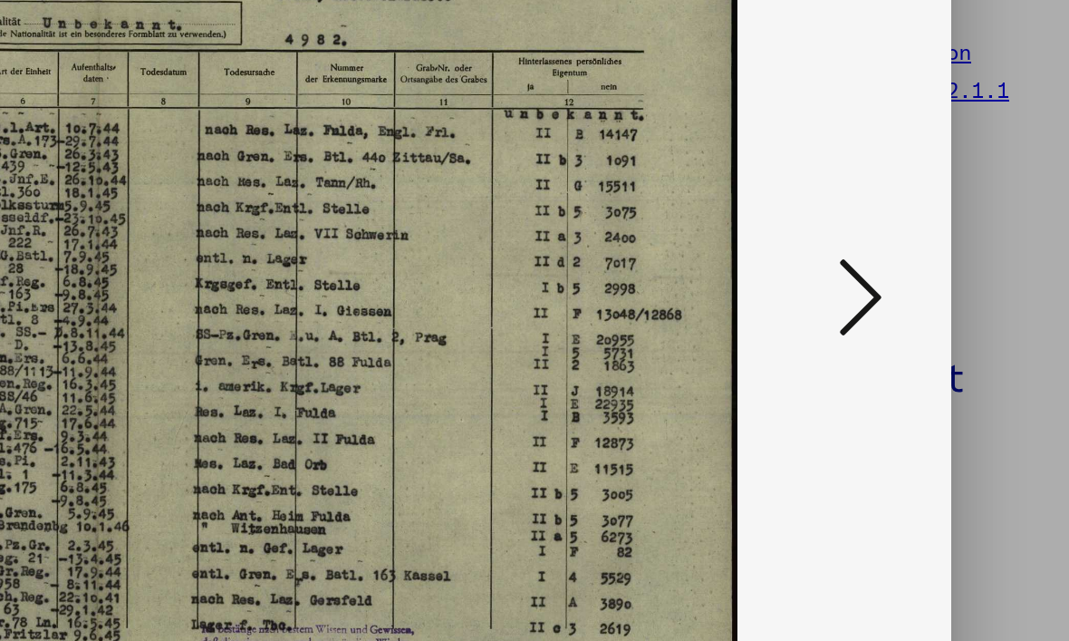
click at [906, 252] on icon at bounding box center [917, 273] width 22 height 43
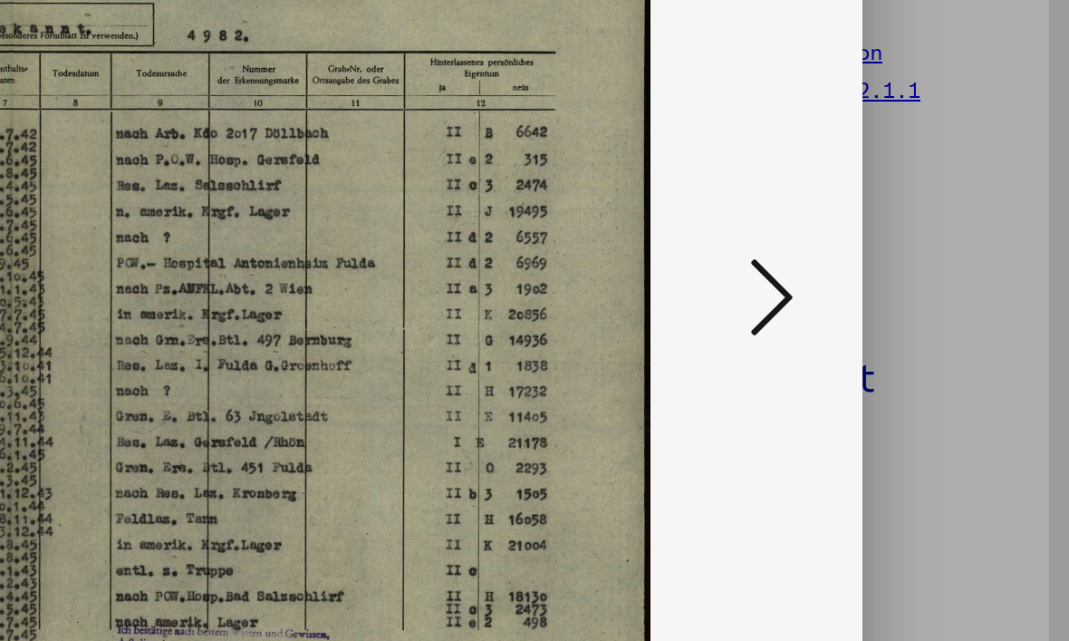
click at [906, 252] on icon at bounding box center [917, 273] width 22 height 43
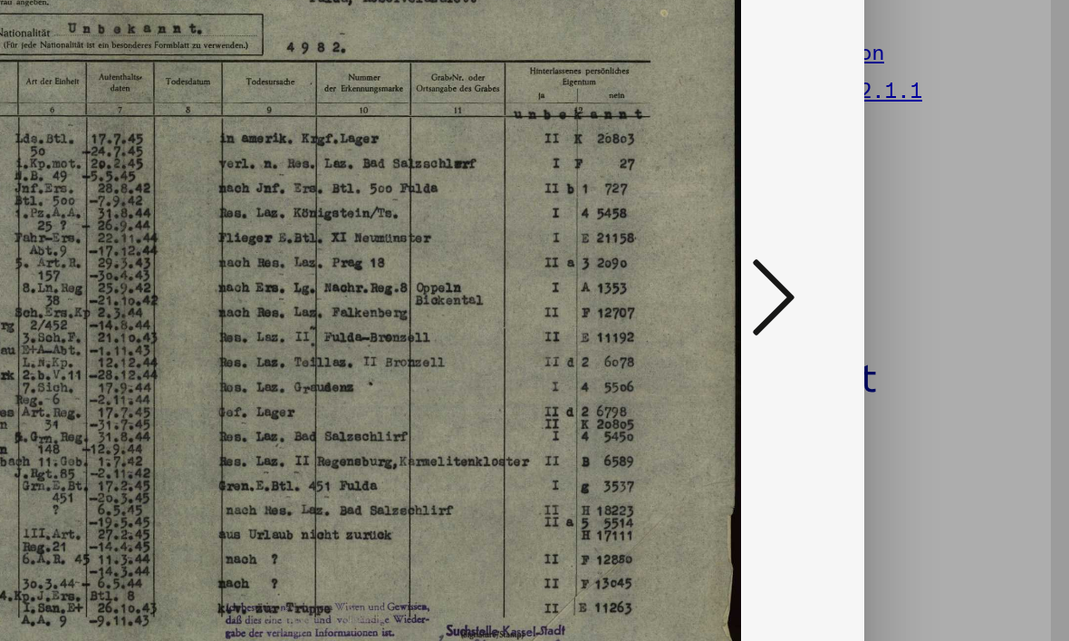
click at [906, 252] on icon at bounding box center [917, 273] width 22 height 43
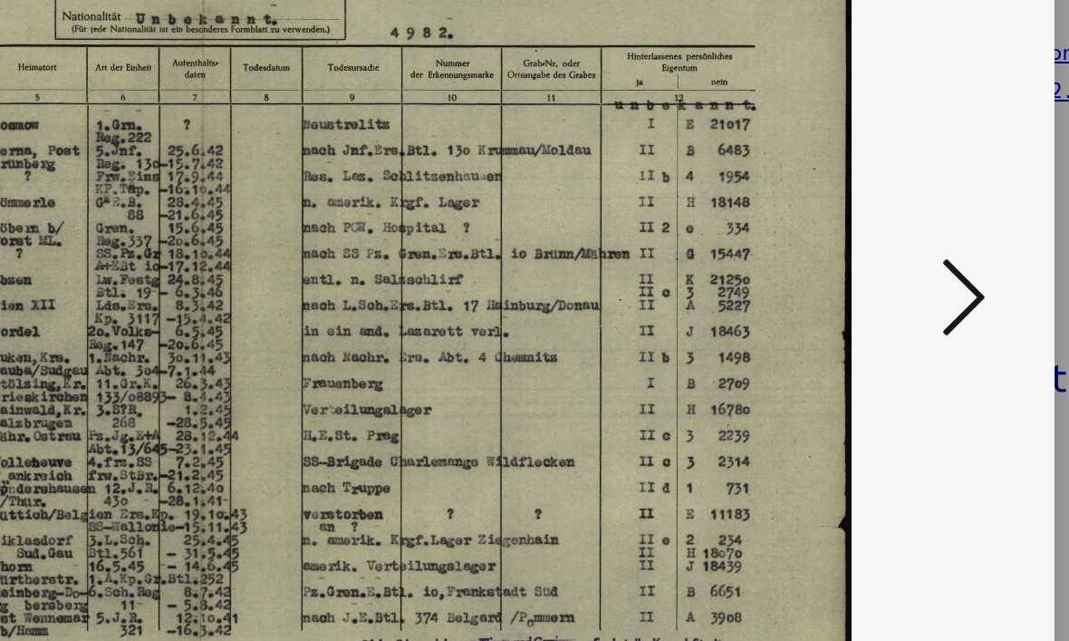
click at [901, 249] on button at bounding box center [917, 275] width 33 height 52
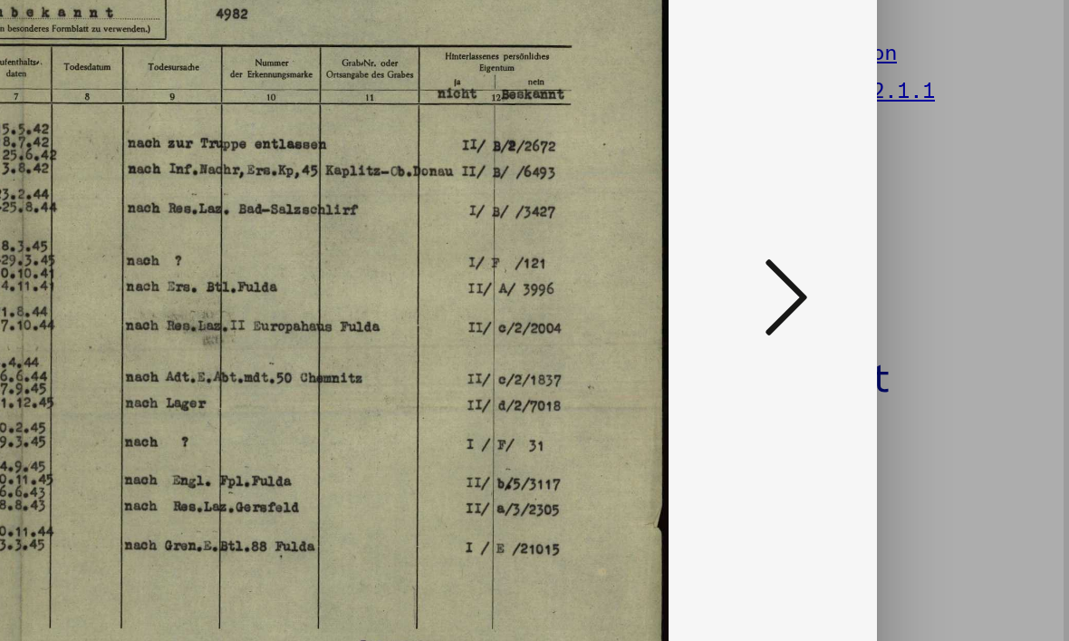
click at [906, 252] on icon at bounding box center [917, 273] width 22 height 43
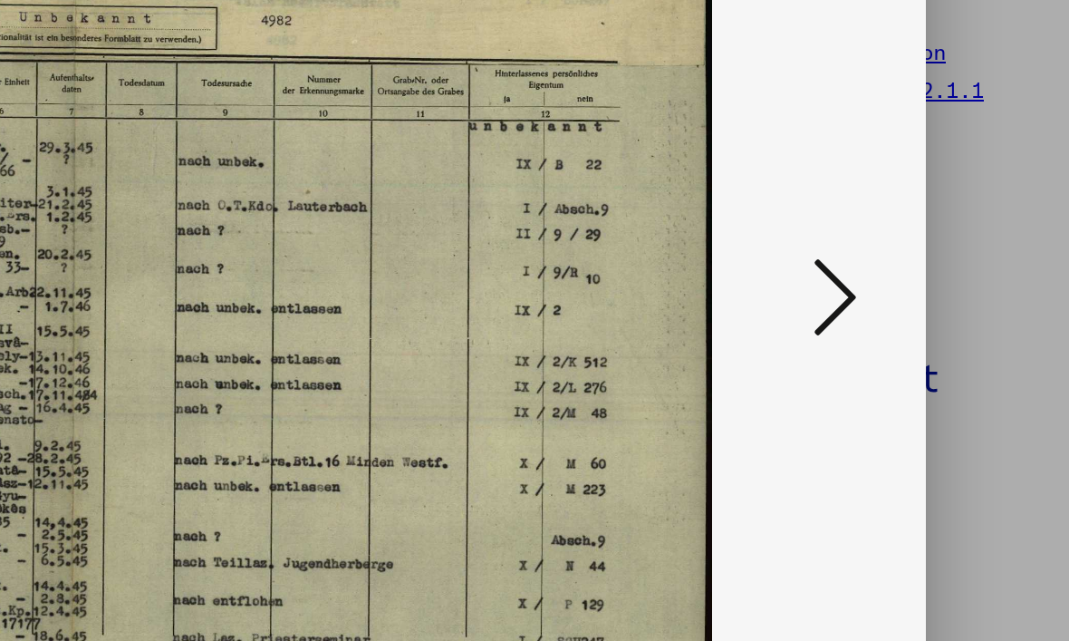
click at [906, 252] on icon at bounding box center [917, 273] width 22 height 43
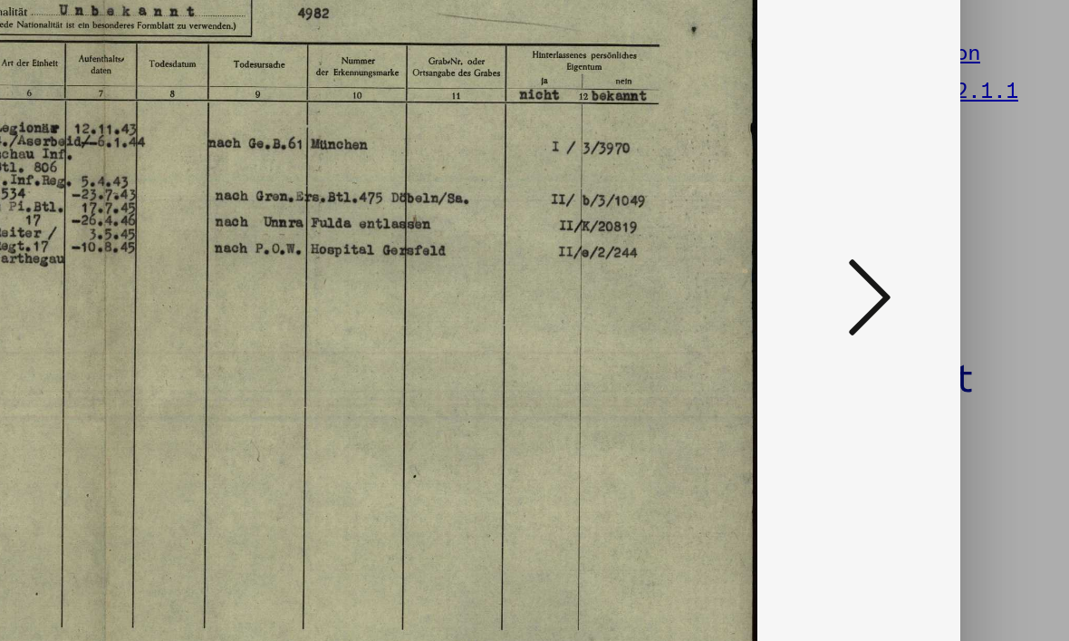
click at [906, 252] on icon at bounding box center [917, 273] width 22 height 43
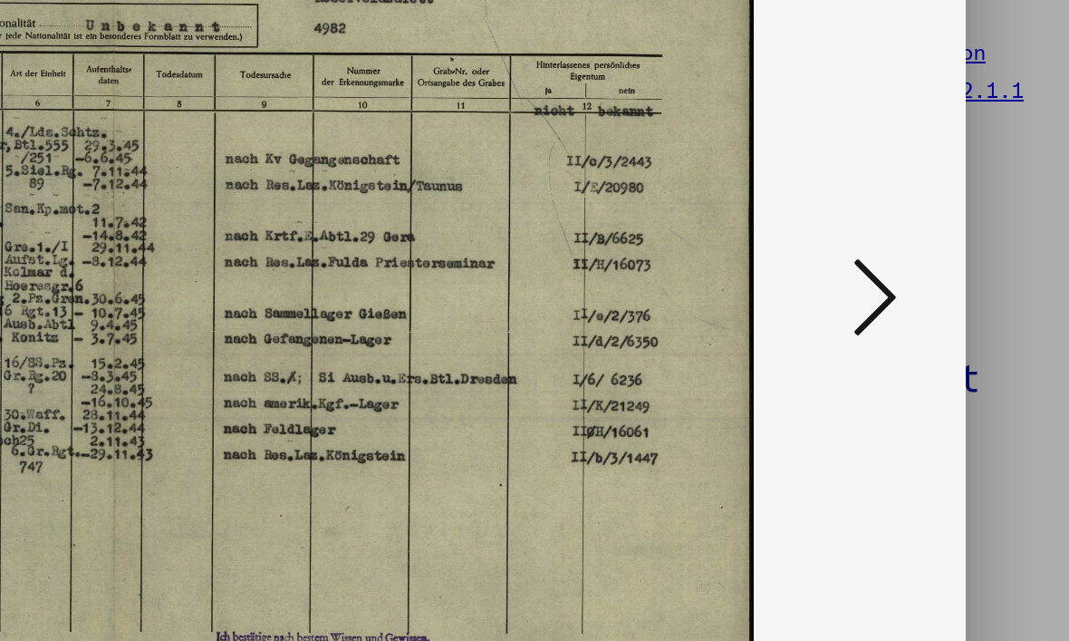
click at [906, 252] on icon at bounding box center [917, 273] width 22 height 43
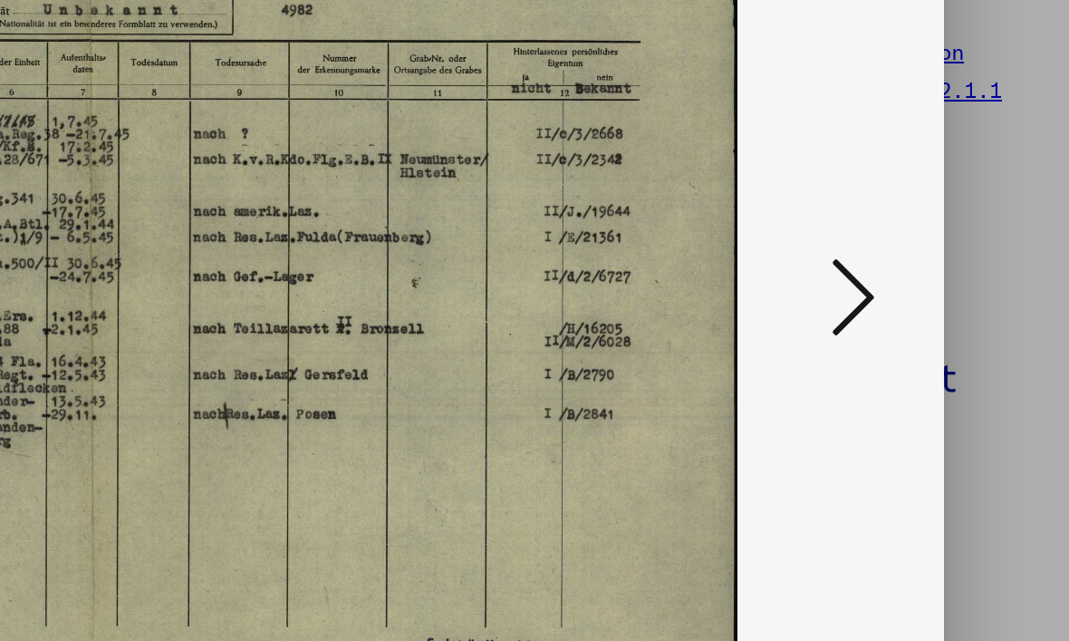
click at [906, 252] on icon at bounding box center [917, 273] width 22 height 43
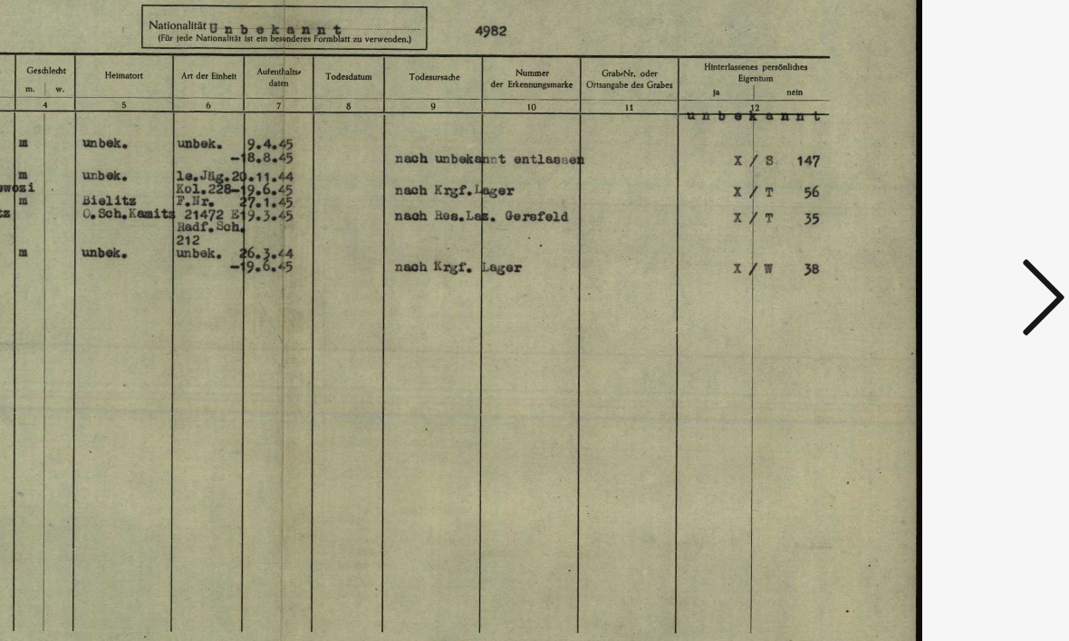
click at [906, 252] on icon at bounding box center [917, 273] width 22 height 43
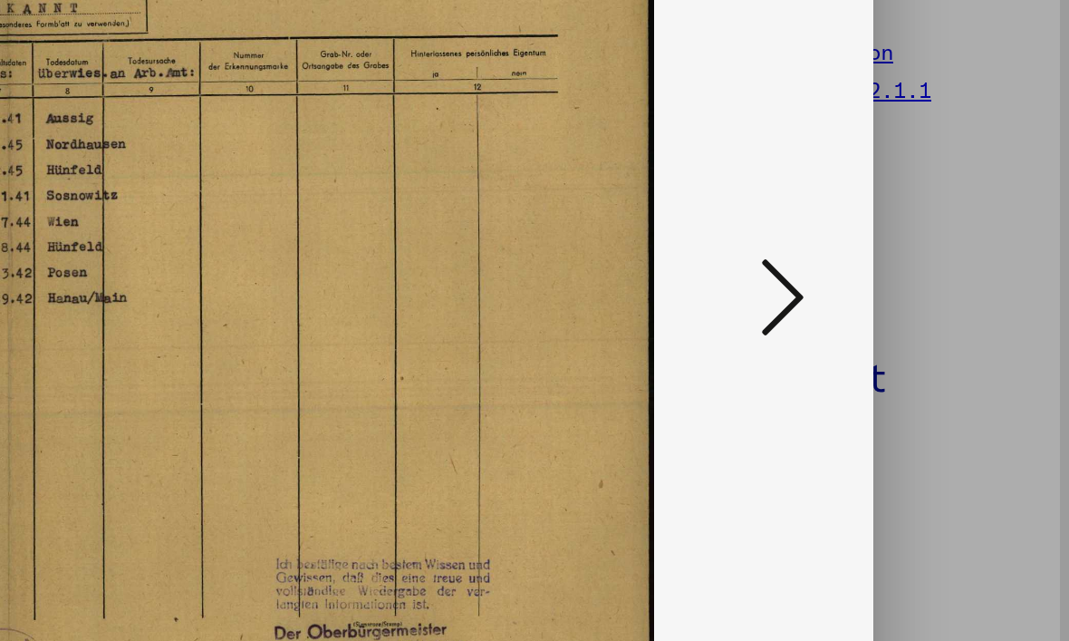
click at [906, 252] on icon at bounding box center [917, 273] width 22 height 43
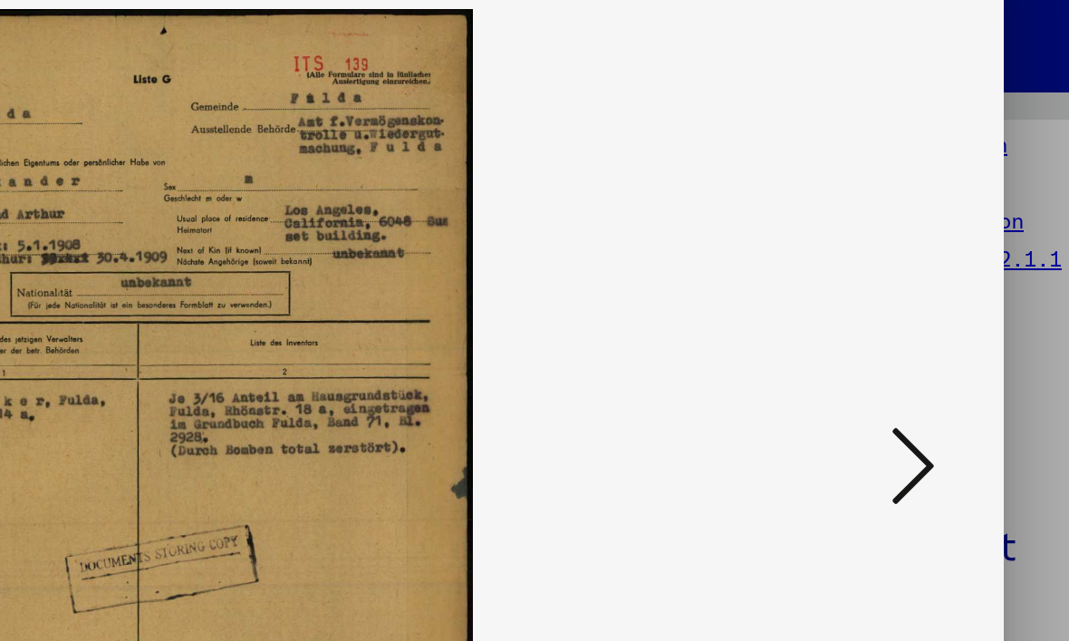
click at [906, 252] on icon at bounding box center [917, 273] width 22 height 43
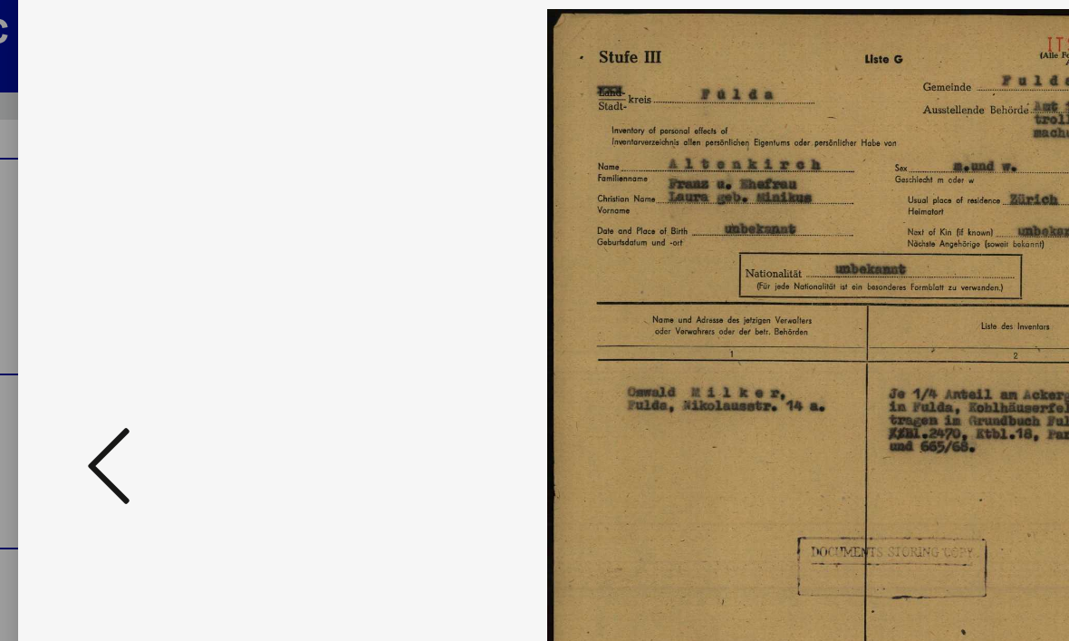
click at [136, 249] on button at bounding box center [152, 275] width 33 height 52
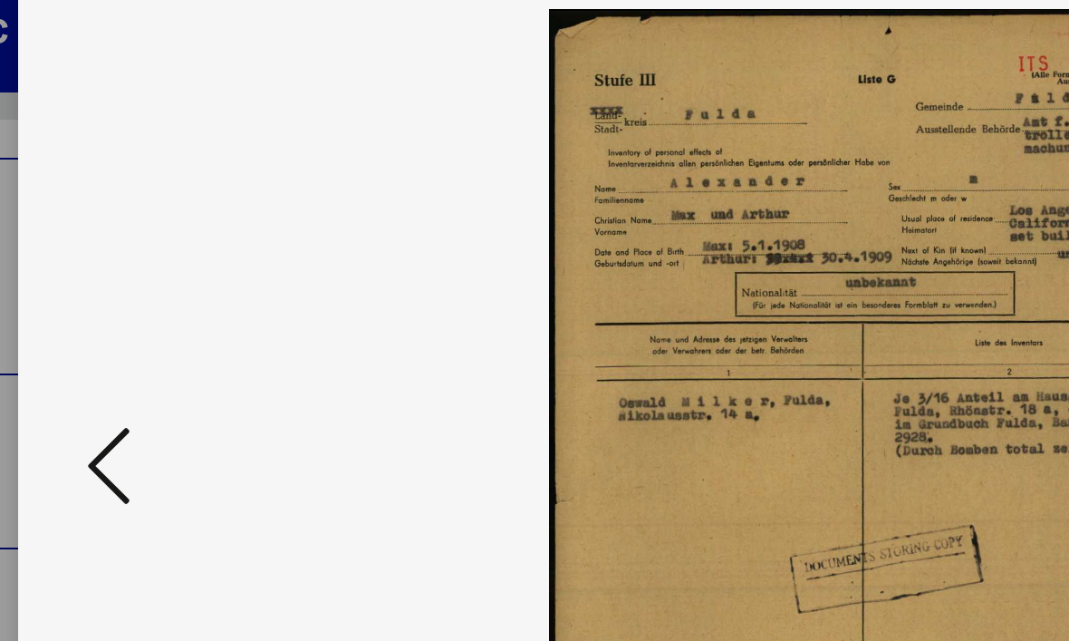
click at [141, 252] on icon at bounding box center [152, 273] width 22 height 43
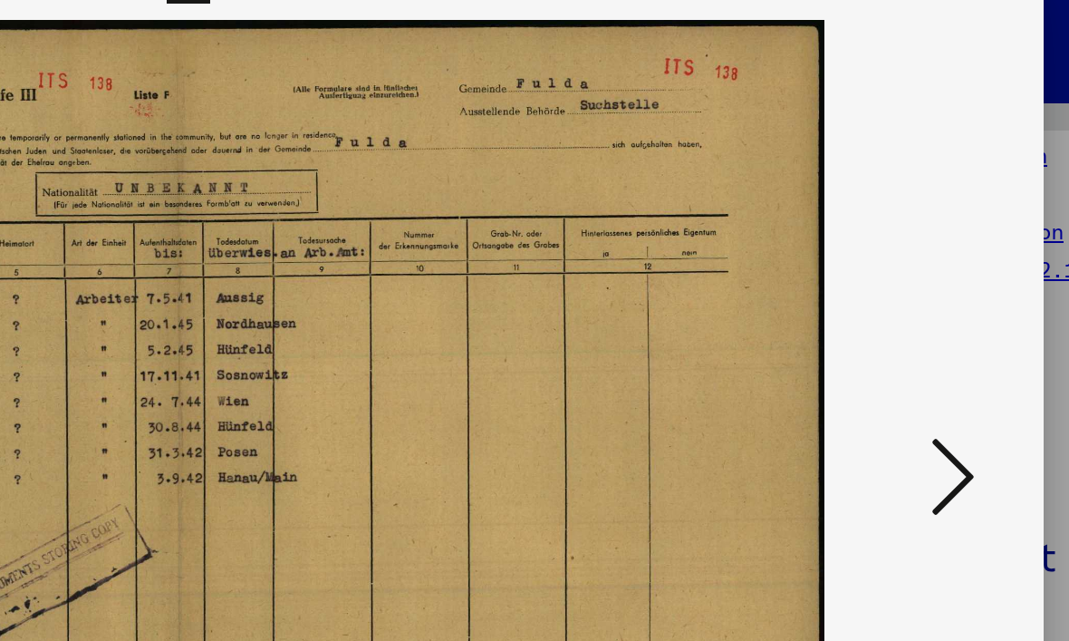
click at [906, 252] on icon at bounding box center [917, 273] width 22 height 43
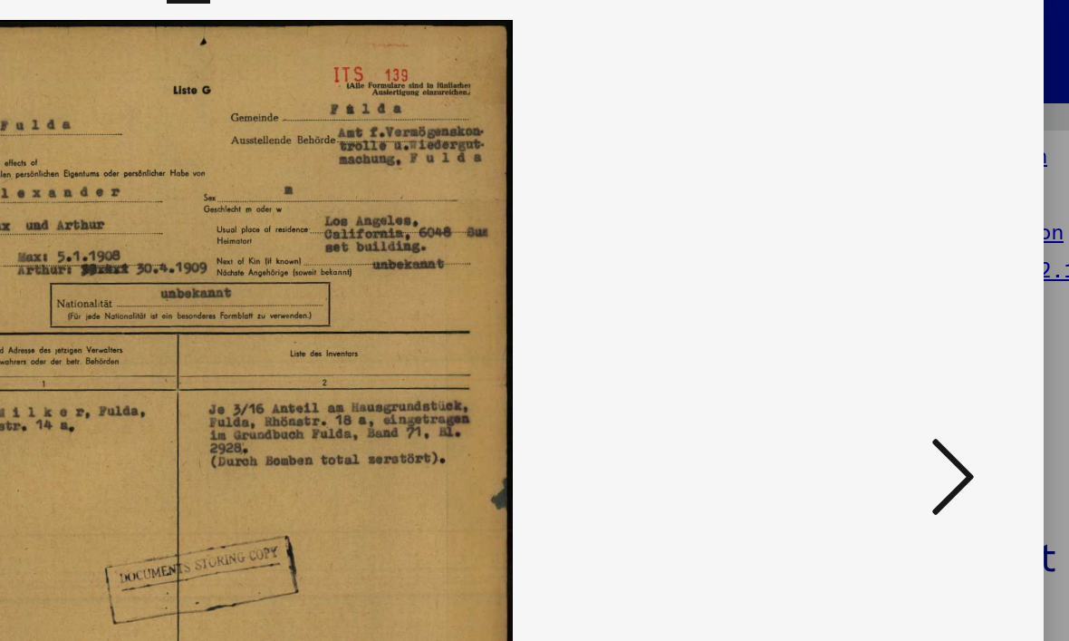
click at [906, 252] on icon at bounding box center [917, 273] width 22 height 43
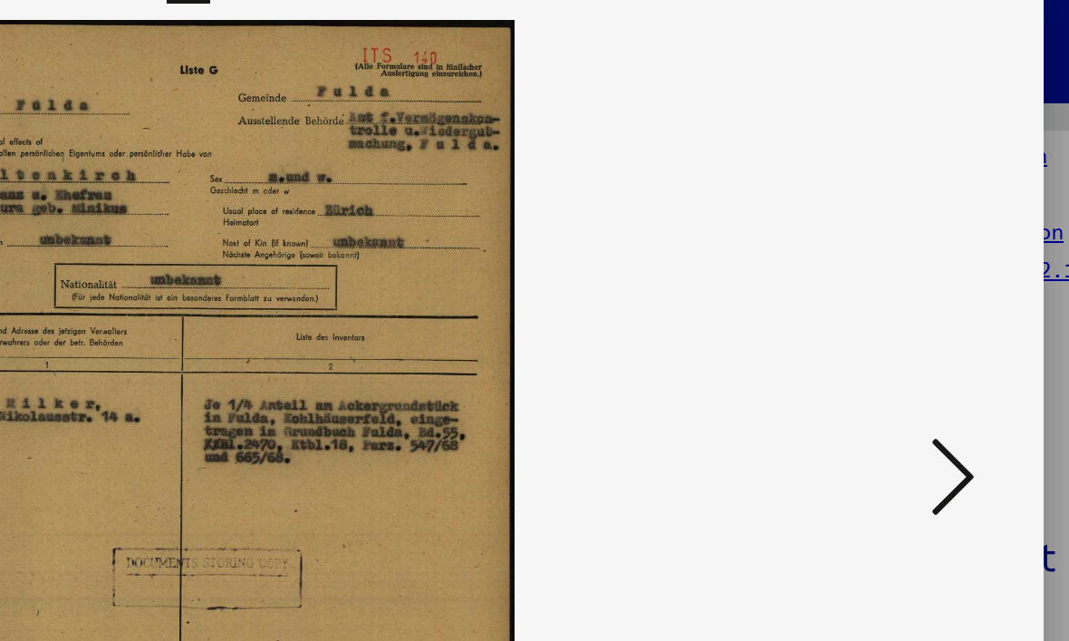
click at [906, 252] on icon at bounding box center [917, 273] width 22 height 43
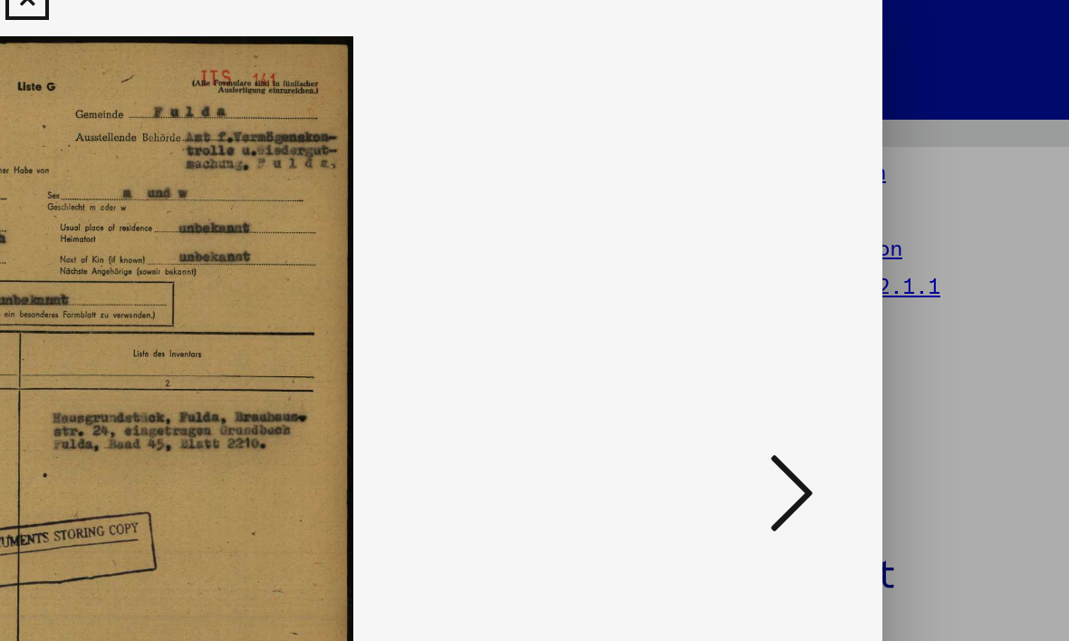
click at [906, 252] on icon at bounding box center [917, 273] width 22 height 43
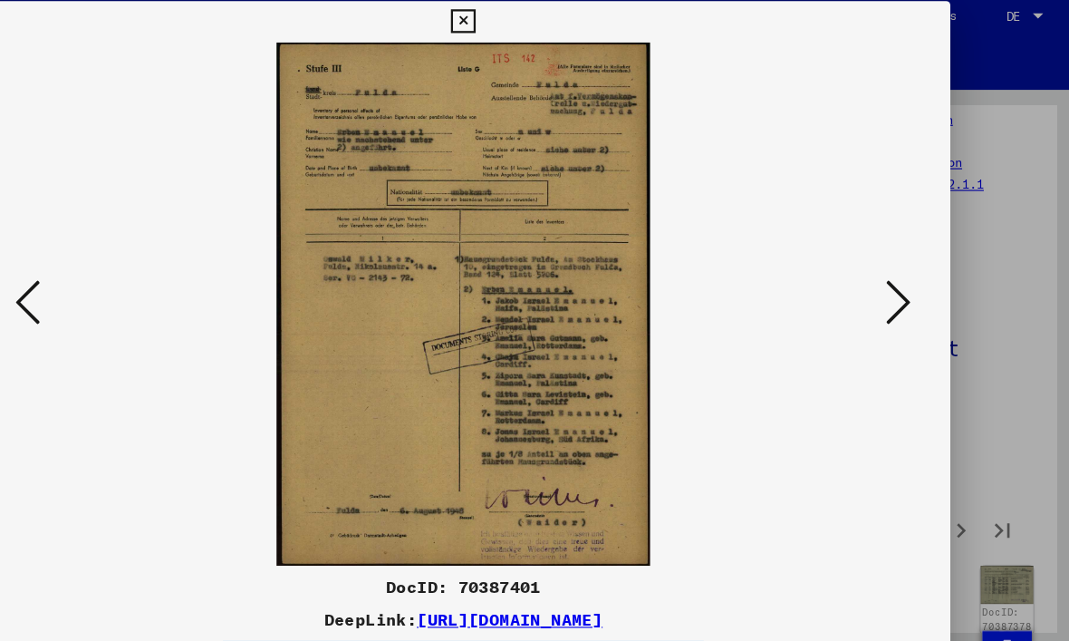
click at [906, 258] on icon at bounding box center [917, 273] width 22 height 43
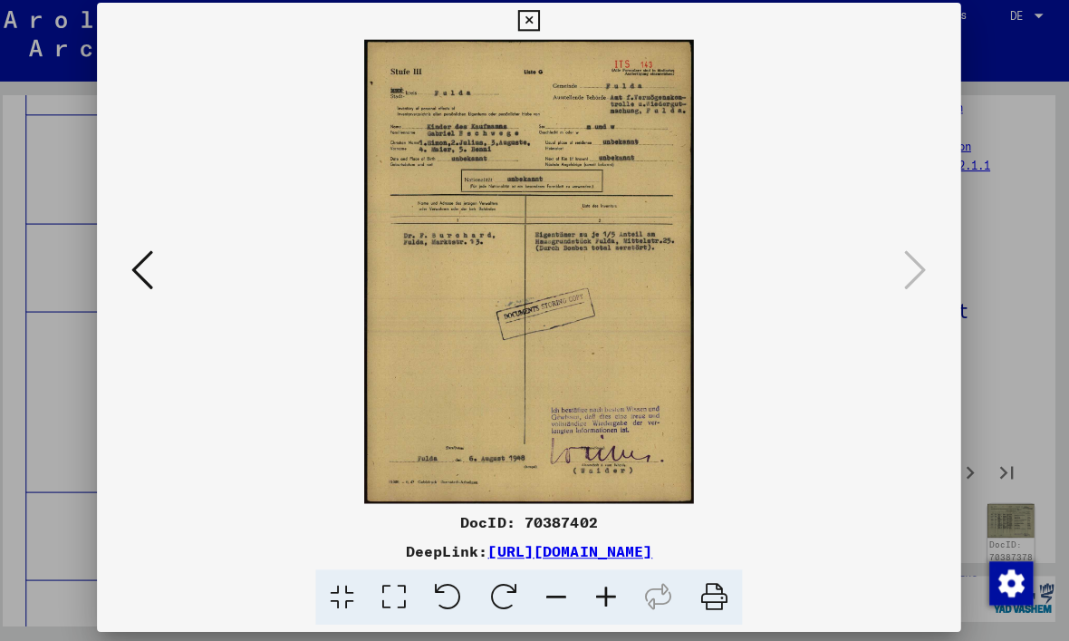
click at [545, 18] on icon at bounding box center [534, 27] width 21 height 22
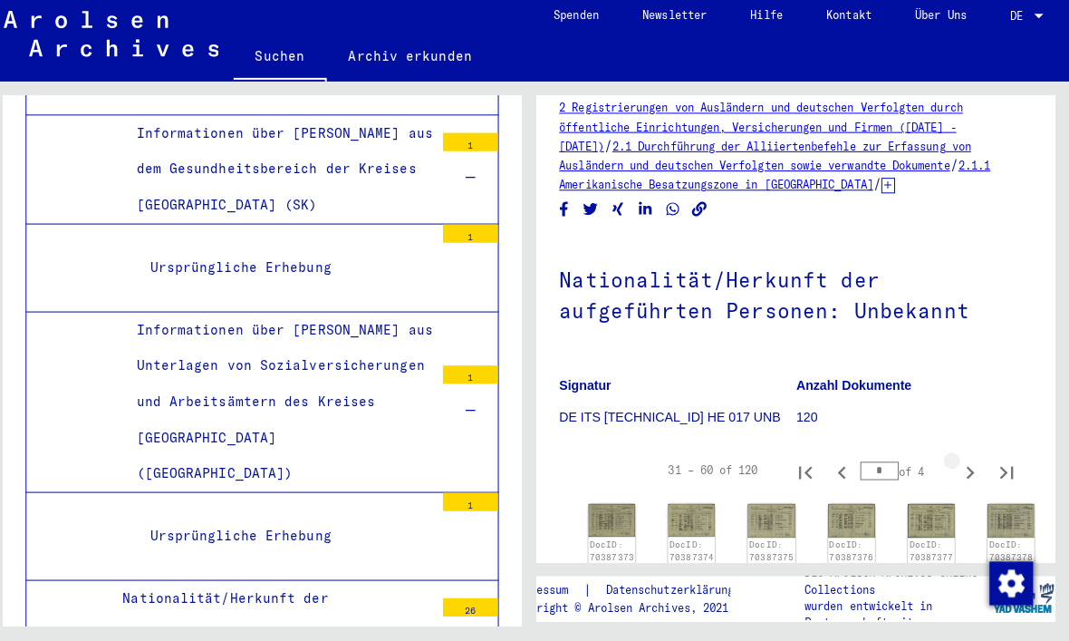
click at [969, 461] on icon "Next page" at bounding box center [971, 473] width 25 height 25
type input "*"
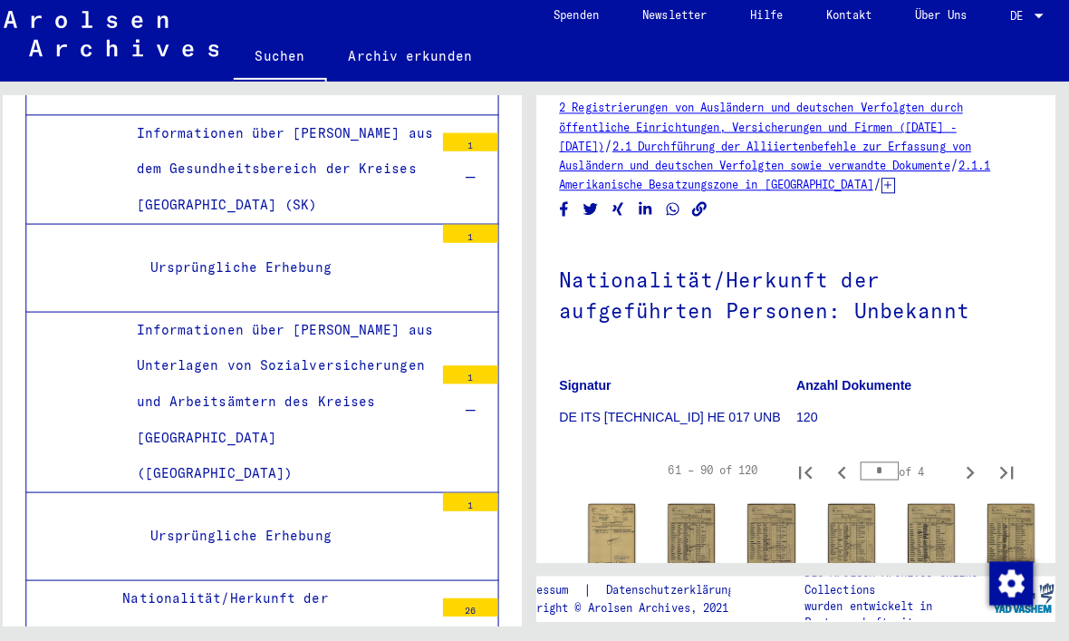
click at [611, 505] on img at bounding box center [617, 537] width 46 height 65
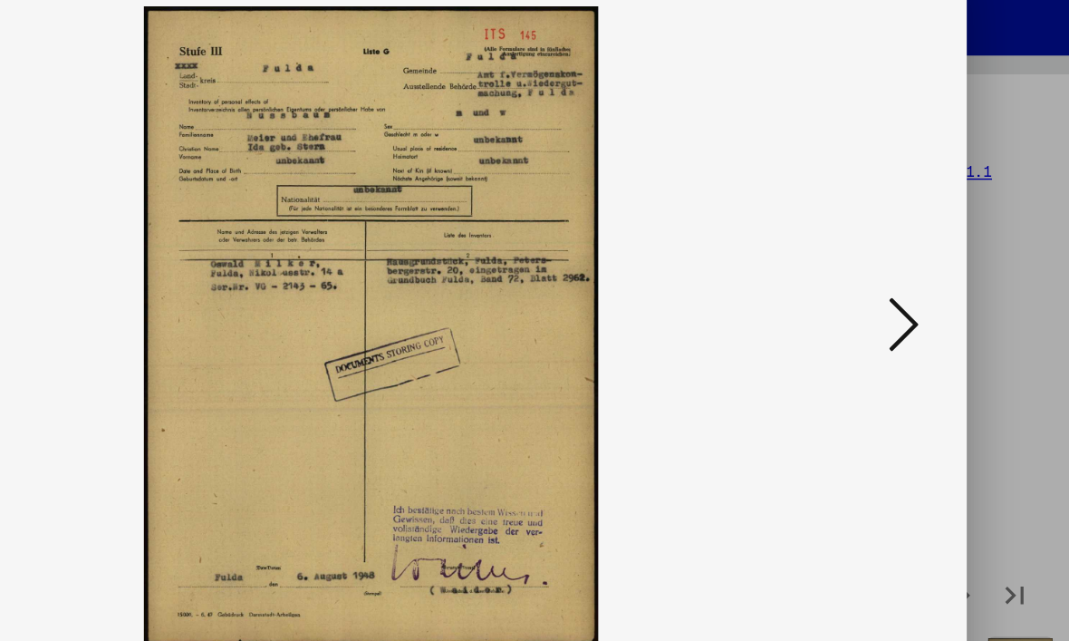
click at [906, 252] on icon at bounding box center [917, 273] width 22 height 43
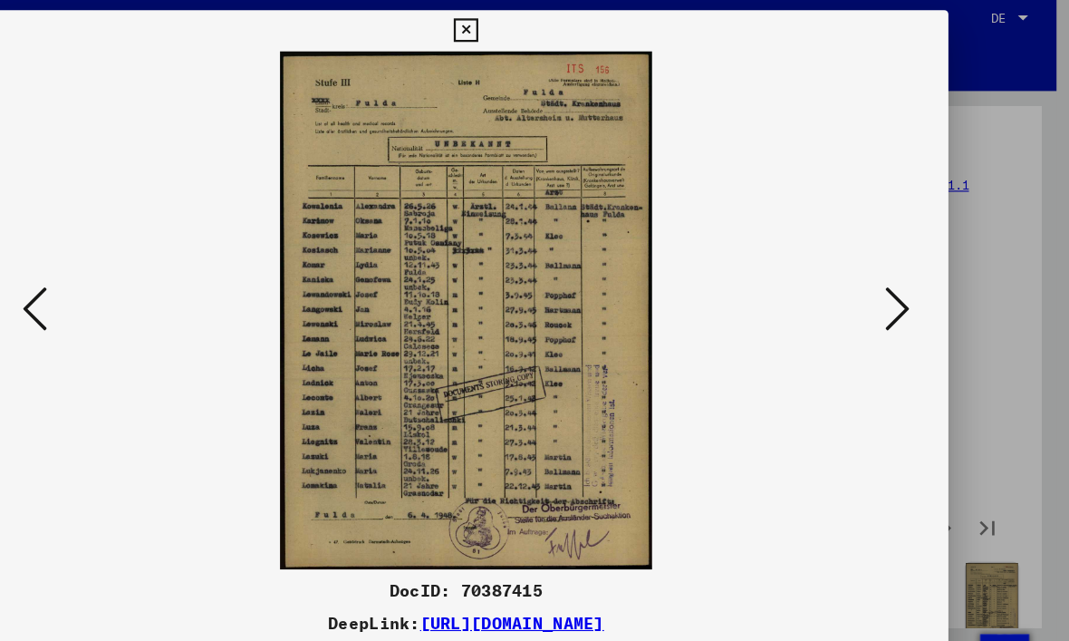
click at [901, 274] on button at bounding box center [917, 275] width 33 height 52
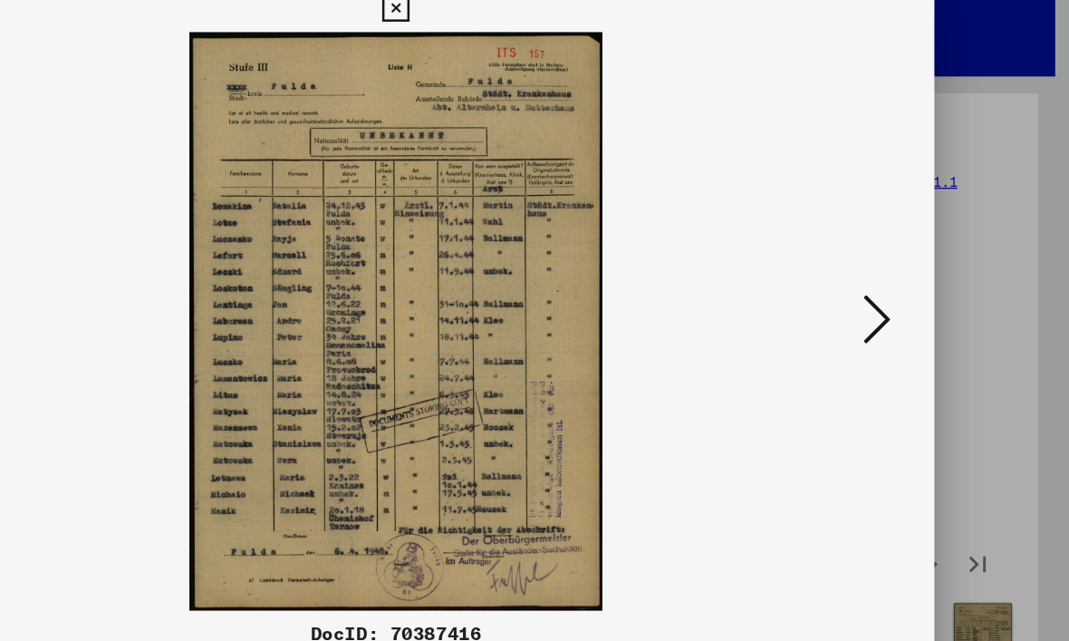
click at [906, 252] on icon at bounding box center [917, 273] width 22 height 43
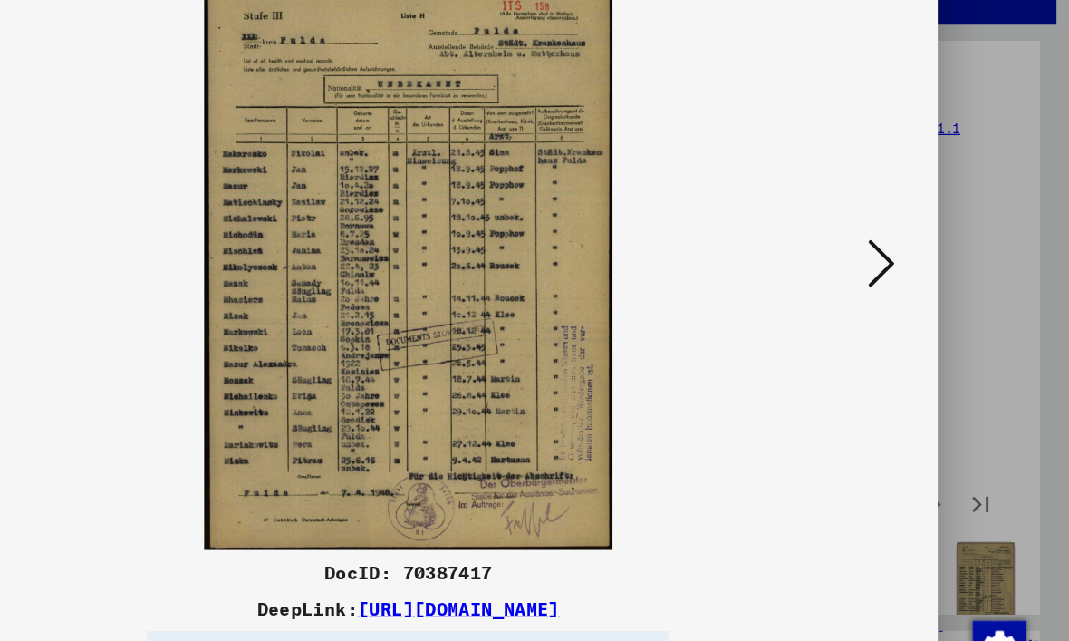
click at [906, 252] on icon at bounding box center [917, 273] width 22 height 43
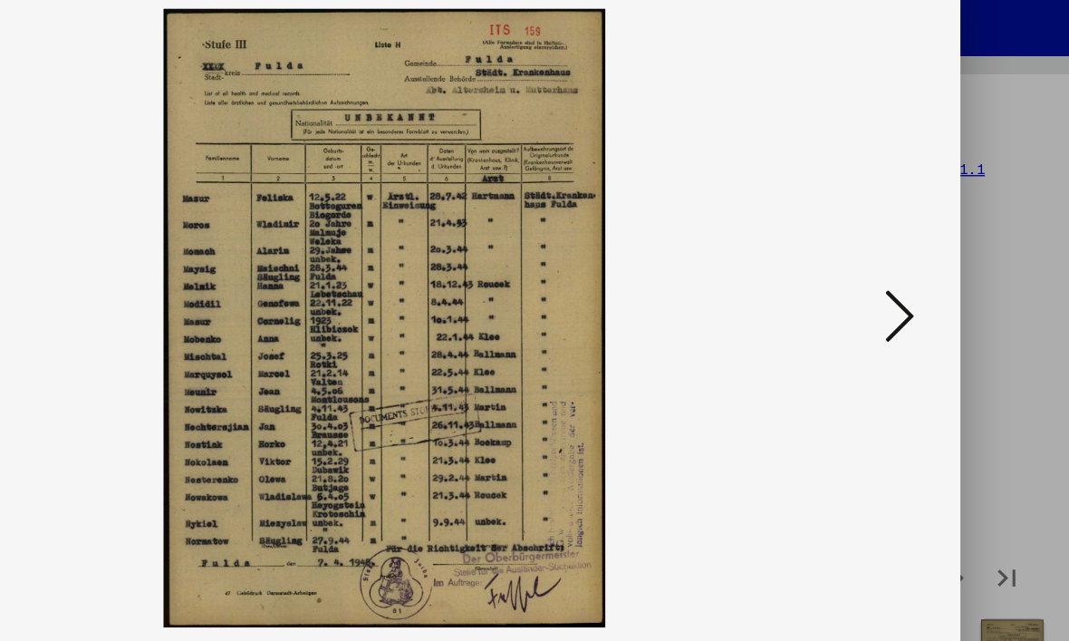
click at [906, 252] on icon at bounding box center [917, 273] width 22 height 43
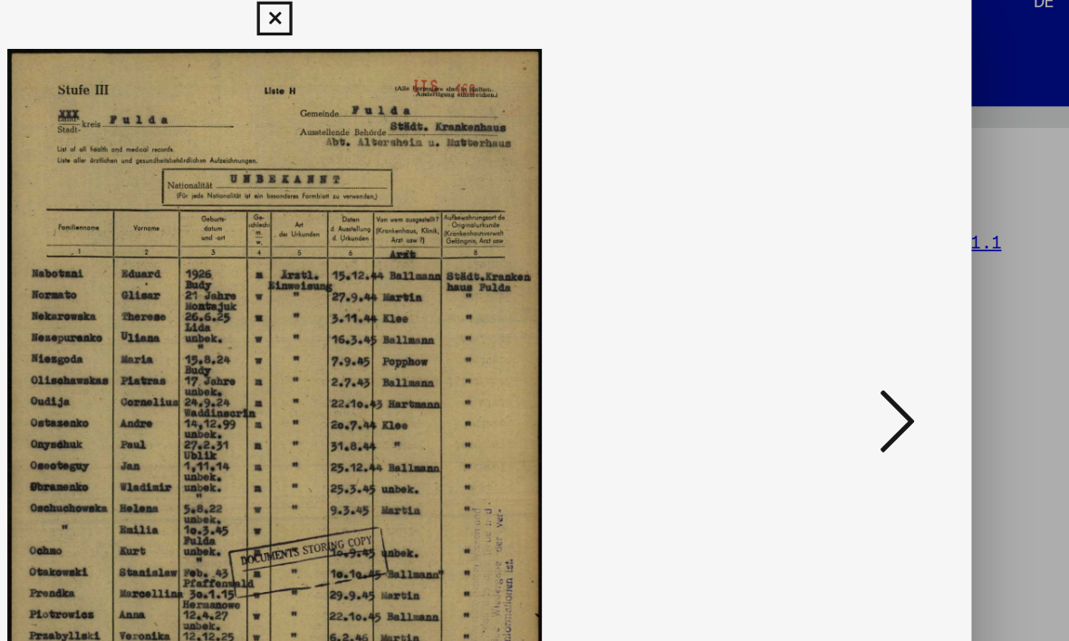
click at [906, 257] on icon at bounding box center [917, 273] width 22 height 43
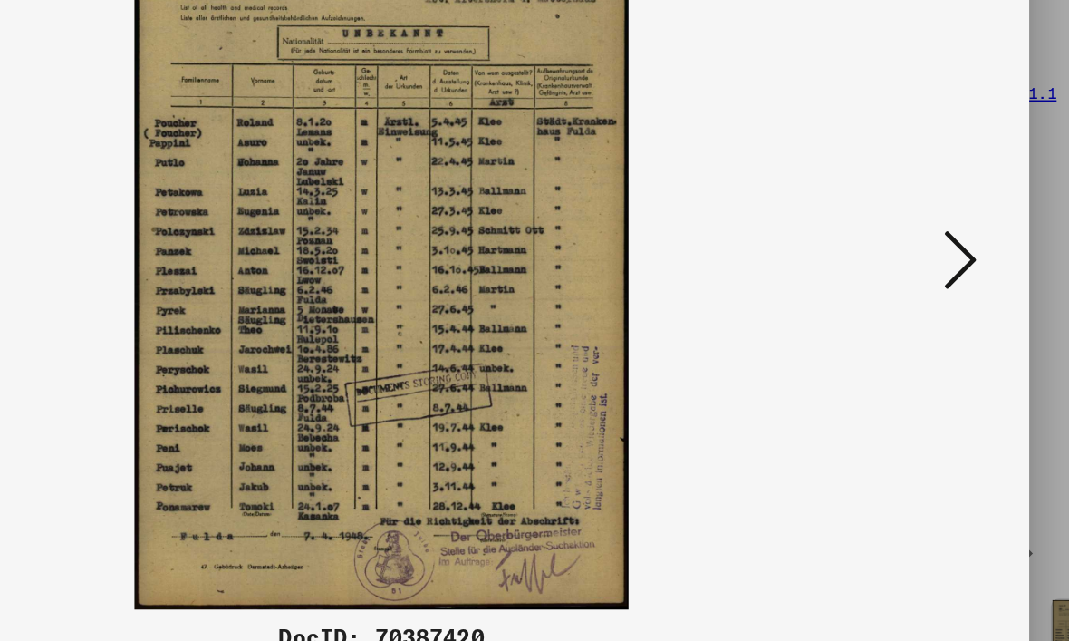
click at [906, 252] on icon at bounding box center [917, 273] width 22 height 43
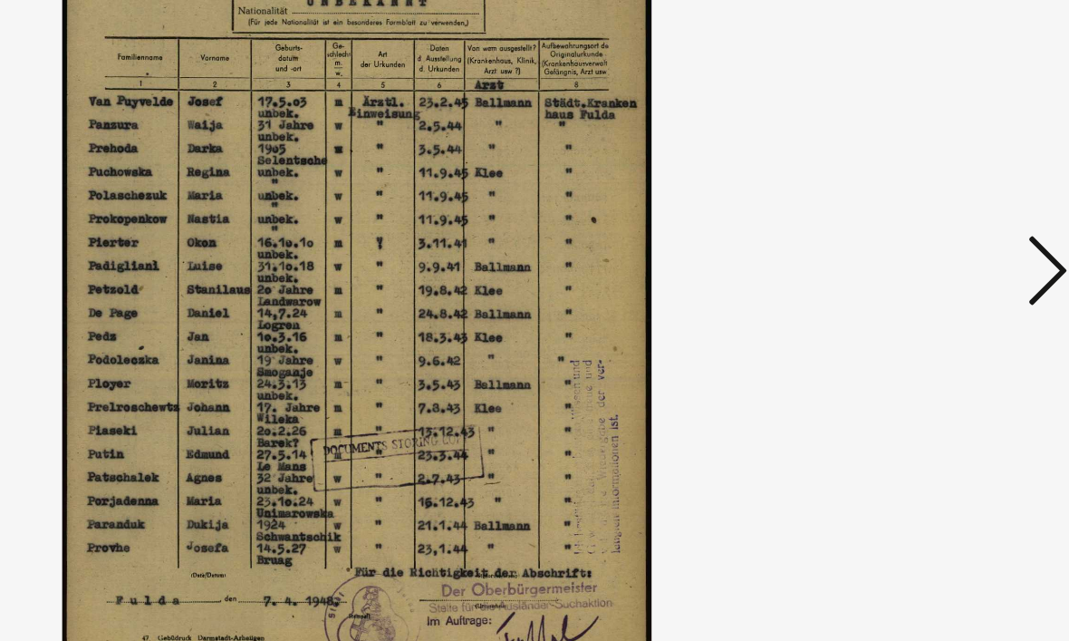
click at [906, 252] on icon at bounding box center [917, 273] width 22 height 43
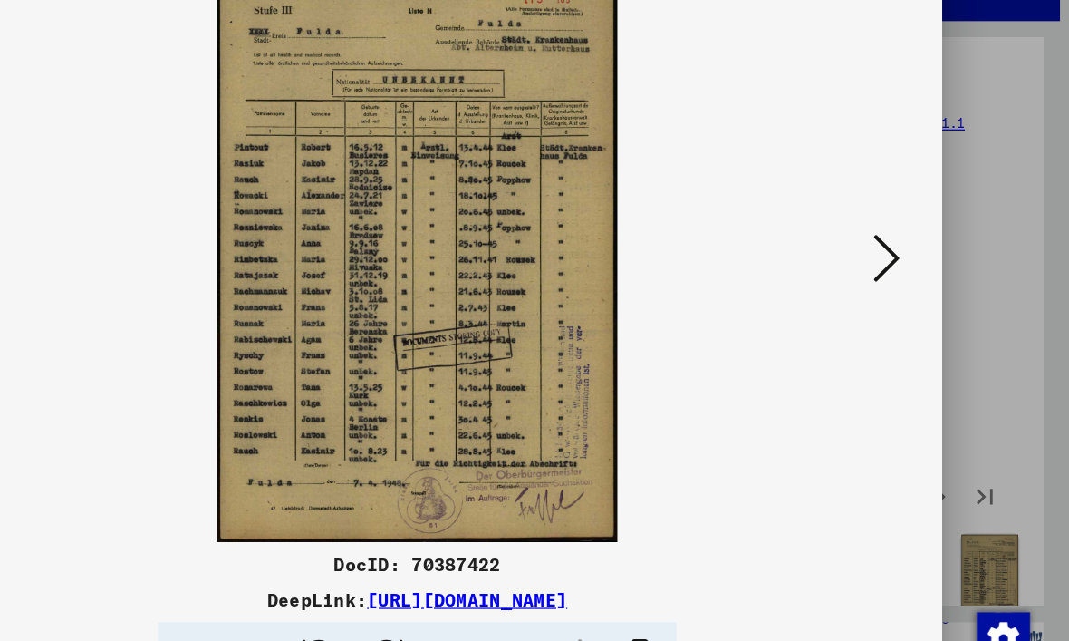
click at [906, 252] on icon at bounding box center [917, 273] width 22 height 43
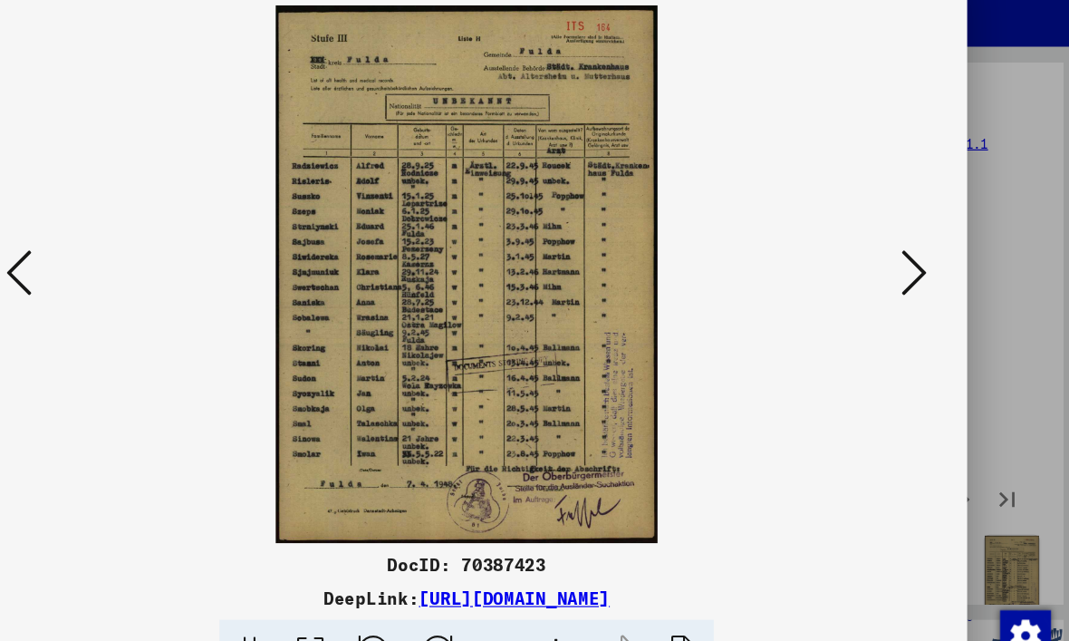
click at [906, 252] on icon at bounding box center [917, 273] width 22 height 43
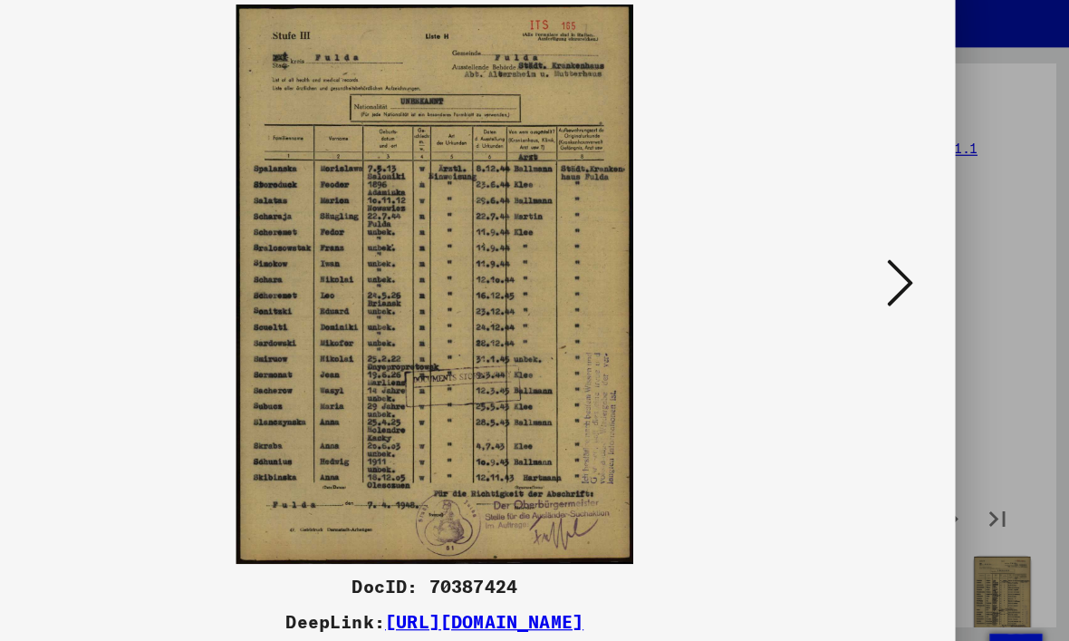
click at [901, 249] on button at bounding box center [917, 275] width 33 height 52
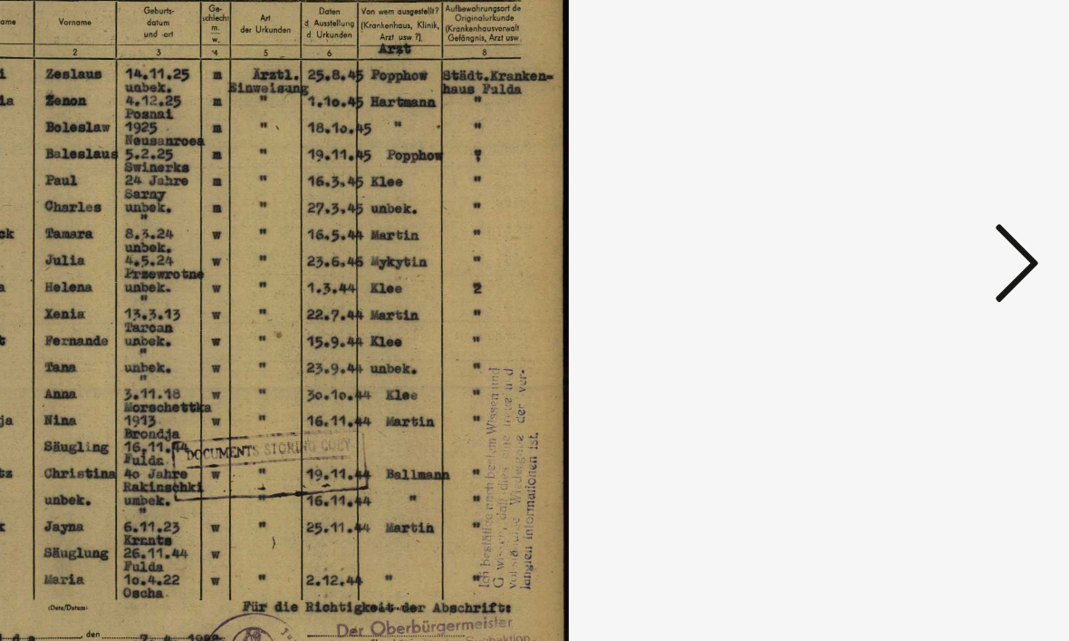
click at [906, 252] on icon at bounding box center [917, 273] width 22 height 43
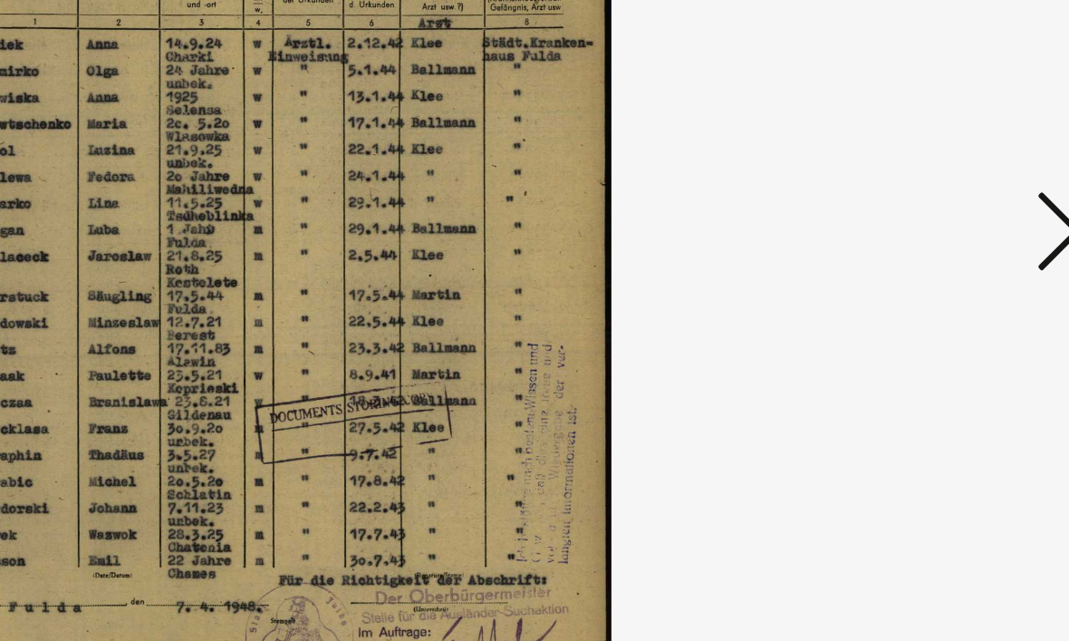
click at [901, 249] on button at bounding box center [917, 275] width 33 height 52
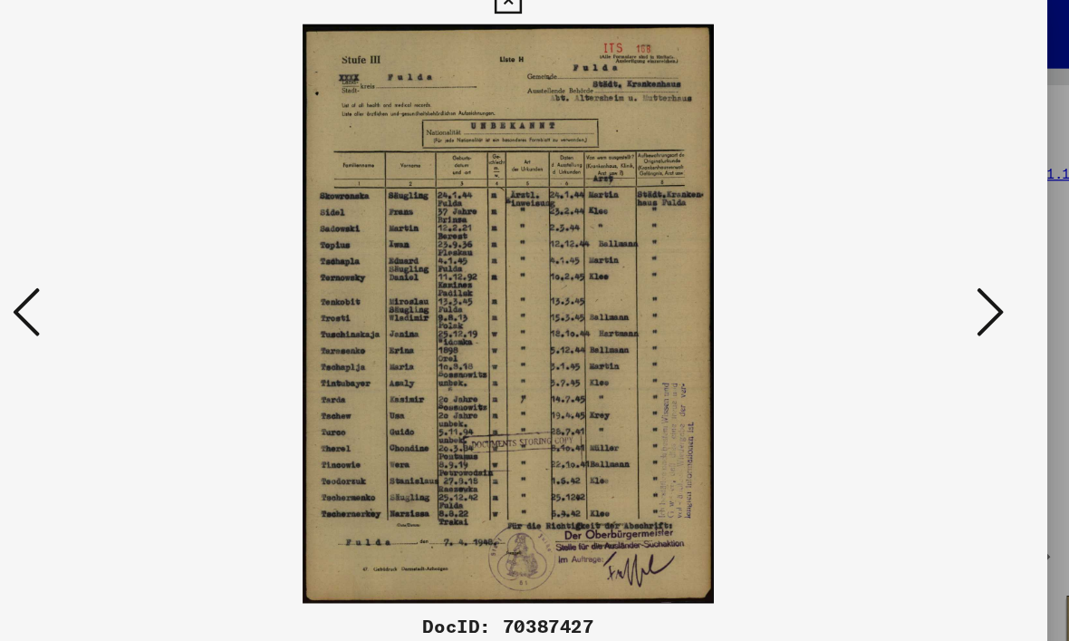
click at [906, 256] on icon at bounding box center [917, 273] width 22 height 43
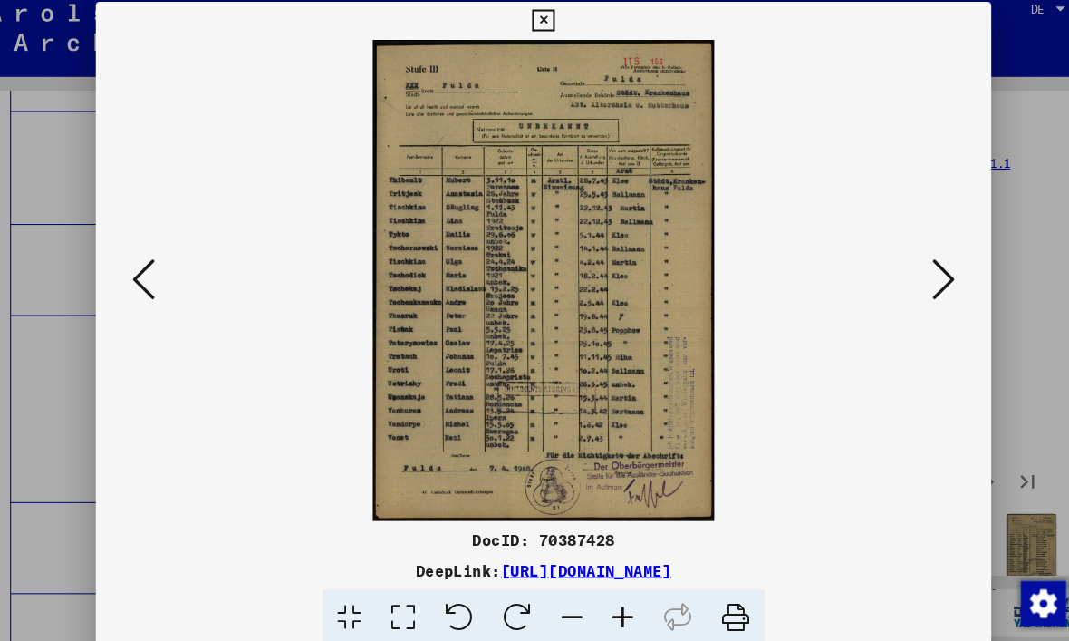
scroll to position [17, 0]
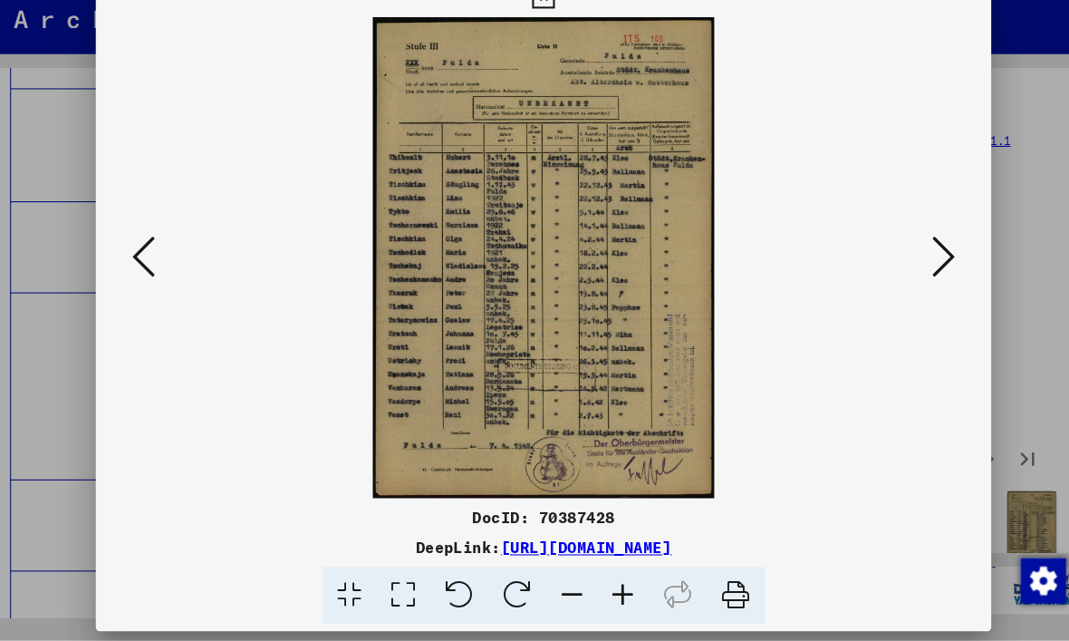
click at [906, 252] on icon at bounding box center [917, 273] width 22 height 43
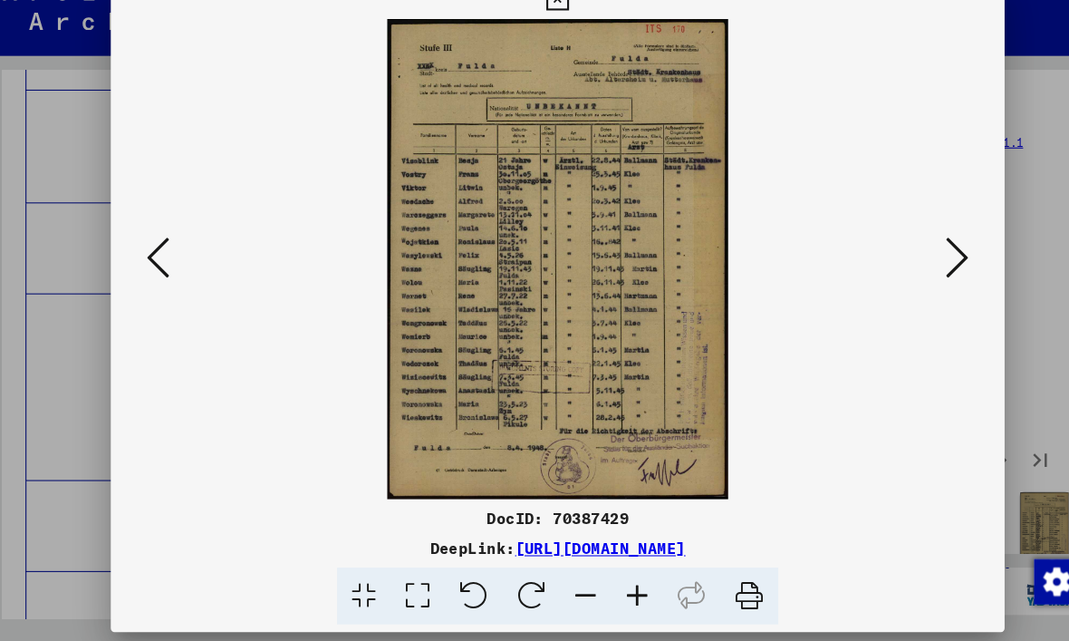
click at [922, 252] on icon at bounding box center [917, 273] width 22 height 43
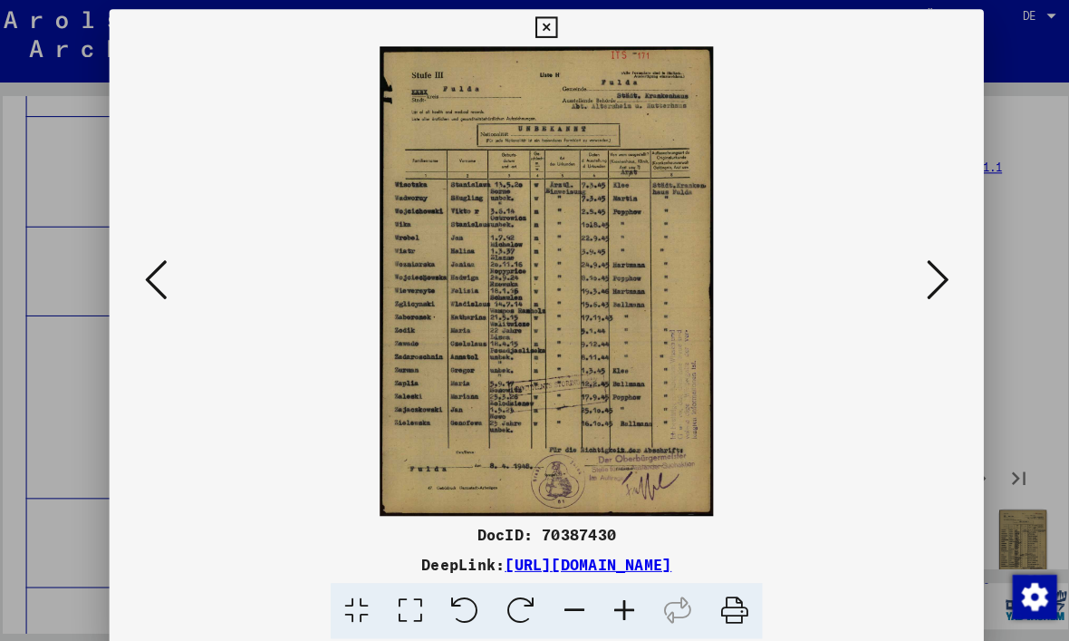
click at [911, 283] on icon at bounding box center [917, 273] width 22 height 43
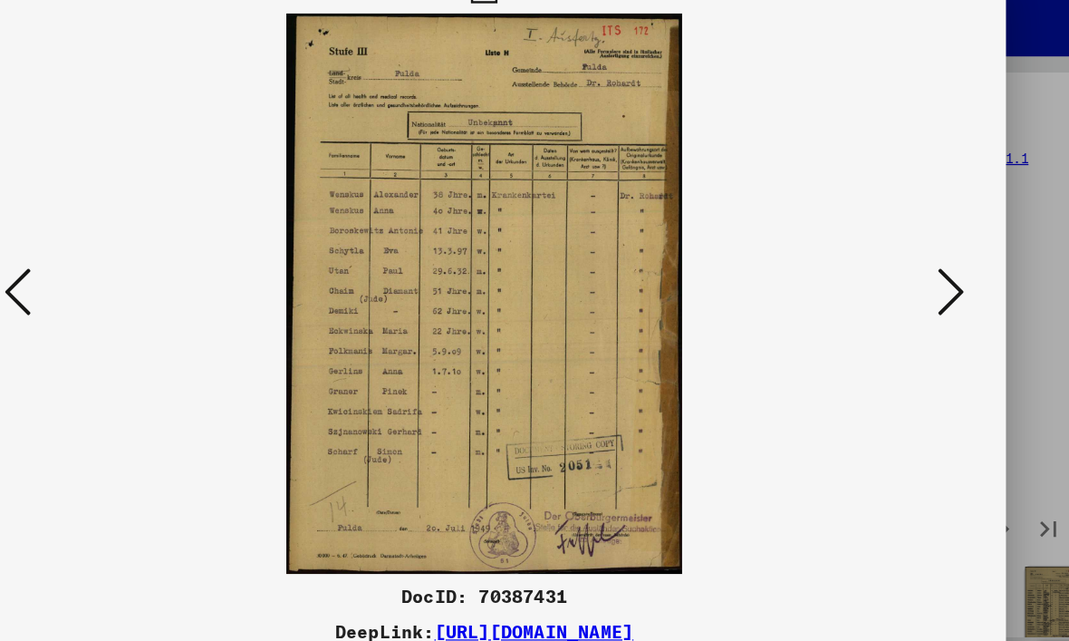
click at [906, 252] on icon at bounding box center [917, 273] width 22 height 43
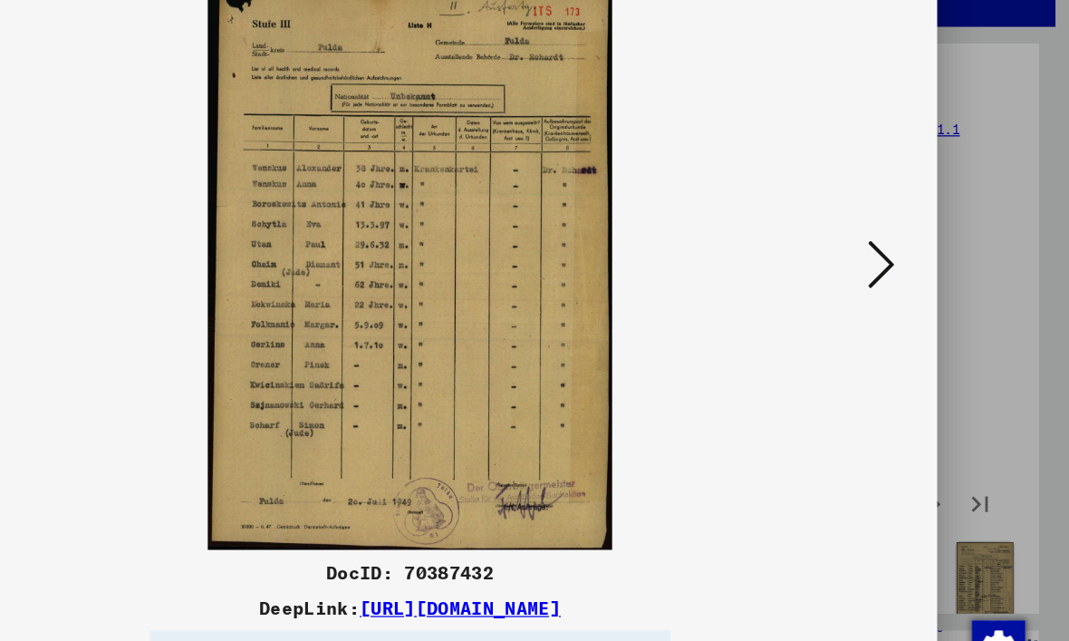
click at [906, 252] on icon at bounding box center [917, 273] width 22 height 43
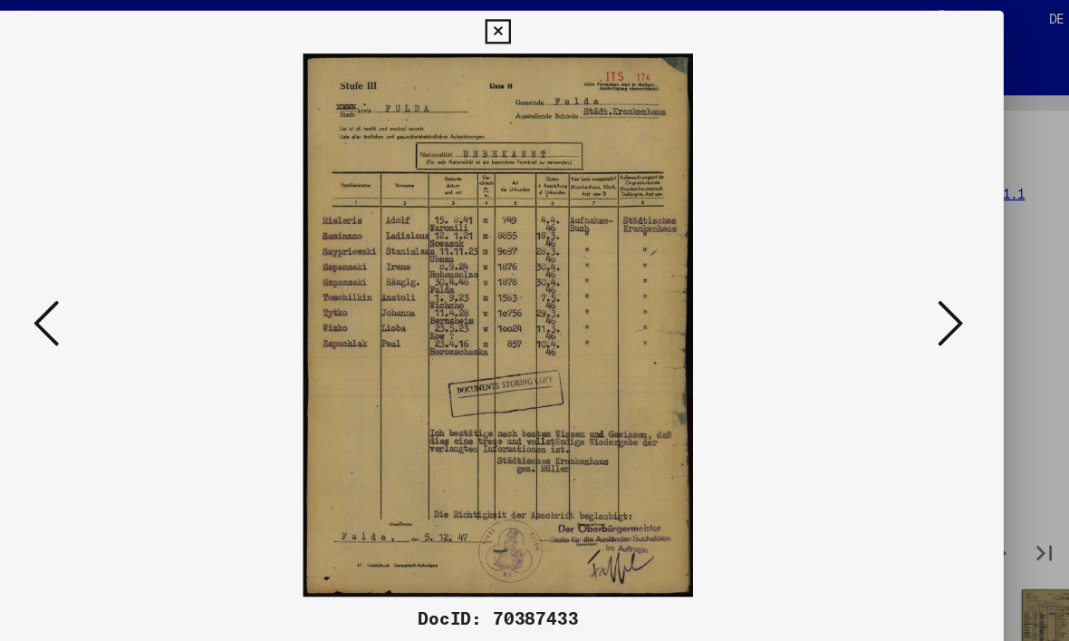
click at [906, 278] on icon at bounding box center [917, 273] width 22 height 43
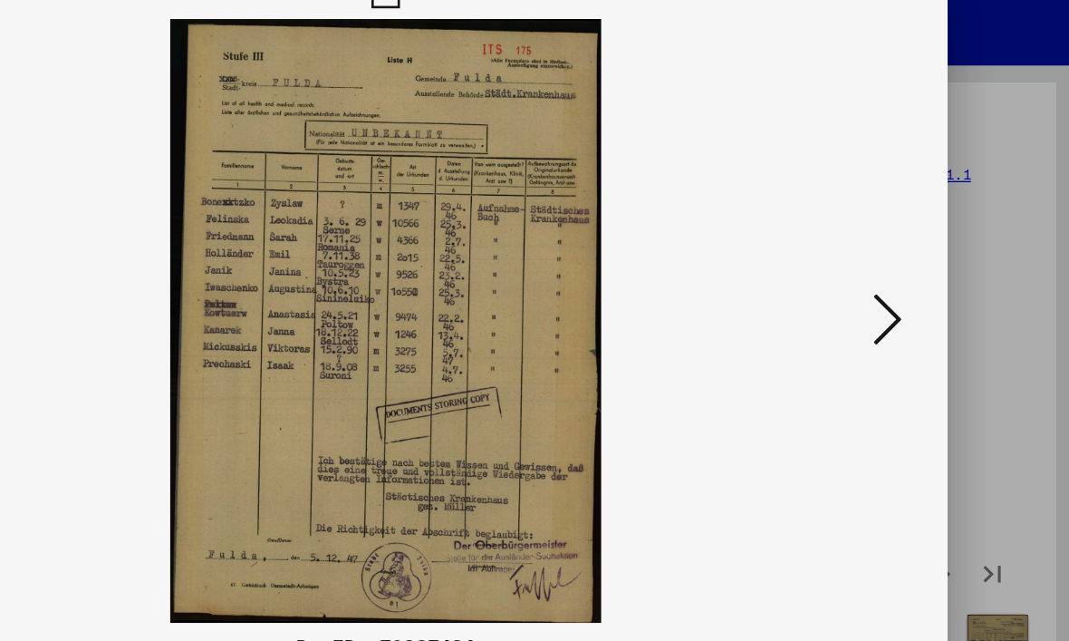
click at [906, 252] on icon at bounding box center [917, 273] width 22 height 43
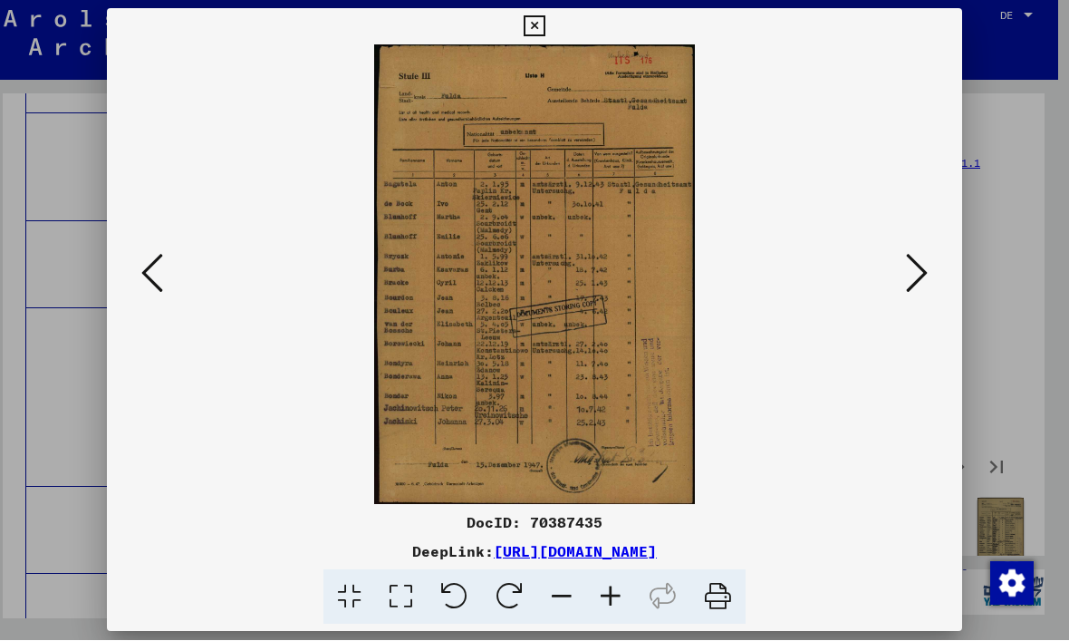
click at [898, 267] on img at bounding box center [535, 274] width 732 height 459
click at [919, 280] on icon at bounding box center [917, 273] width 22 height 43
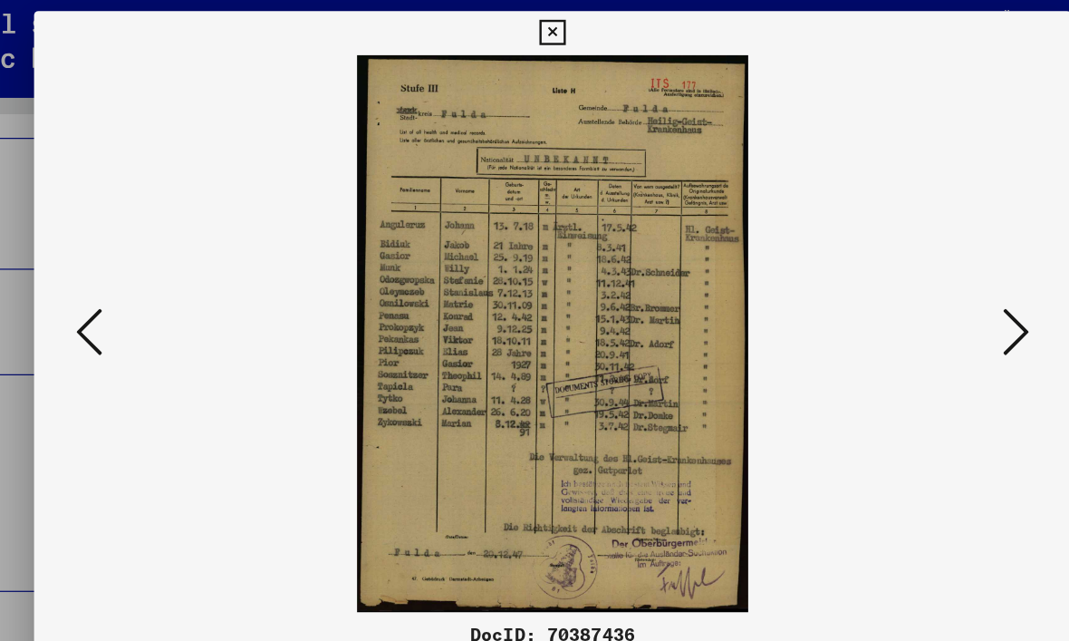
click at [906, 271] on icon at bounding box center [917, 273] width 22 height 43
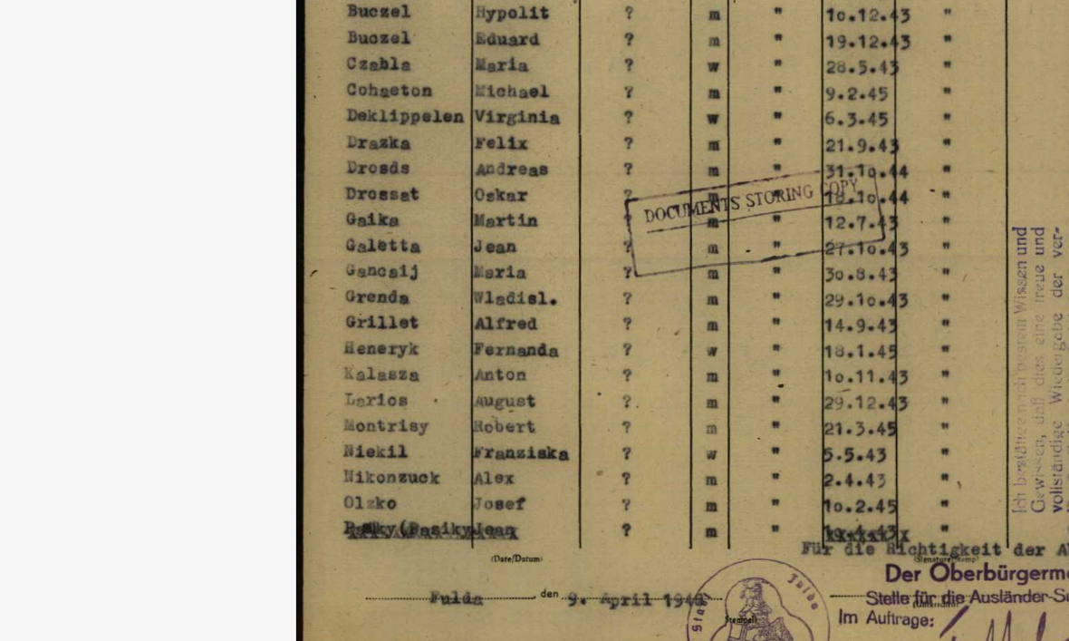
scroll to position [14, 0]
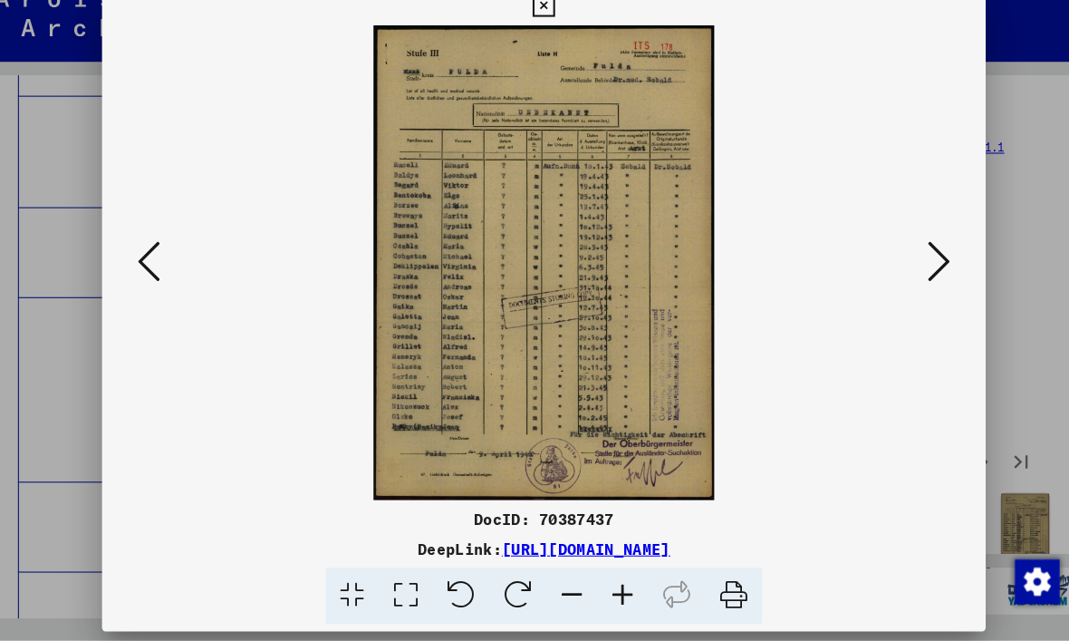
click at [906, 256] on icon at bounding box center [917, 273] width 22 height 43
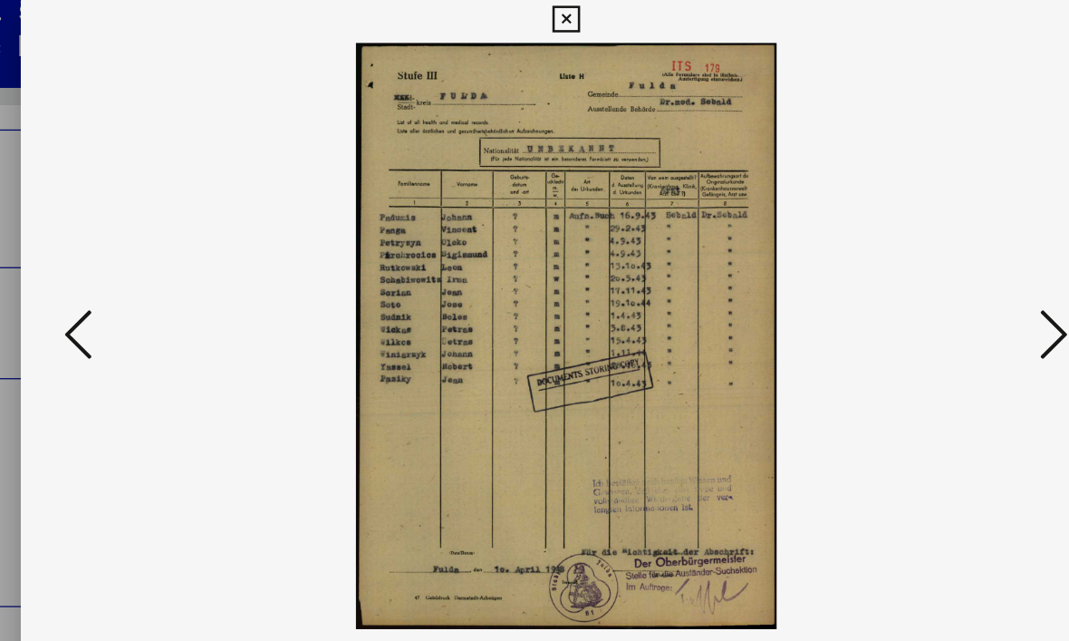
click at [901, 271] on button at bounding box center [917, 275] width 33 height 52
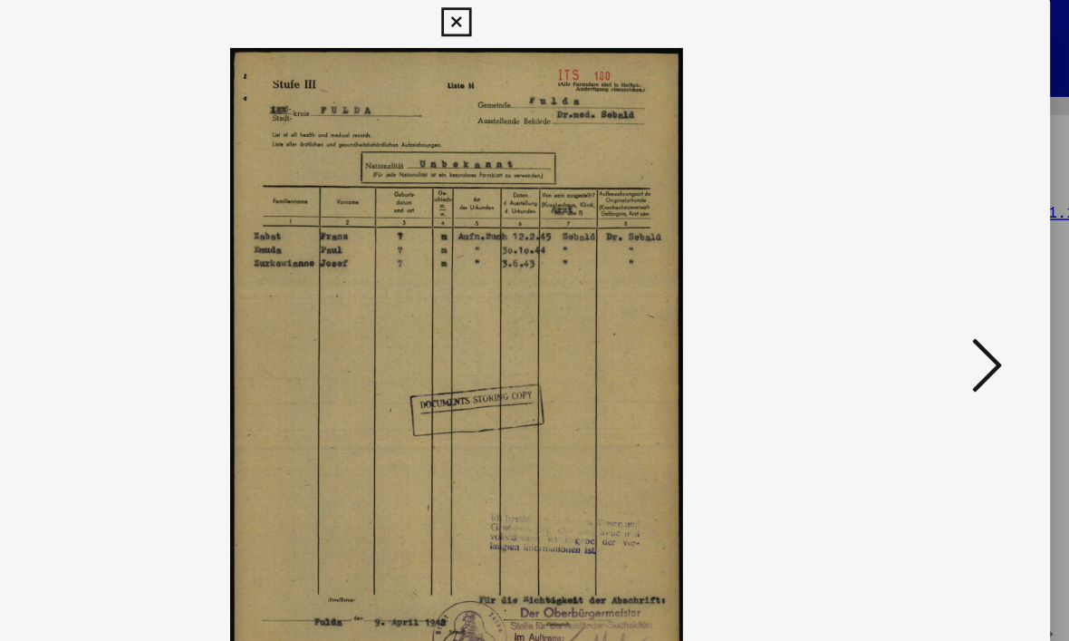
click at [906, 261] on icon at bounding box center [917, 273] width 22 height 43
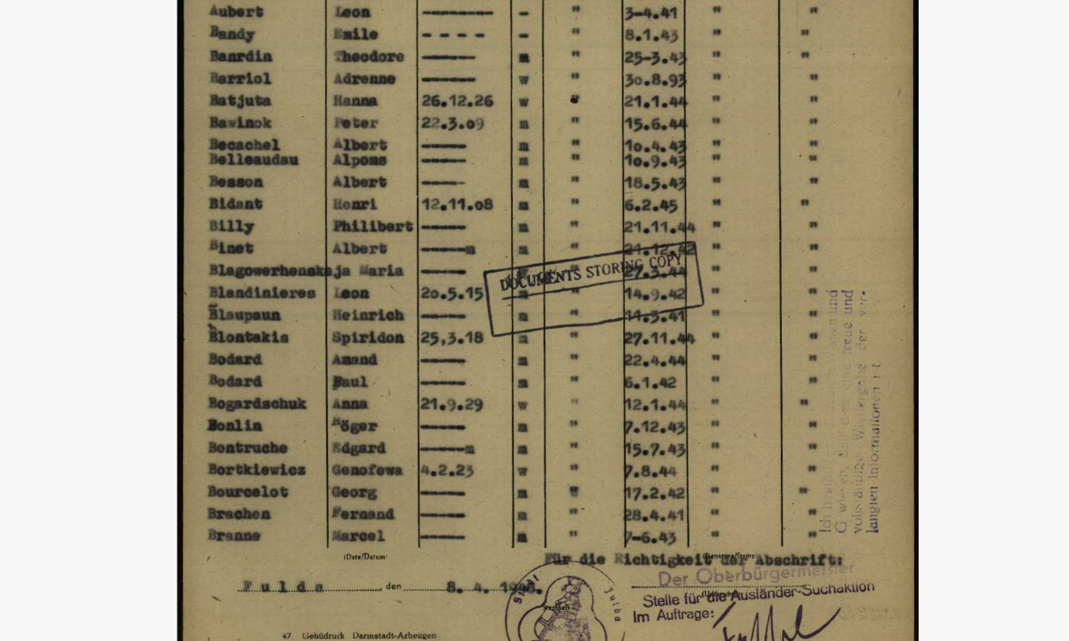
scroll to position [6, 0]
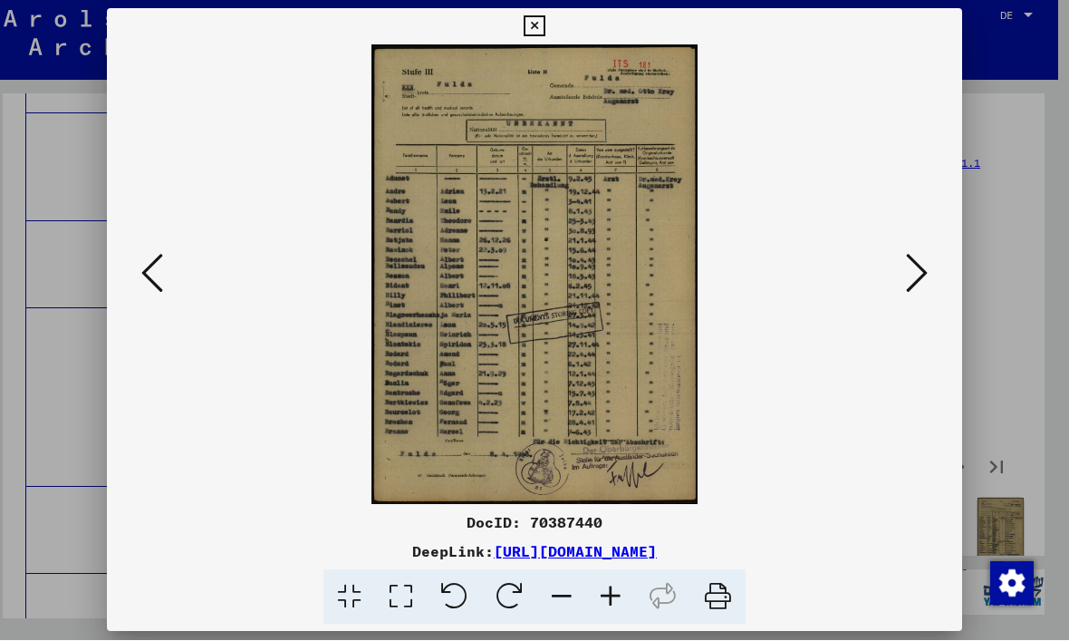
click at [919, 277] on icon at bounding box center [917, 273] width 22 height 43
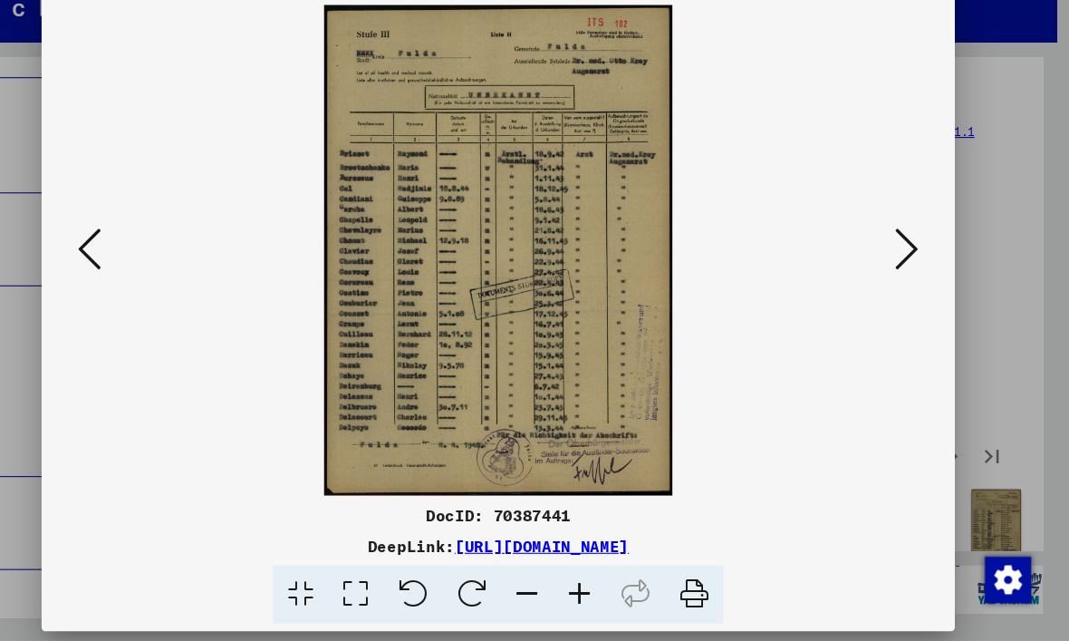
click at [906, 252] on icon at bounding box center [917, 273] width 22 height 43
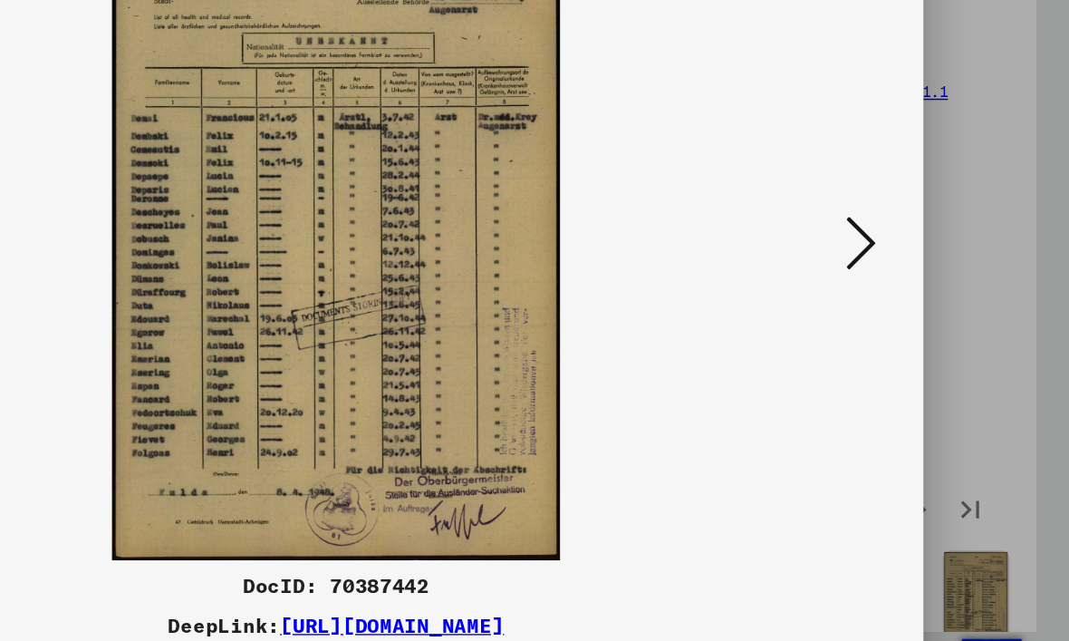
click at [906, 252] on icon at bounding box center [917, 273] width 22 height 43
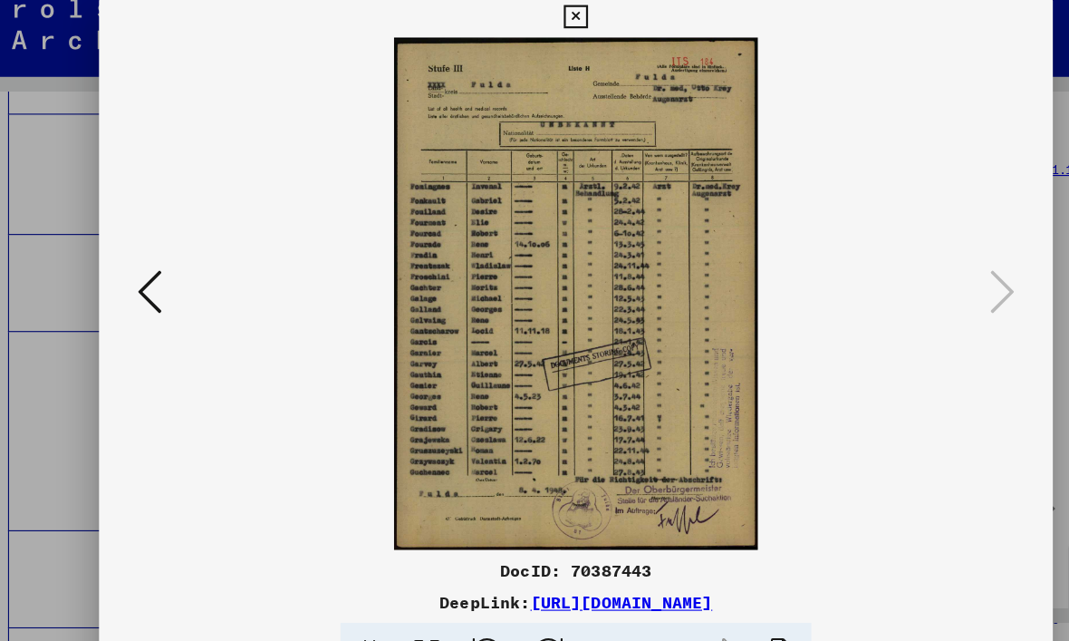
click at [550, 25] on button at bounding box center [534, 27] width 32 height 36
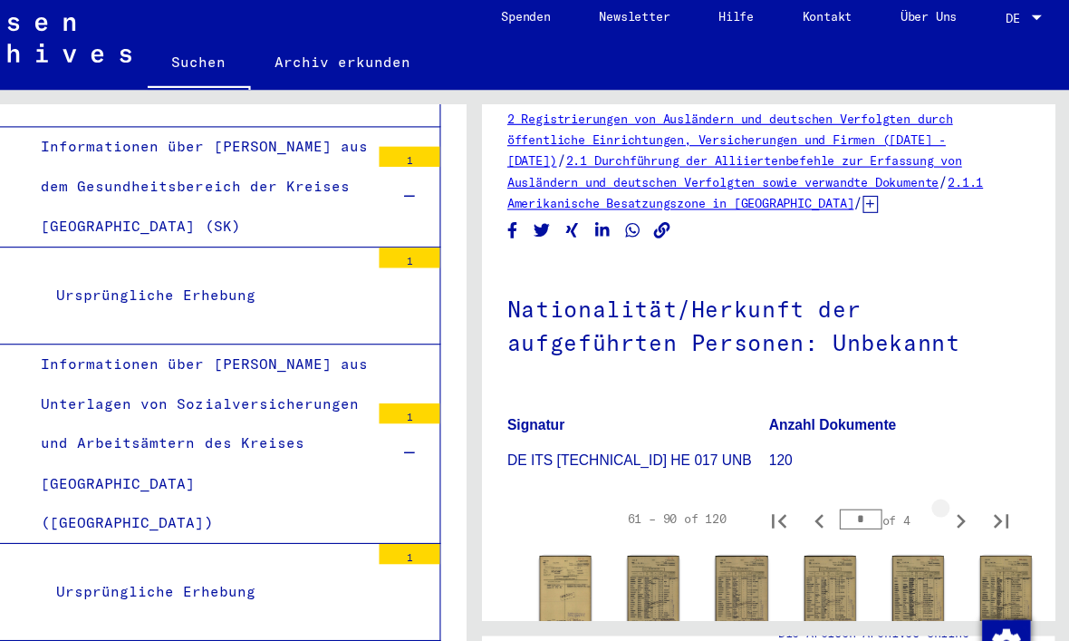
click at [959, 461] on icon "Next page" at bounding box center [971, 473] width 25 height 25
type input "*"
click at [594, 510] on img at bounding box center [617, 537] width 46 height 65
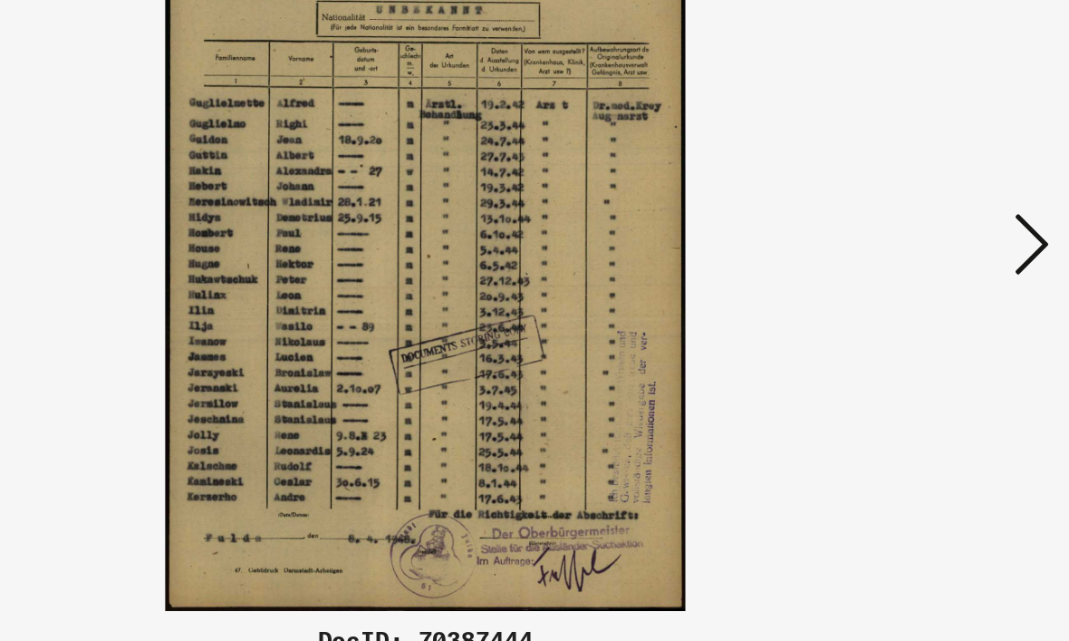
click at [906, 252] on icon at bounding box center [917, 273] width 22 height 43
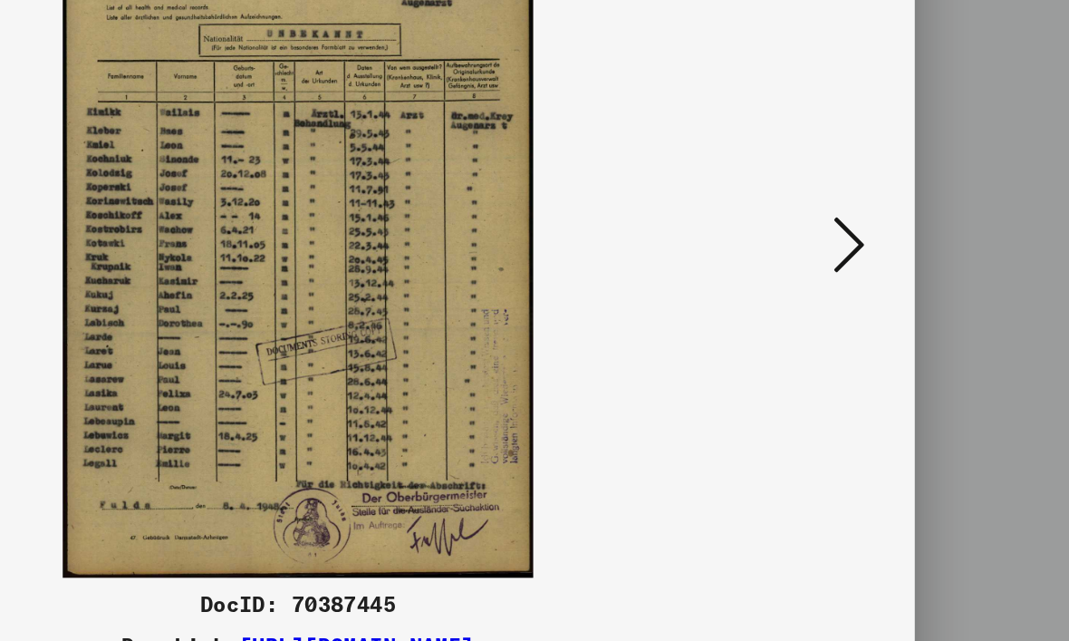
click at [906, 252] on icon at bounding box center [917, 273] width 22 height 43
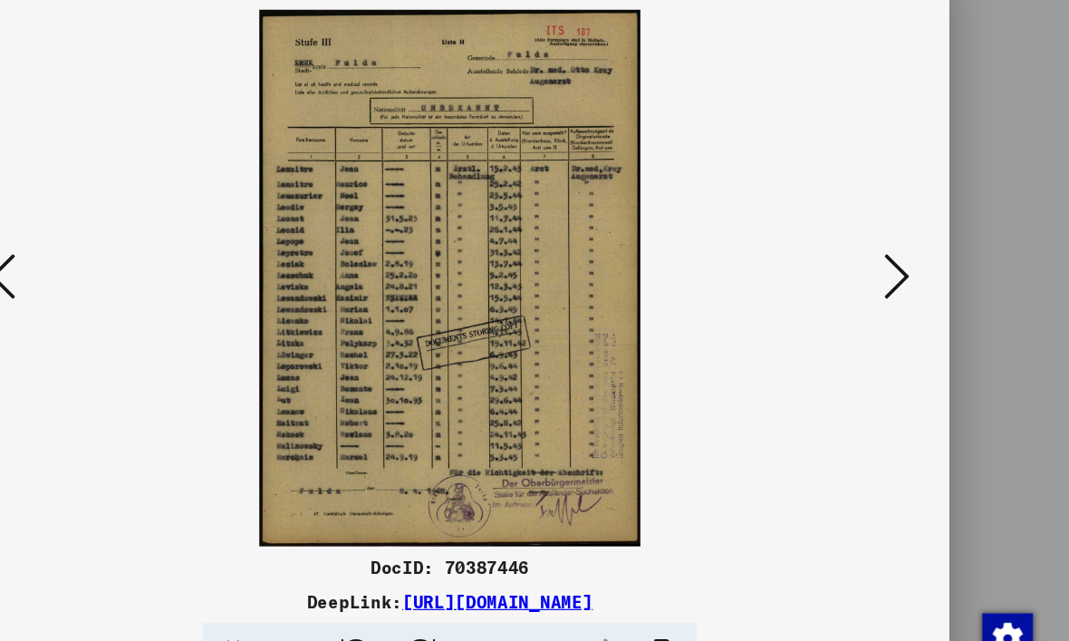
click at [906, 252] on icon at bounding box center [917, 273] width 22 height 43
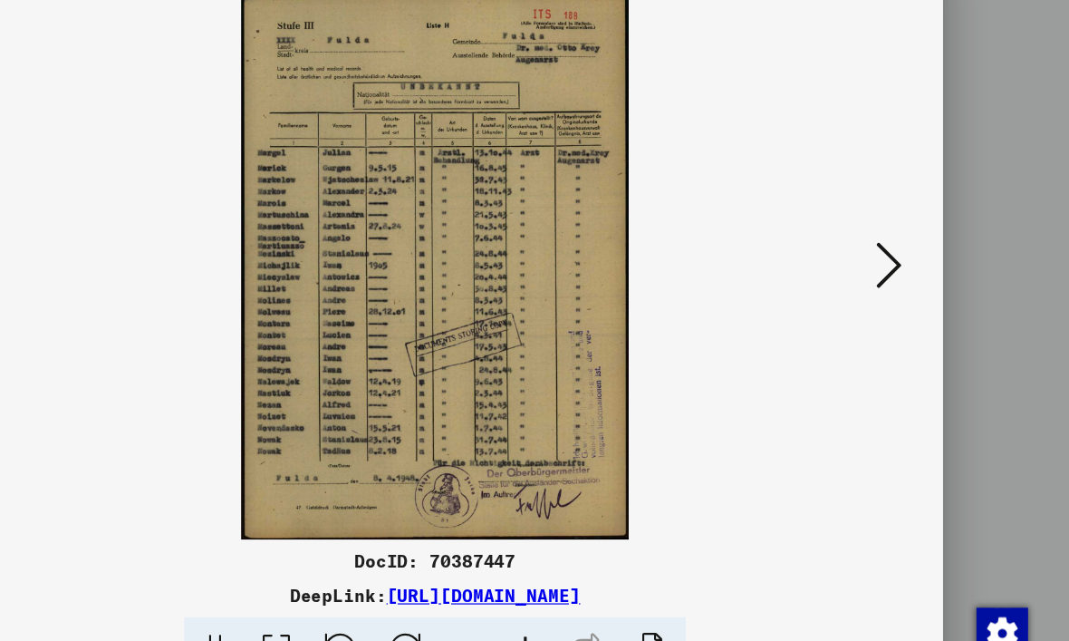
click at [906, 252] on icon at bounding box center [917, 273] width 22 height 43
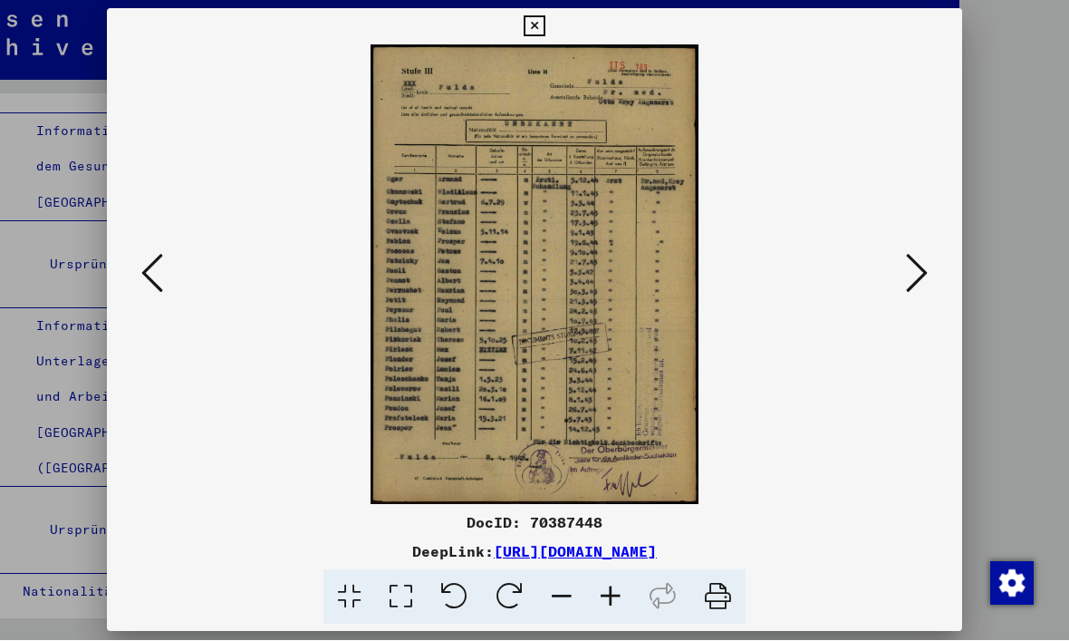
click at [903, 272] on button at bounding box center [917, 275] width 33 height 52
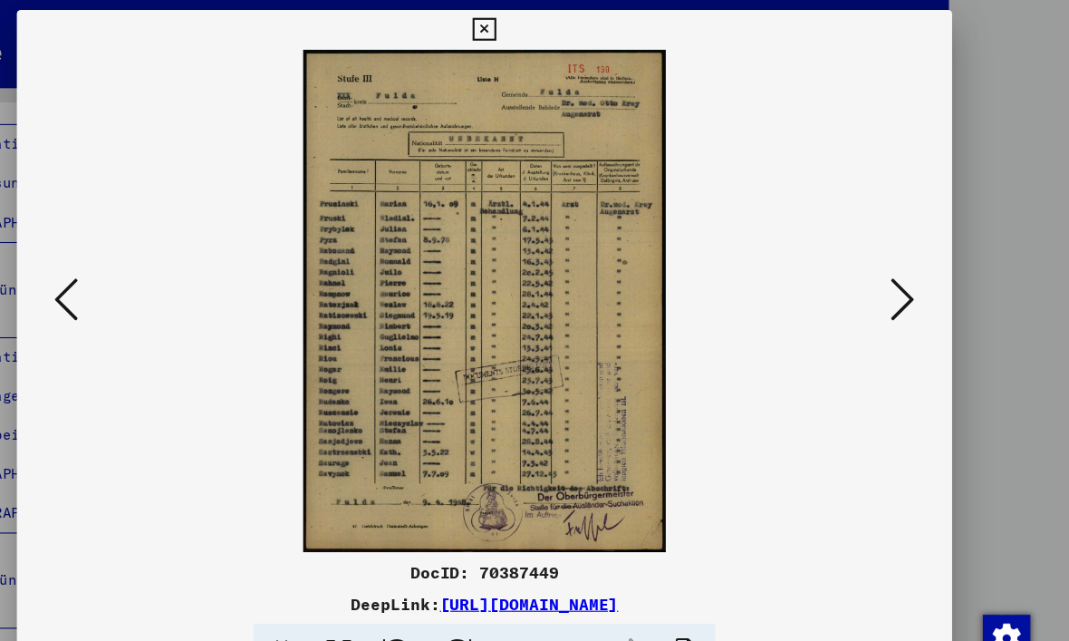
click at [906, 281] on icon at bounding box center [917, 273] width 22 height 43
